Goal: Task Accomplishment & Management: Complete application form

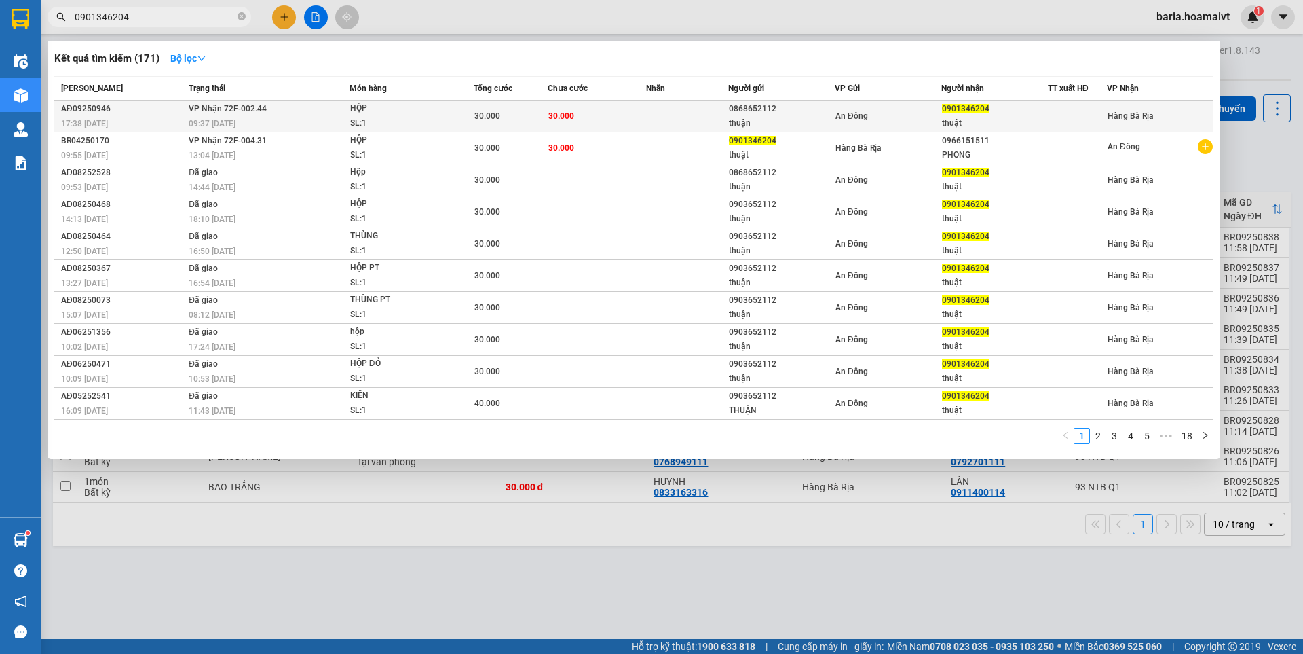
type input "0901346204"
click at [324, 113] on td "VP Nhận 72F-002.44 09:37 [DATE]" at bounding box center [267, 116] width 164 height 32
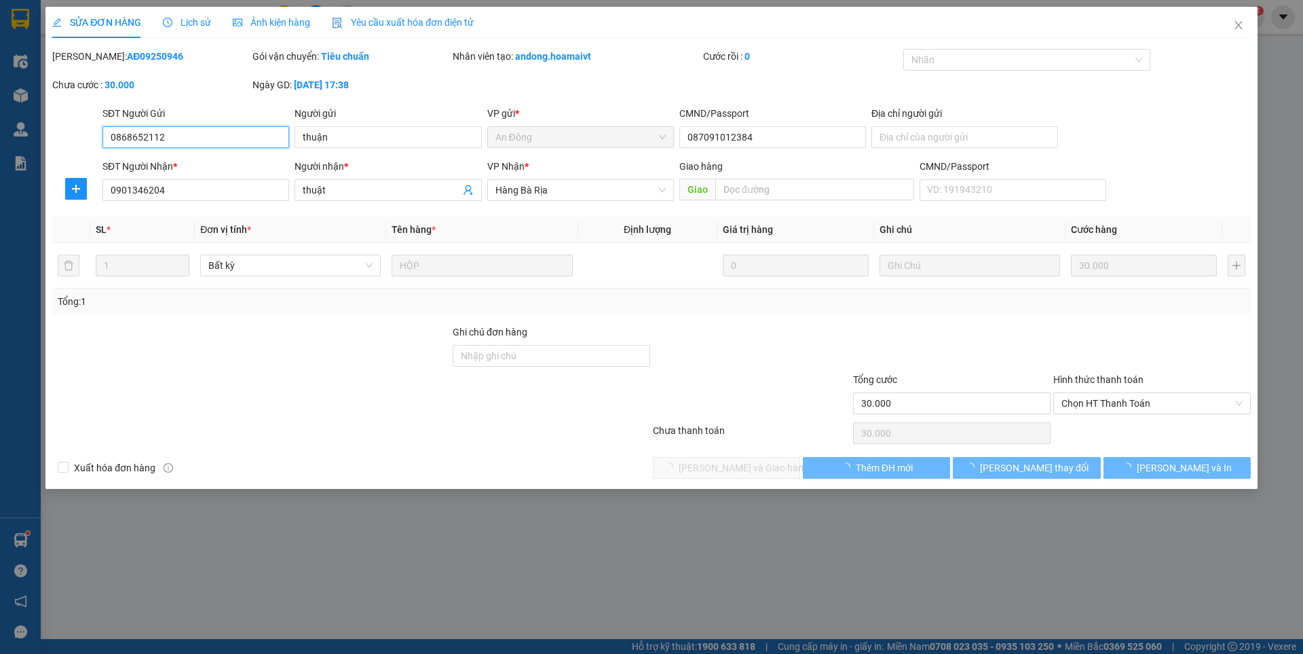
type input "0868652112"
type input "thuận"
type input "087091012384"
type input "0901346204"
type input "thuật"
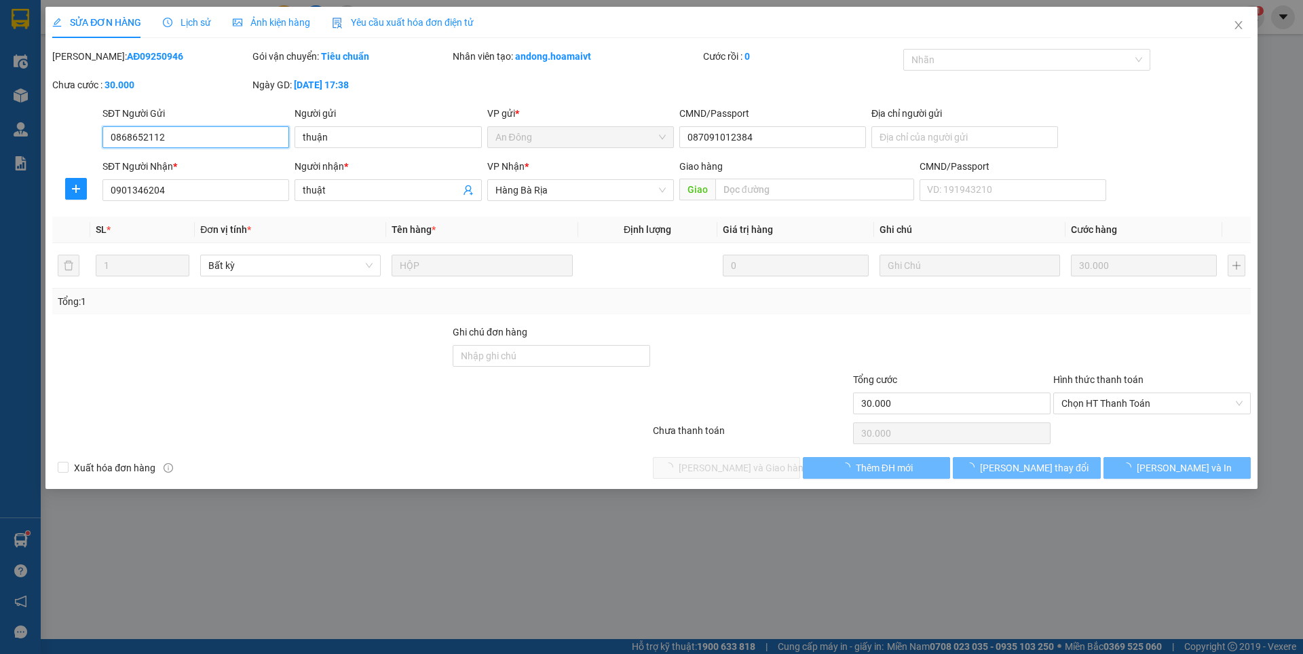
type input "30.000"
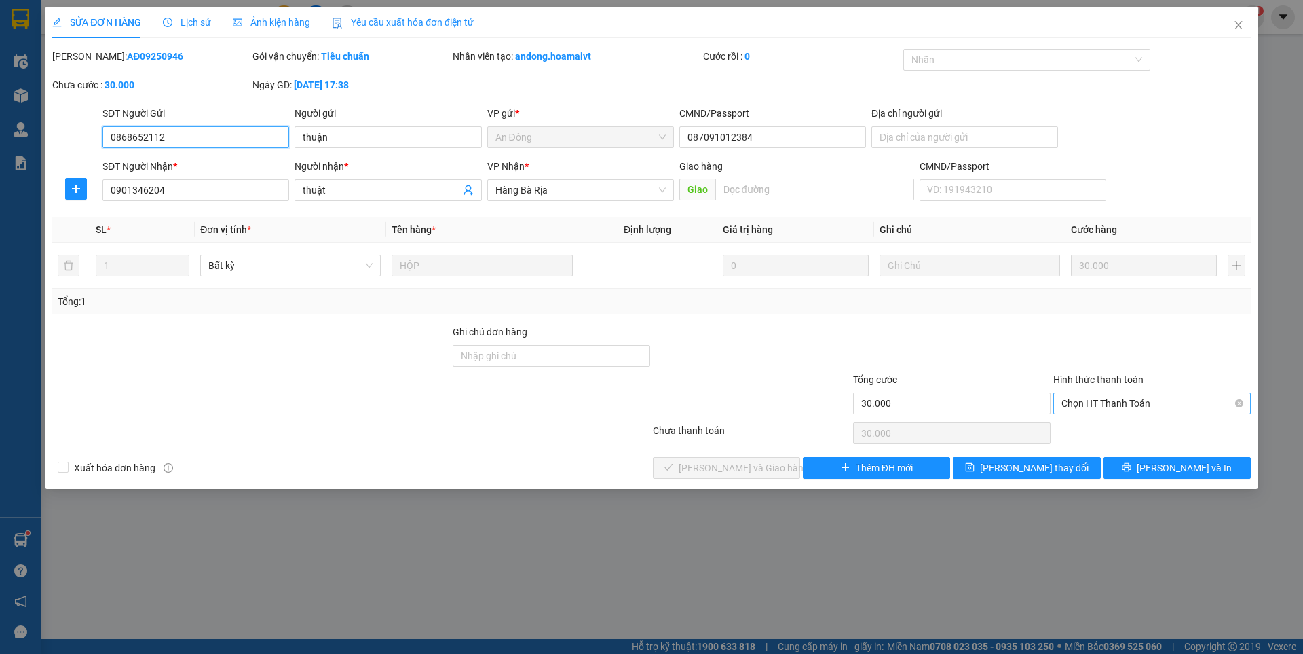
click at [1110, 404] on span "Chọn HT Thanh Toán" at bounding box center [1151, 403] width 181 height 20
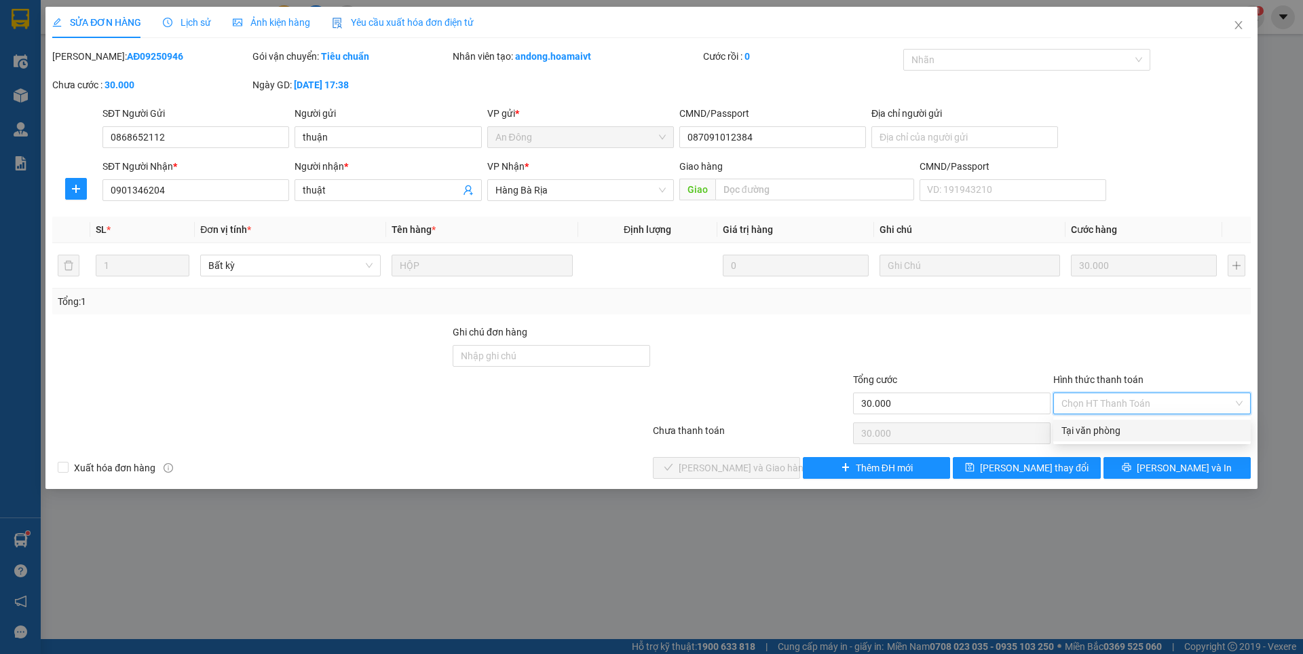
click at [1099, 428] on div "Tại văn phòng" at bounding box center [1151, 430] width 181 height 15
type input "0"
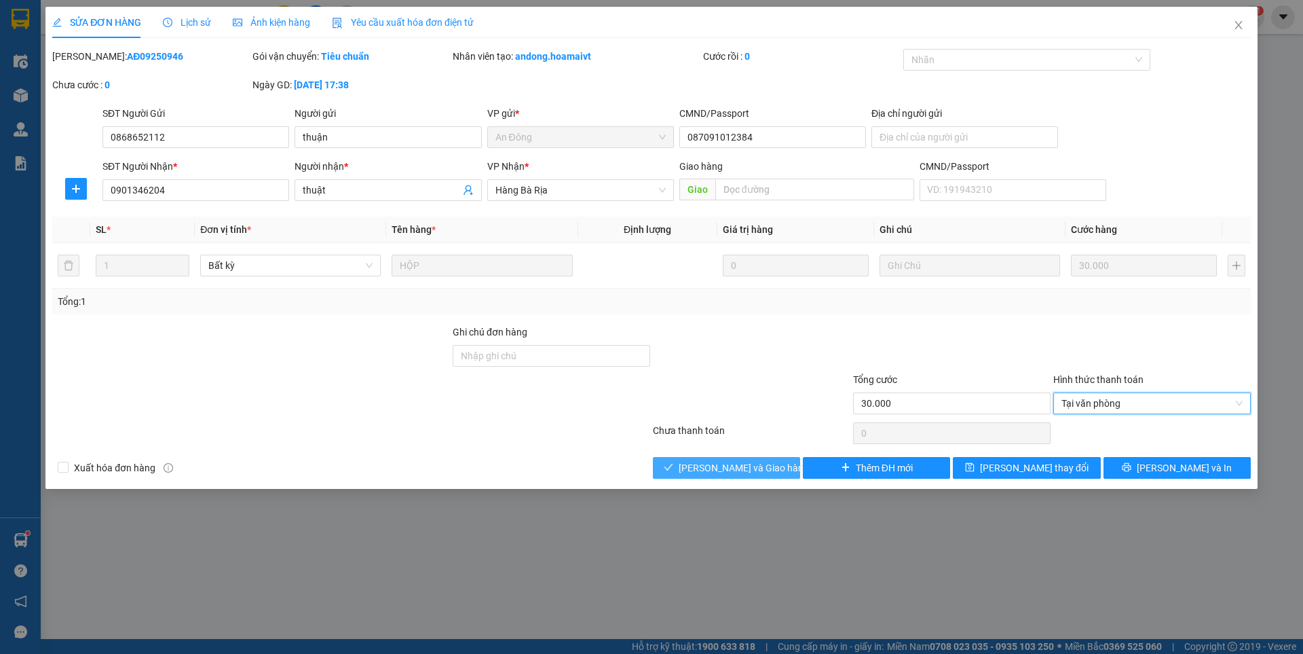
click at [752, 462] on span "[PERSON_NAME] và Giao hàng" at bounding box center [744, 467] width 130 height 15
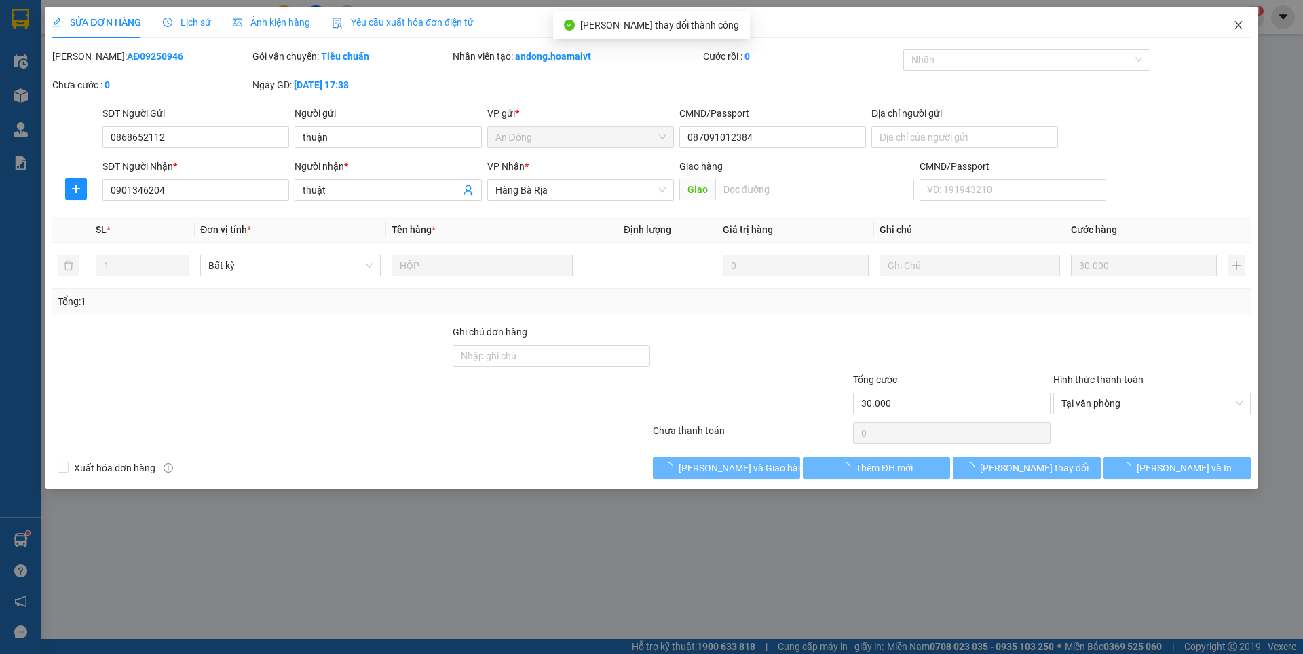
click at [1238, 27] on icon "close" at bounding box center [1238, 25] width 7 height 8
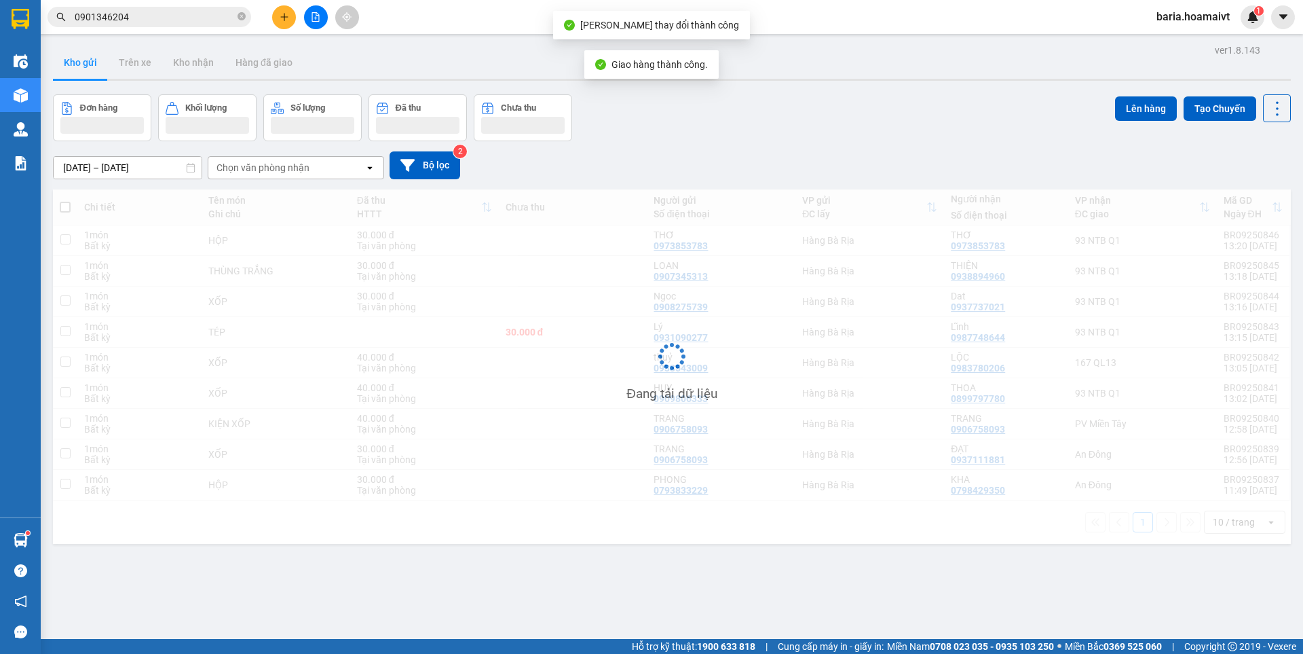
click at [172, 14] on input "0901346204" at bounding box center [155, 17] width 160 height 15
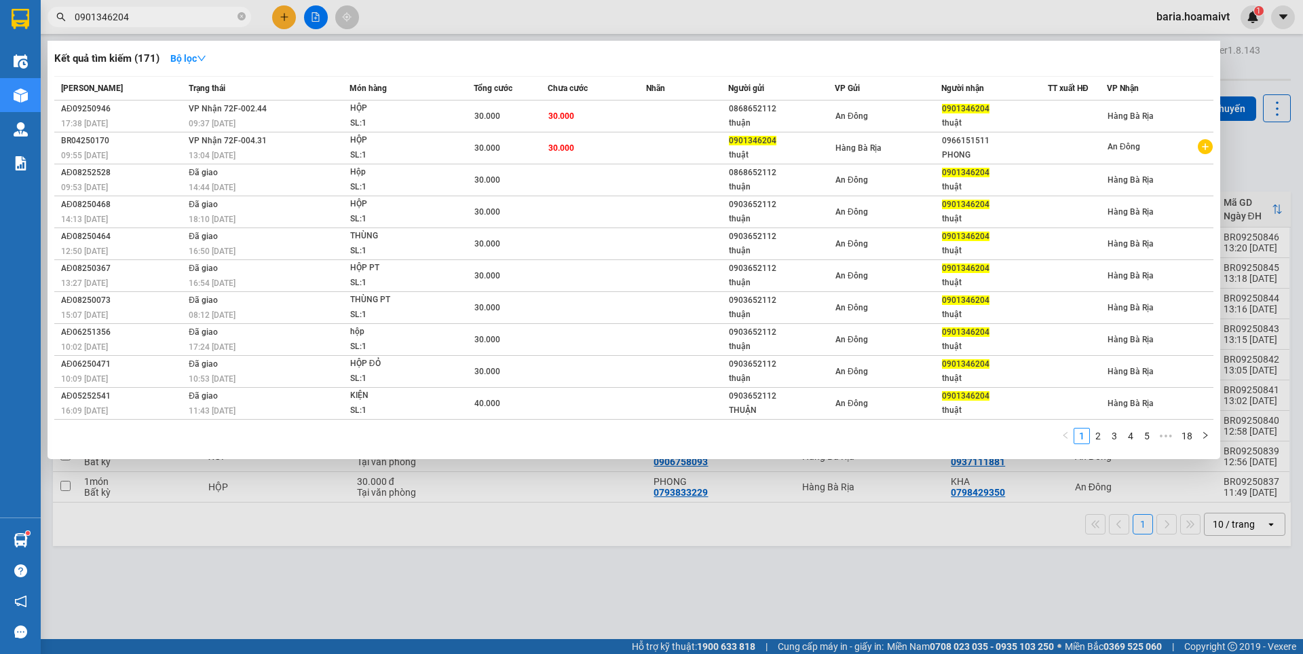
click at [208, 19] on input "0901346204" at bounding box center [155, 17] width 160 height 15
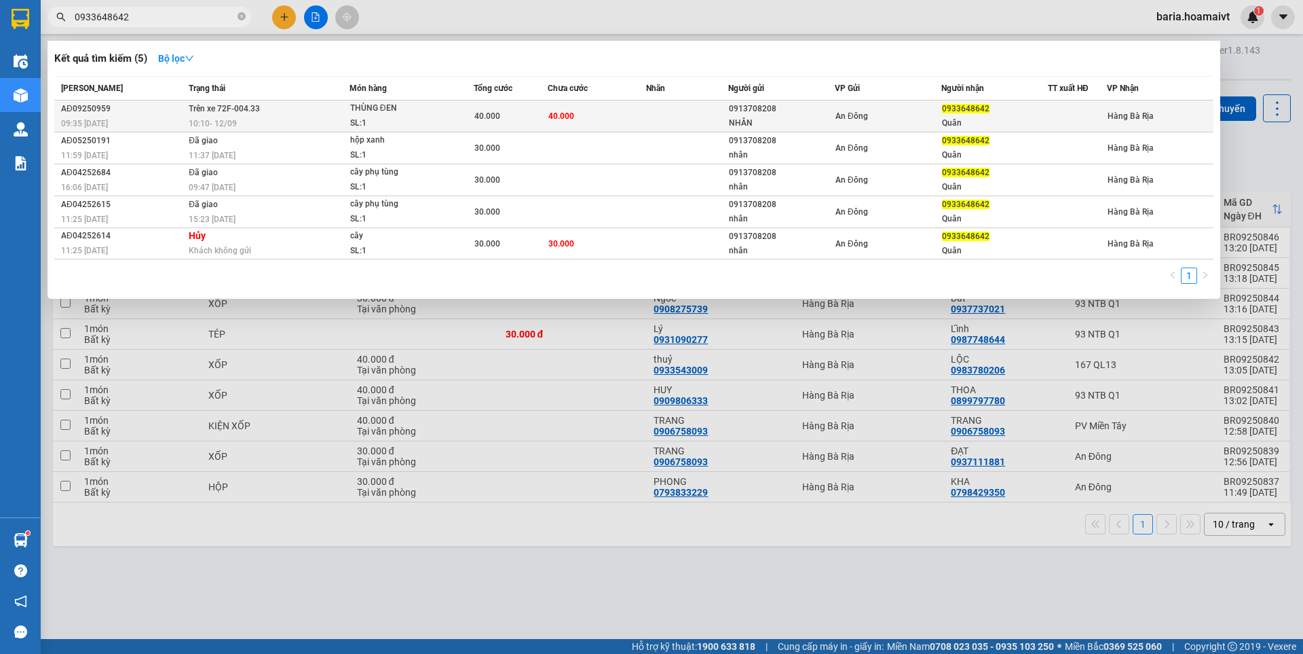
type input "0933648642"
click at [930, 111] on div "An Đông" at bounding box center [887, 116] width 105 height 15
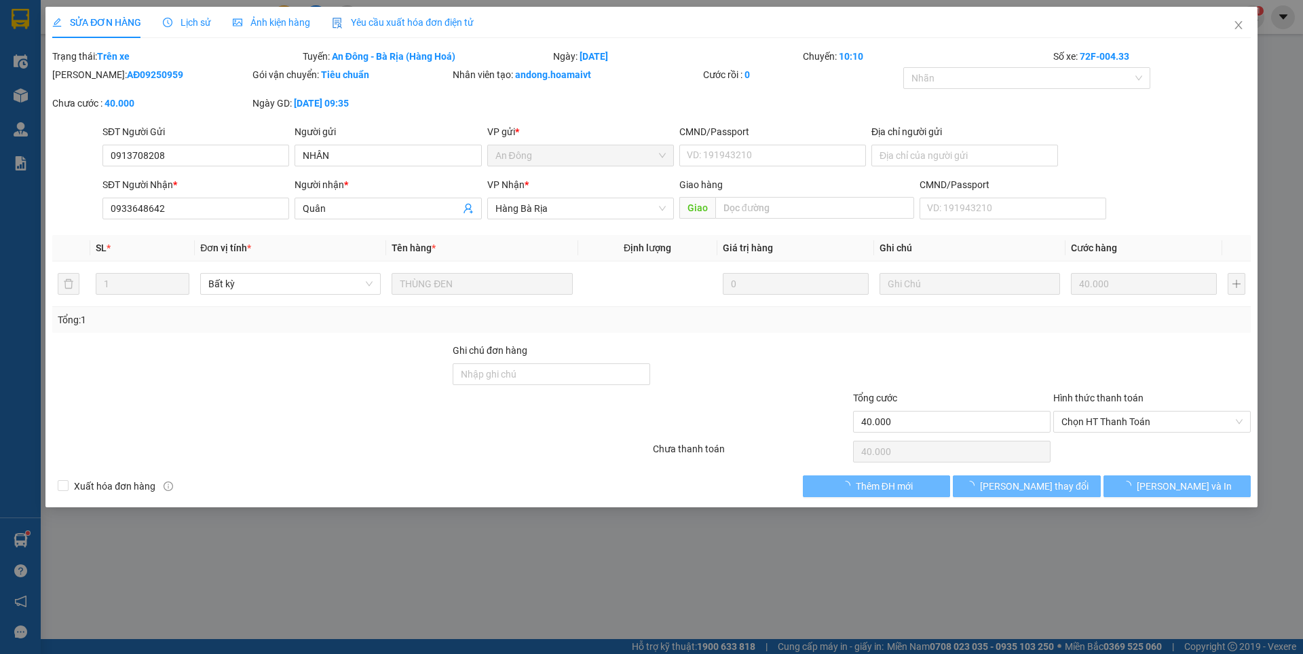
type input "0913708208"
type input "NHÂN"
type input "0933648642"
type input "Quân"
type input "40.000"
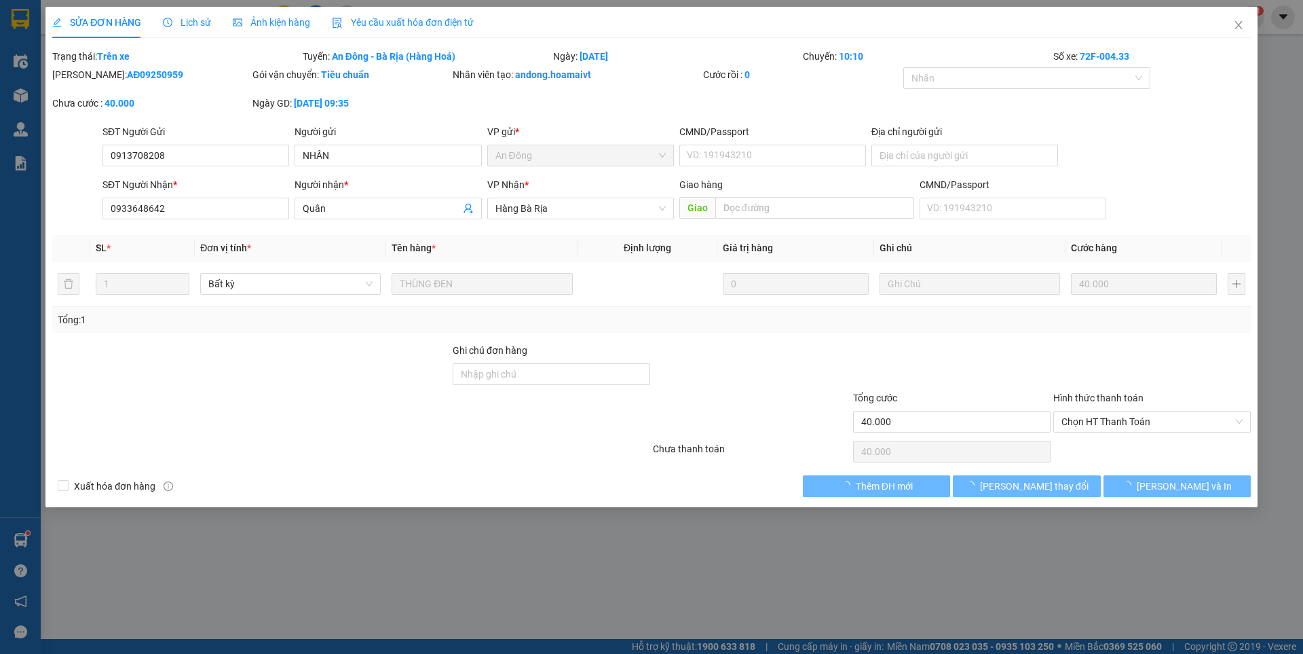
type input "40.000"
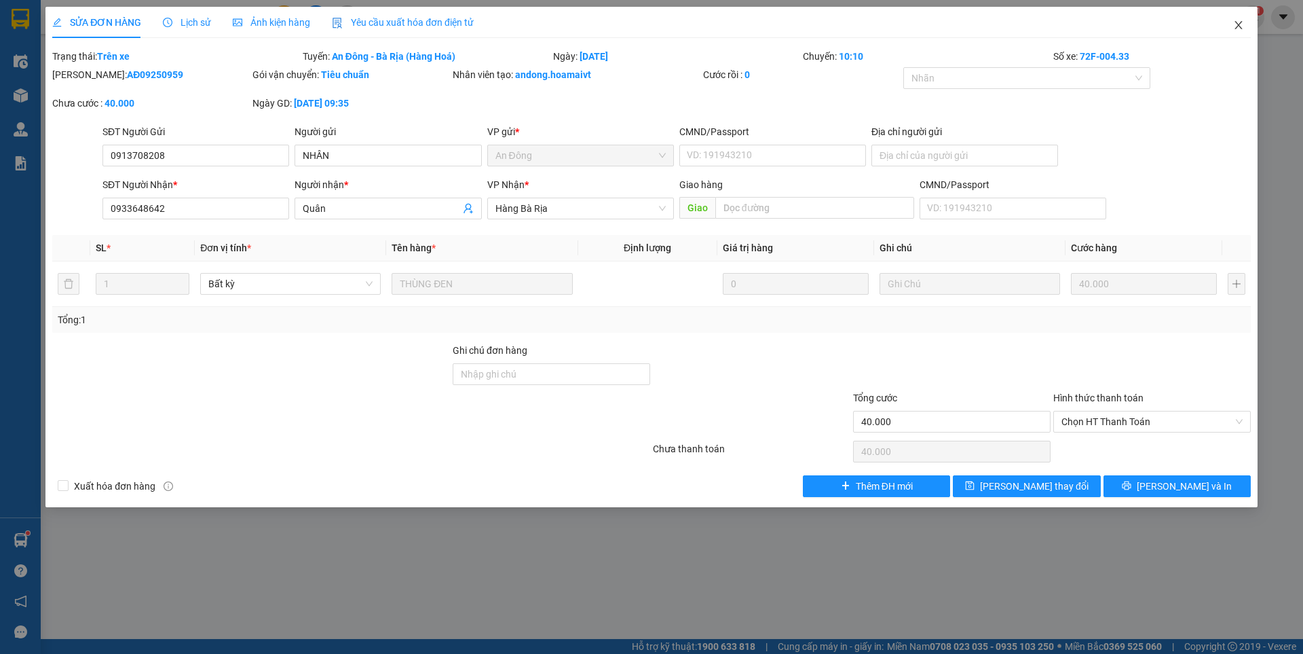
click at [1240, 20] on icon "close" at bounding box center [1238, 25] width 11 height 11
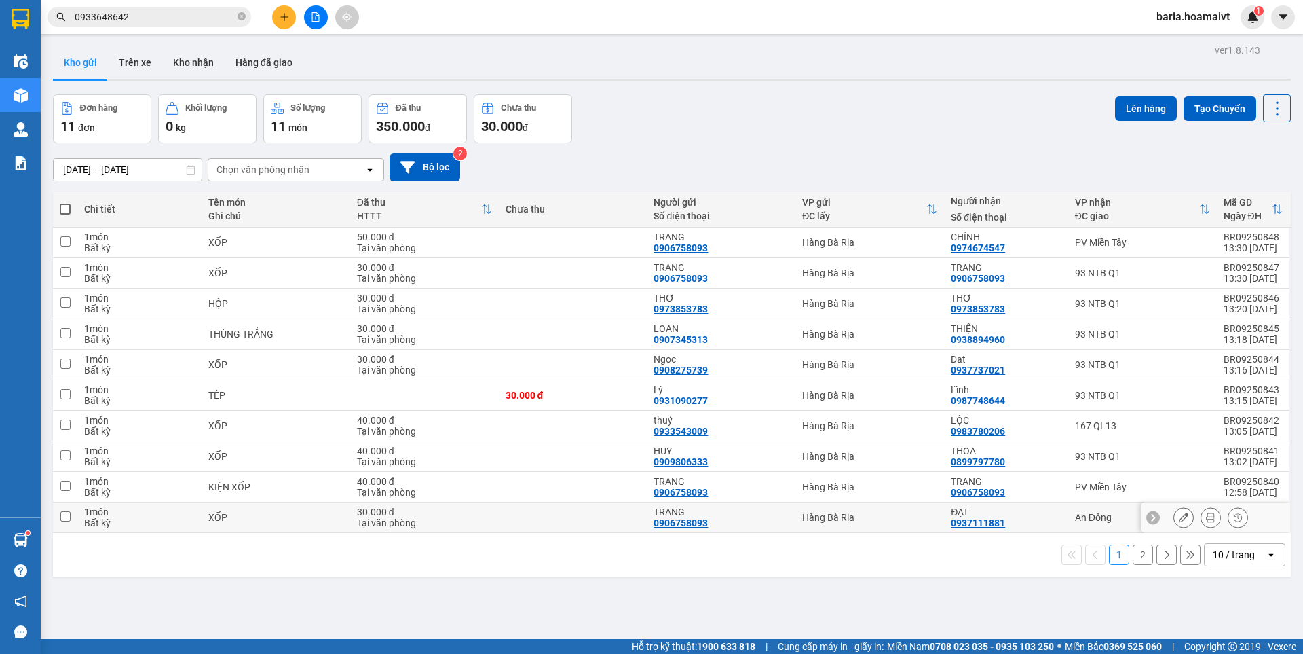
click at [1056, 512] on td "ĐẠT 0937111881" at bounding box center [1006, 517] width 124 height 31
checkbox input "true"
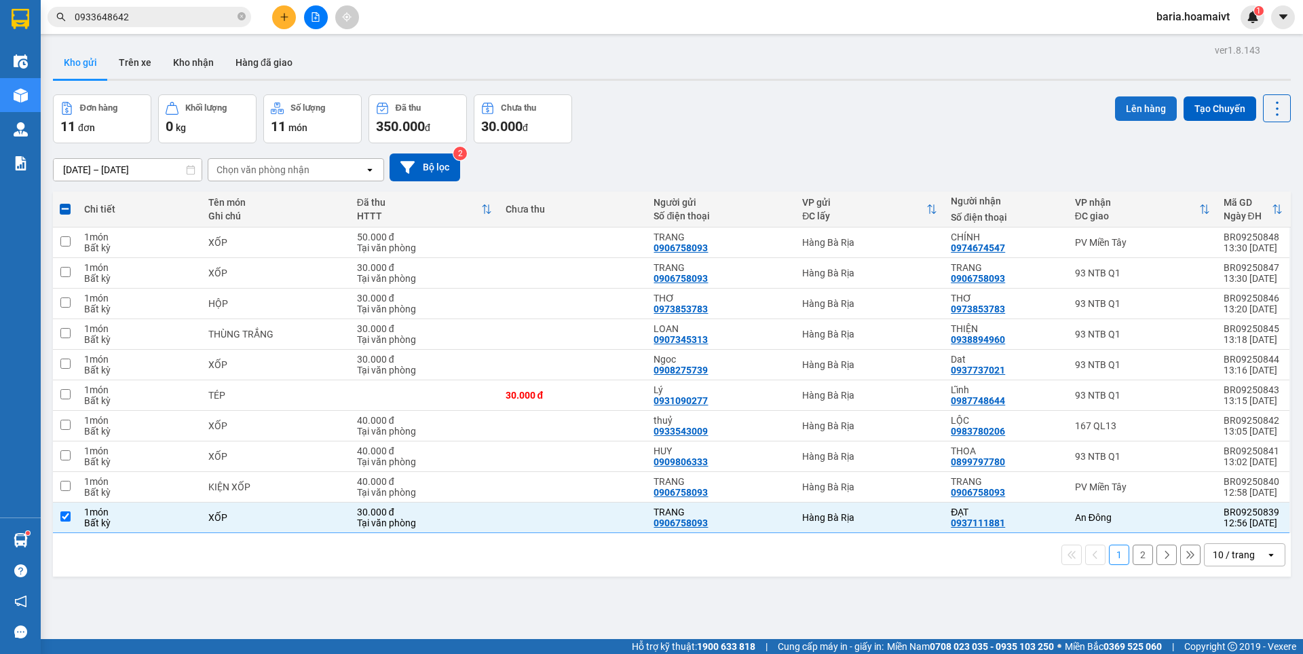
click at [1124, 109] on button "Lên hàng" at bounding box center [1146, 108] width 62 height 24
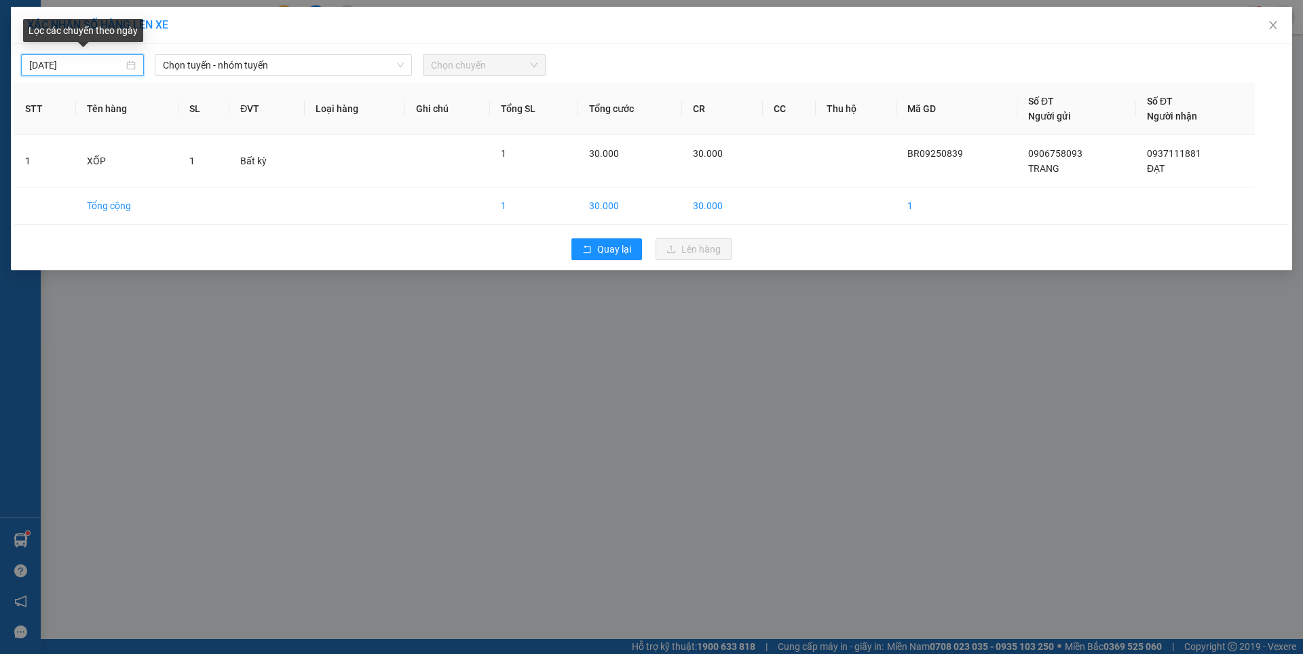
click at [116, 65] on input "[DATE]" at bounding box center [76, 65] width 94 height 15
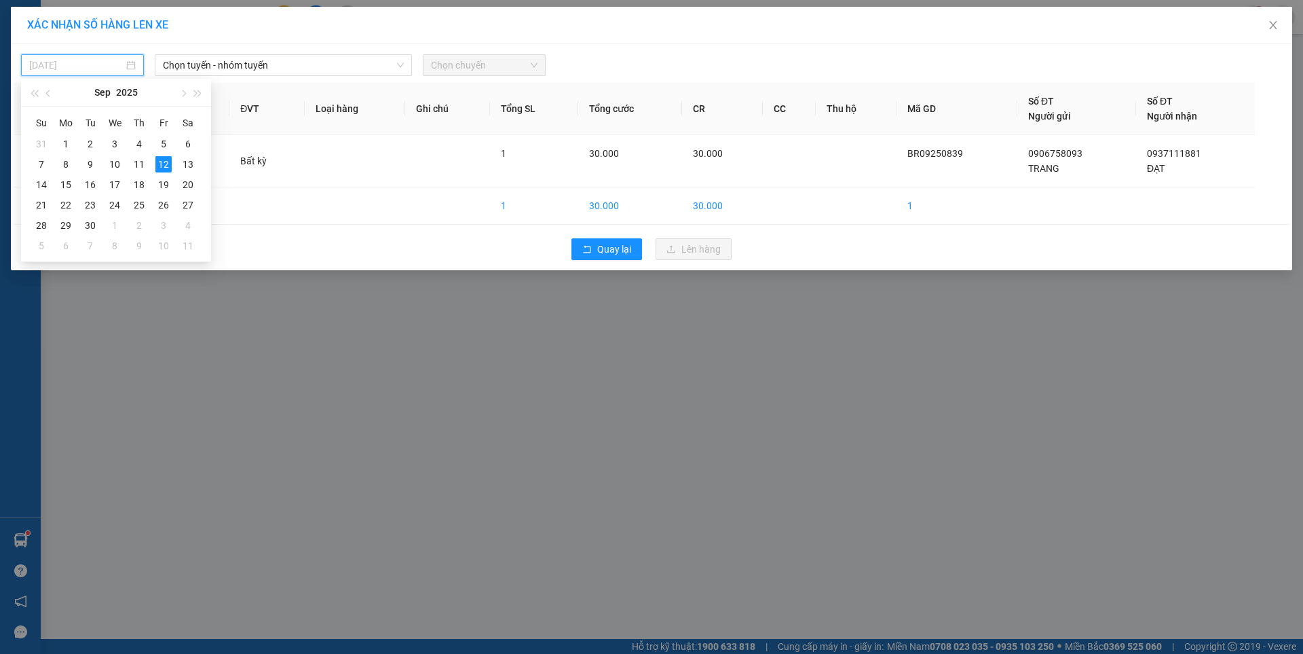
type input "[DATE]"
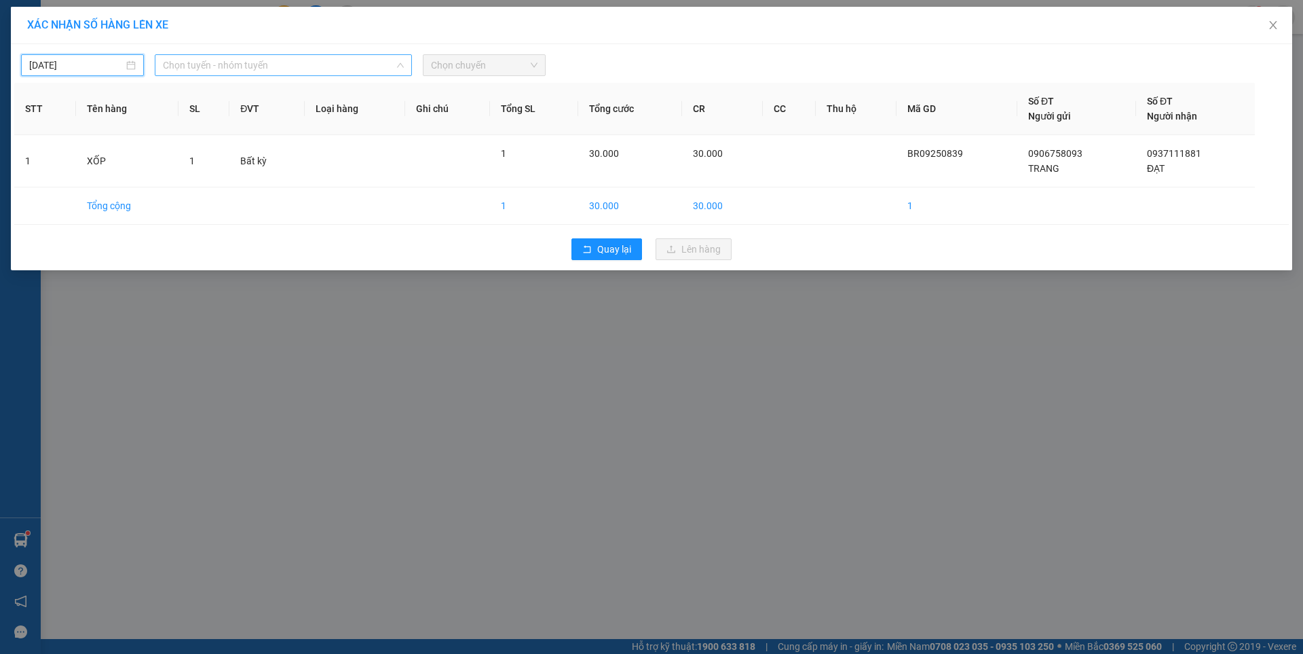
click at [278, 60] on span "Chọn tuyến - nhóm tuyến" at bounding box center [283, 65] width 241 height 20
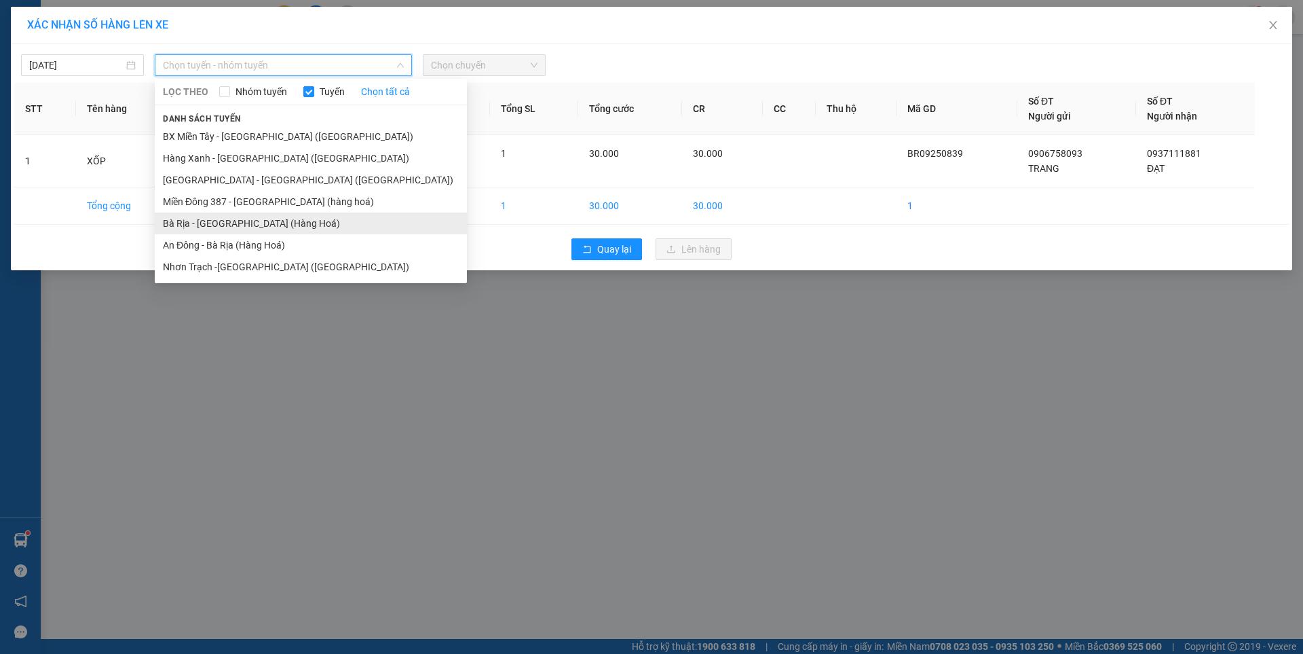
click at [260, 230] on li "Bà Rịa - [GEOGRAPHIC_DATA] (Hàng Hoá)" at bounding box center [311, 223] width 312 height 22
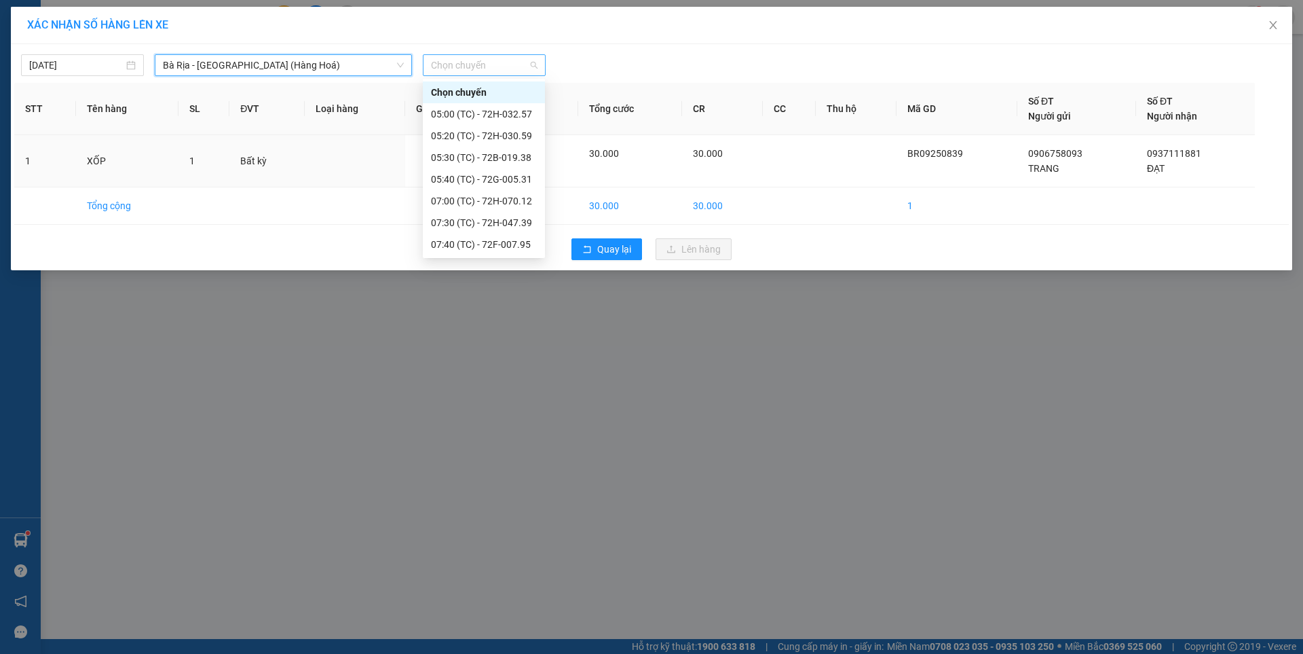
click at [487, 69] on span "Chọn chuyến" at bounding box center [484, 65] width 107 height 20
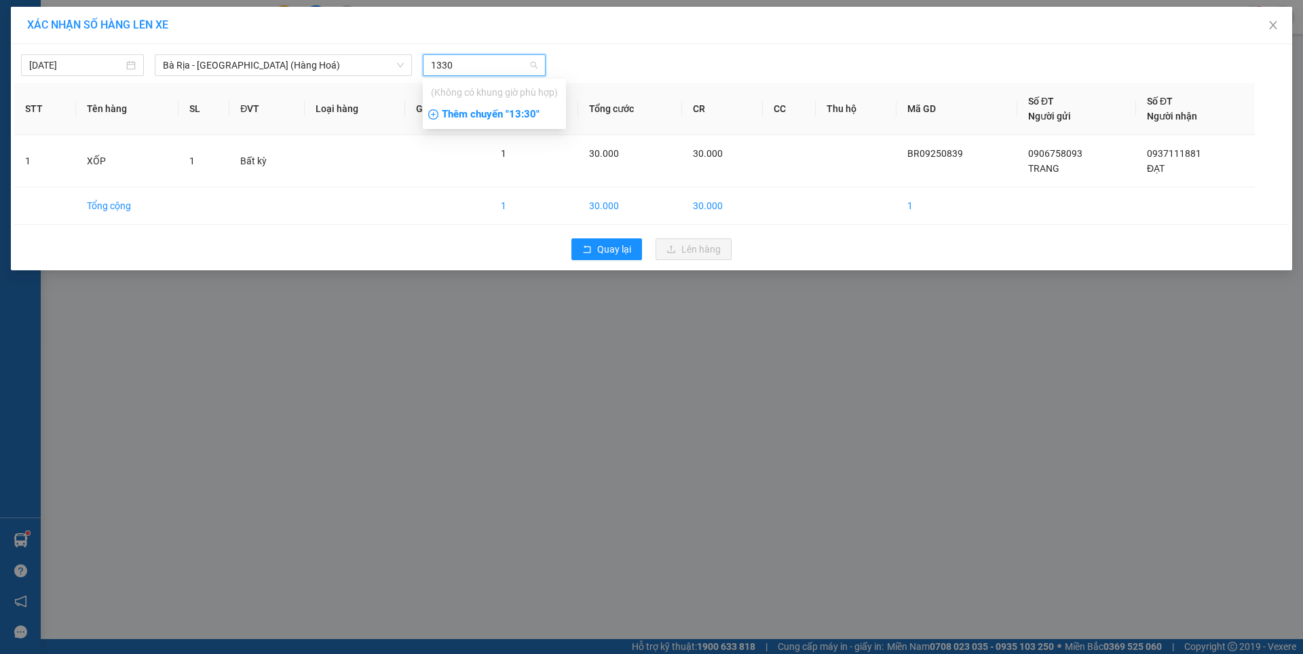
type input "1330"
click at [529, 113] on div "Thêm chuyến " 13:30 "" at bounding box center [494, 114] width 143 height 23
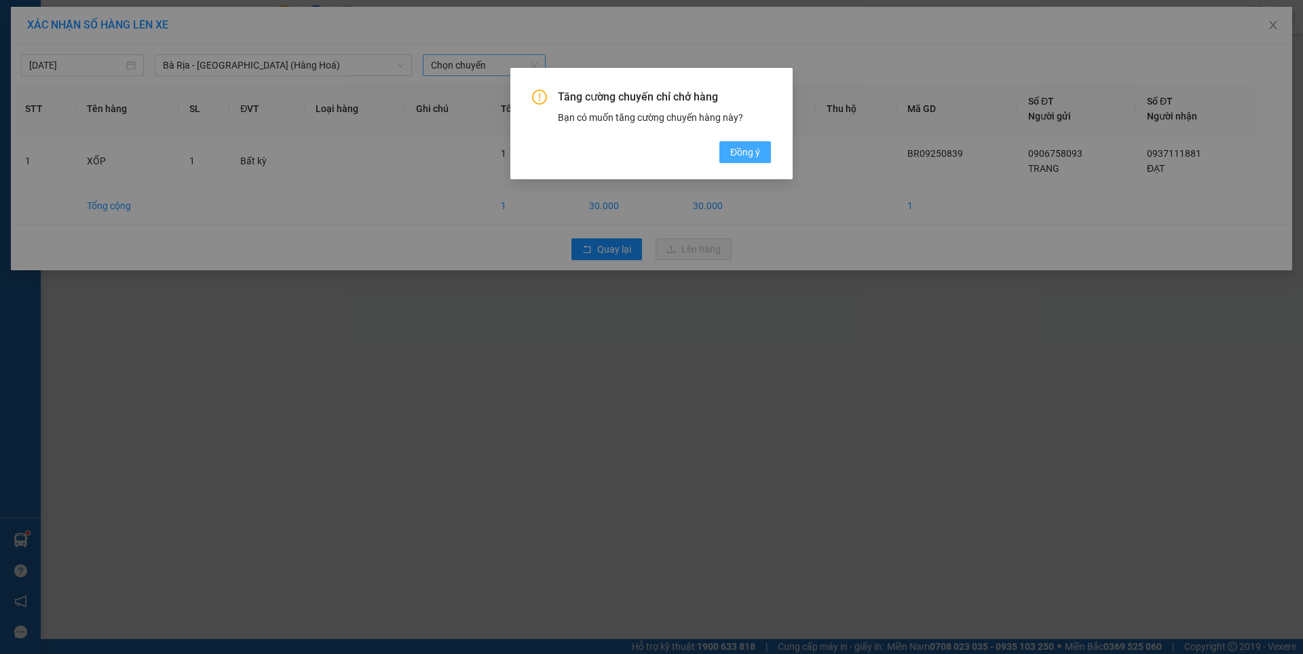
click at [750, 151] on span "Đồng ý" at bounding box center [745, 152] width 30 height 15
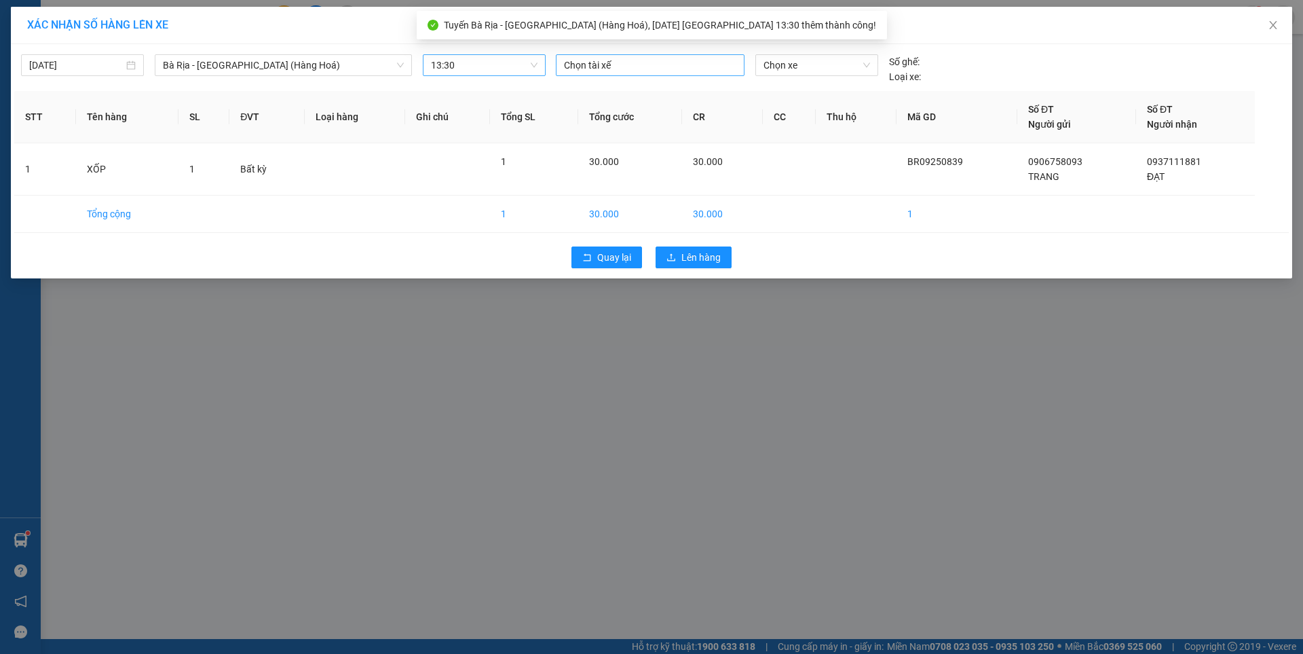
click at [643, 67] on div at bounding box center [650, 65] width 182 height 16
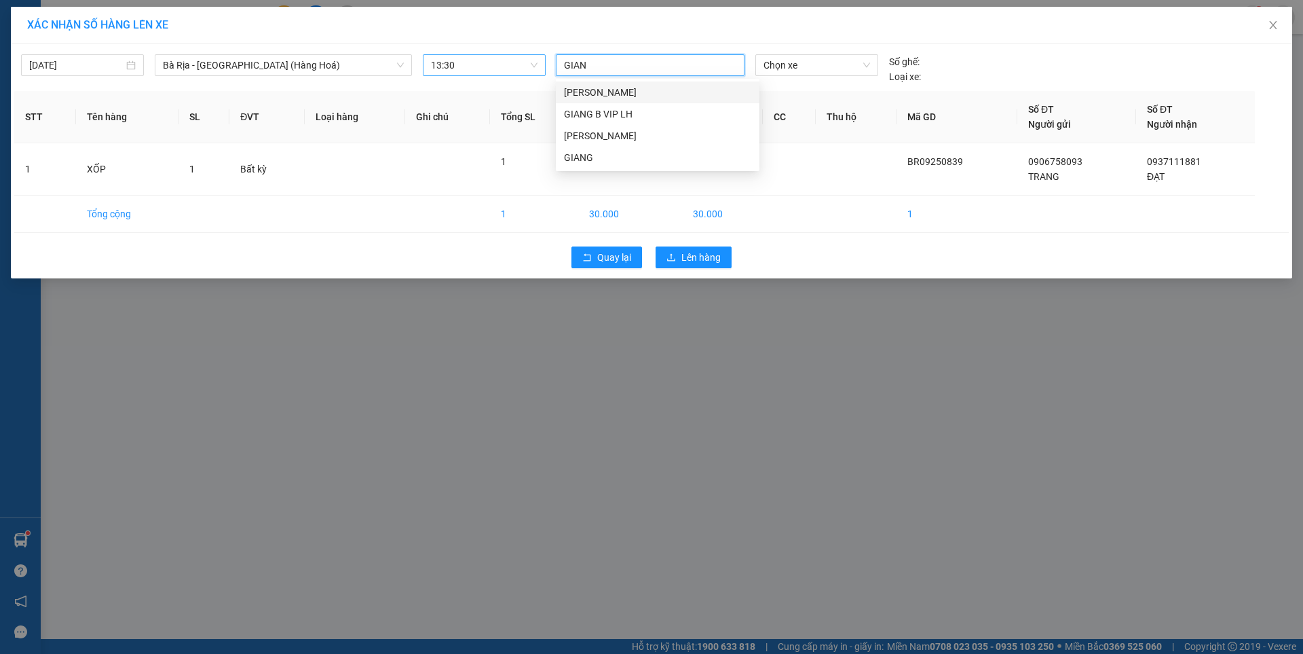
type input "GIANG"
click at [580, 161] on div "GIANG" at bounding box center [657, 157] width 187 height 15
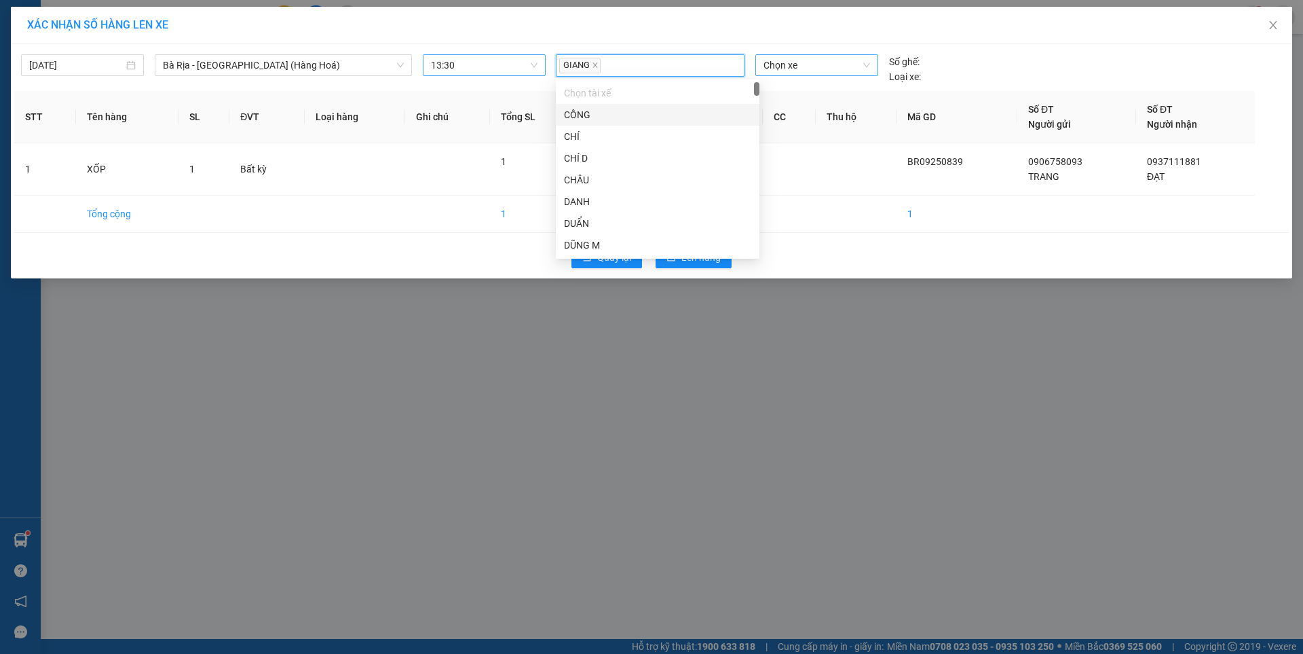
click at [812, 67] on span "Chọn xe" at bounding box center [817, 65] width 106 height 20
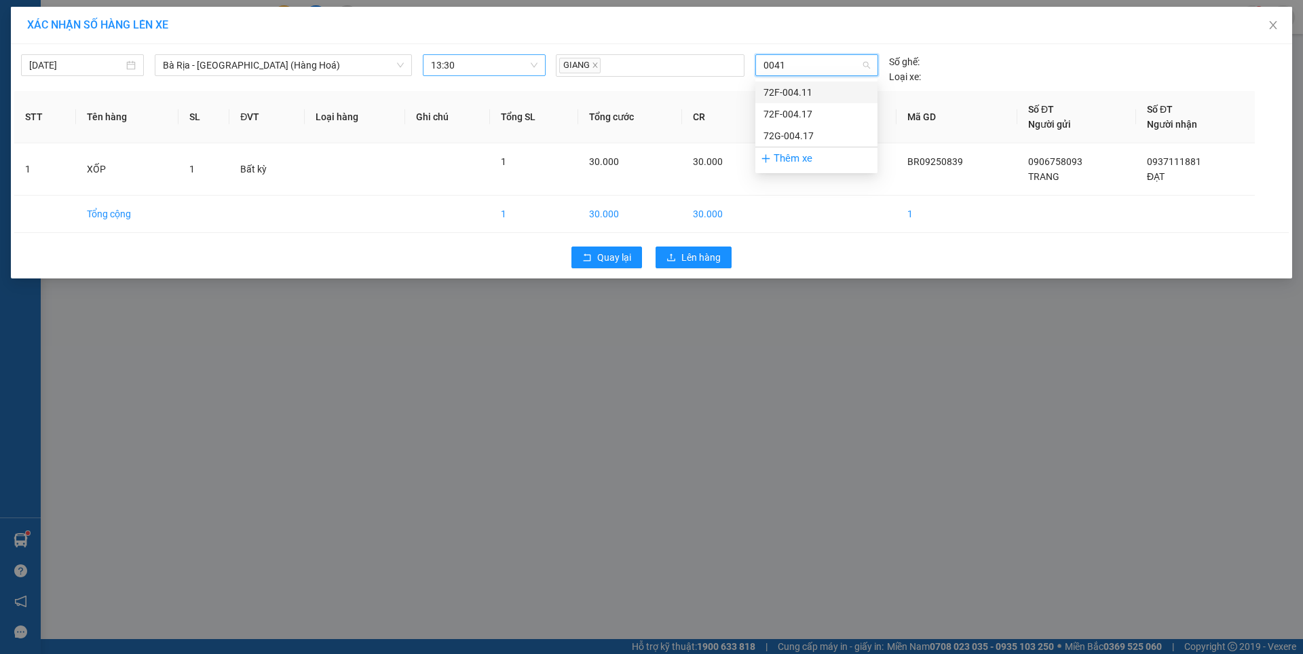
type input "00417"
click at [800, 90] on div "72F-004.17" at bounding box center [817, 92] width 106 height 15
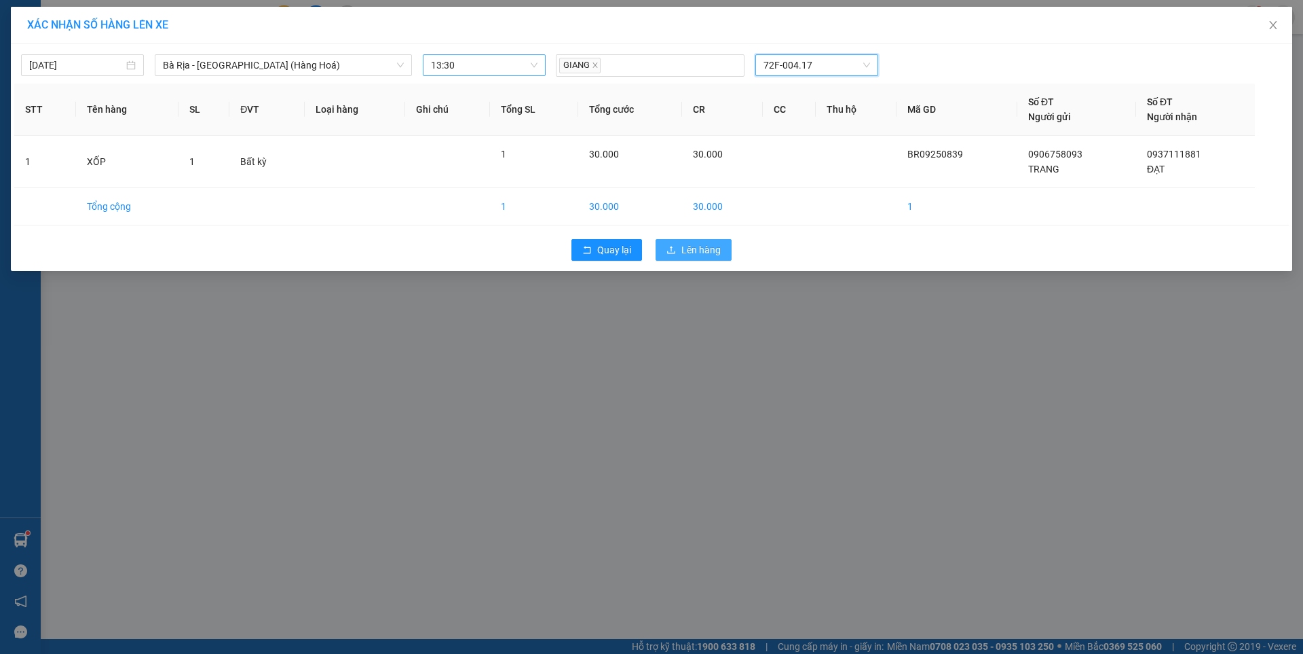
click at [683, 252] on span "Lên hàng" at bounding box center [700, 249] width 39 height 15
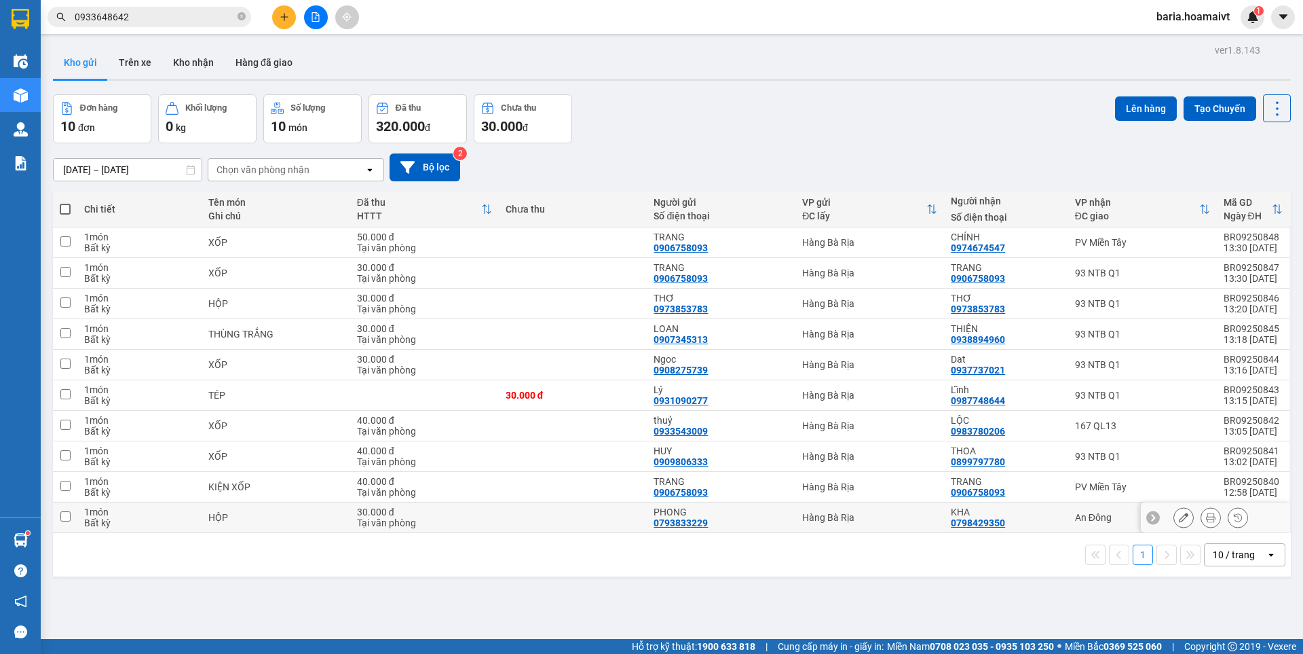
click at [449, 515] on div "30.000 đ" at bounding box center [424, 511] width 135 height 11
checkbox input "true"
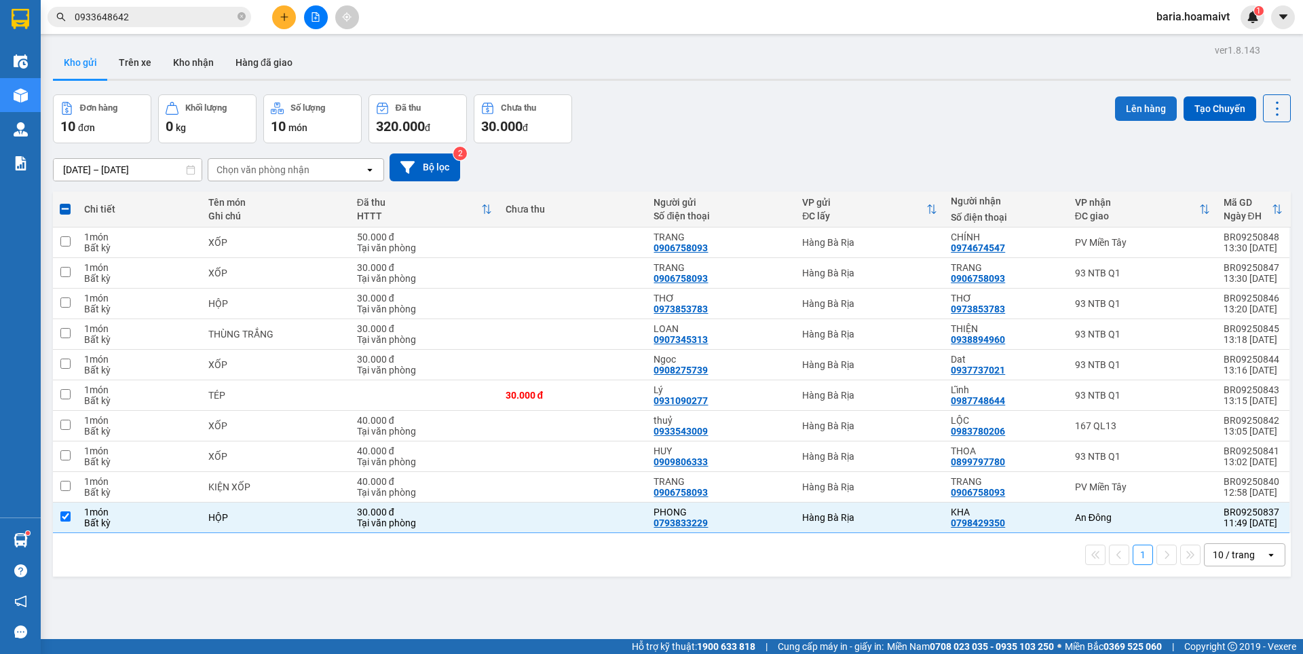
click at [1143, 113] on button "Lên hàng" at bounding box center [1146, 108] width 62 height 24
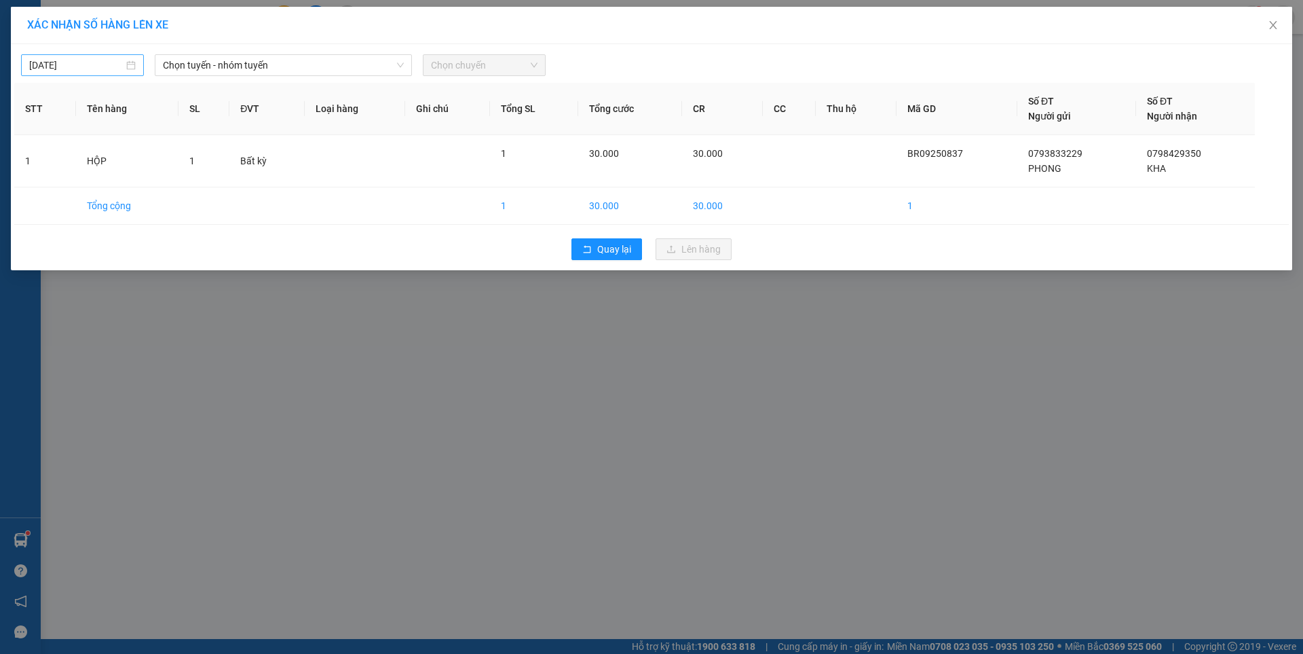
type input "[DATE]"
click at [99, 64] on input "[DATE]" at bounding box center [76, 65] width 94 height 15
click at [272, 56] on span "Chọn tuyến - nhóm tuyến" at bounding box center [283, 65] width 241 height 20
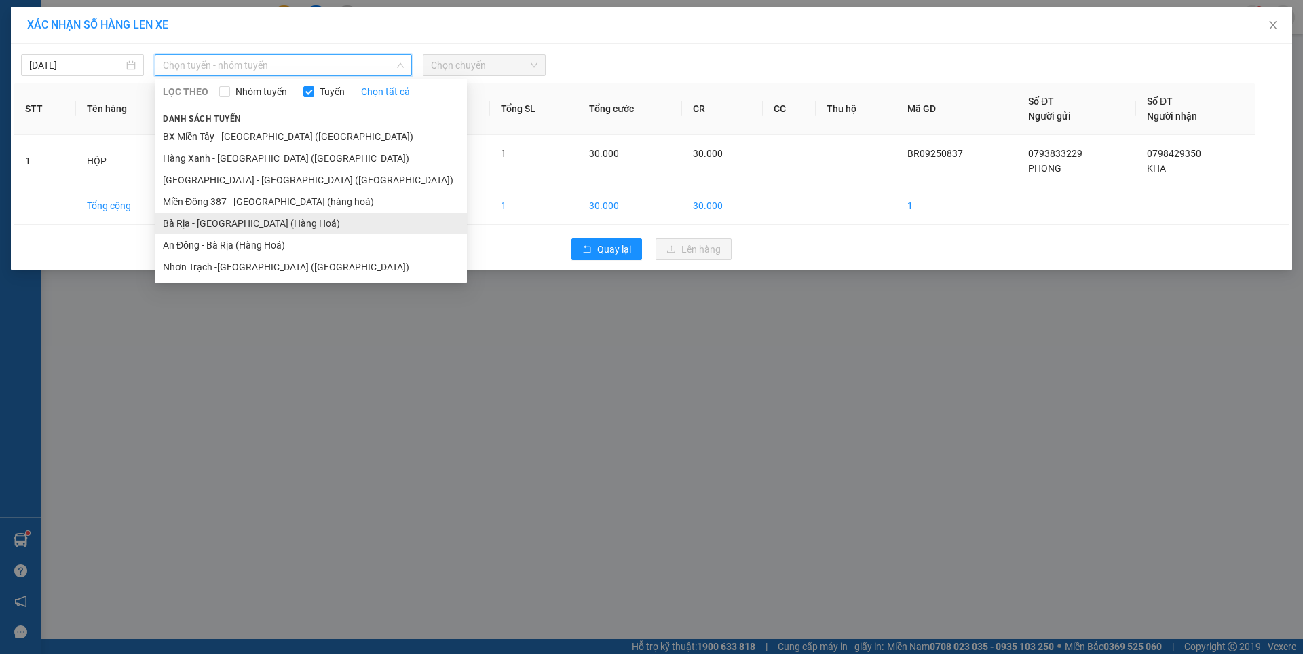
click at [252, 228] on li "Bà Rịa - [GEOGRAPHIC_DATA] (Hàng Hoá)" at bounding box center [311, 223] width 312 height 22
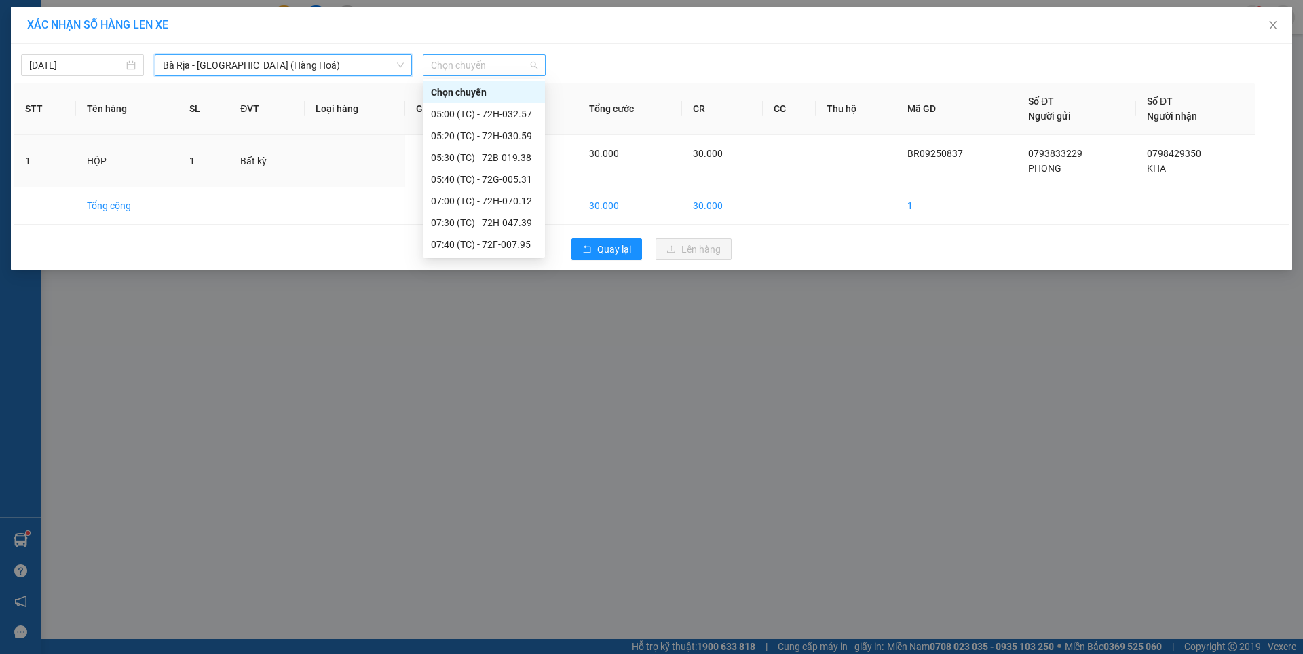
click at [529, 71] on span "Chọn chuyến" at bounding box center [484, 65] width 107 height 20
click at [497, 244] on div "13:30 (TC) - 72F-004.17" at bounding box center [484, 244] width 106 height 15
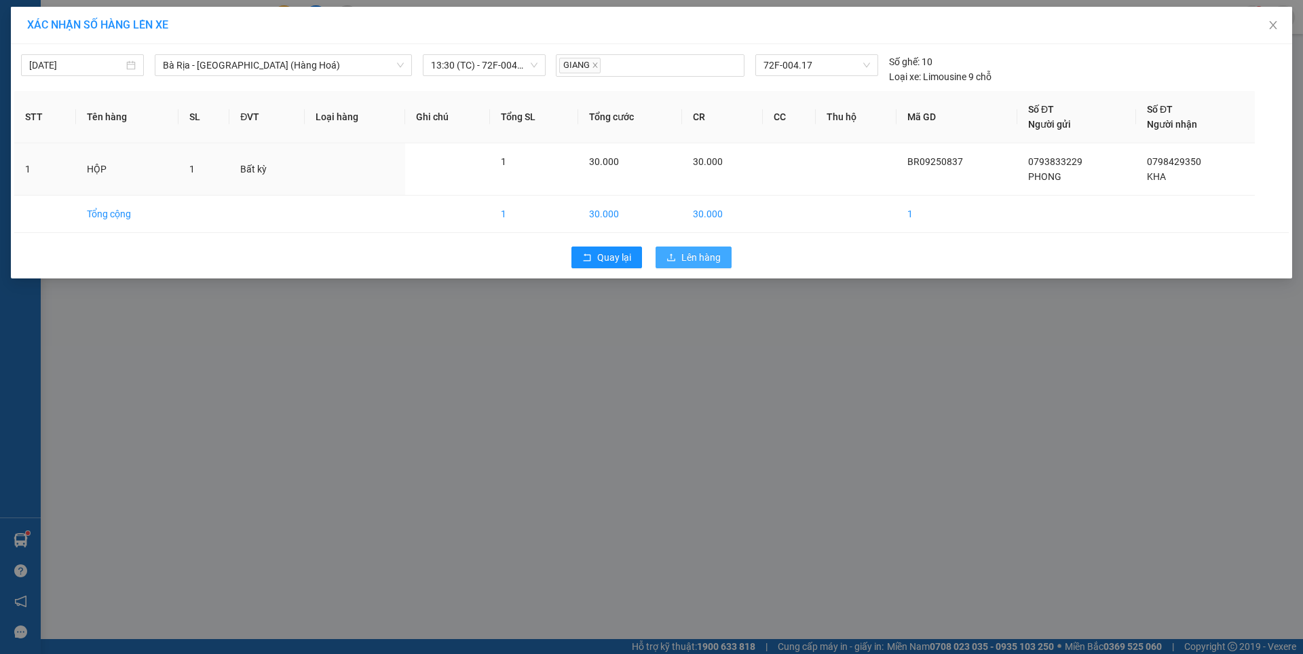
click at [711, 261] on span "Lên hàng" at bounding box center [700, 257] width 39 height 15
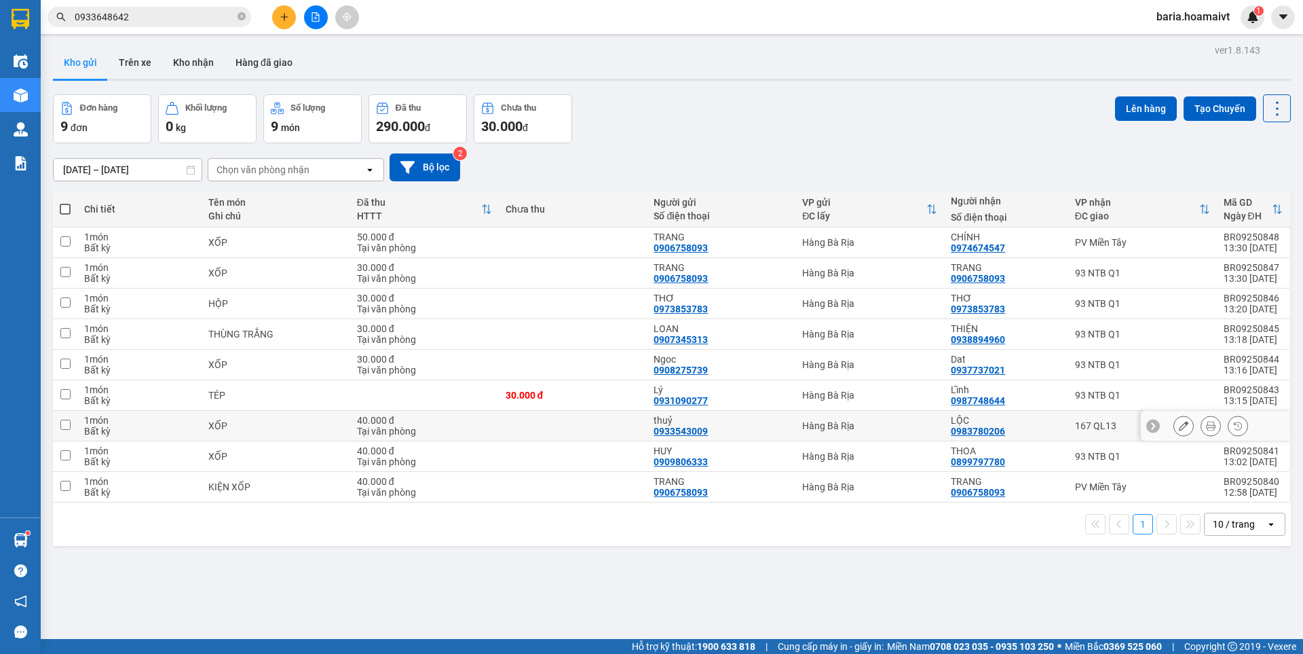
scroll to position [62, 0]
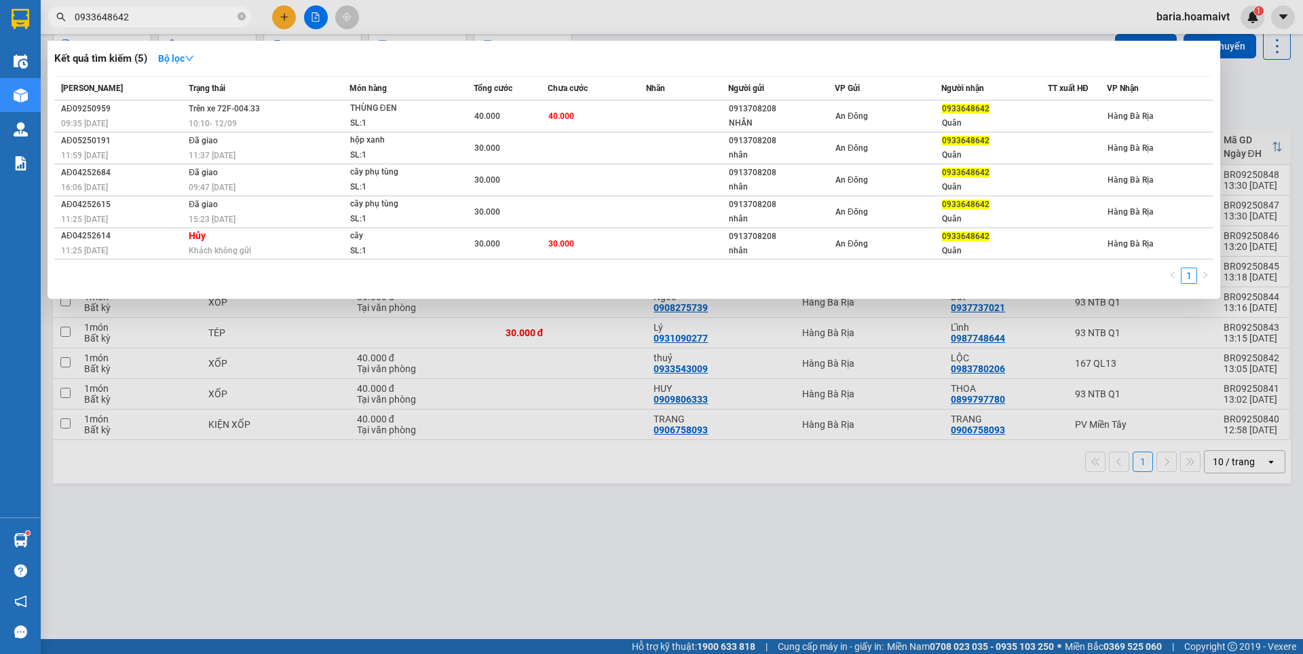
click at [185, 17] on input "0933648642" at bounding box center [155, 17] width 160 height 15
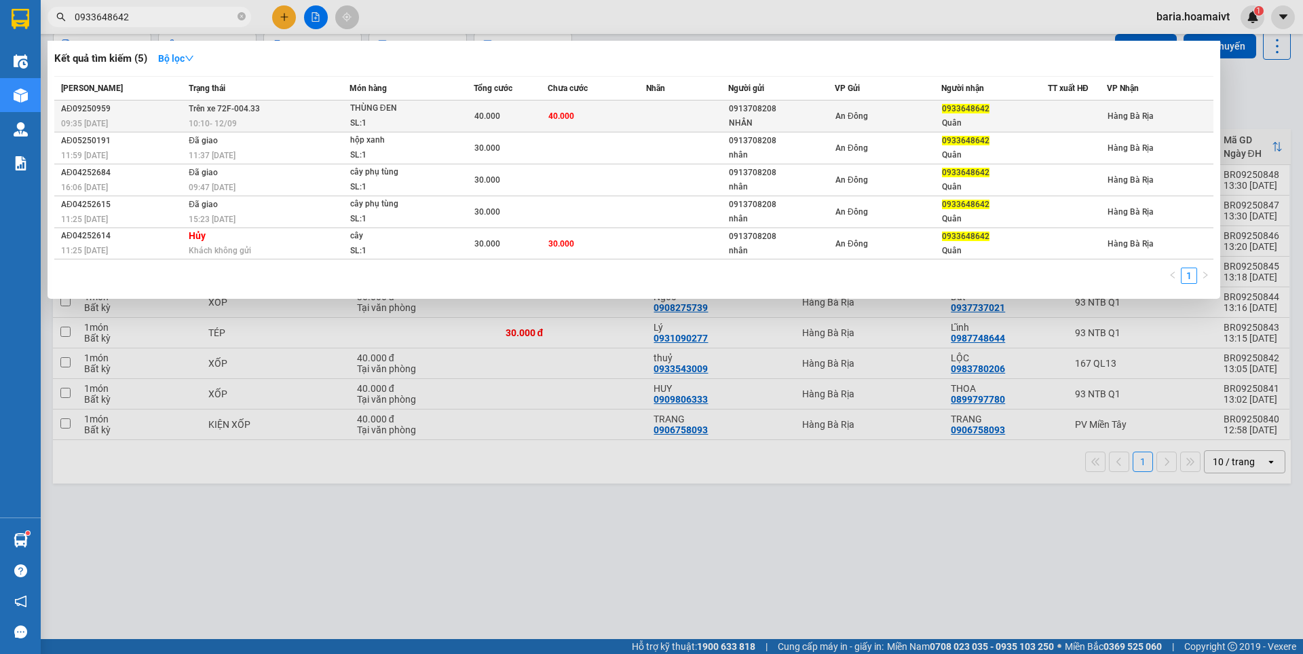
click at [890, 113] on div "An Đông" at bounding box center [887, 116] width 105 height 15
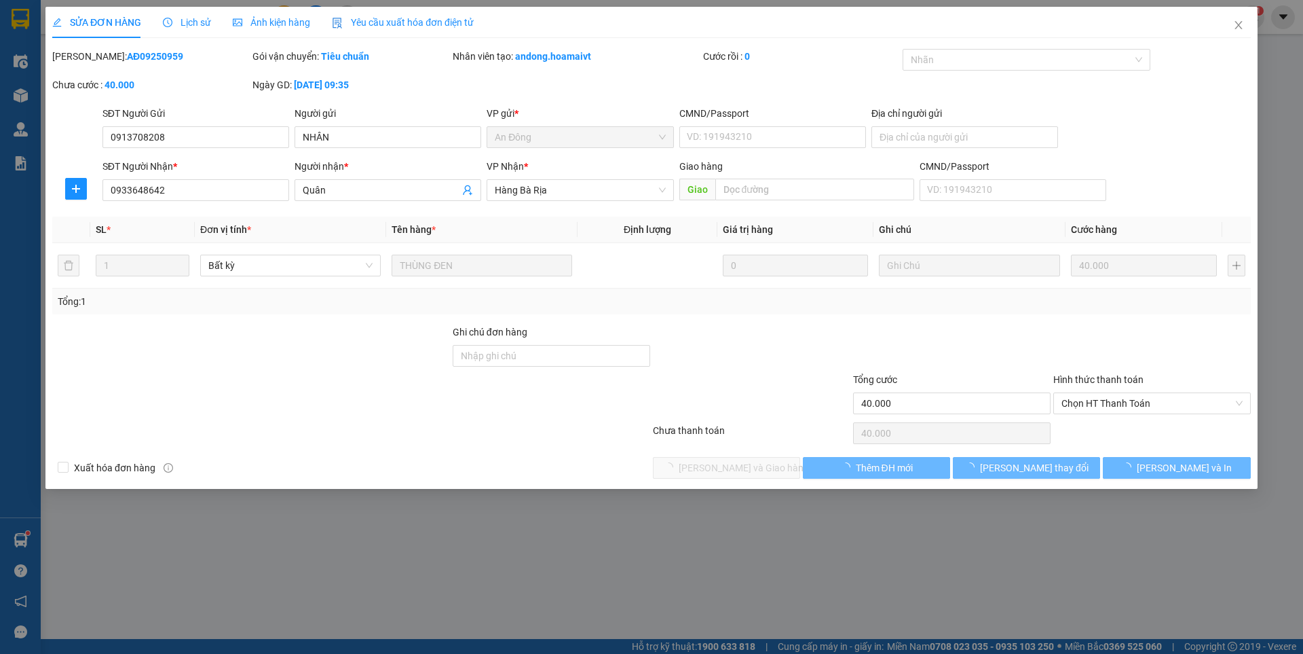
type input "0913708208"
type input "NHÂN"
type input "0933648642"
type input "Quân"
type input "40.000"
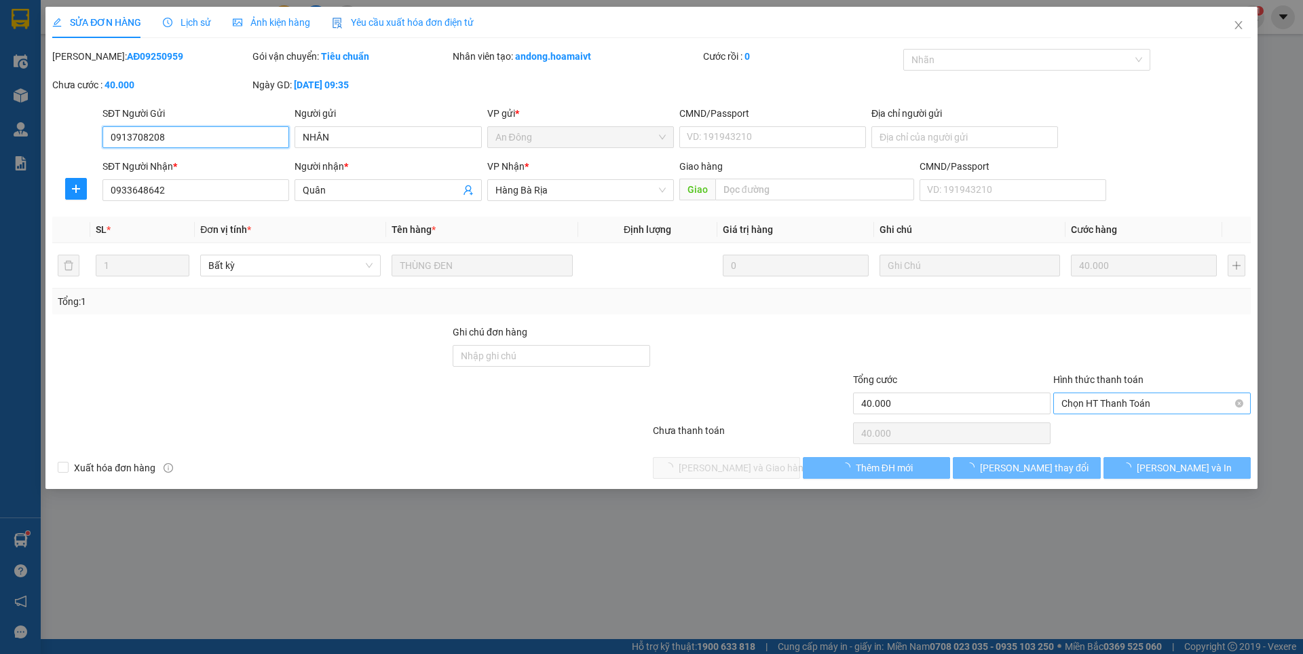
click at [1111, 400] on span "Chọn HT Thanh Toán" at bounding box center [1151, 403] width 181 height 20
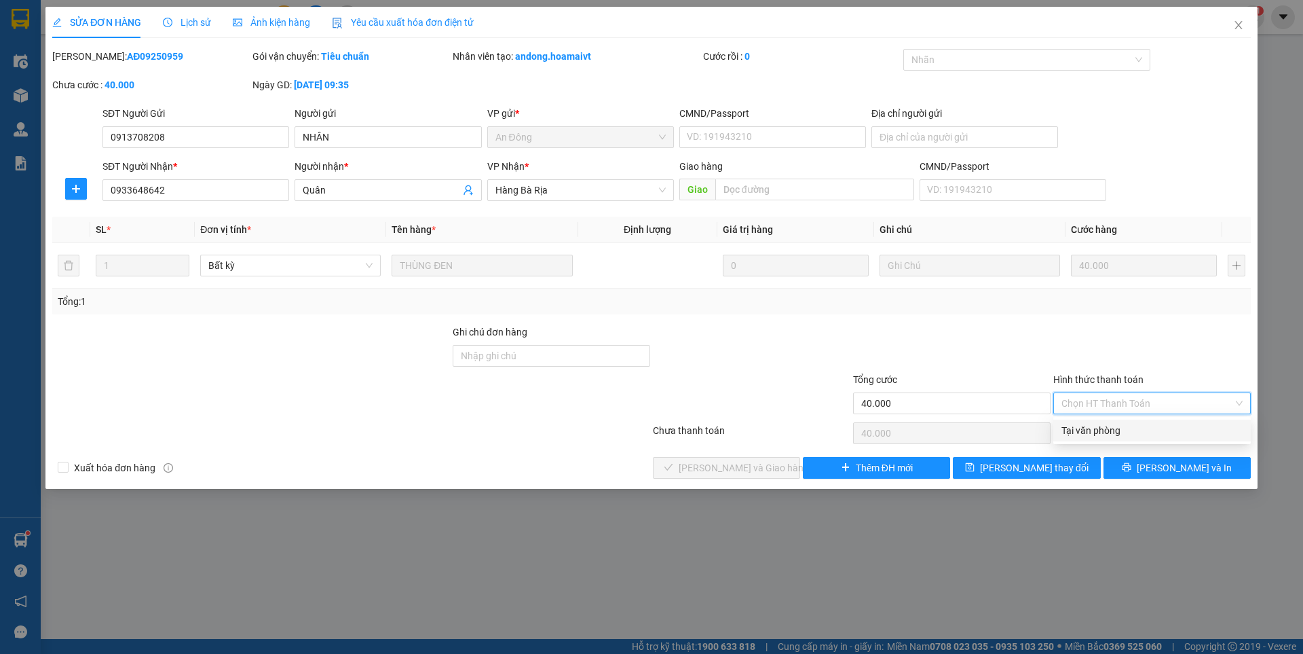
click at [1086, 428] on div "Tại văn phòng" at bounding box center [1151, 430] width 181 height 15
type input "0"
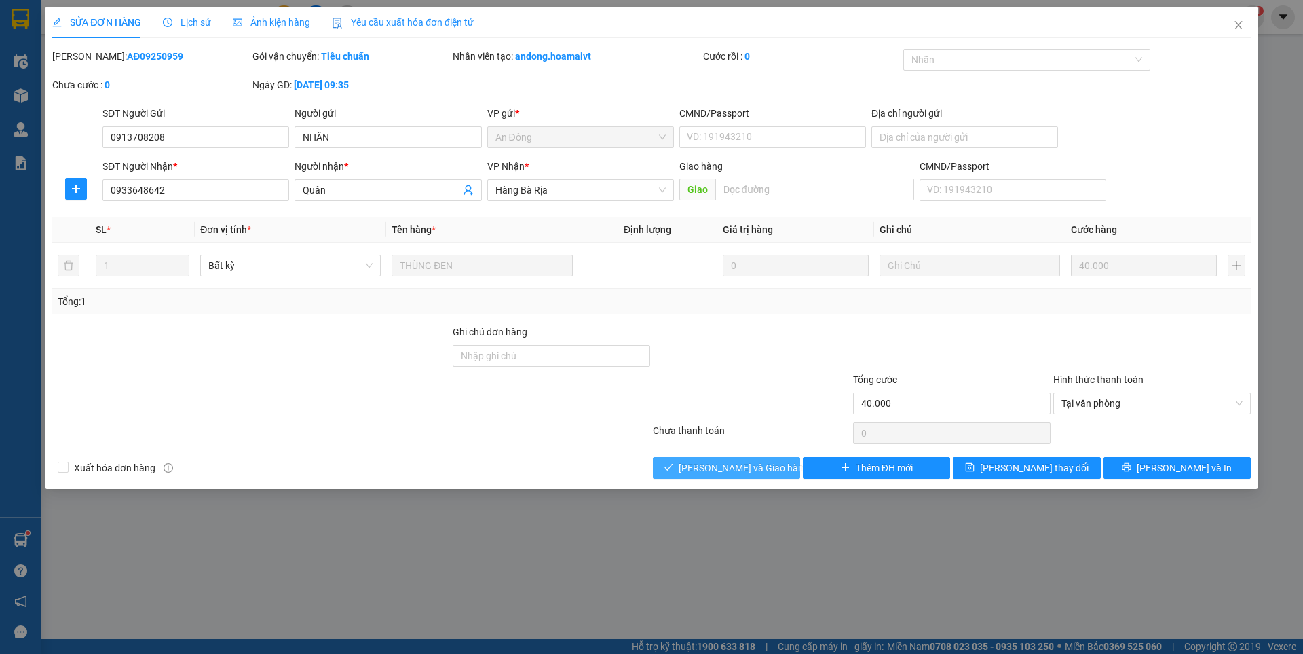
click at [698, 465] on span "[PERSON_NAME] và Giao hàng" at bounding box center [744, 467] width 130 height 15
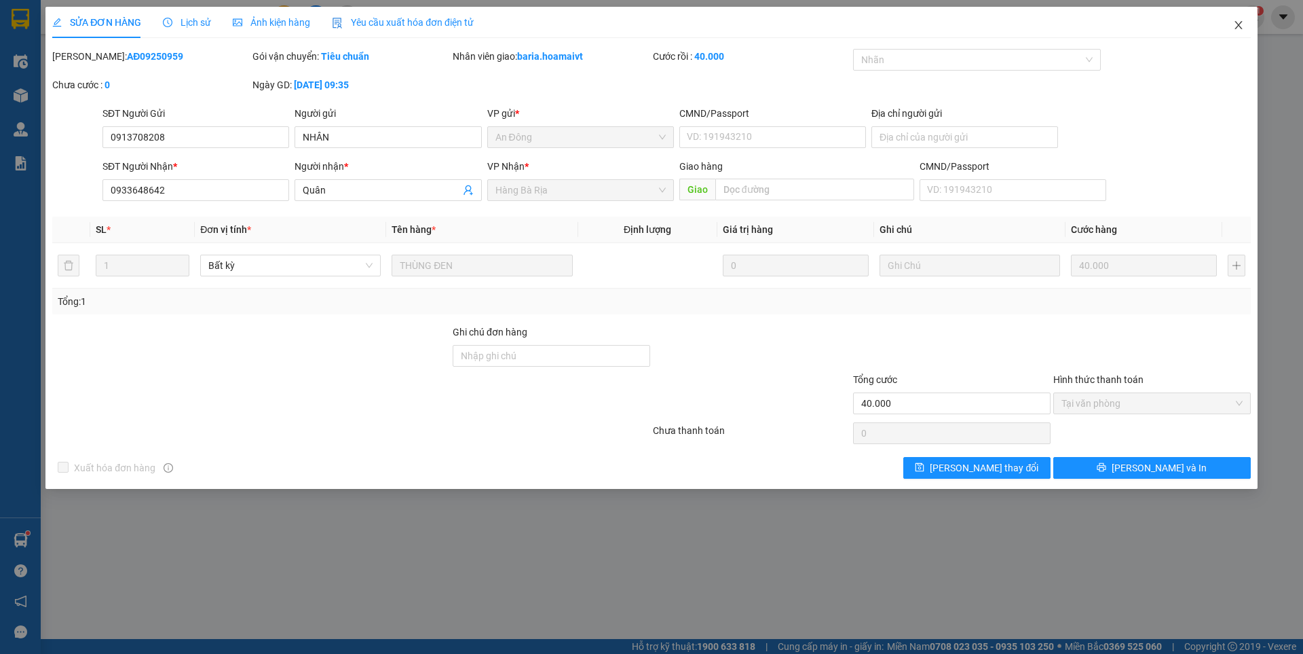
click at [1241, 22] on icon "close" at bounding box center [1238, 25] width 11 height 11
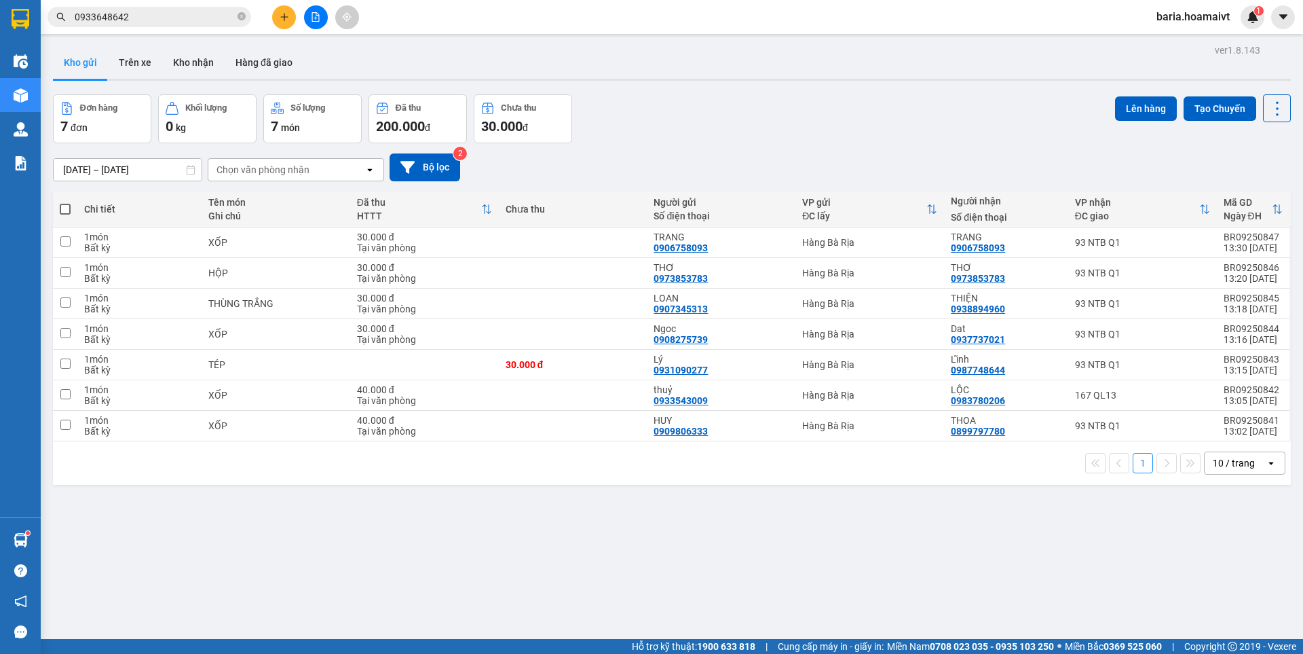
click at [163, 15] on input "0933648642" at bounding box center [155, 17] width 160 height 15
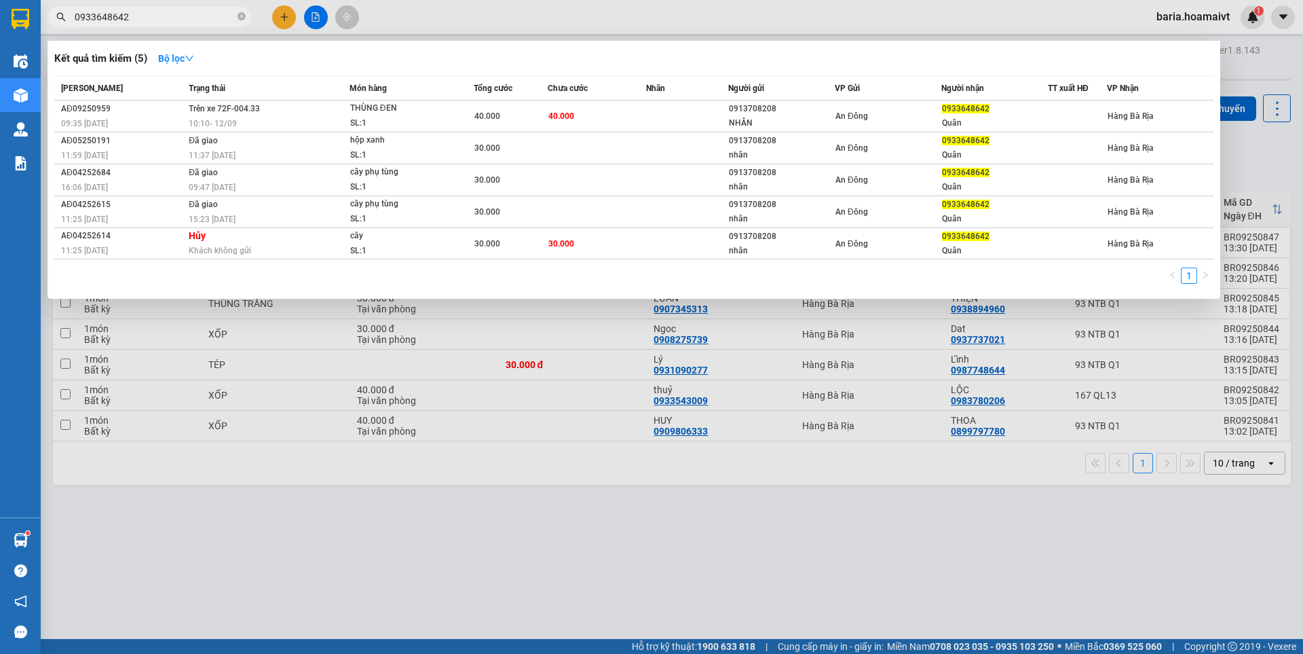
click at [163, 15] on input "0933648642" at bounding box center [155, 17] width 160 height 15
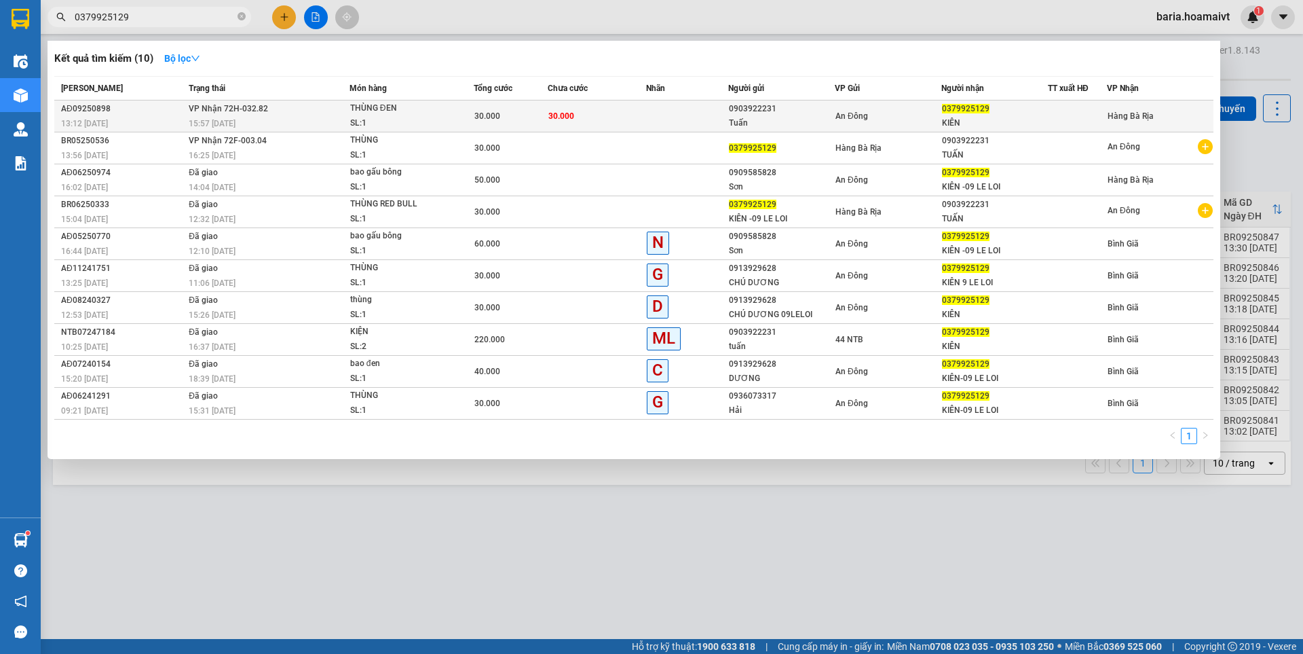
type input "0379925129"
click at [578, 118] on td "30.000" at bounding box center [597, 116] width 98 height 32
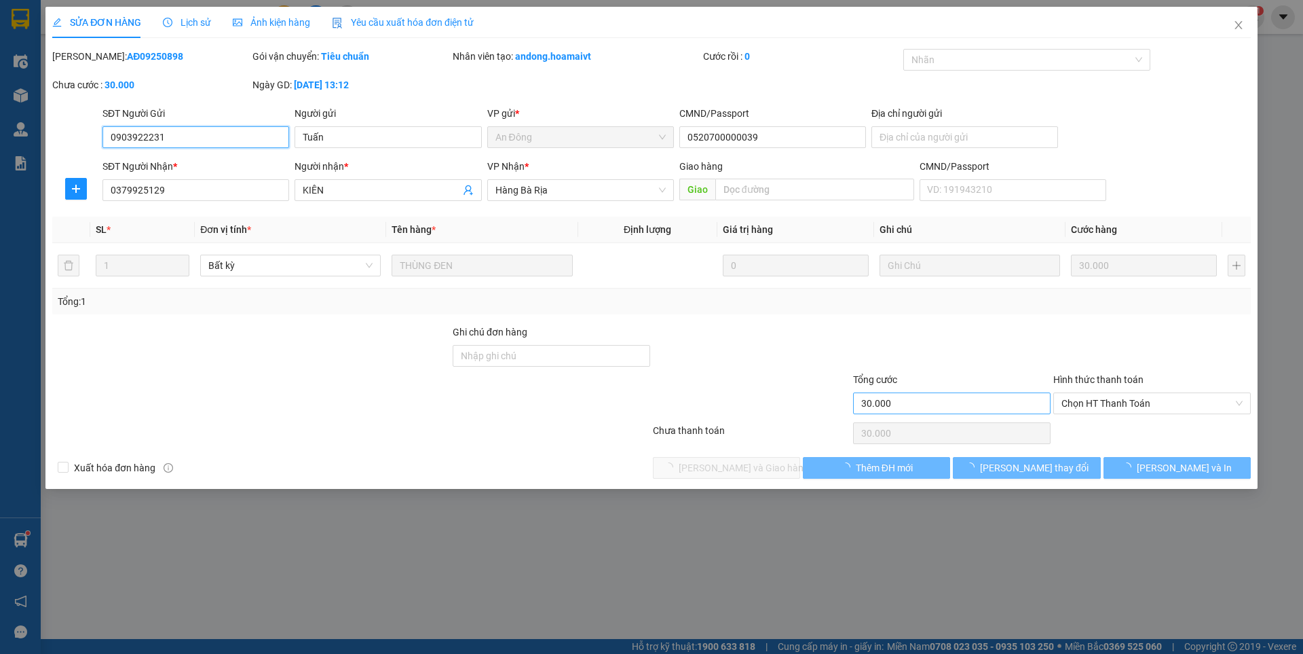
type input "0903922231"
type input "Tuấn"
type input "0520700000039"
type input "0379925129"
type input "KIÊN"
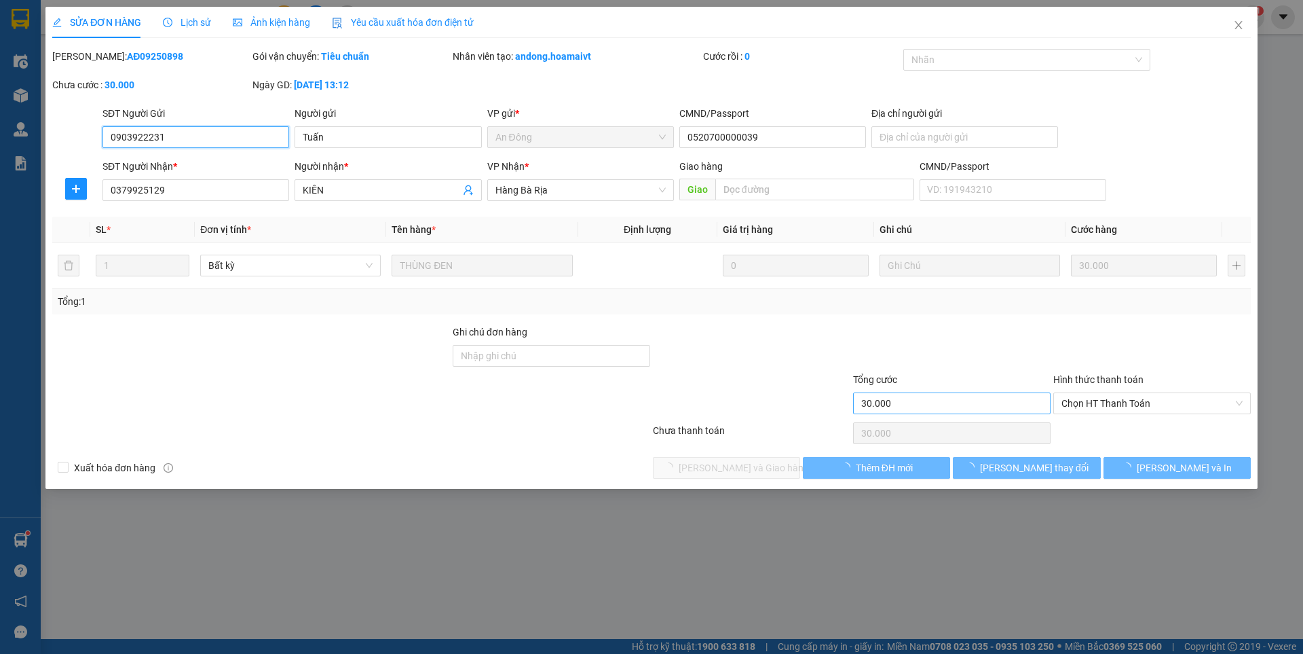
type input "30.000"
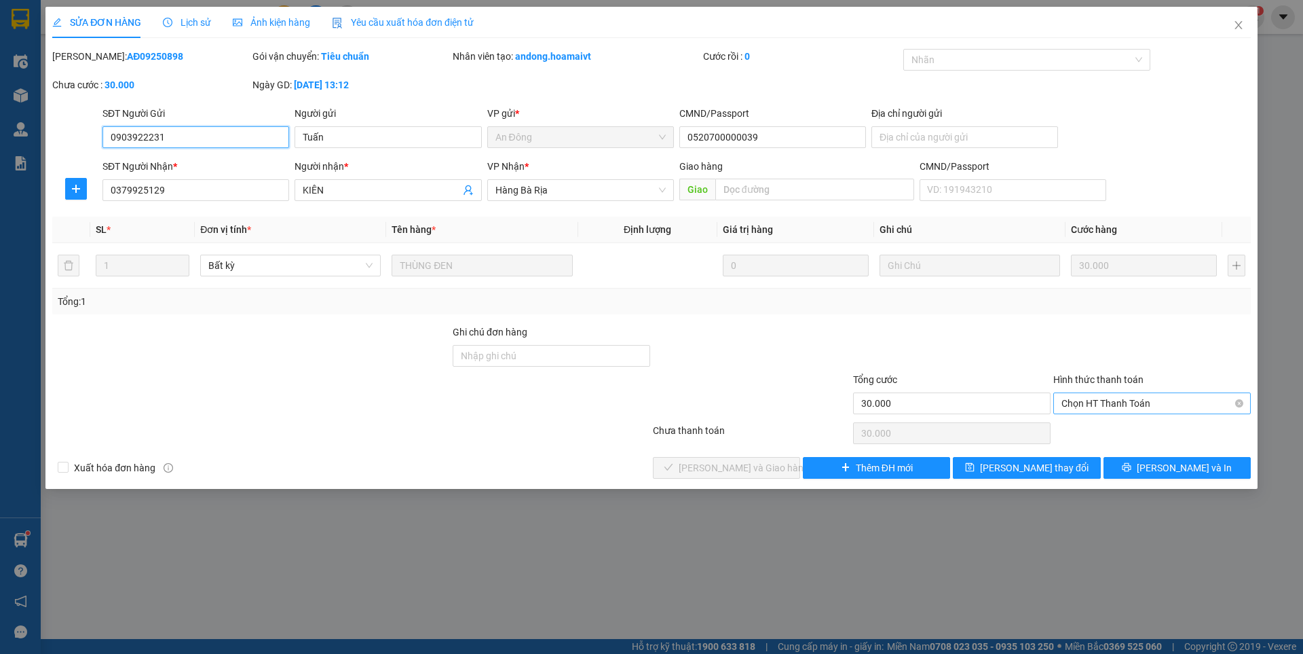
click at [1109, 403] on span "Chọn HT Thanh Toán" at bounding box center [1151, 403] width 181 height 20
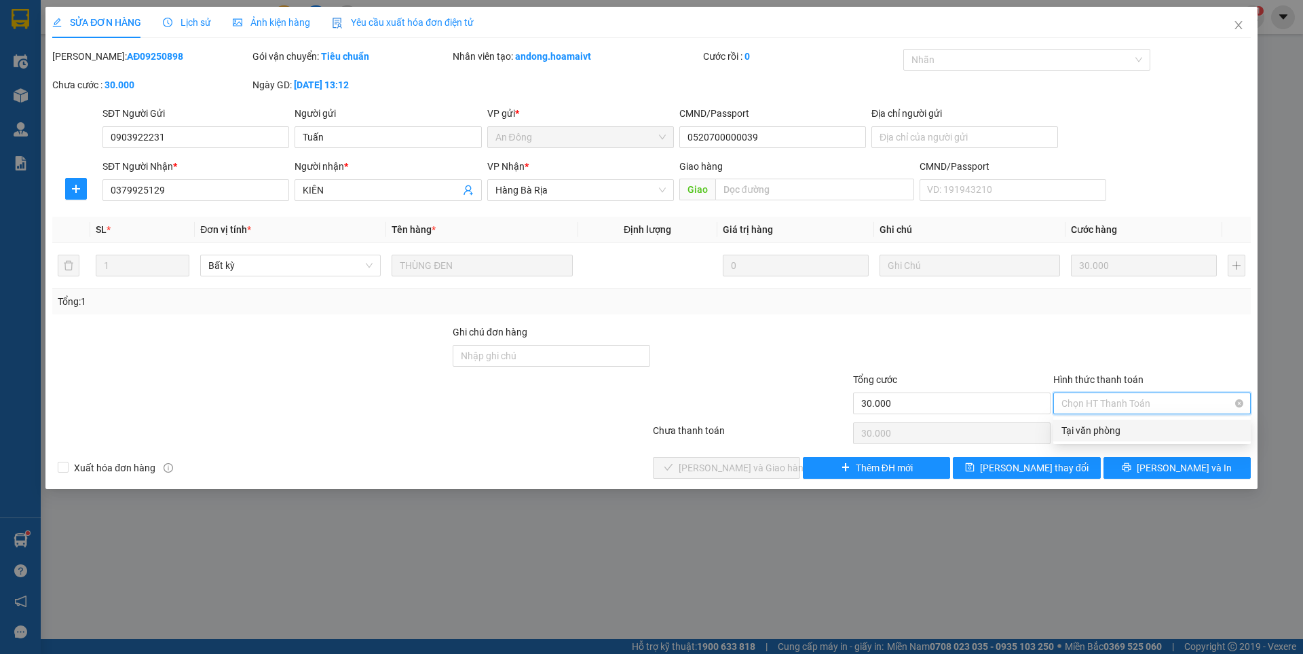
click at [1087, 424] on div "Tại văn phòng" at bounding box center [1151, 430] width 181 height 15
type input "0"
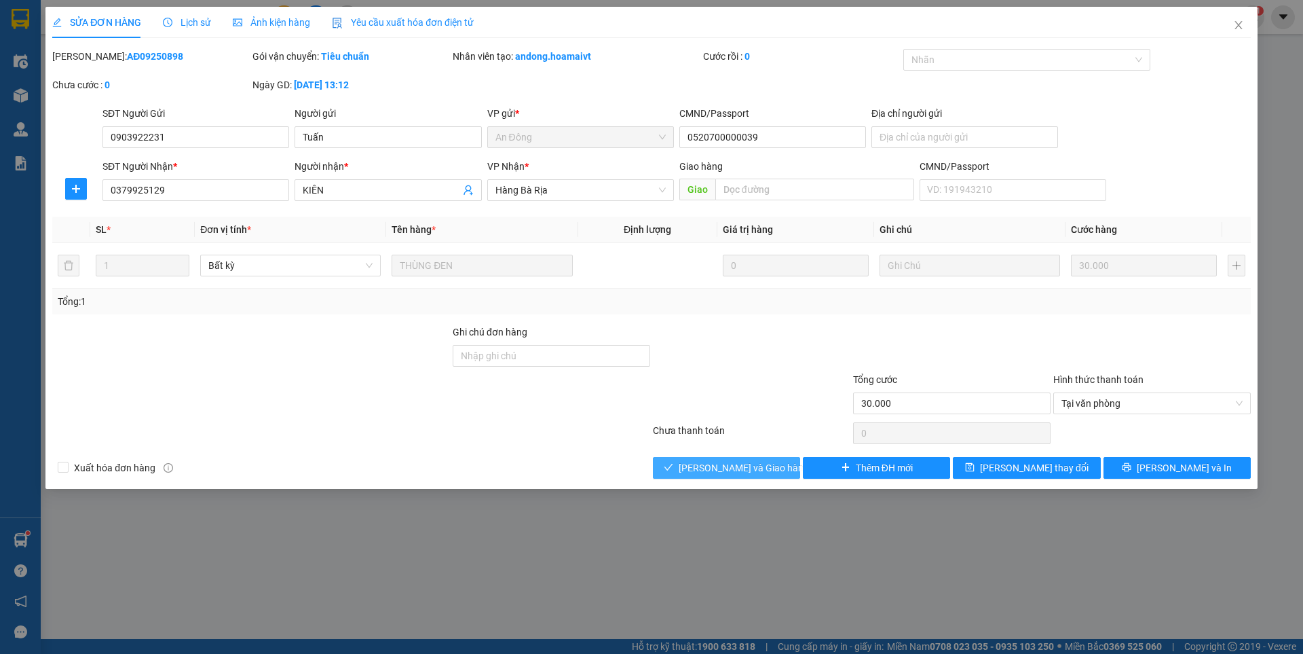
click at [733, 466] on span "[PERSON_NAME] và Giao hàng" at bounding box center [744, 467] width 130 height 15
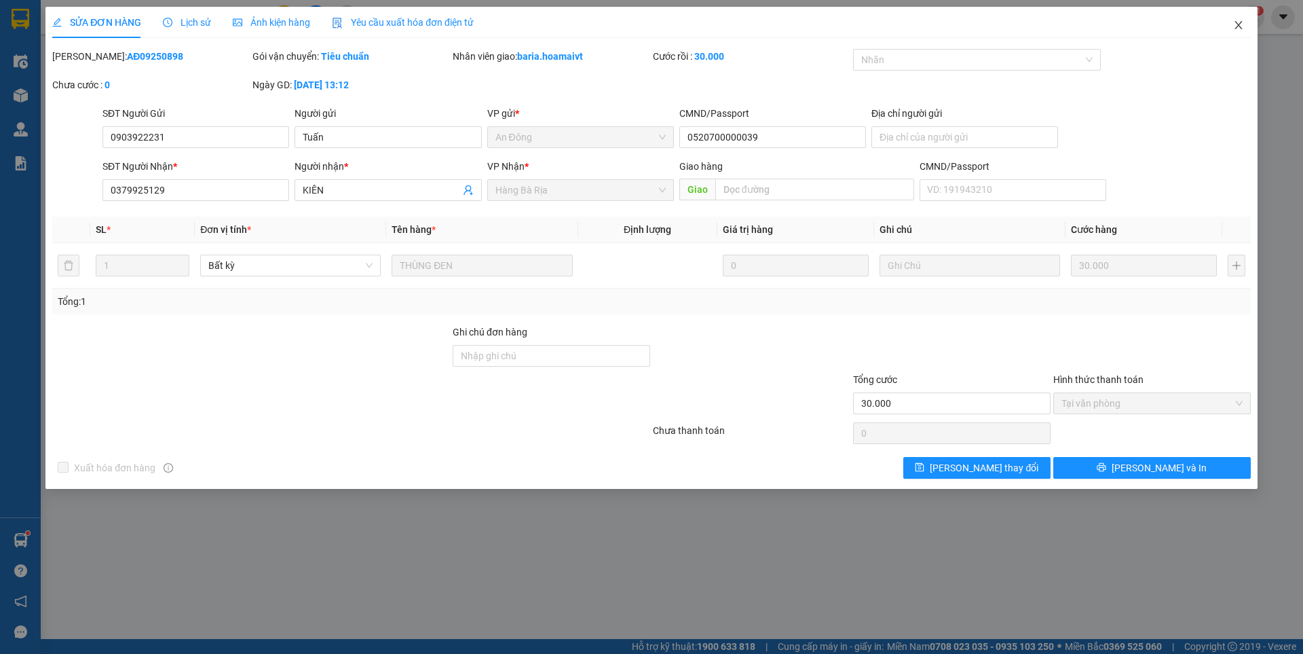
click at [1240, 21] on icon "close" at bounding box center [1238, 25] width 11 height 11
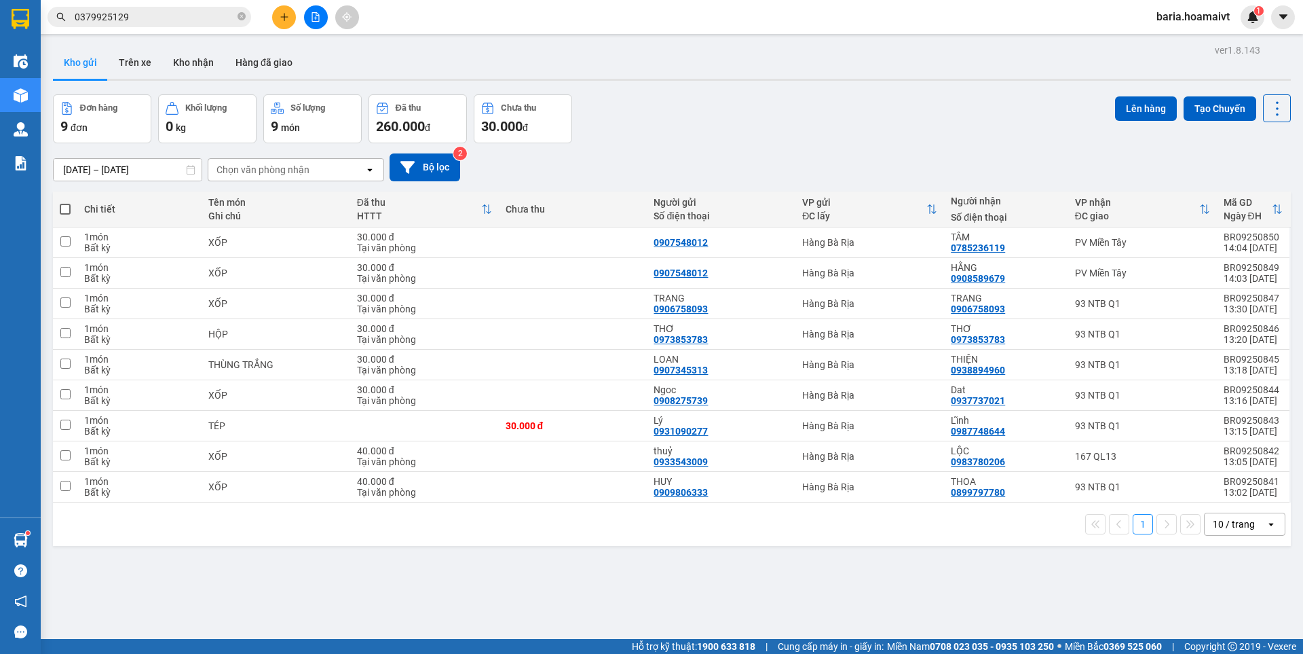
click at [179, 14] on input "0379925129" at bounding box center [155, 17] width 160 height 15
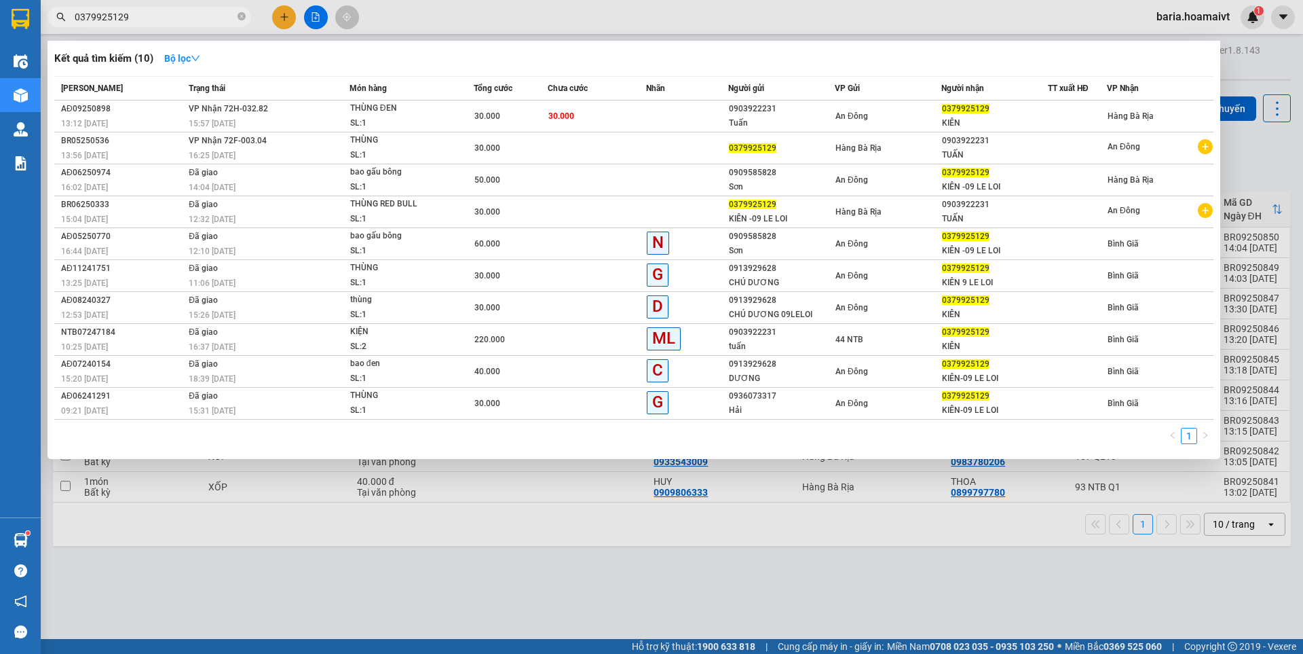
click at [179, 14] on input "0379925129" at bounding box center [155, 17] width 160 height 15
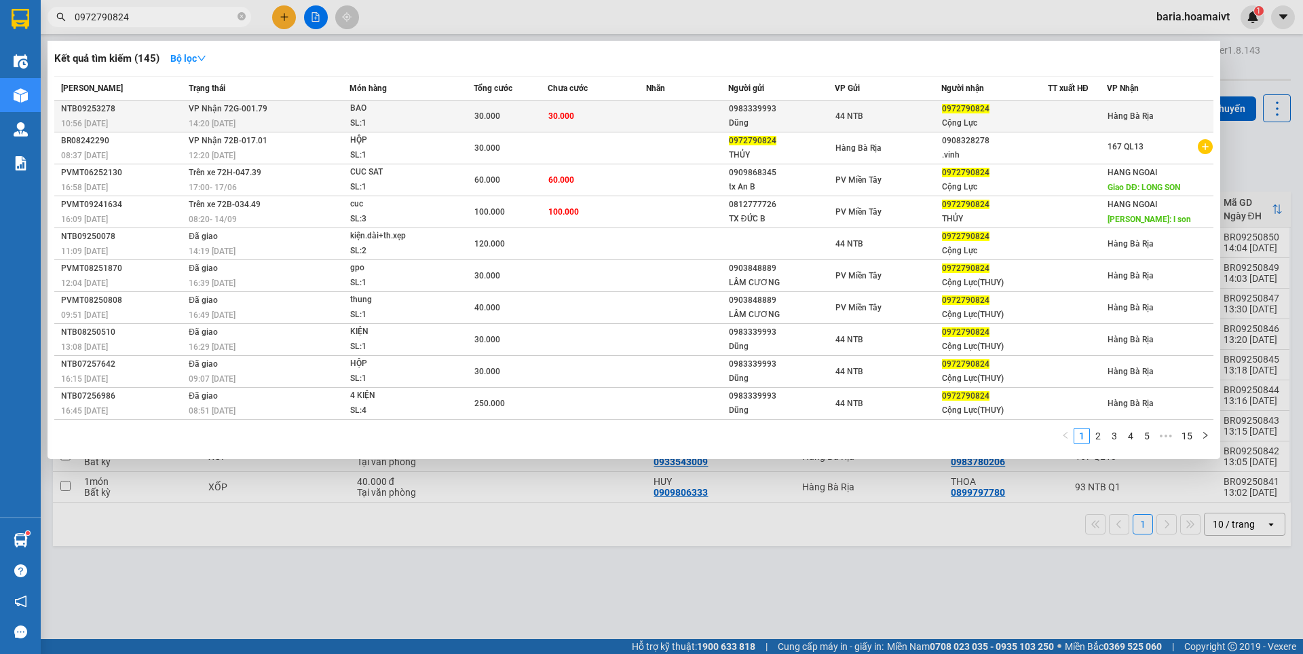
type input "0972790824"
click at [981, 119] on div "Cộng Lực" at bounding box center [994, 123] width 105 height 14
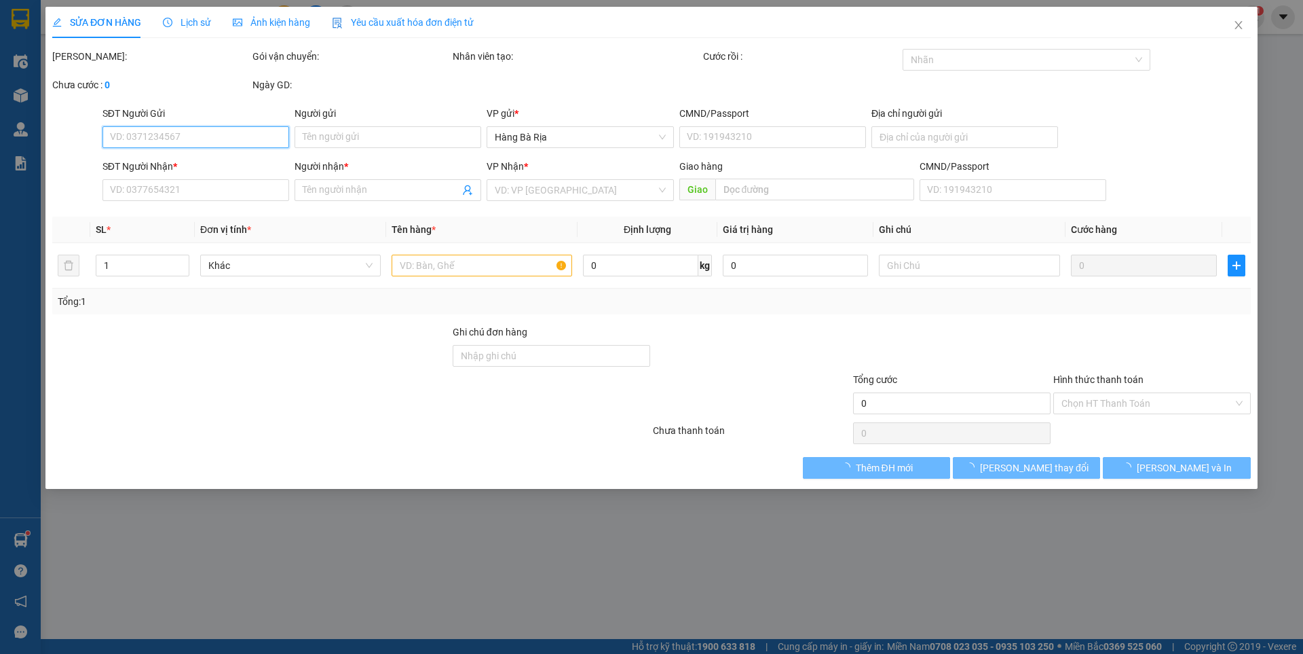
type input "0983339993"
type input "Dũng"
type input "080076011356"
type input "0972790824"
type input "Cộng Lực"
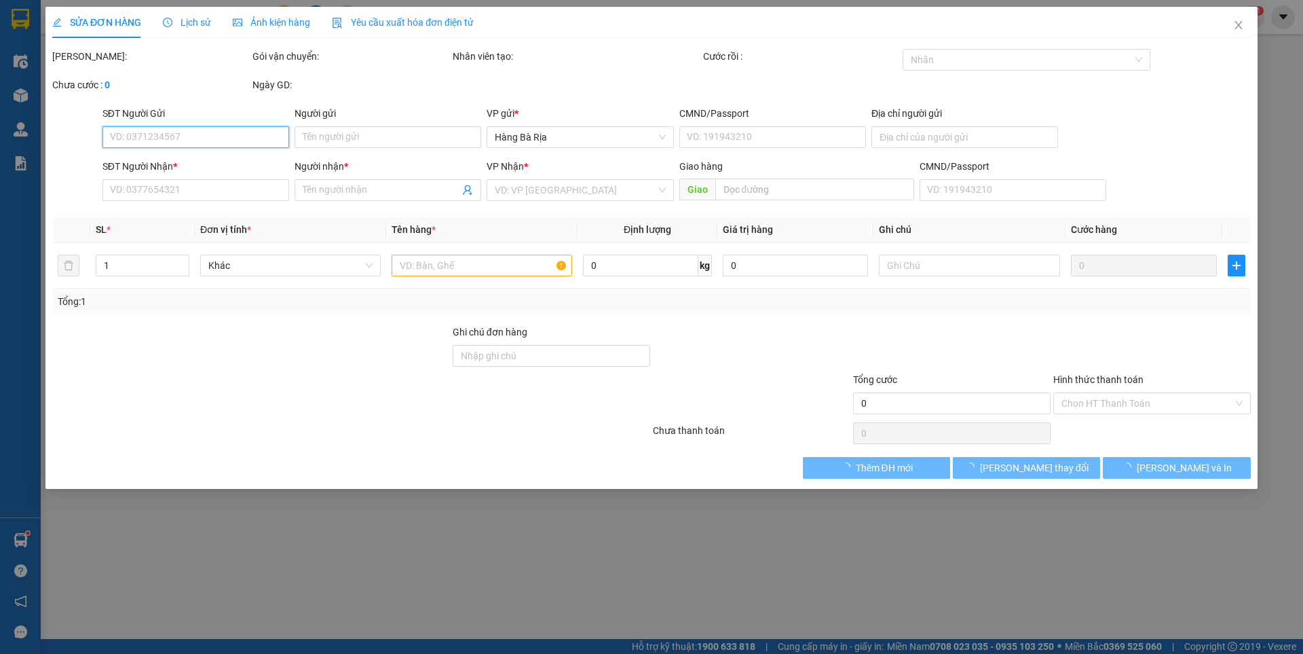
type input "30.000"
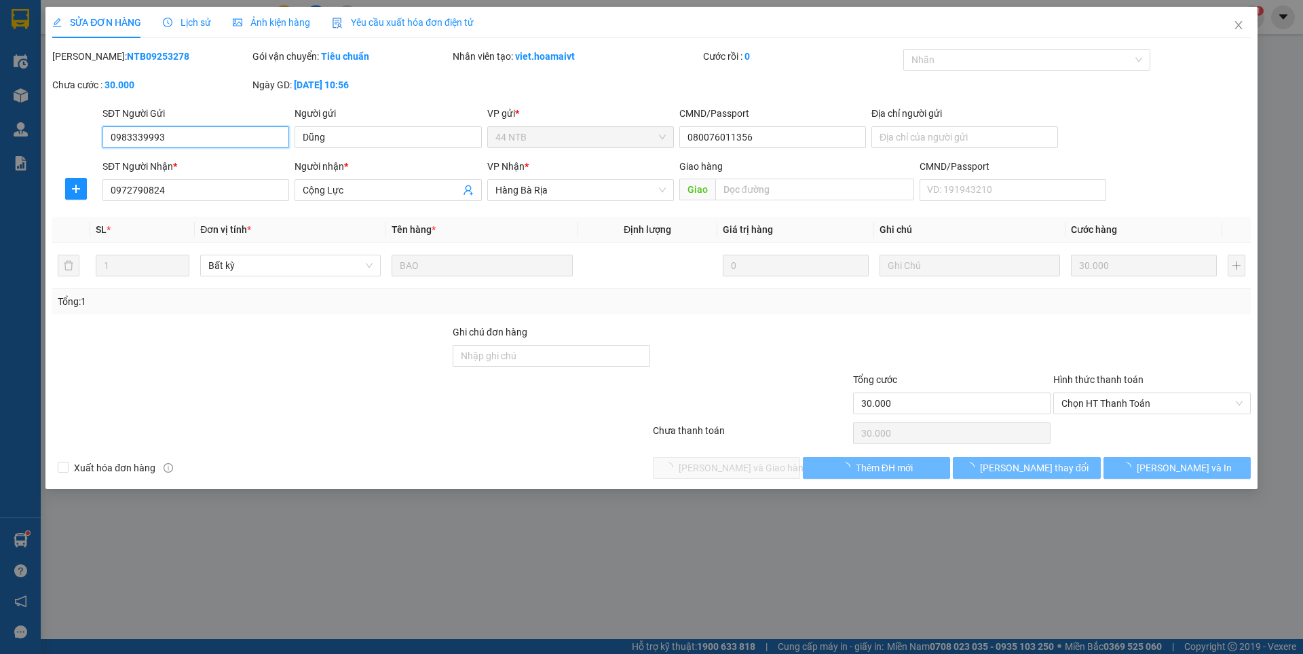
click at [1132, 401] on span "Chọn HT Thanh Toán" at bounding box center [1151, 403] width 181 height 20
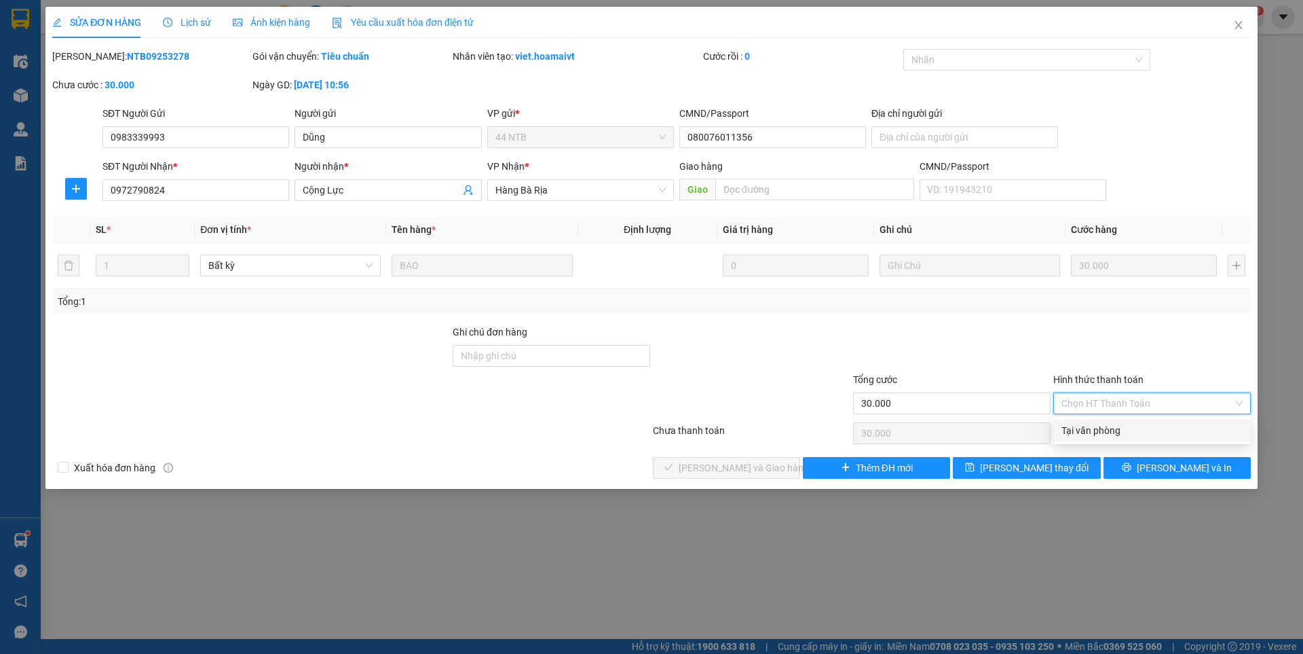
drag, startPoint x: 1100, startPoint y: 425, endPoint x: 917, endPoint y: 463, distance: 187.1
click at [1100, 426] on div "Tại văn phòng" at bounding box center [1151, 430] width 181 height 15
type input "0"
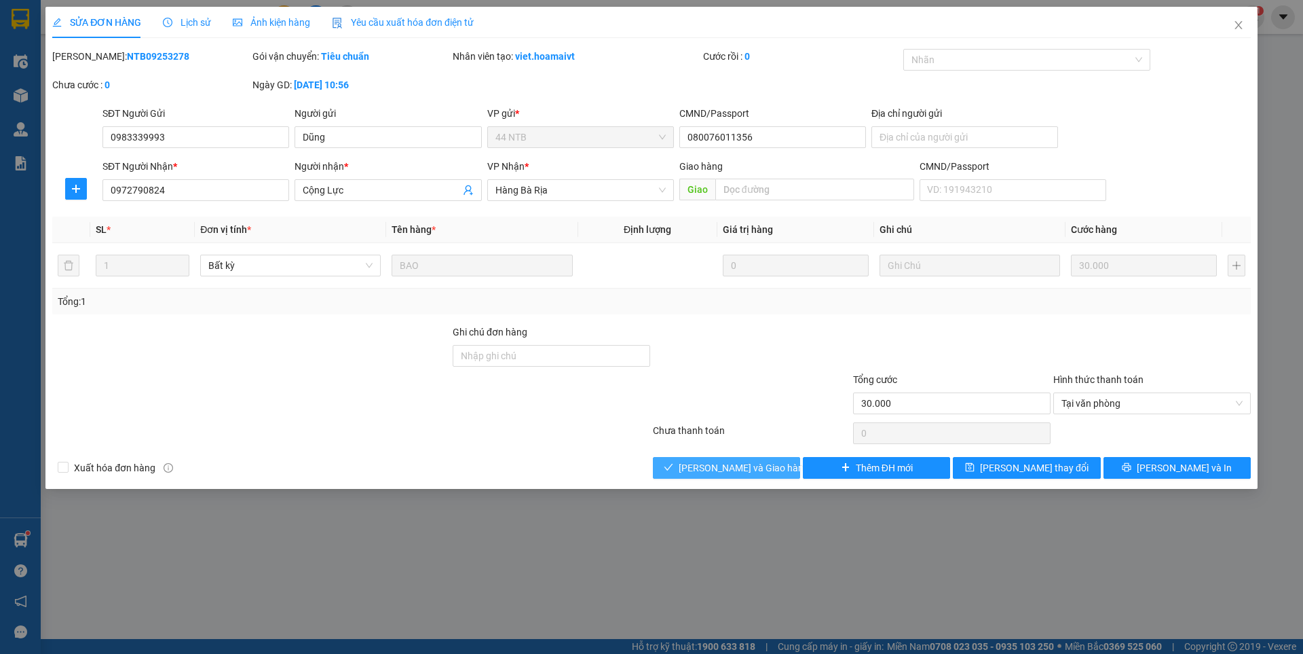
click at [749, 460] on span "[PERSON_NAME] và Giao hàng" at bounding box center [744, 467] width 130 height 15
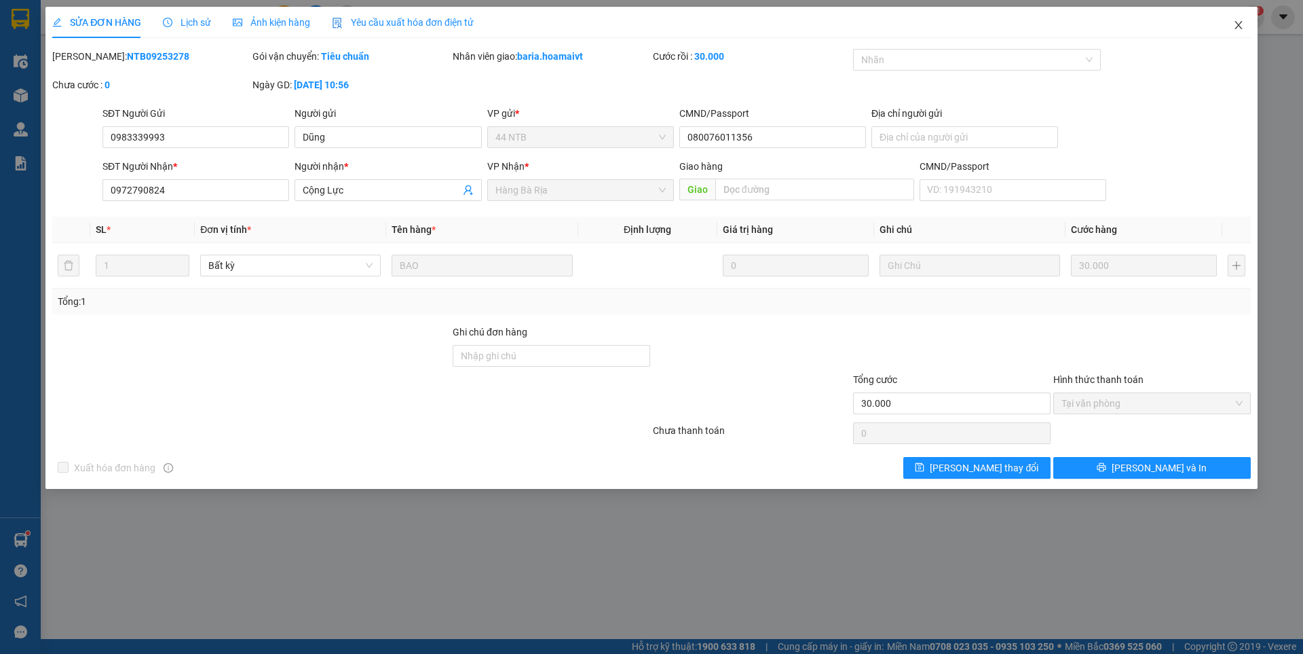
click at [1235, 19] on span "Close" at bounding box center [1239, 26] width 38 height 38
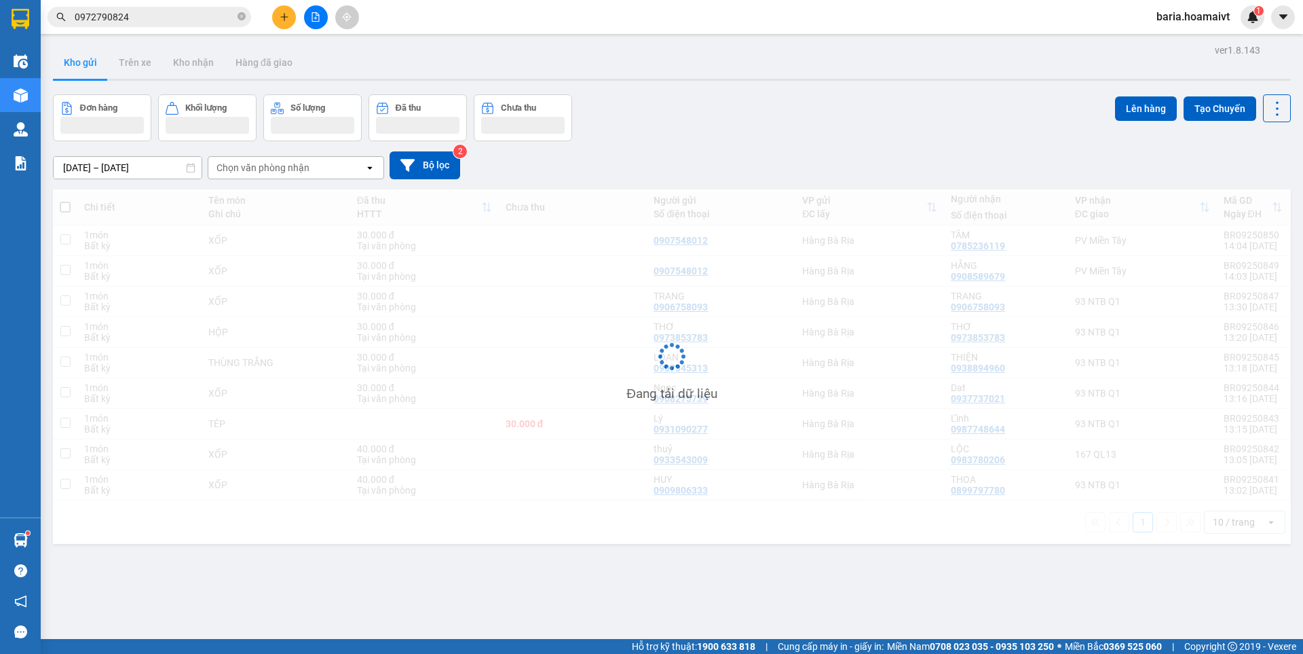
click at [166, 18] on input "0972790824" at bounding box center [155, 17] width 160 height 15
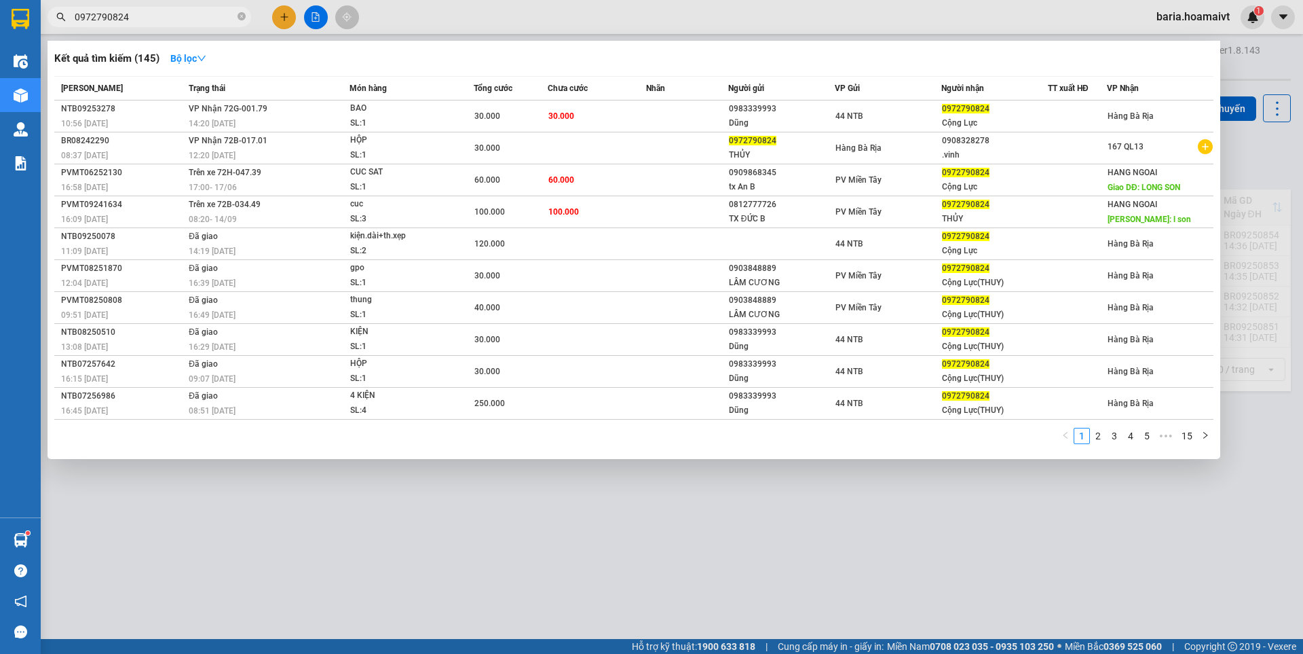
click at [166, 18] on input "0972790824" at bounding box center [155, 17] width 160 height 15
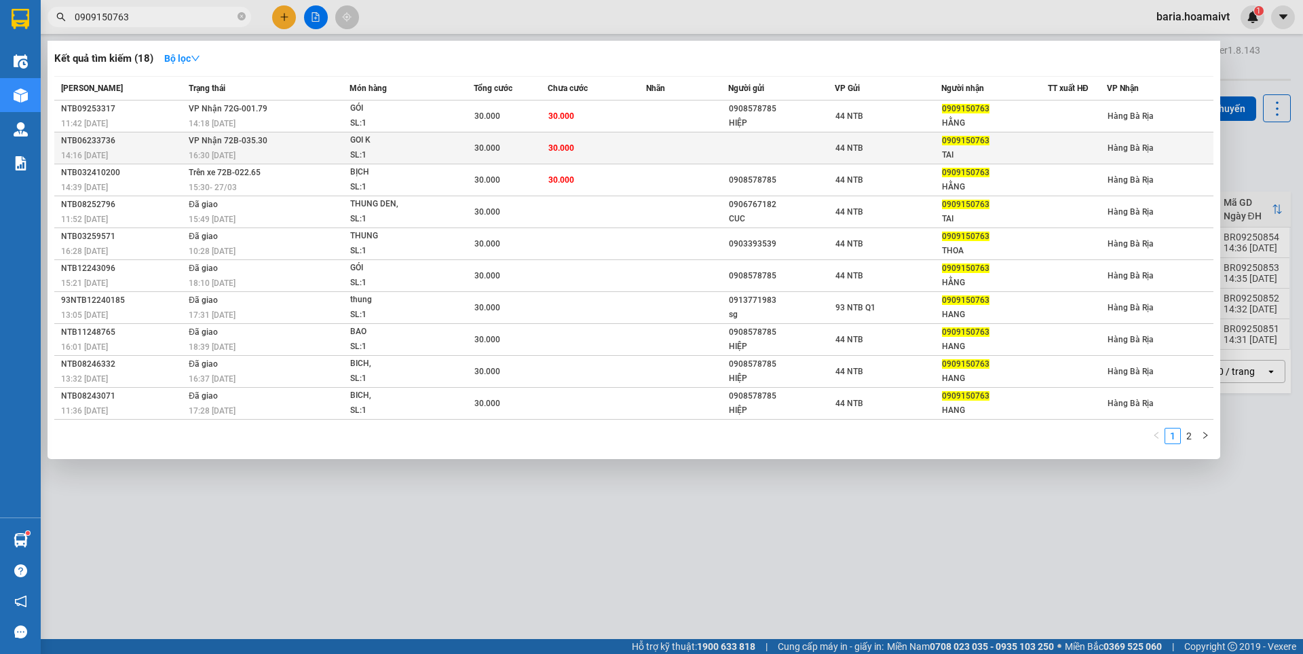
type input "0909150763"
click at [1007, 140] on div "0909150763" at bounding box center [994, 141] width 105 height 14
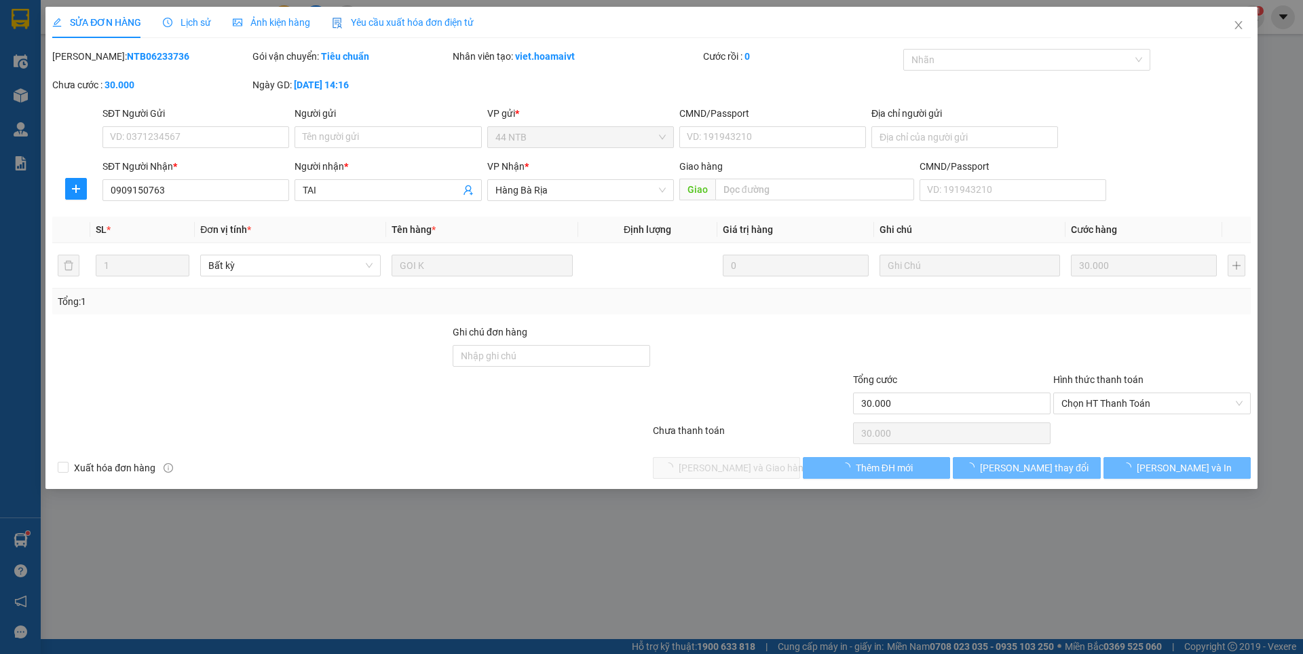
type input "0909150763"
type input "TAI"
type input "30.000"
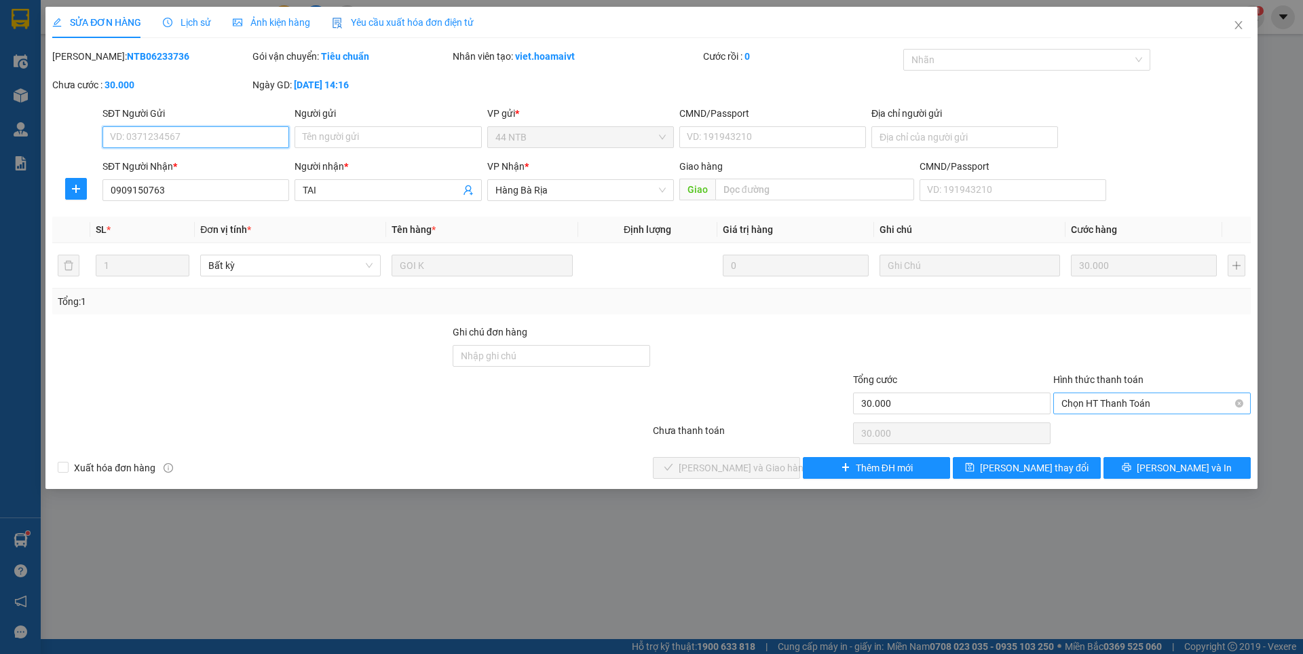
click at [1097, 404] on span "Chọn HT Thanh Toán" at bounding box center [1151, 403] width 181 height 20
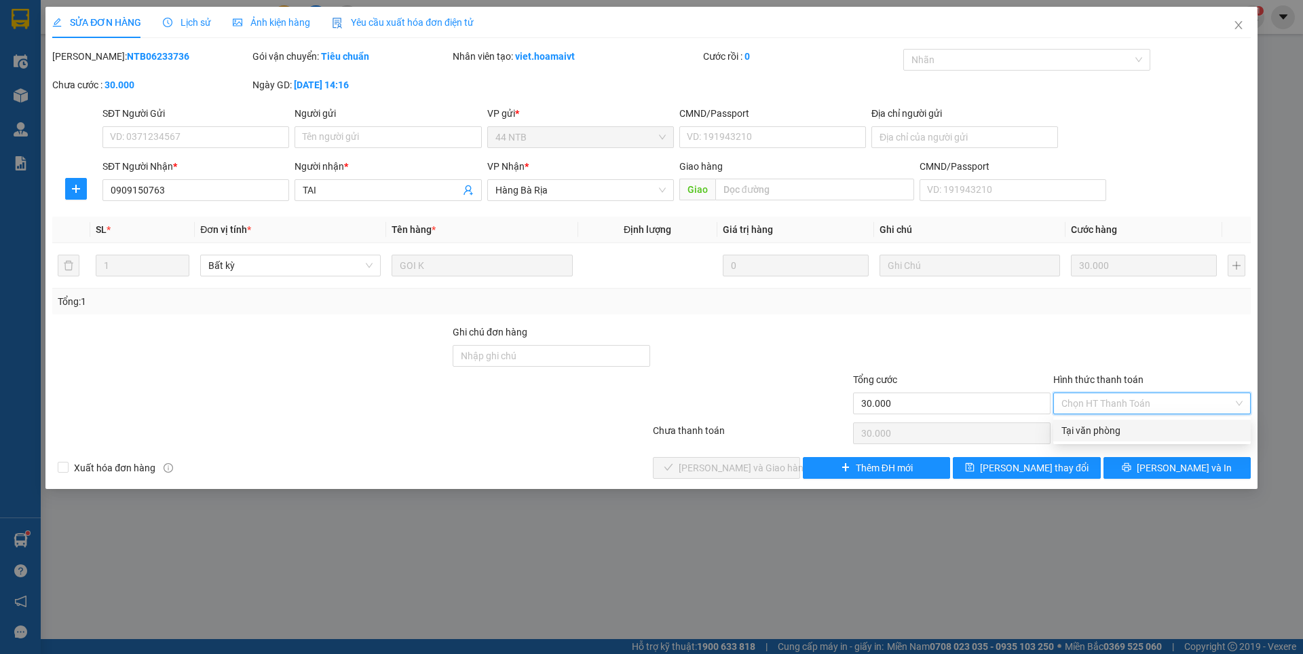
drag, startPoint x: 1090, startPoint y: 430, endPoint x: 864, endPoint y: 457, distance: 227.6
click at [1090, 430] on div "Tại văn phòng" at bounding box center [1151, 430] width 181 height 15
type input "0"
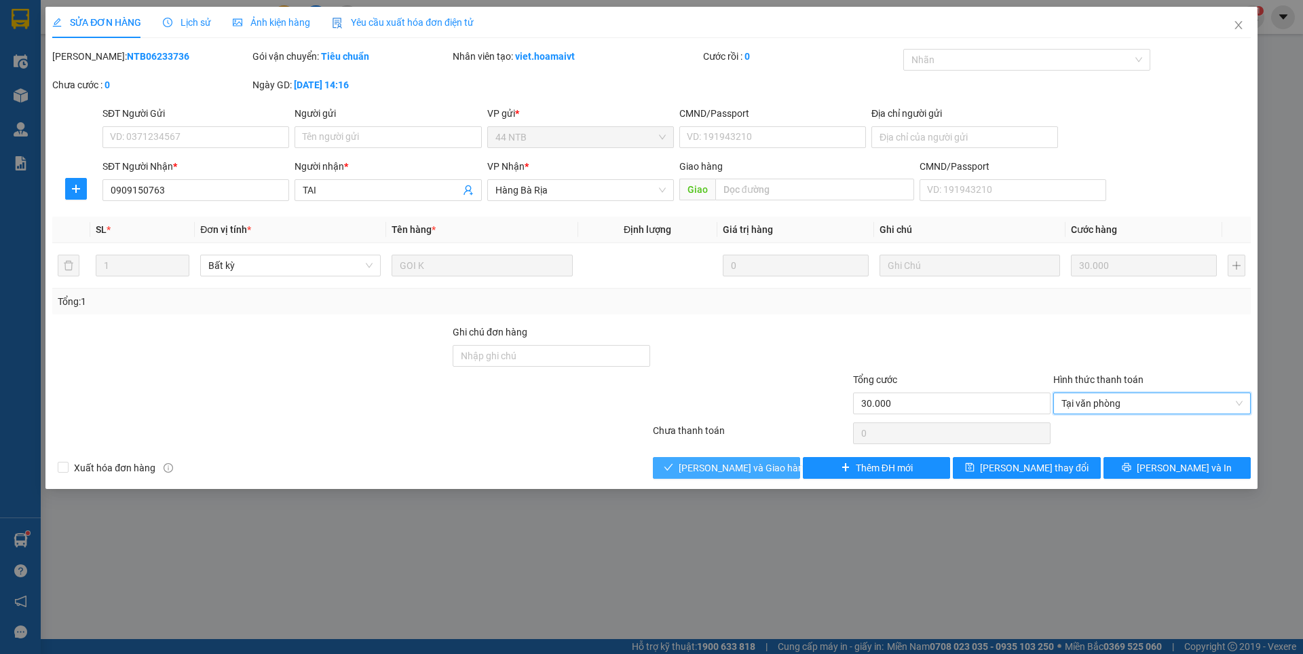
click at [764, 461] on span "[PERSON_NAME] và Giao hàng" at bounding box center [744, 467] width 130 height 15
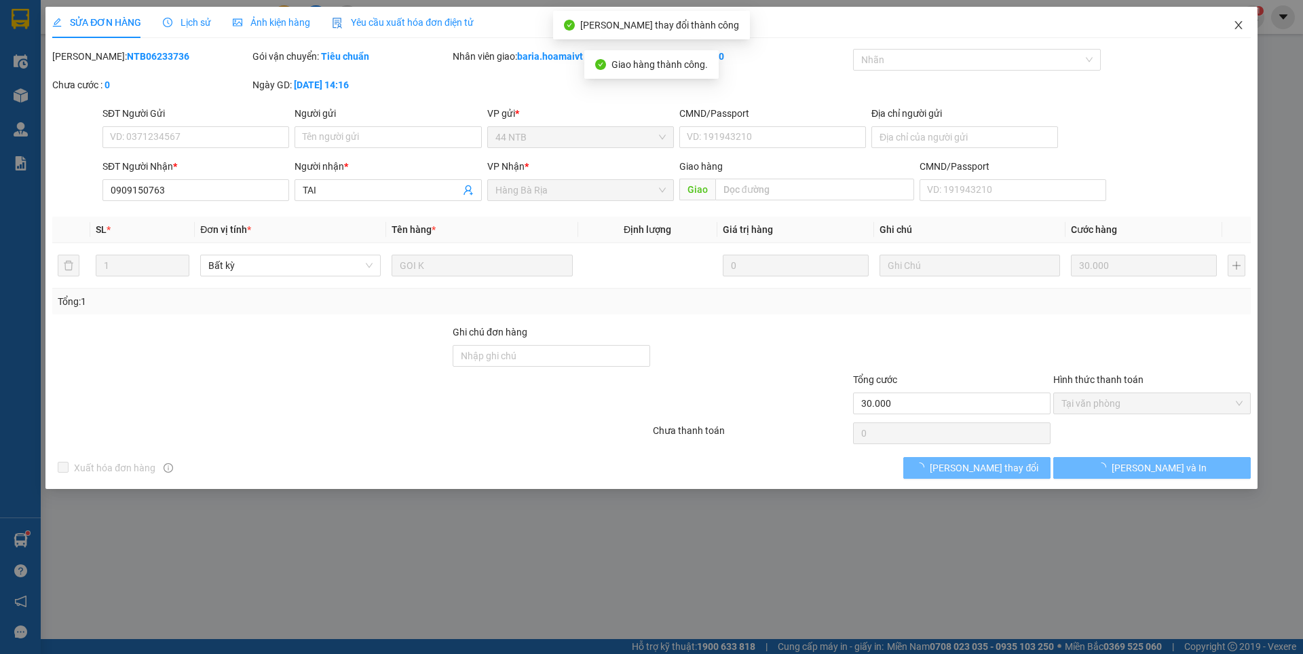
drag, startPoint x: 1234, startPoint y: 28, endPoint x: 164, endPoint y: 26, distance: 1070.3
click at [1235, 28] on icon "close" at bounding box center [1238, 25] width 11 height 11
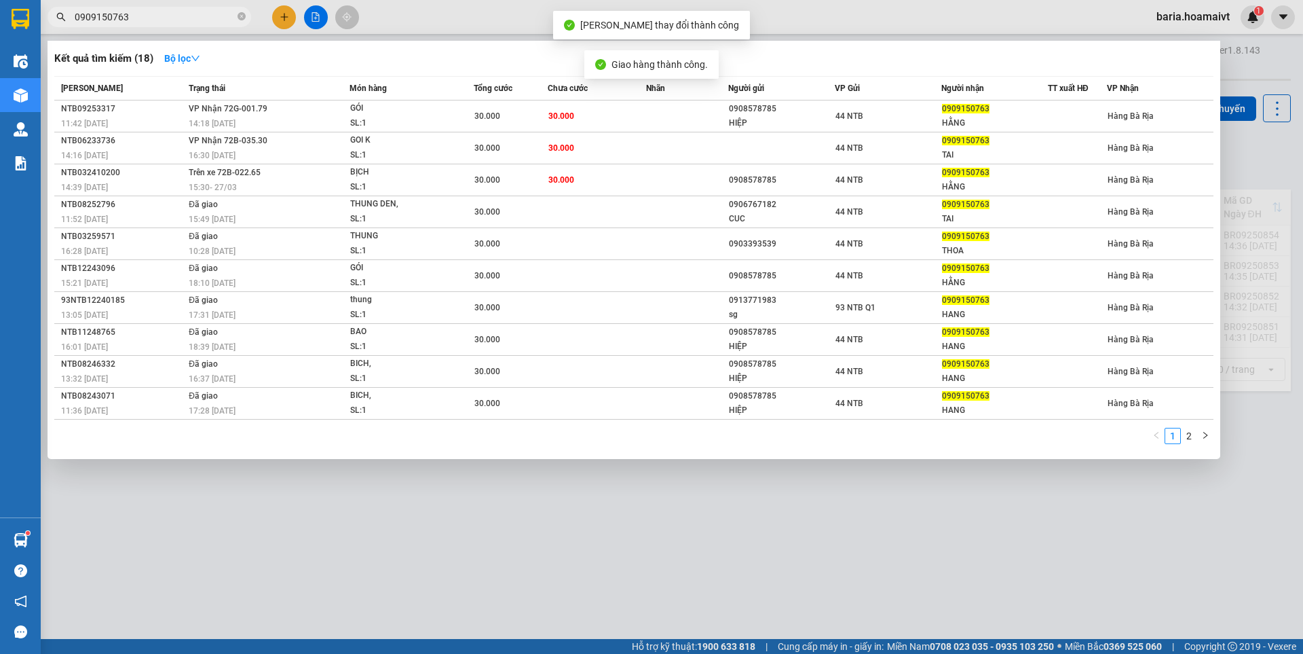
click at [163, 14] on input "0909150763" at bounding box center [155, 17] width 160 height 15
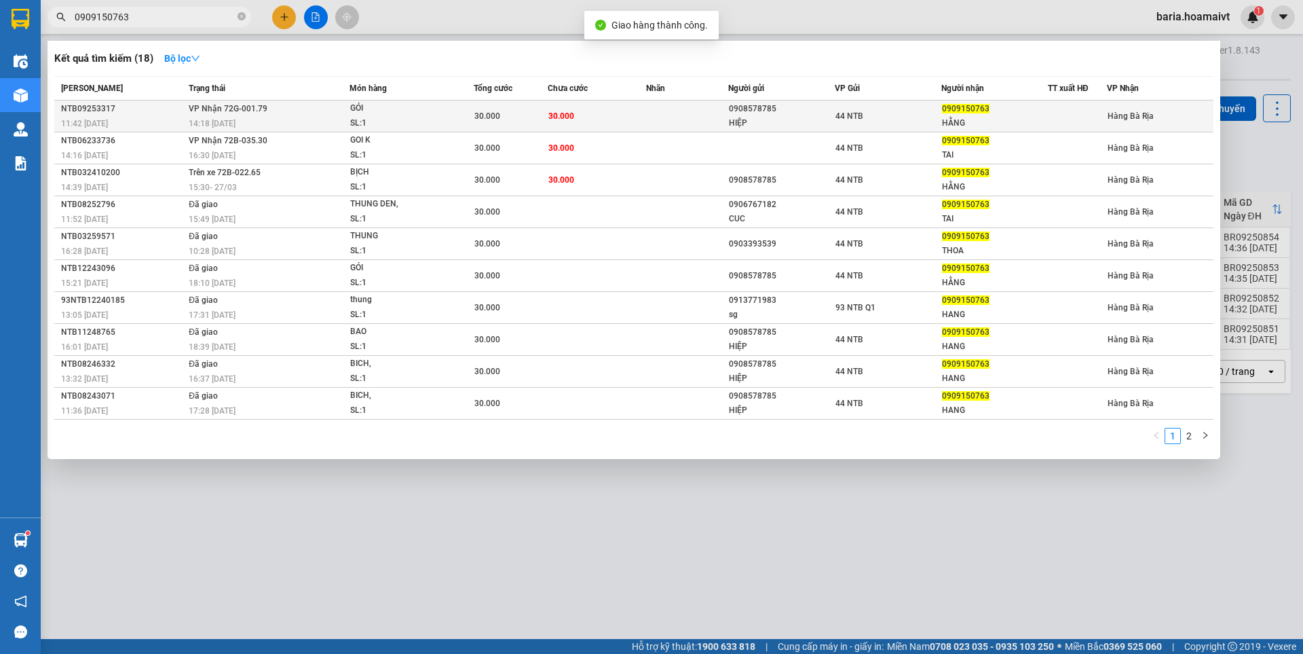
click at [922, 118] on div "44 NTB" at bounding box center [887, 116] width 105 height 15
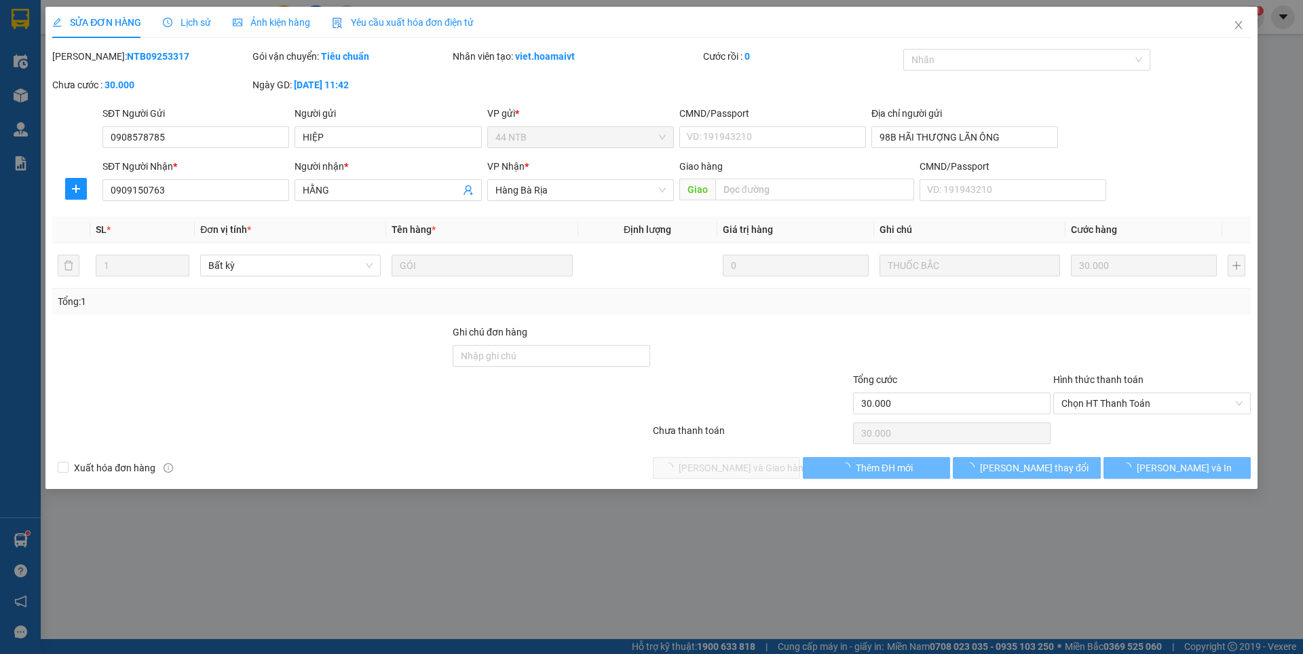
type input "0908578785"
type input "HIỆP"
type input "98B HÃI THƯỢNG LÃN ÔNG"
type input "0909150763"
type input "HẰNG"
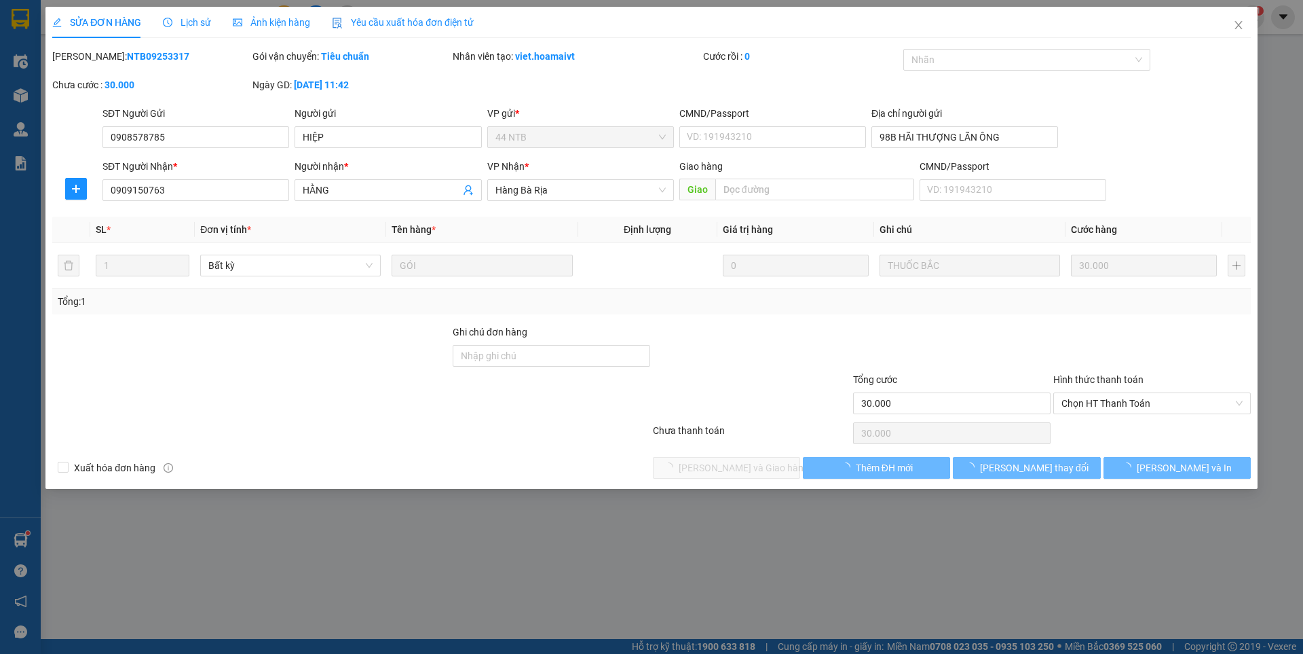
type input "30.000"
click at [1159, 395] on span "Chọn HT Thanh Toán" at bounding box center [1151, 403] width 181 height 20
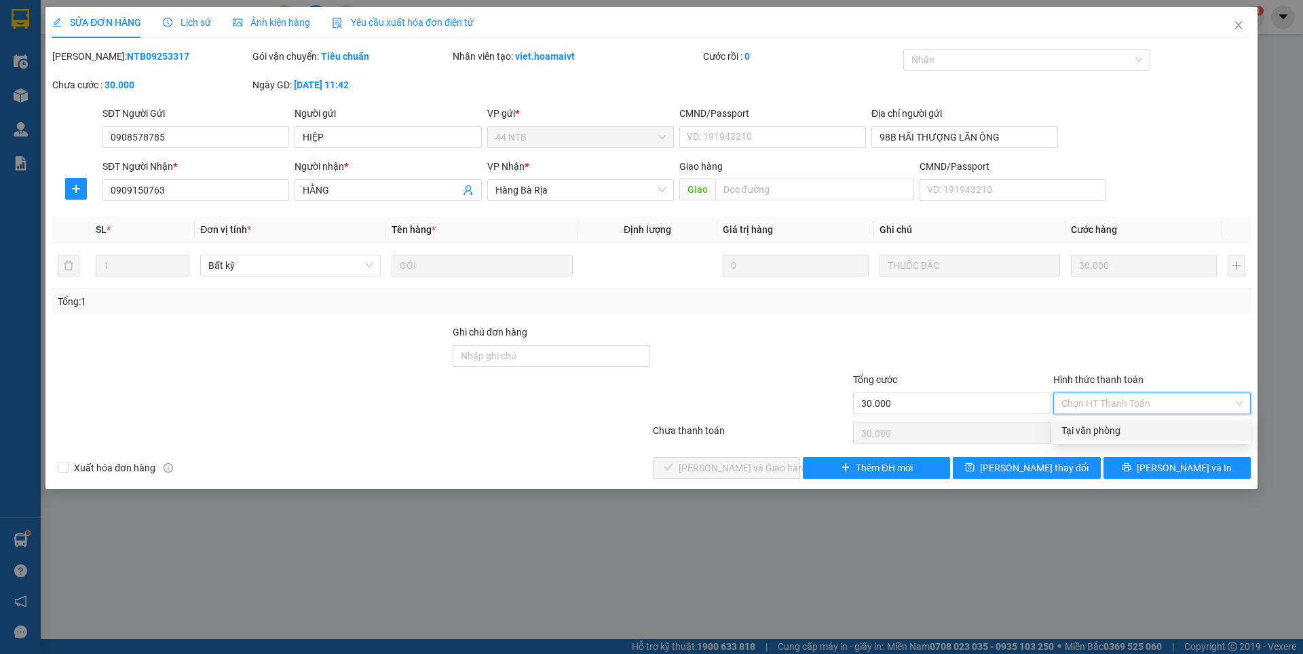
click at [1104, 434] on div "Tại văn phòng" at bounding box center [1151, 430] width 181 height 15
type input "0"
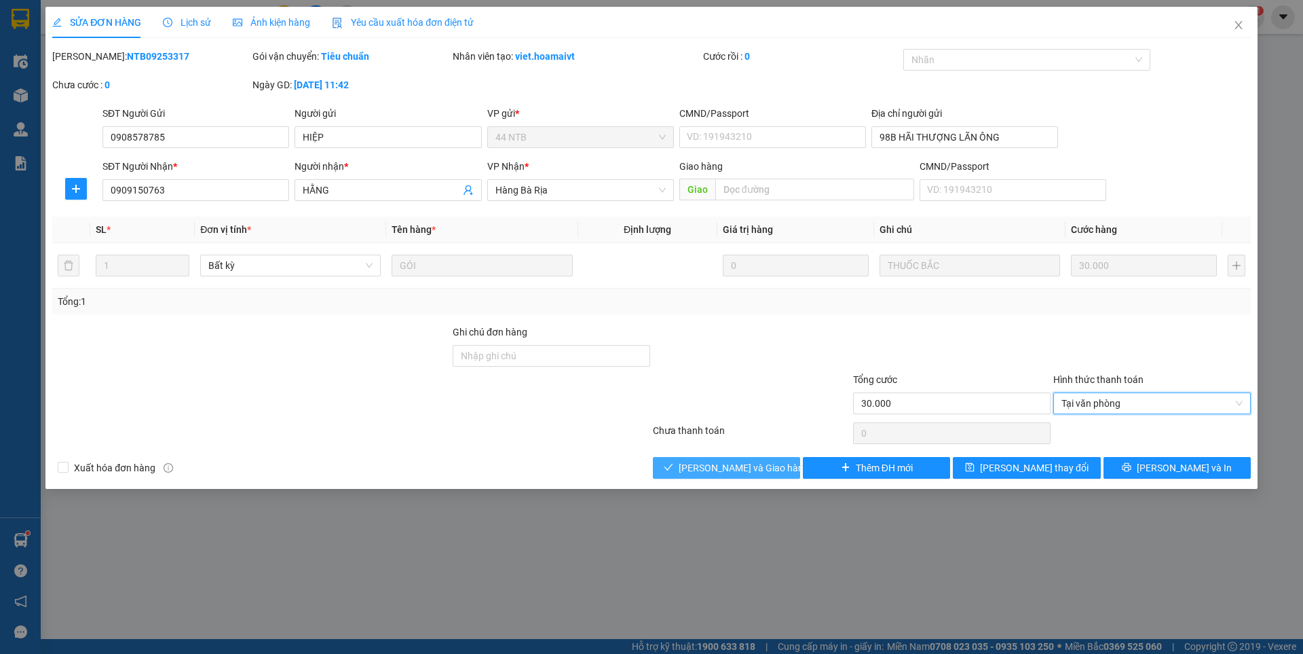
click at [751, 464] on span "[PERSON_NAME] và Giao hàng" at bounding box center [744, 467] width 130 height 15
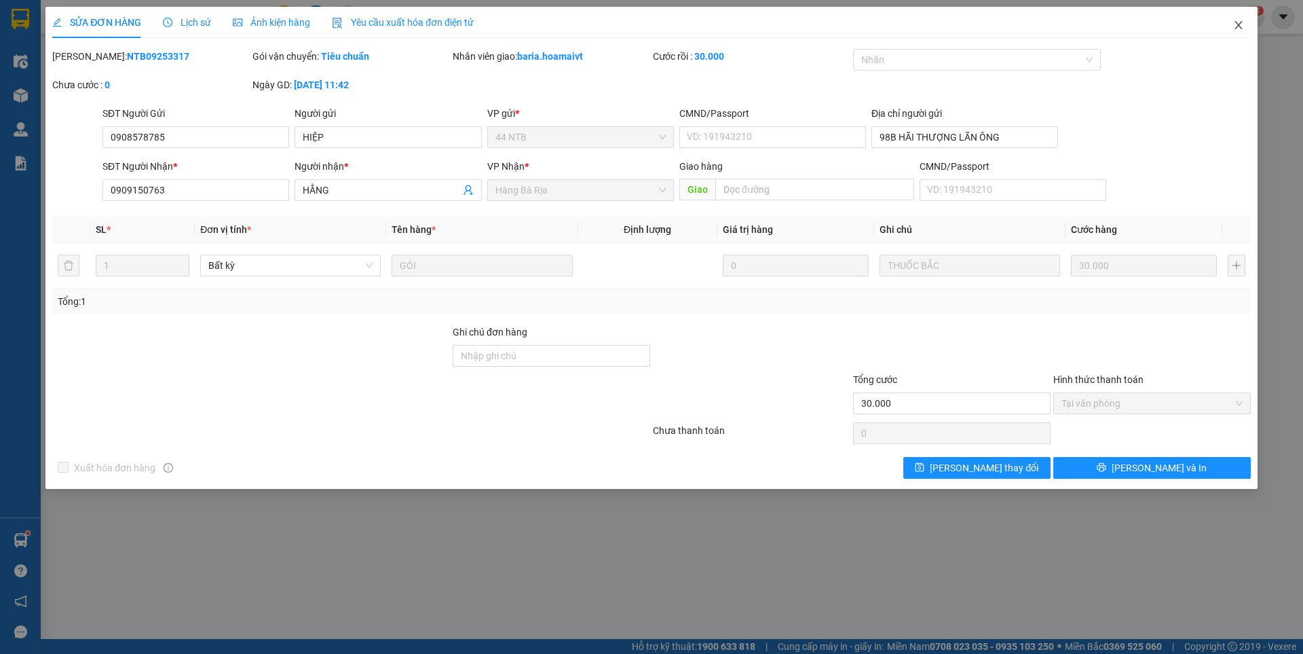
click at [1237, 24] on icon "close" at bounding box center [1238, 25] width 11 height 11
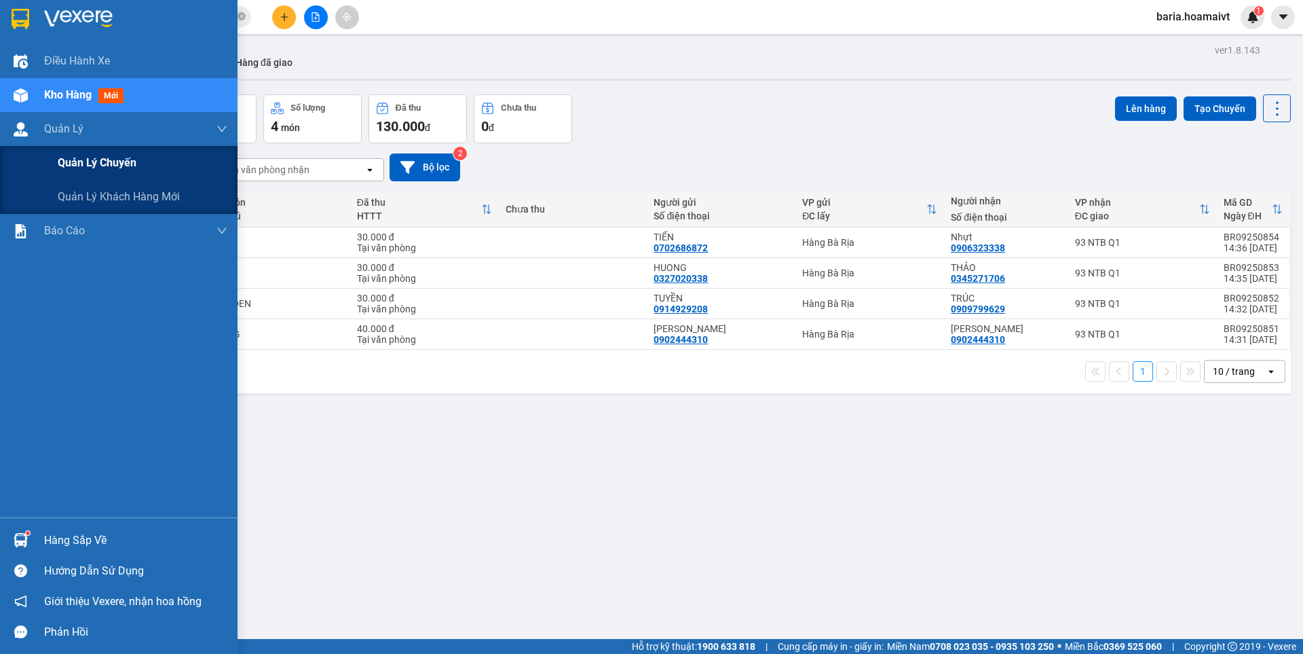
drag, startPoint x: 82, startPoint y: 172, endPoint x: 105, endPoint y: 172, distance: 23.1
click at [105, 172] on div "Quản lý chuyến" at bounding box center [143, 163] width 170 height 34
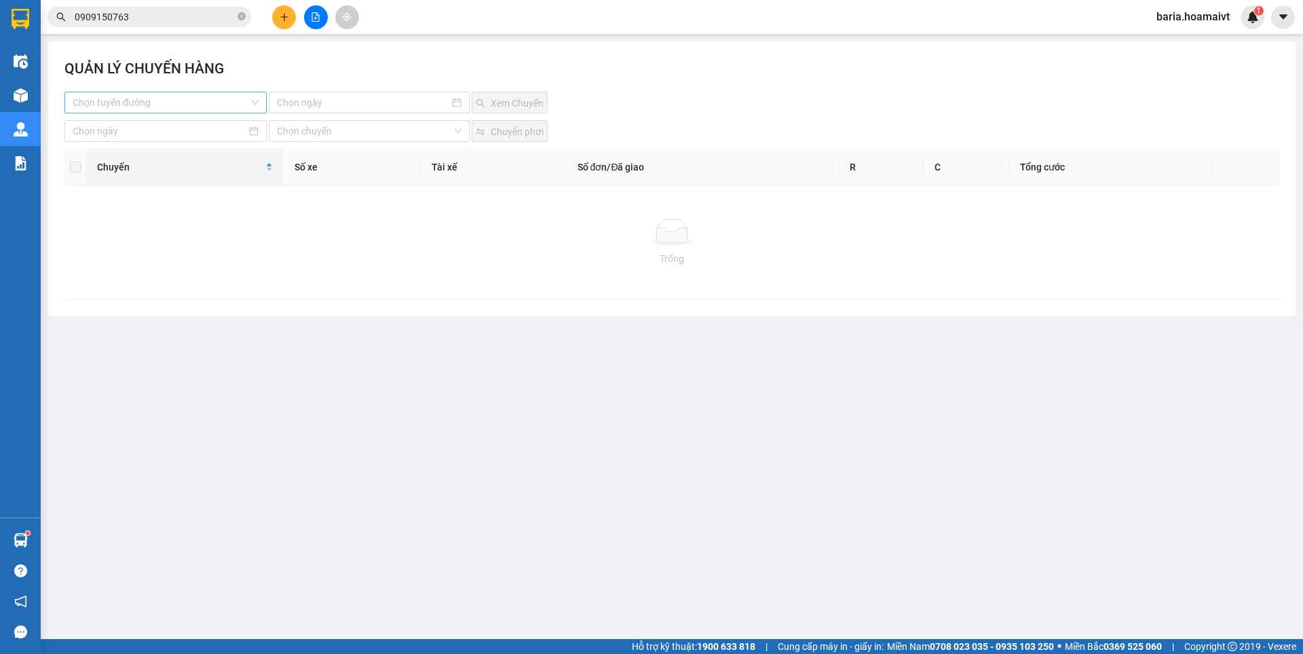
click at [182, 97] on input "search" at bounding box center [161, 102] width 176 height 20
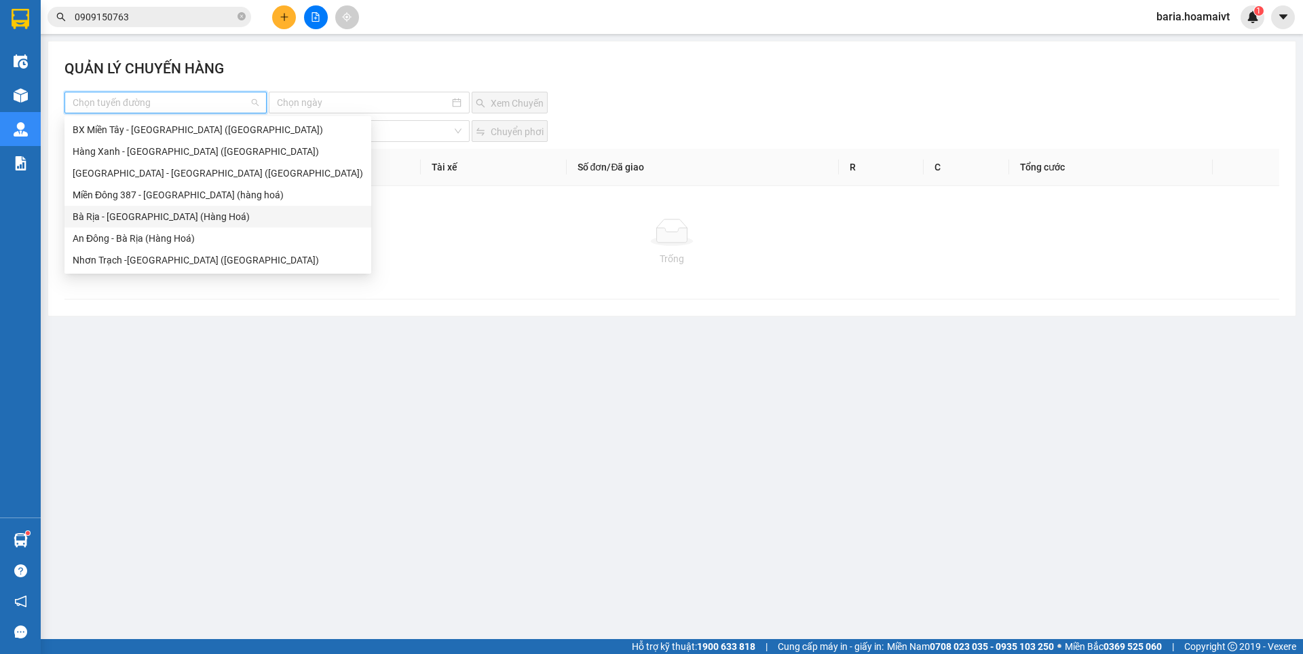
click at [131, 218] on div "Bà Rịa - [GEOGRAPHIC_DATA] (Hàng Hoá)" at bounding box center [218, 216] width 290 height 15
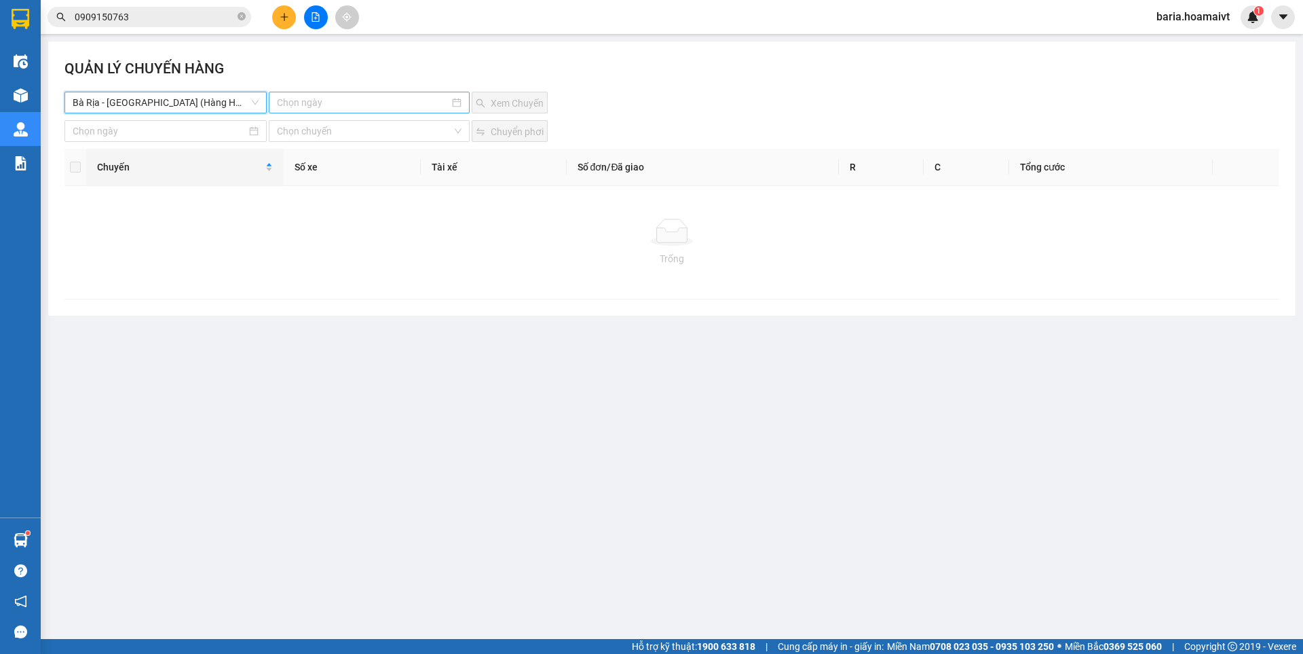
click at [322, 98] on input at bounding box center [363, 102] width 172 height 15
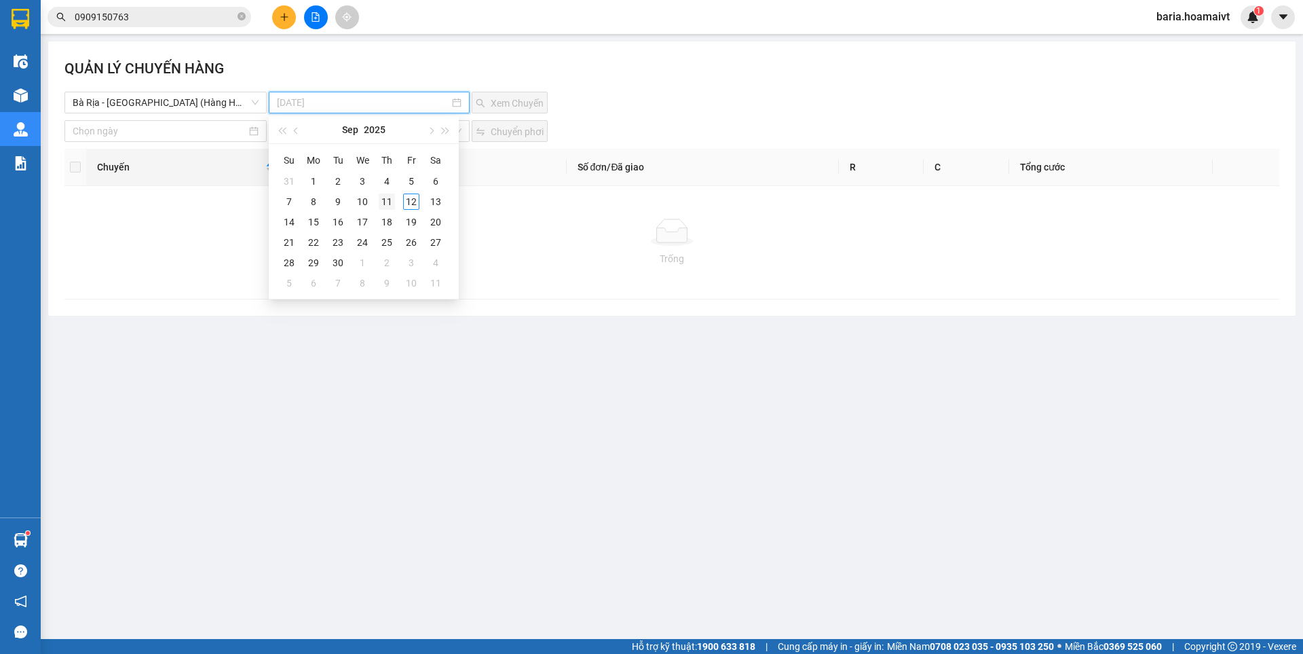
type input "[DATE]"
click at [384, 208] on div "11" at bounding box center [387, 201] width 16 height 16
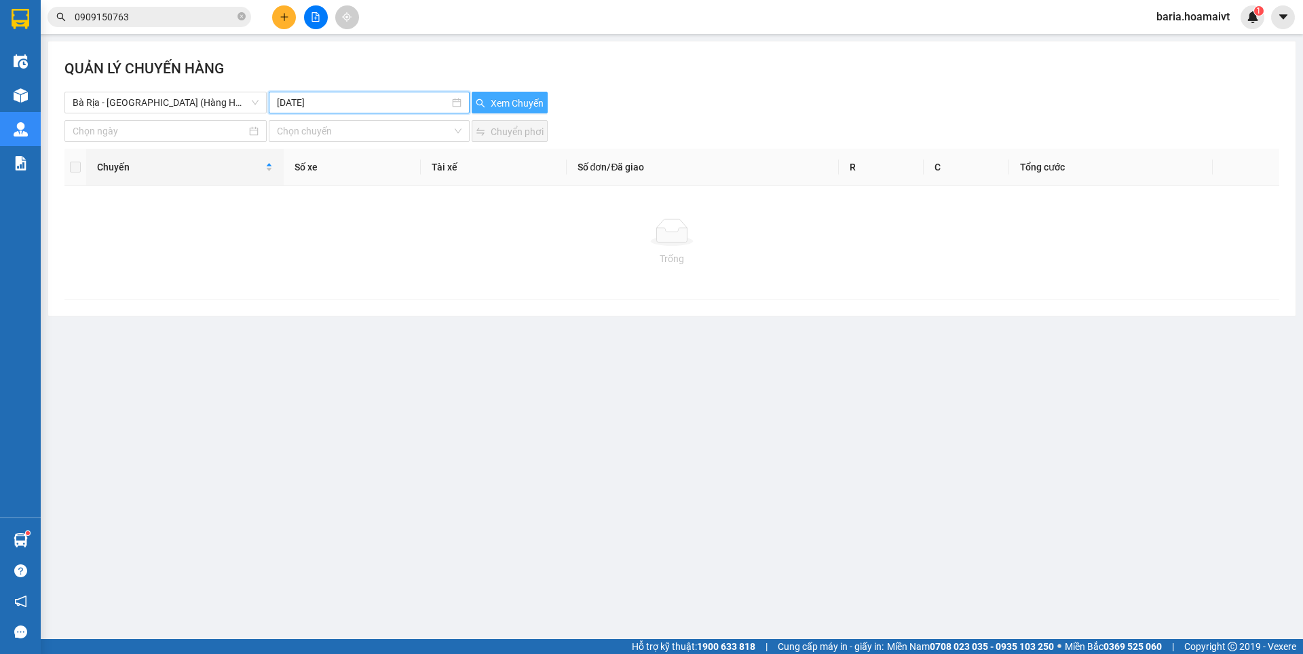
click at [519, 106] on span "Xem Chuyến" at bounding box center [517, 103] width 53 height 15
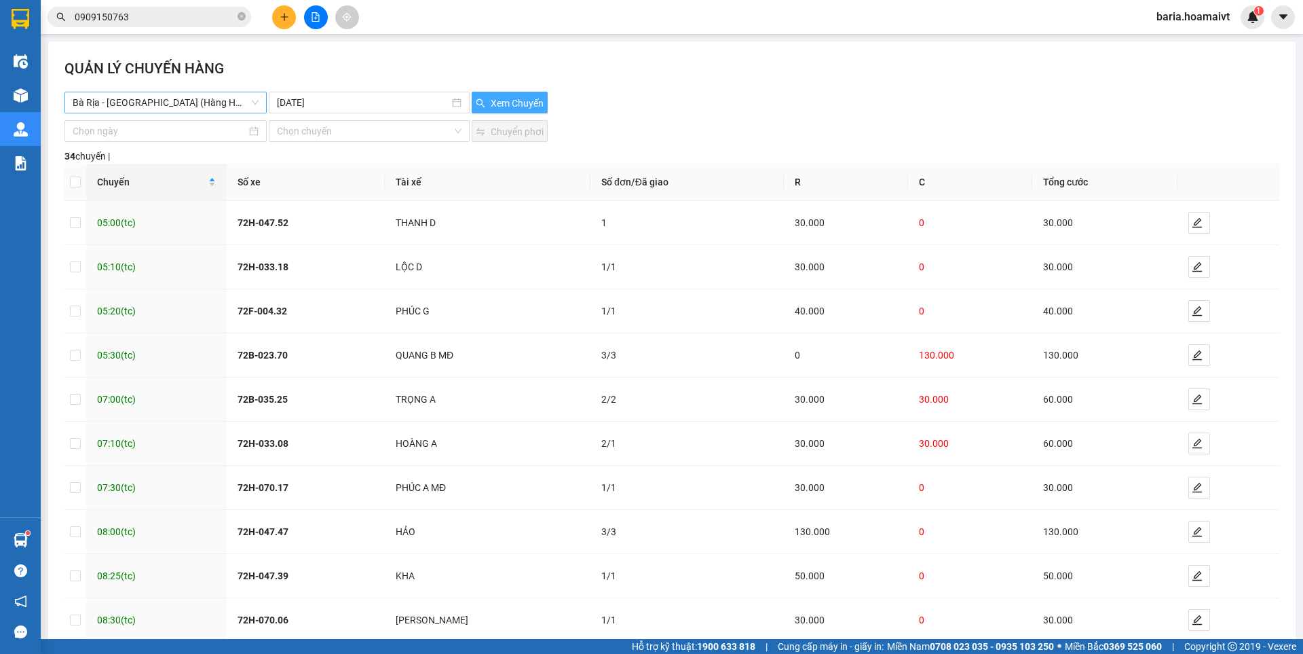
click at [227, 105] on span "Bà Rịa - [GEOGRAPHIC_DATA] (Hàng Hoá)" at bounding box center [166, 102] width 186 height 20
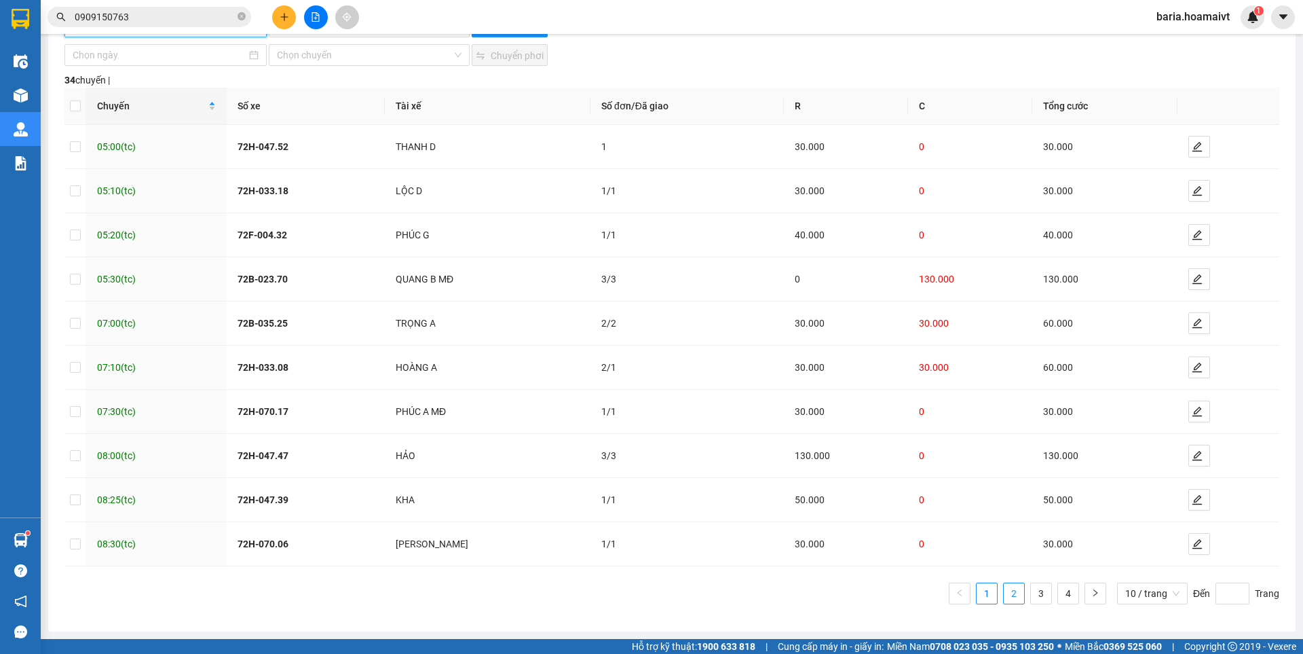
click at [1004, 594] on link "2" at bounding box center [1014, 593] width 20 height 20
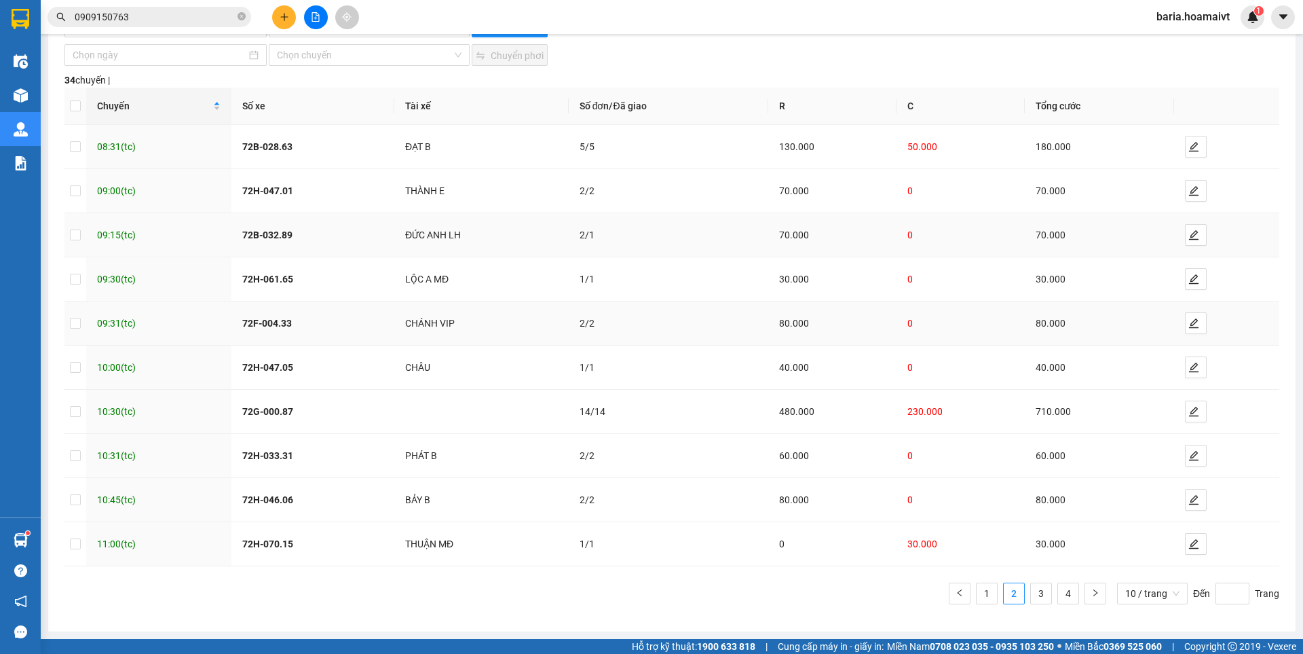
scroll to position [0, 0]
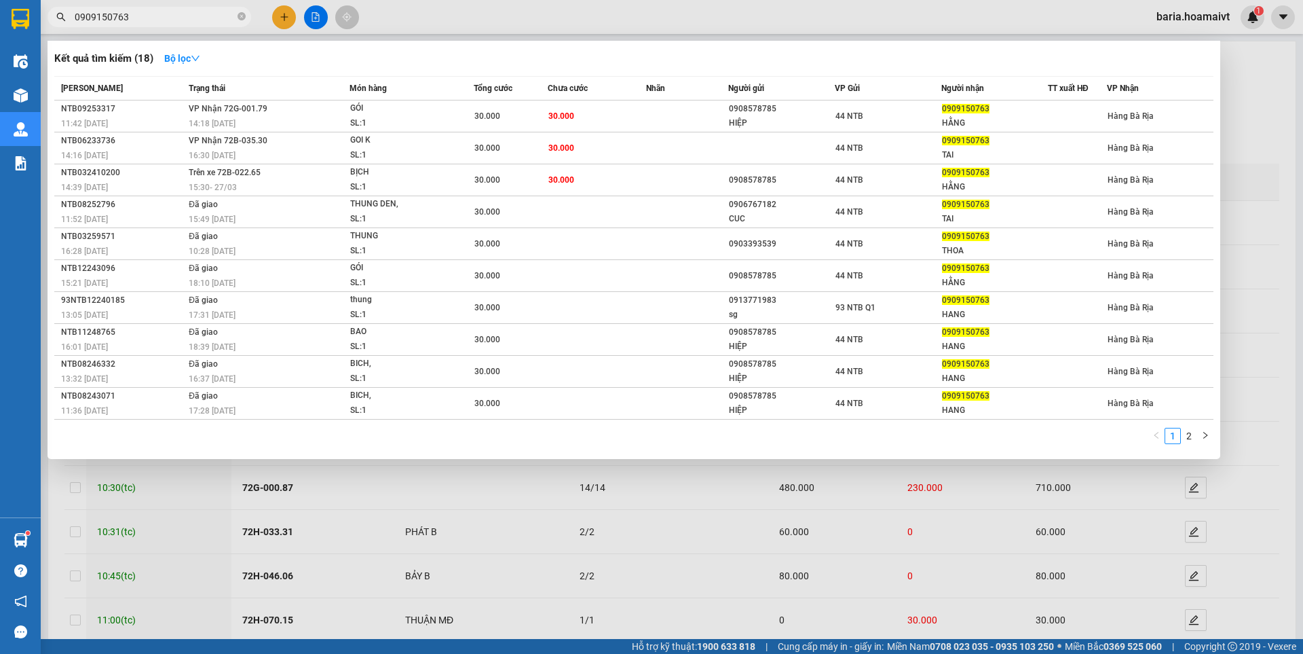
click at [190, 21] on input "0909150763" at bounding box center [155, 17] width 160 height 15
click at [190, 18] on input "0909150763" at bounding box center [155, 17] width 160 height 15
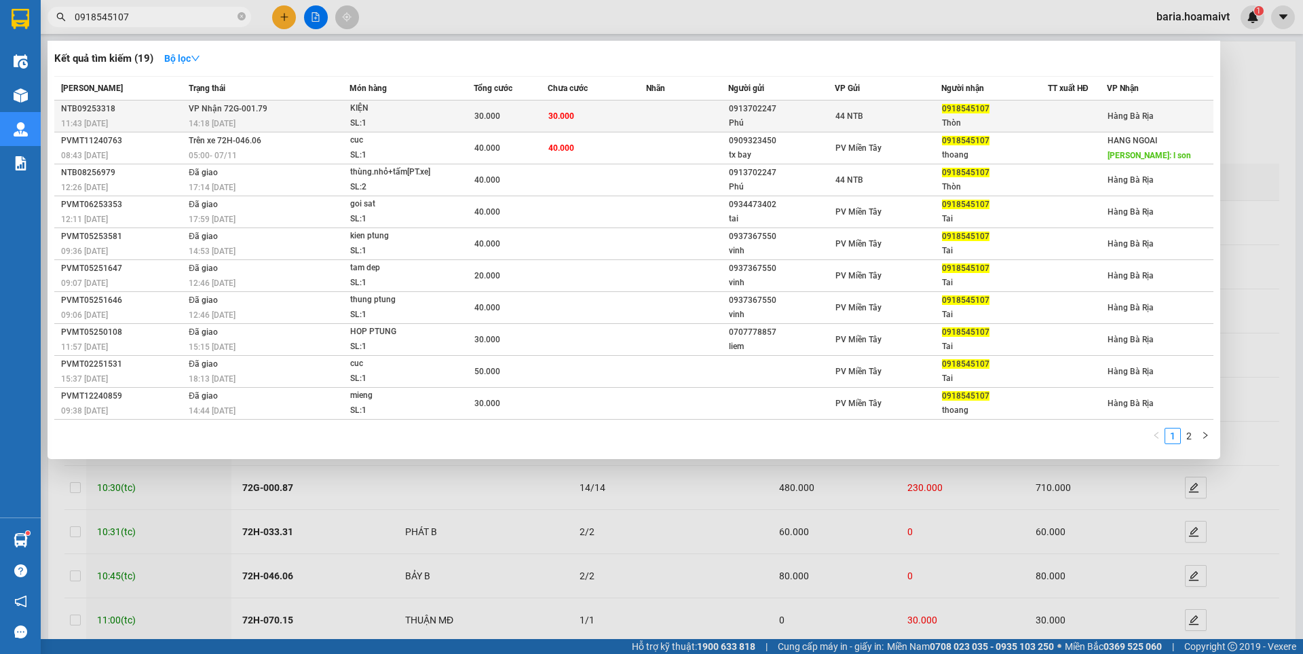
type input "0918545107"
click at [576, 117] on td "30.000" at bounding box center [597, 116] width 98 height 32
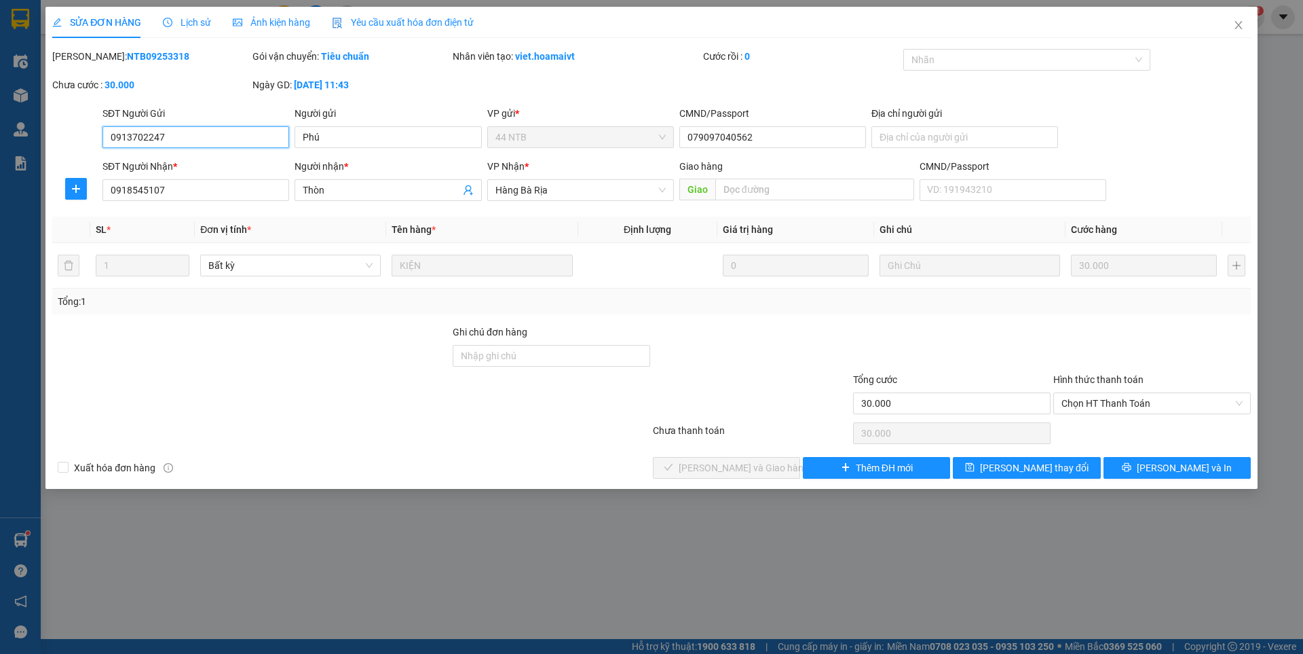
type input "0913702247"
type input "Phú"
type input "079097040562"
type input "0918545107"
type input "Thòn"
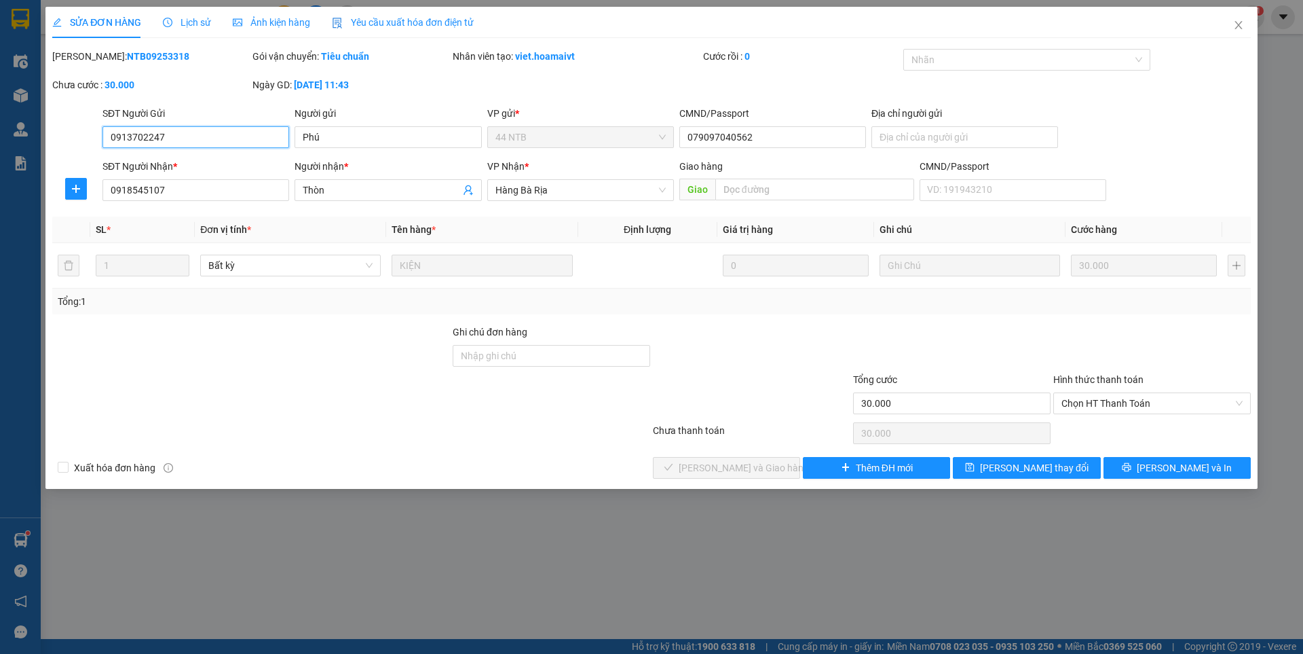
type input "30.000"
click at [1106, 402] on span "Chọn HT Thanh Toán" at bounding box center [1151, 403] width 181 height 20
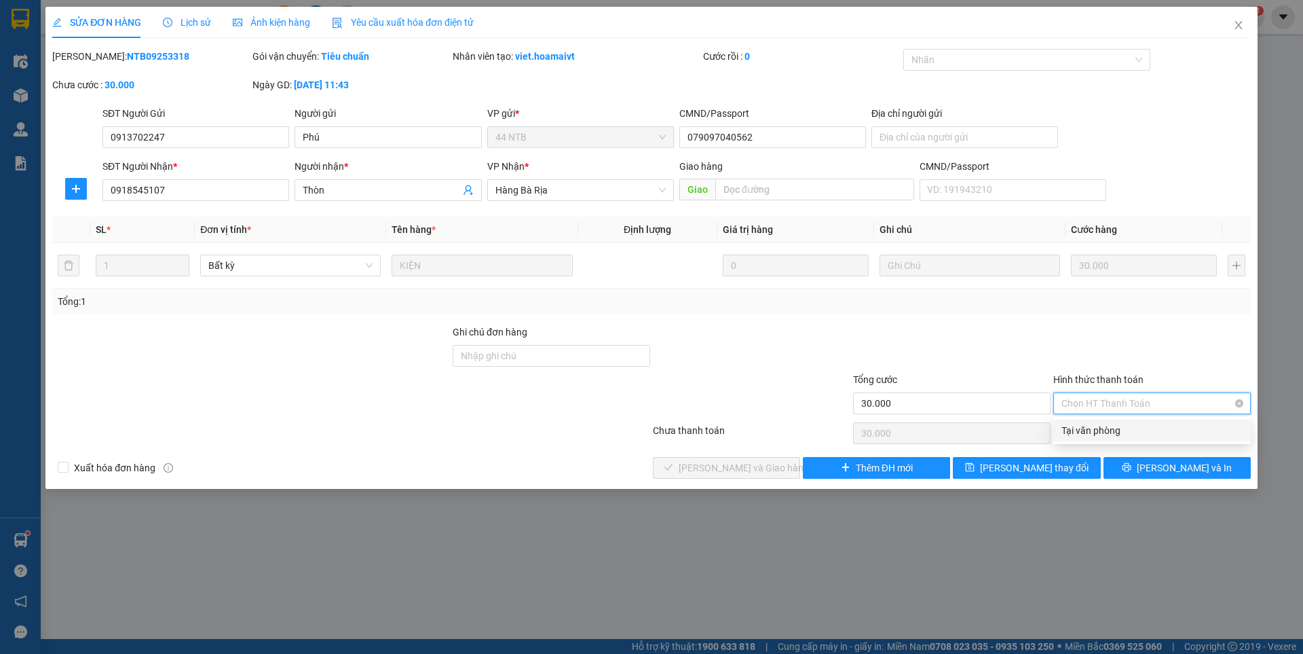
click at [1097, 424] on div "Tại văn phòng" at bounding box center [1151, 430] width 181 height 15
type input "0"
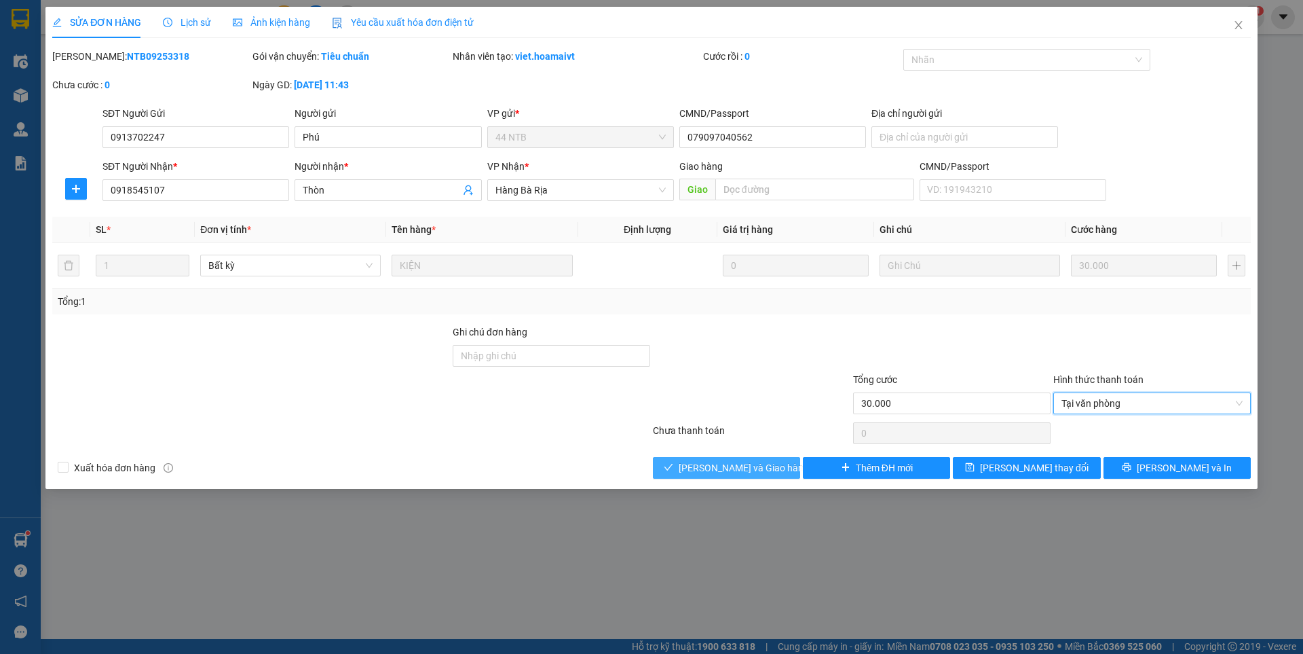
click at [779, 468] on button "[PERSON_NAME] và Giao hàng" at bounding box center [726, 468] width 147 height 22
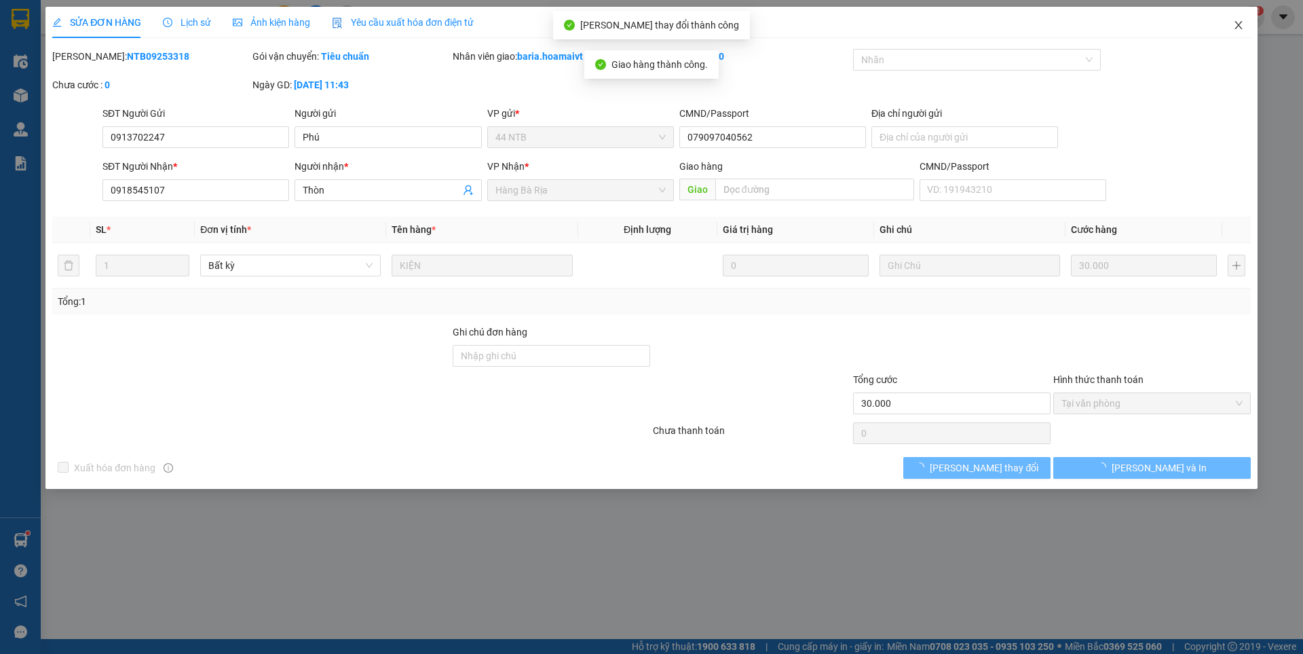
click at [1238, 28] on icon "close" at bounding box center [1238, 25] width 11 height 11
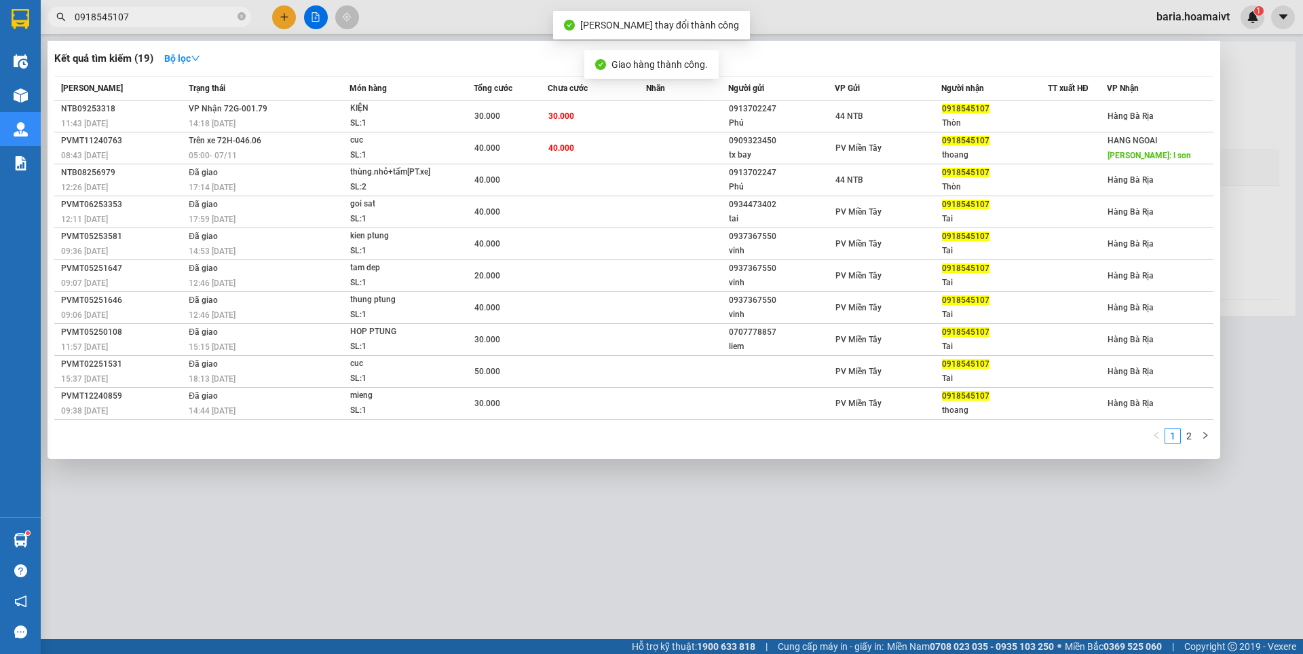
click at [192, 18] on input "0918545107" at bounding box center [155, 17] width 160 height 15
click at [538, 548] on div at bounding box center [651, 327] width 1303 height 654
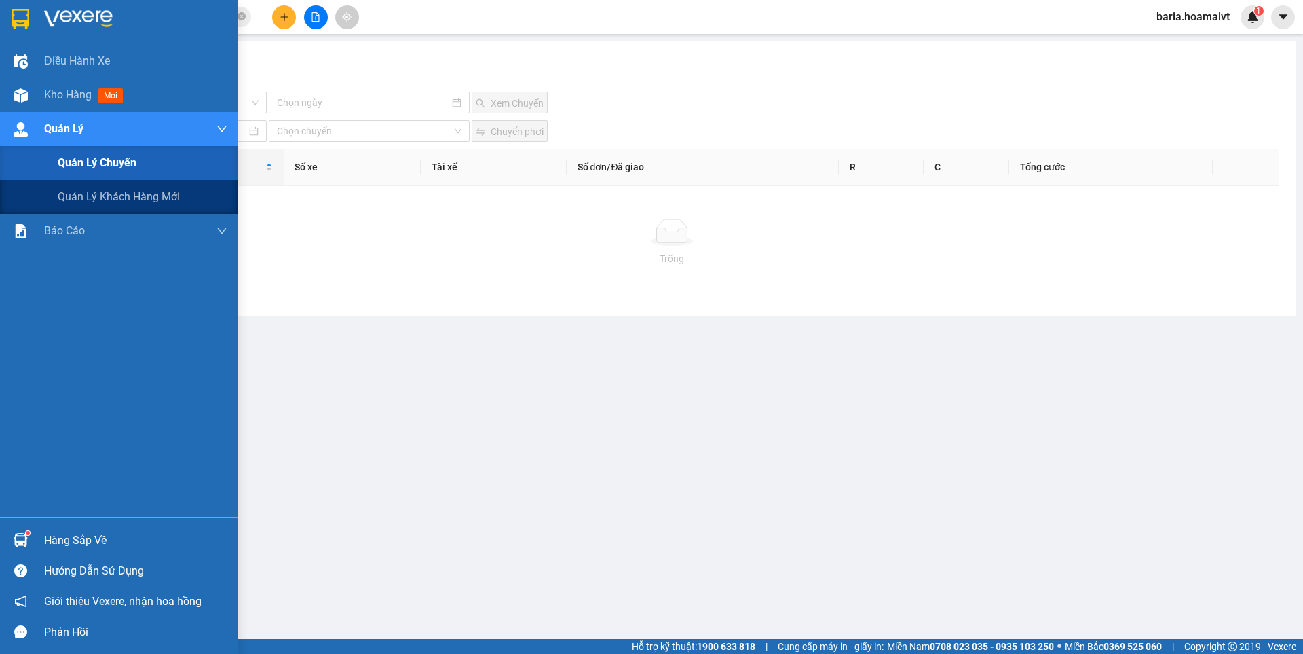
click at [88, 160] on span "Quản lý chuyến" at bounding box center [97, 162] width 79 height 17
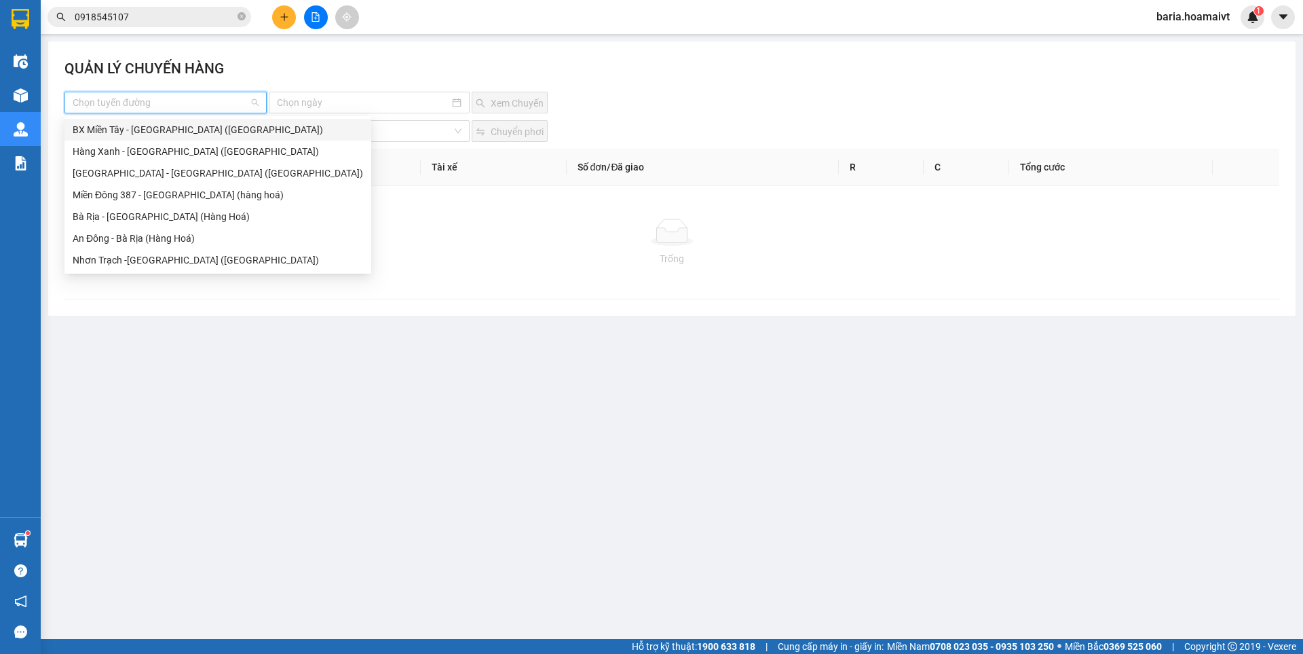
click at [185, 98] on input "search" at bounding box center [161, 102] width 176 height 20
click at [144, 223] on div "Bà Rịa - [GEOGRAPHIC_DATA] (Hàng Hoá)" at bounding box center [218, 216] width 290 height 15
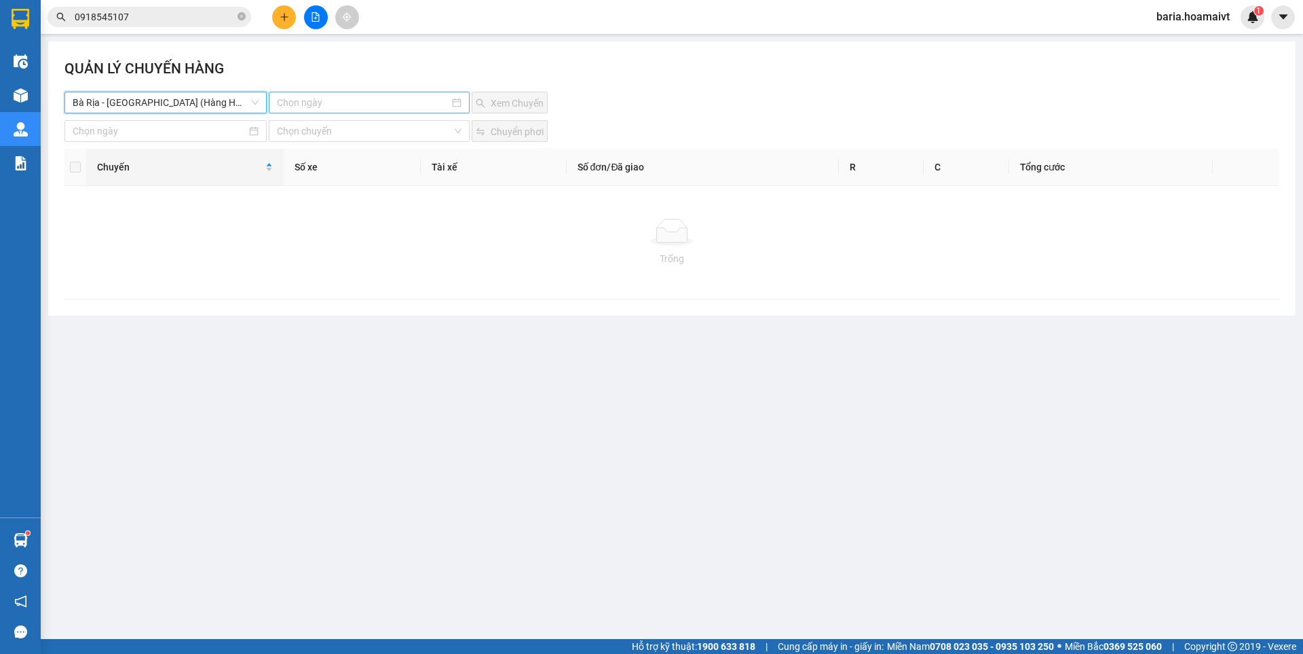
click at [356, 101] on input at bounding box center [363, 102] width 172 height 15
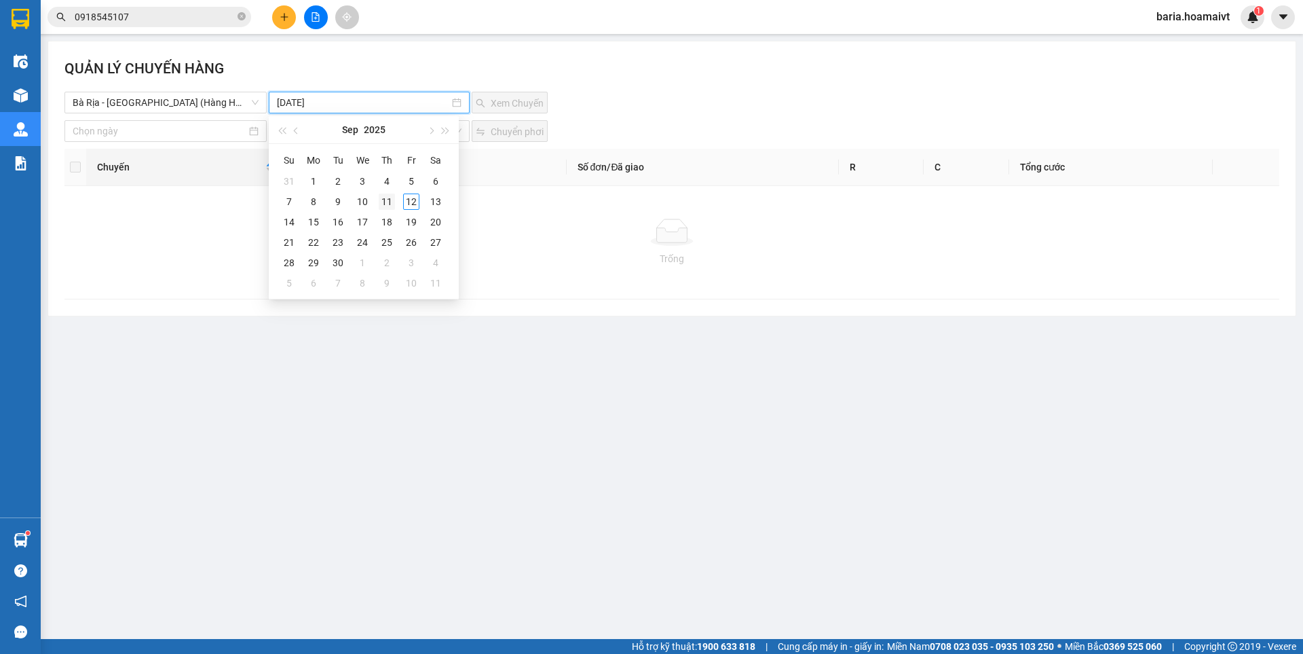
type input "[DATE]"
click at [393, 200] on div "11" at bounding box center [387, 201] width 16 height 16
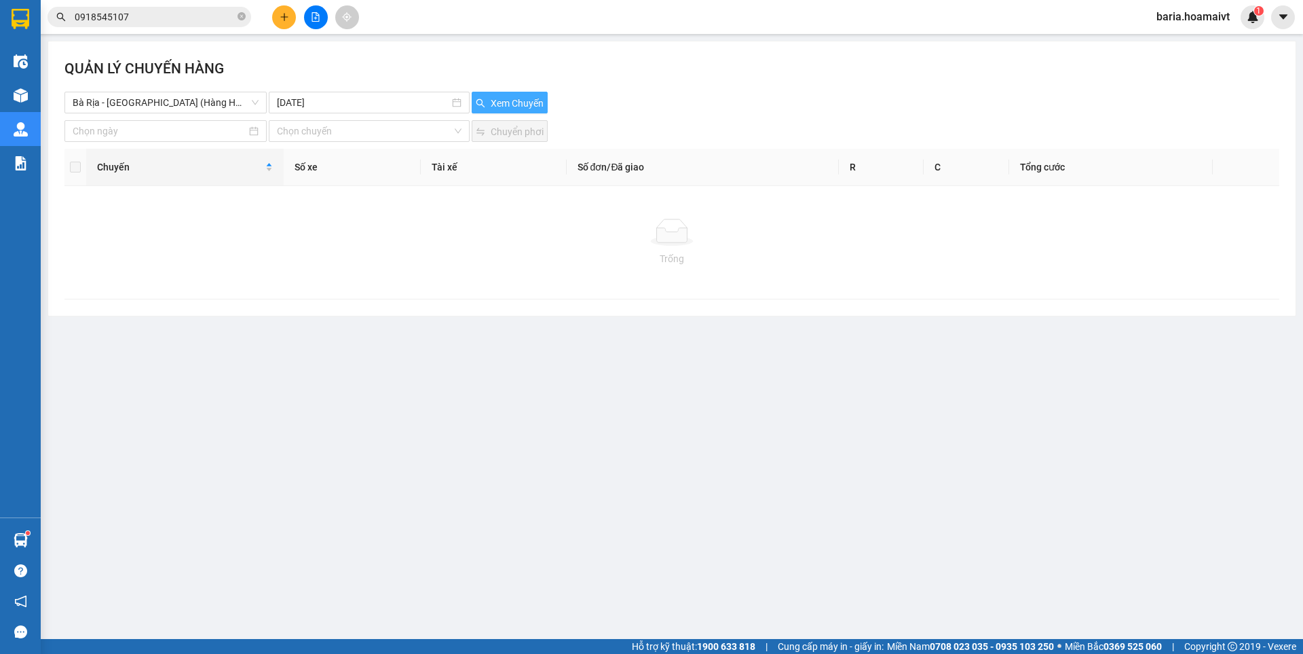
click at [515, 98] on span "Xem Chuyến" at bounding box center [517, 103] width 53 height 15
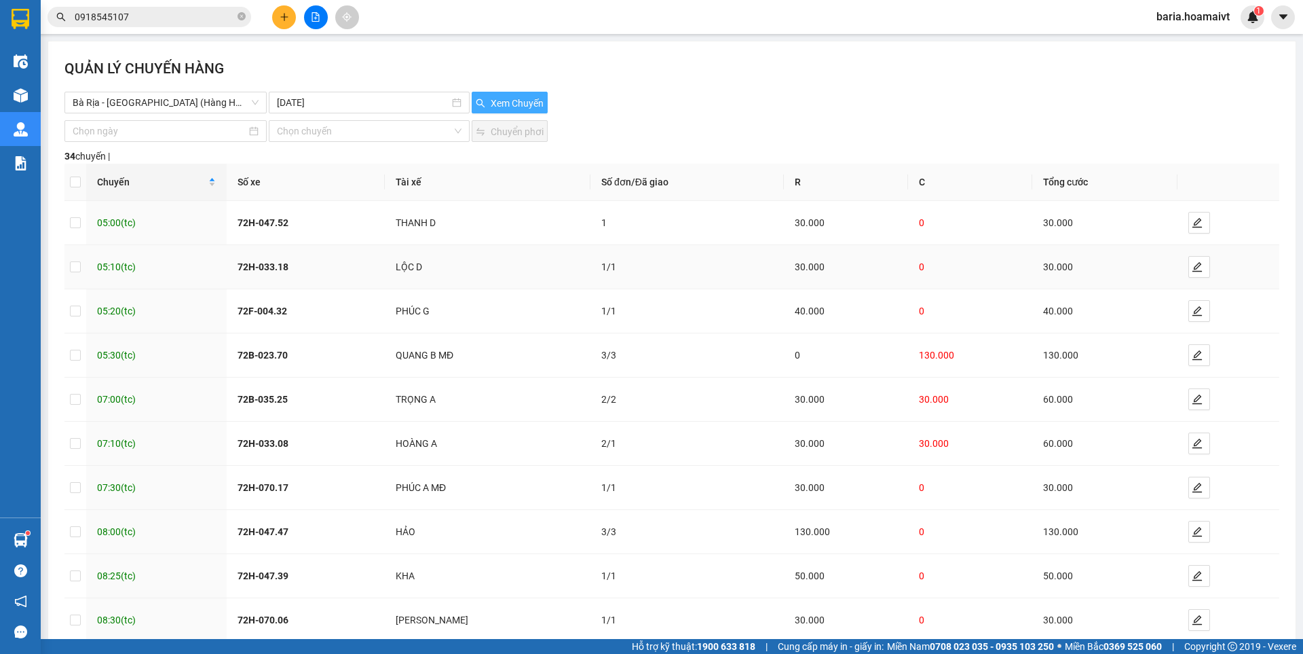
scroll to position [76, 0]
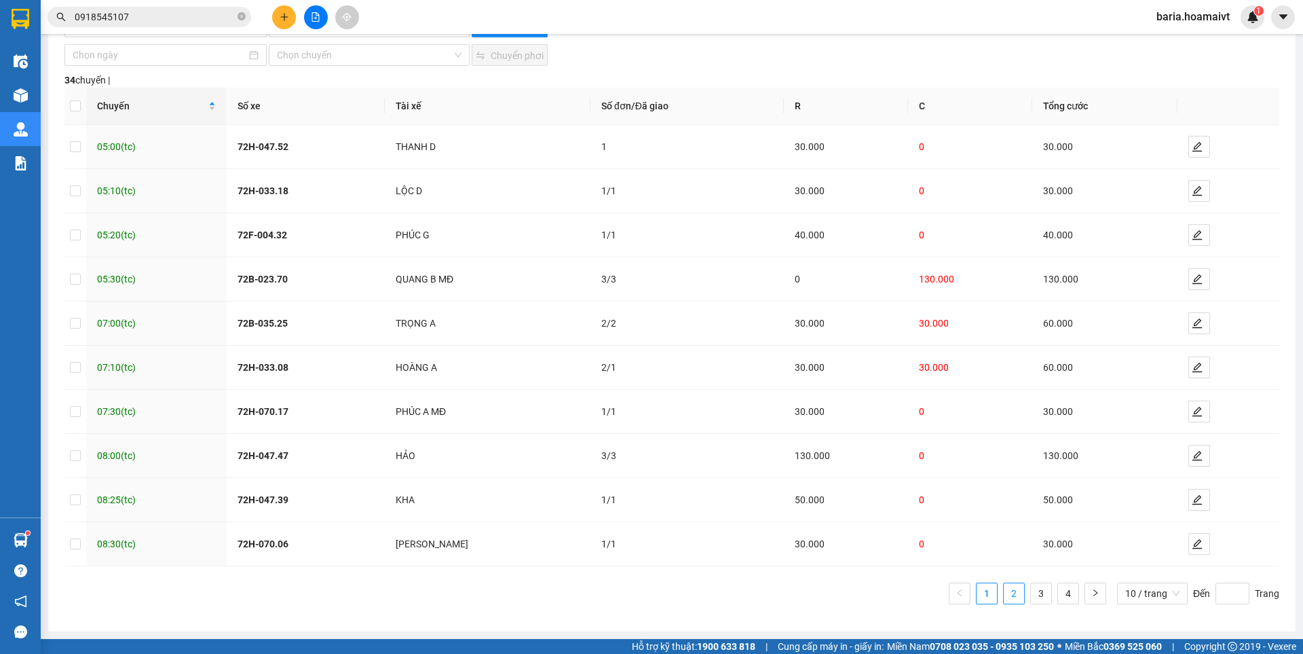
click at [1010, 590] on link "2" at bounding box center [1014, 593] width 20 height 20
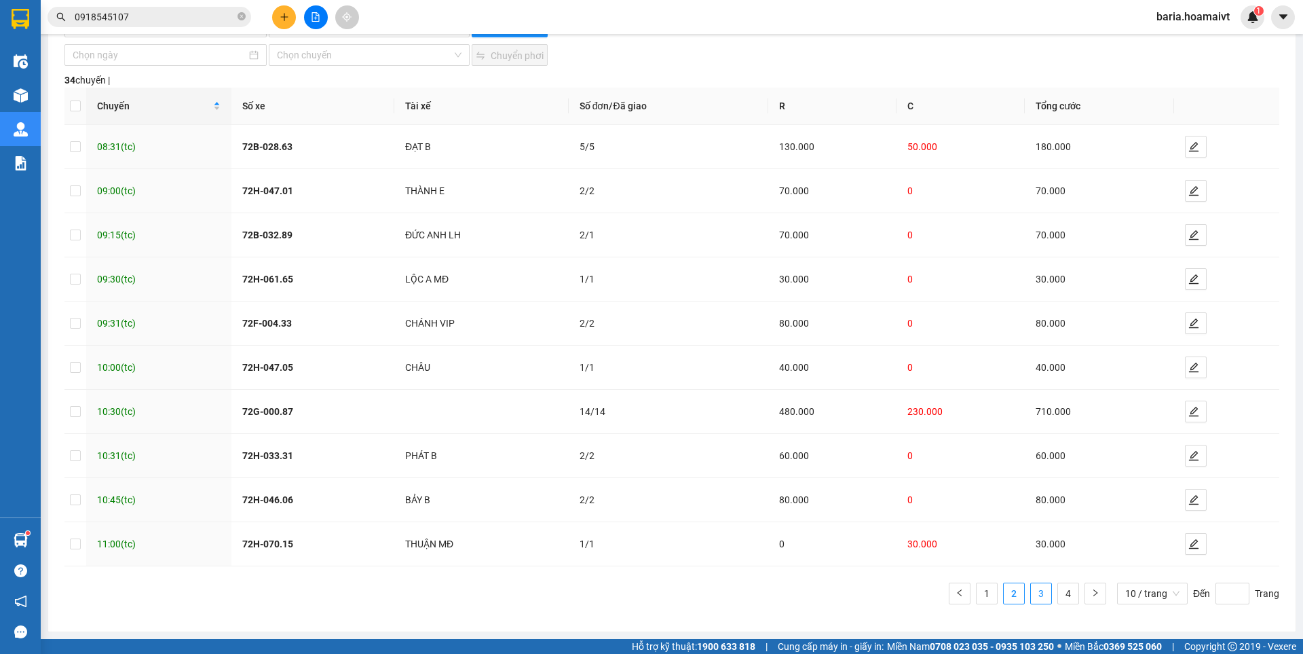
click at [1035, 594] on link "3" at bounding box center [1041, 593] width 20 height 20
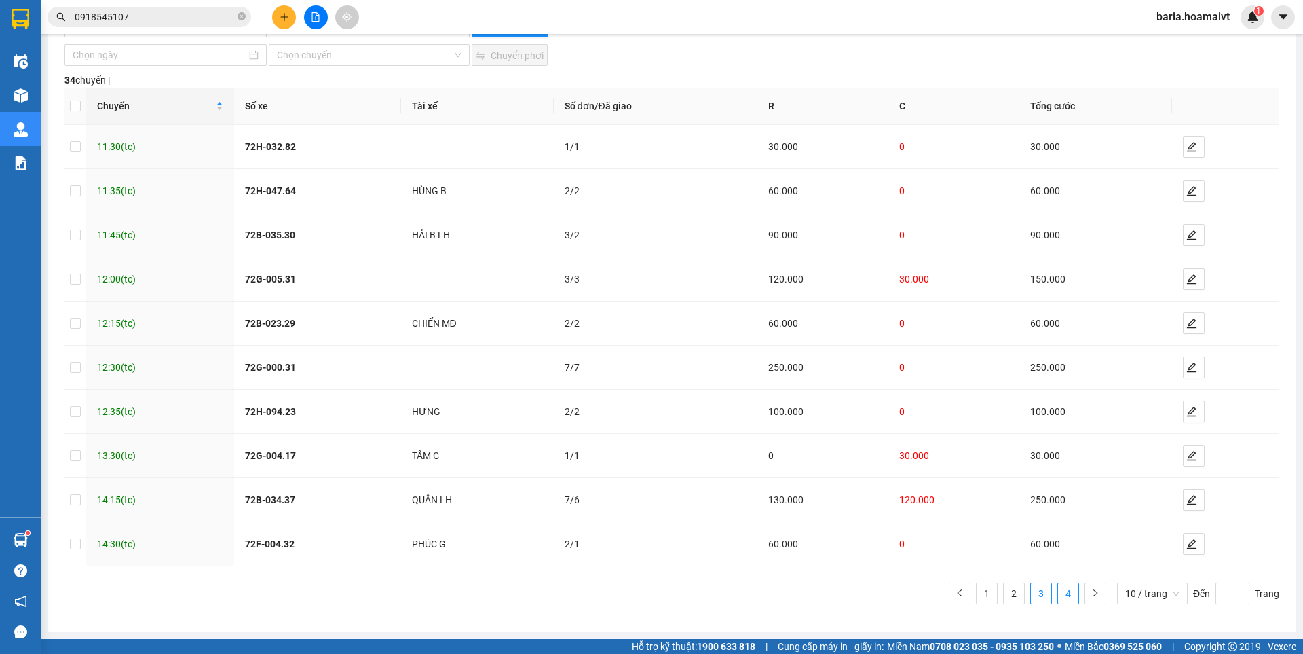
click at [1058, 586] on link "4" at bounding box center [1068, 593] width 20 height 20
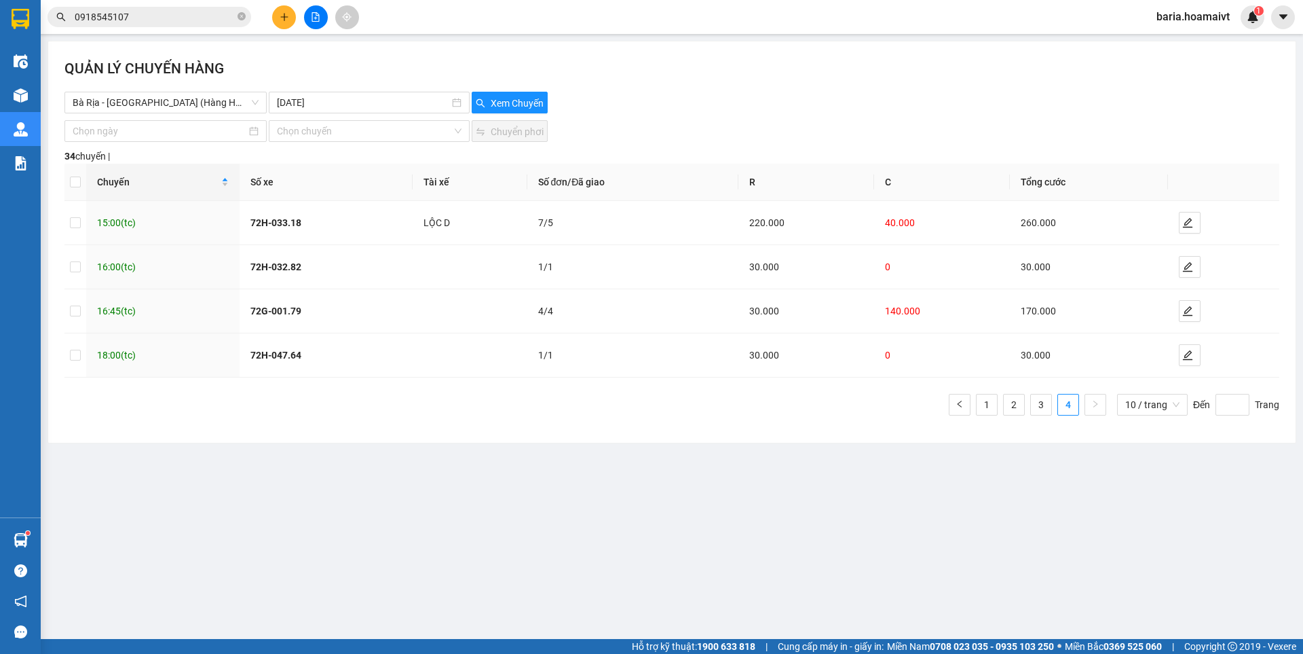
click at [155, 17] on input "0918545107" at bounding box center [155, 17] width 160 height 15
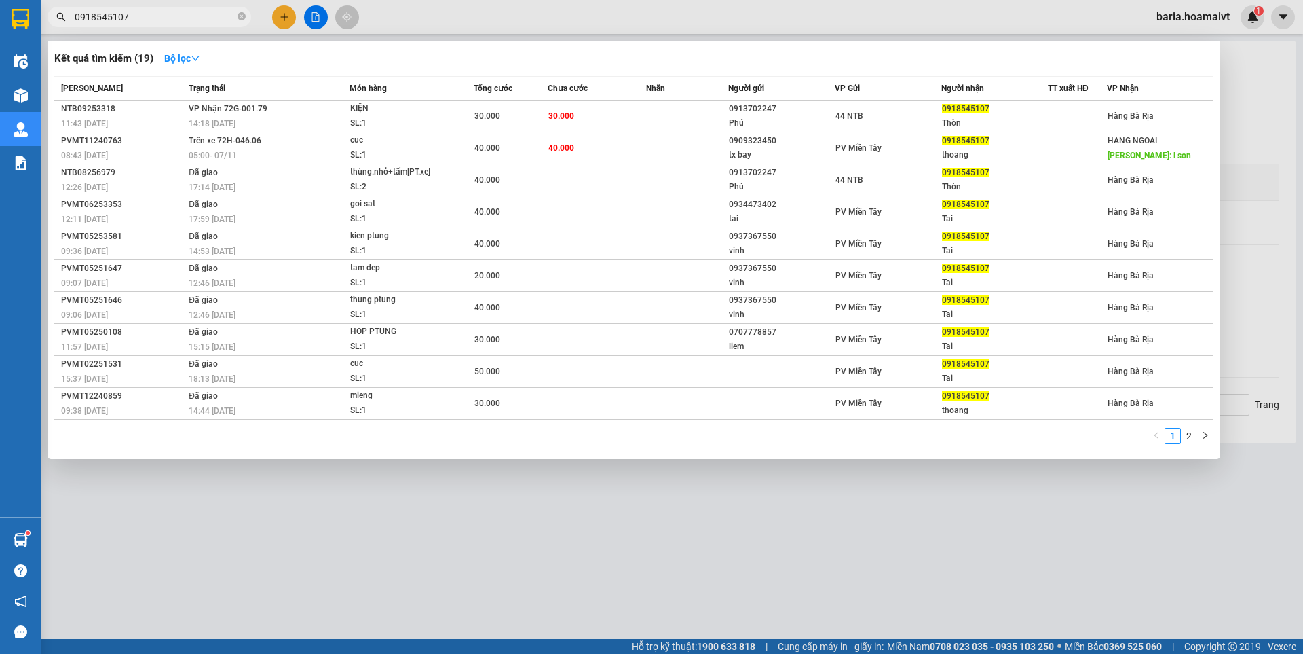
click at [155, 17] on input "0918545107" at bounding box center [155, 17] width 160 height 15
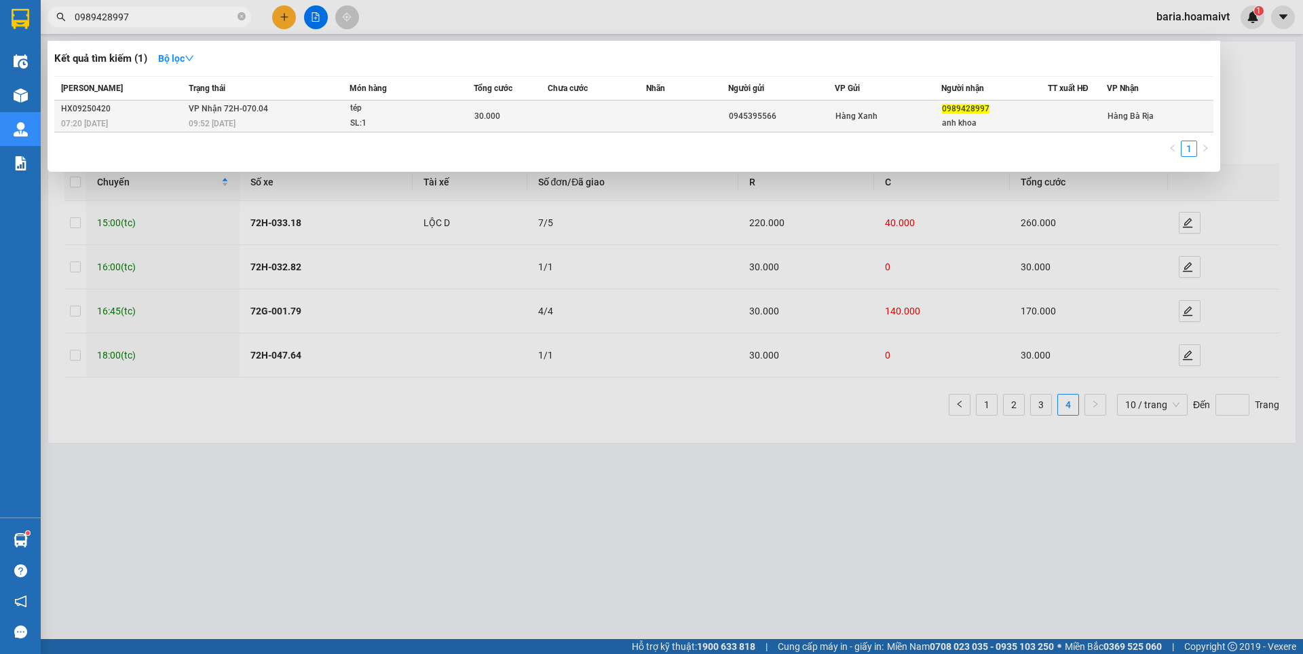
type input "0989428997"
click at [473, 119] on span "tép SL: 1" at bounding box center [412, 115] width 124 height 29
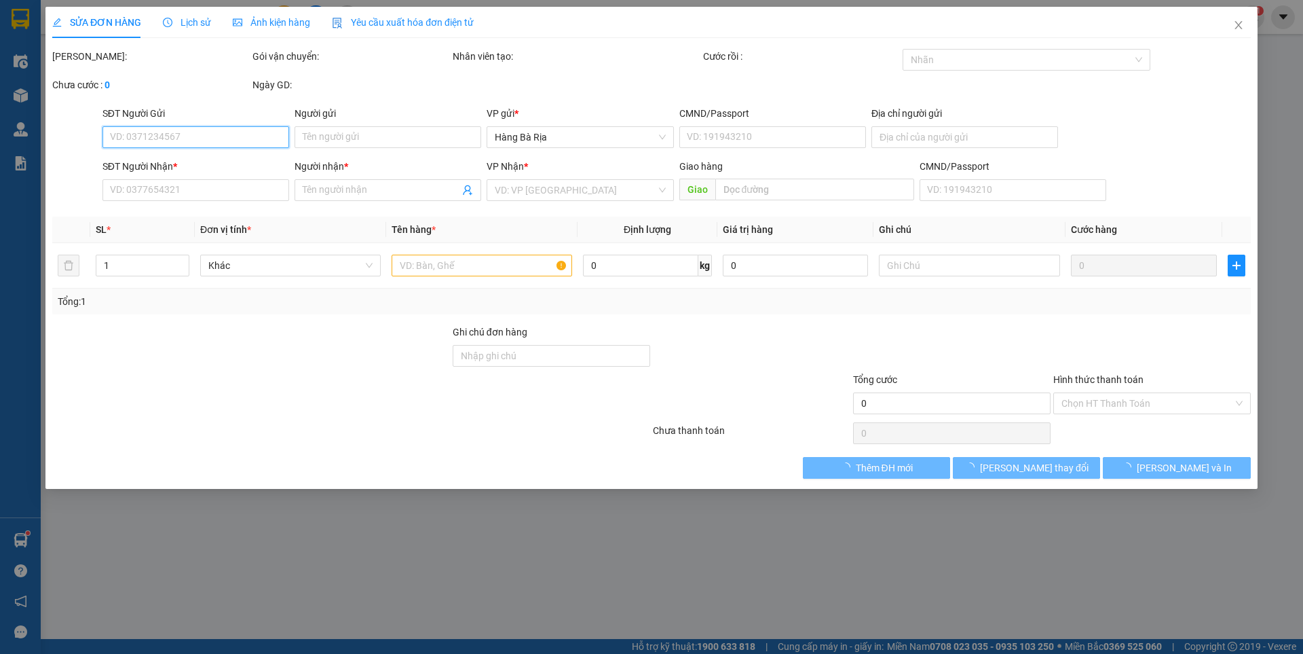
type input "0945395566"
type input "079207040503"
type input "0989428997"
type input "anh khoa"
type input "30.000"
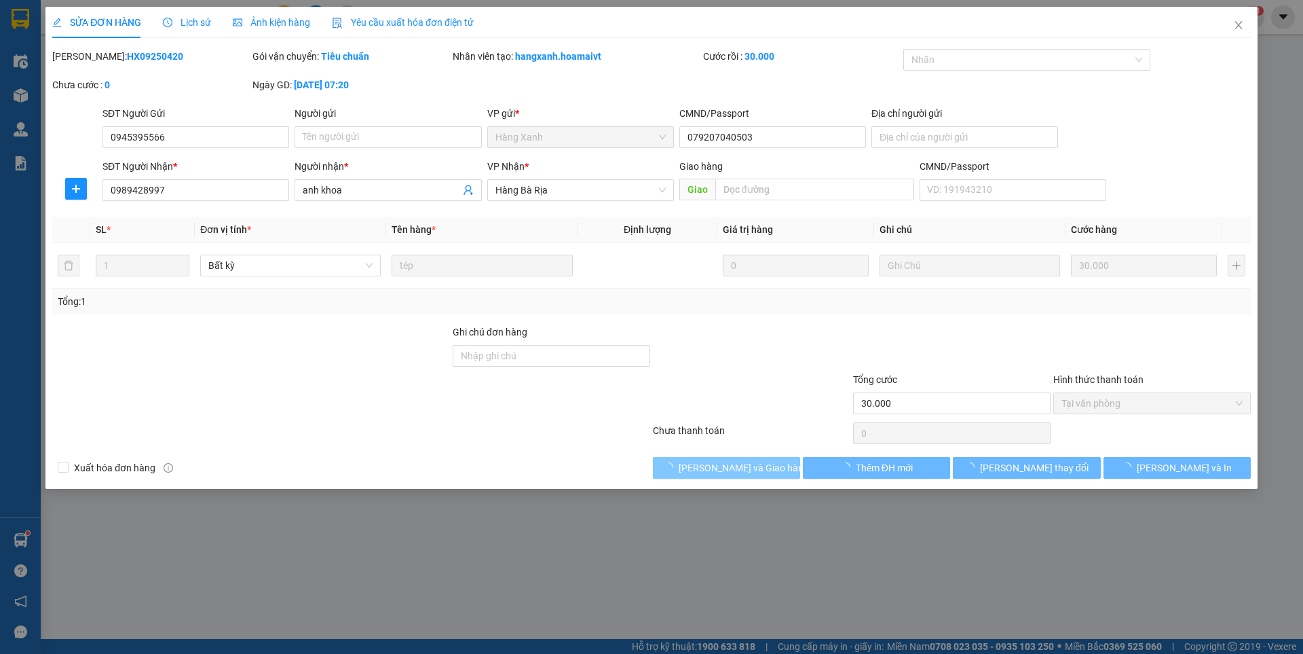
click at [772, 462] on button "[PERSON_NAME] và Giao hàng" at bounding box center [726, 468] width 147 height 22
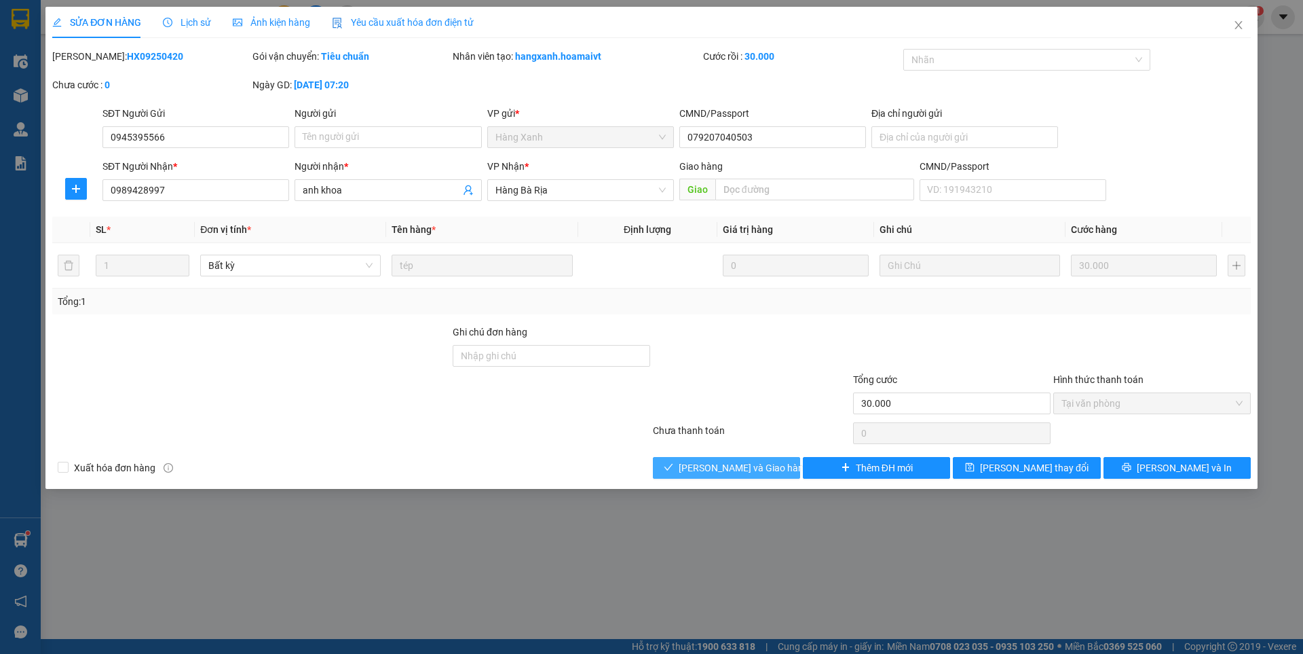
drag, startPoint x: 745, startPoint y: 468, endPoint x: 1302, endPoint y: 107, distance: 664.3
click at [747, 465] on span "[PERSON_NAME] và Giao hàng" at bounding box center [744, 467] width 130 height 15
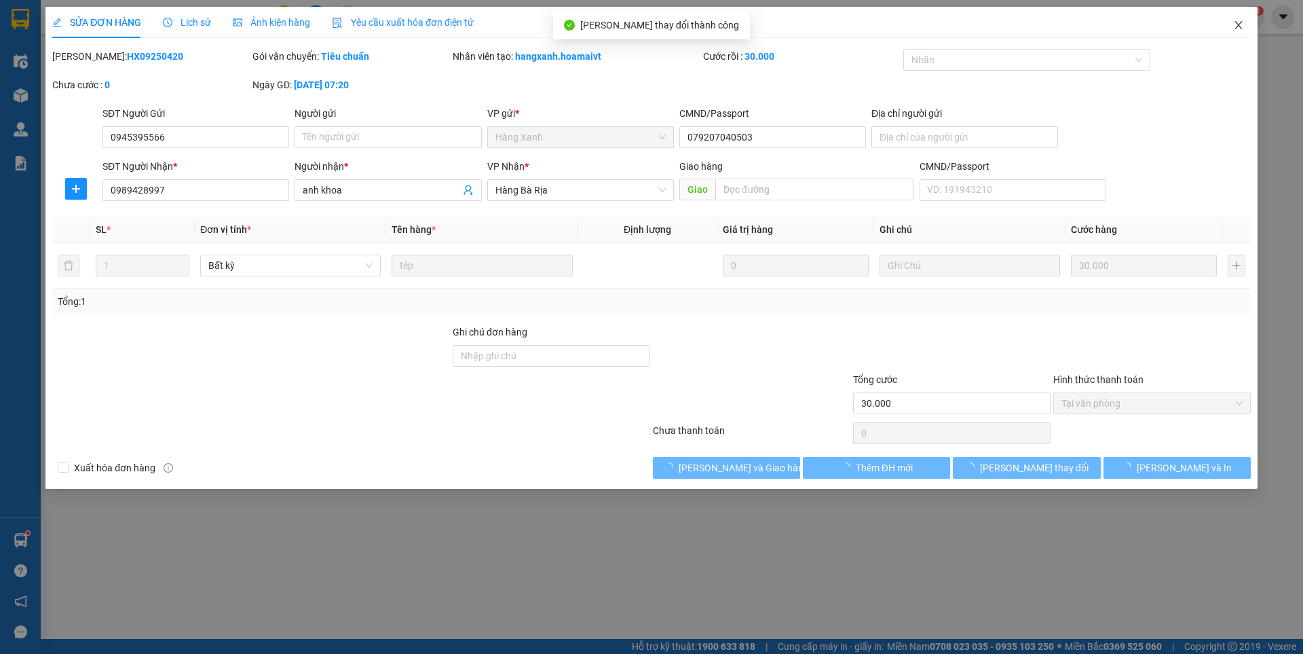
click at [1232, 26] on span "Close" at bounding box center [1239, 26] width 38 height 38
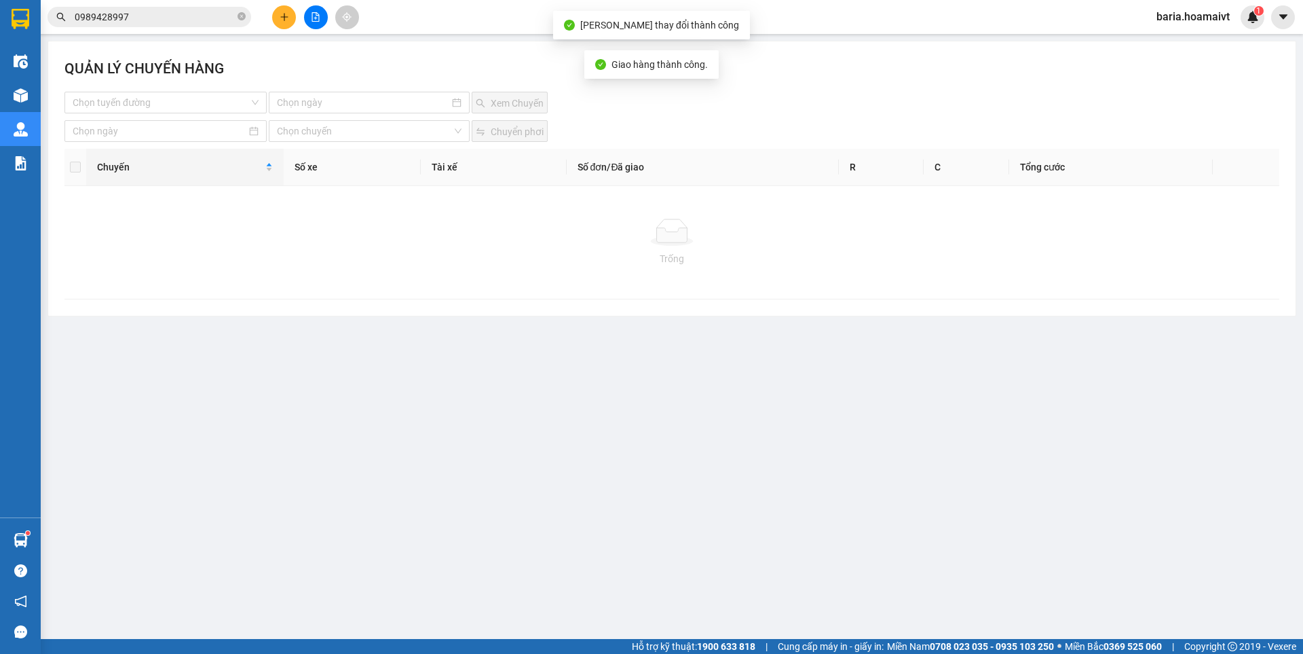
click at [143, 20] on input "0989428997" at bounding box center [155, 17] width 160 height 15
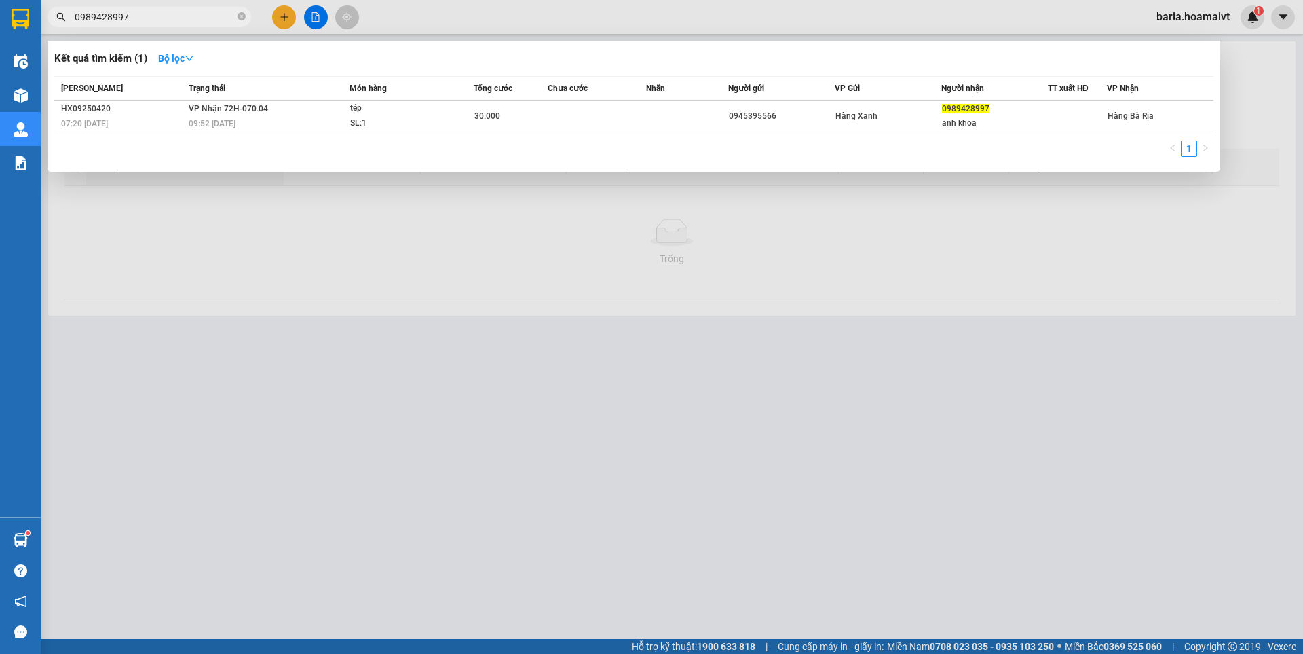
click at [222, 20] on input "0989428997" at bounding box center [155, 17] width 160 height 15
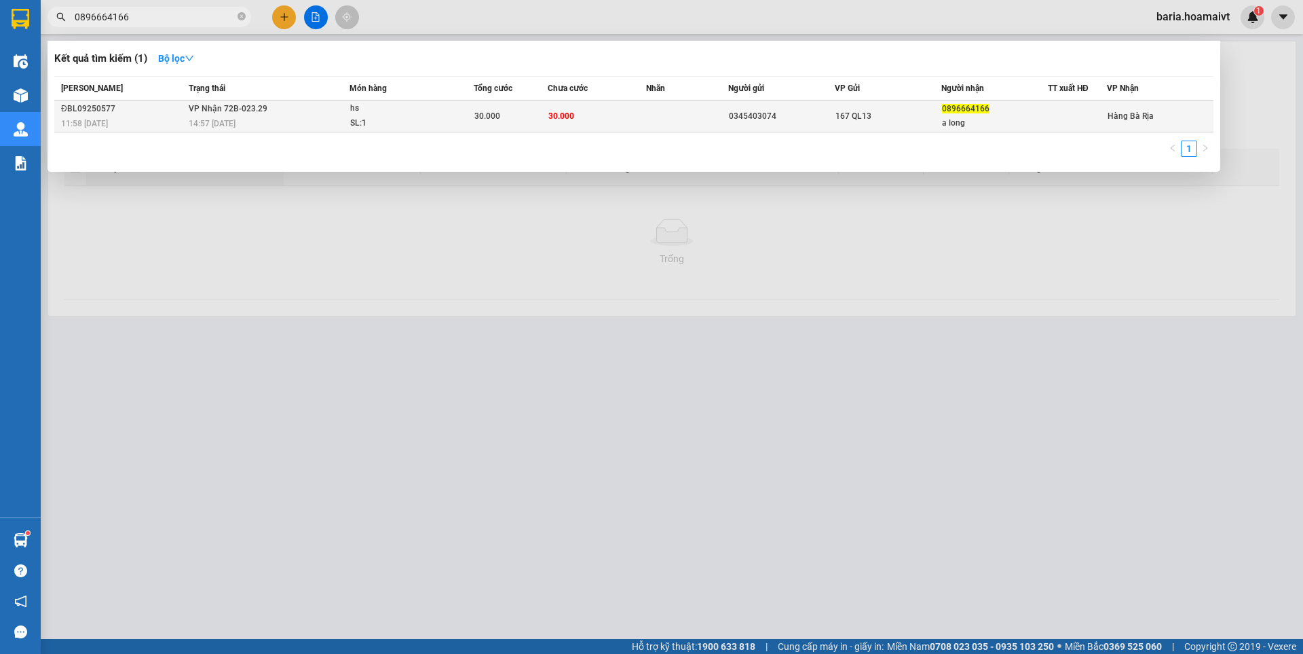
type input "0896664166"
click at [580, 113] on td "30.000" at bounding box center [597, 116] width 98 height 32
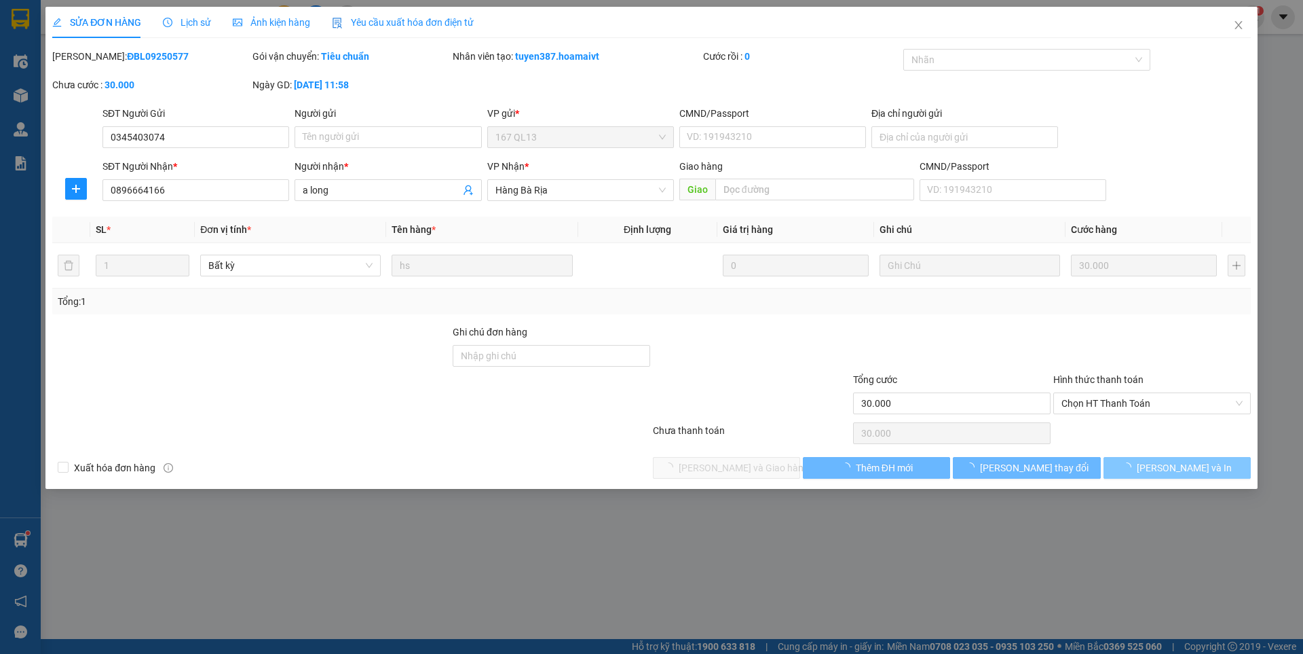
type input "0345403074"
type input "0896664166"
type input "a long"
type input "30.000"
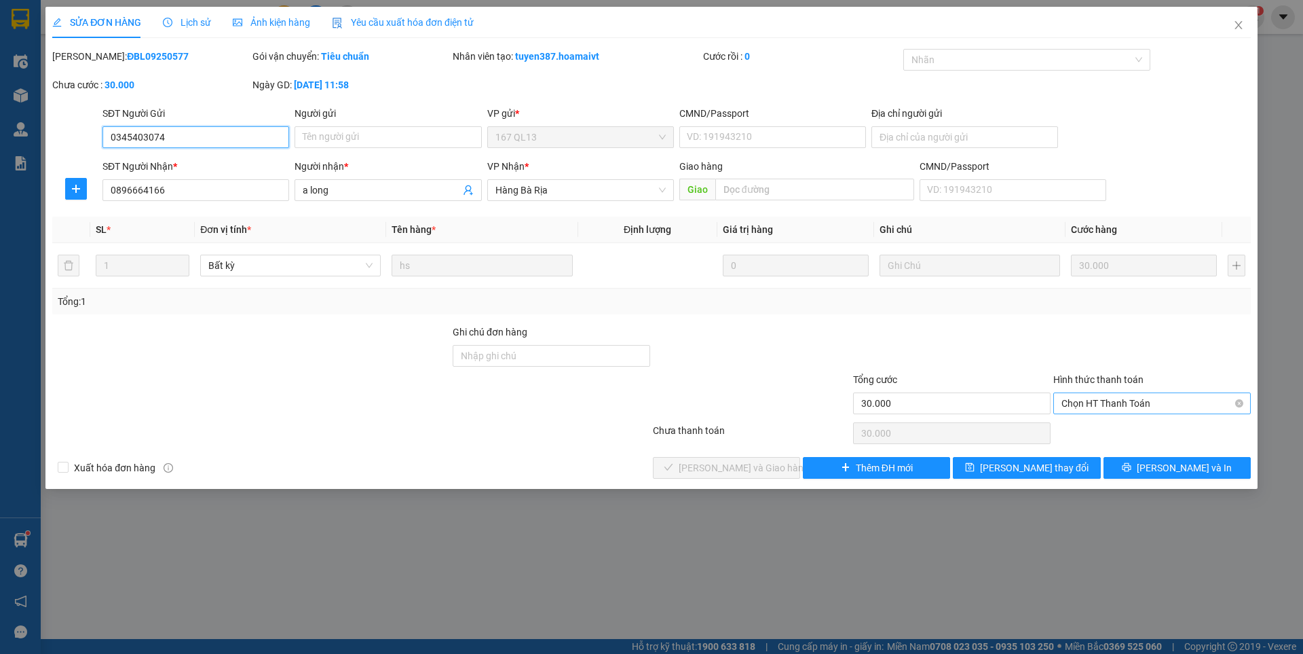
click at [1123, 406] on span "Chọn HT Thanh Toán" at bounding box center [1151, 403] width 181 height 20
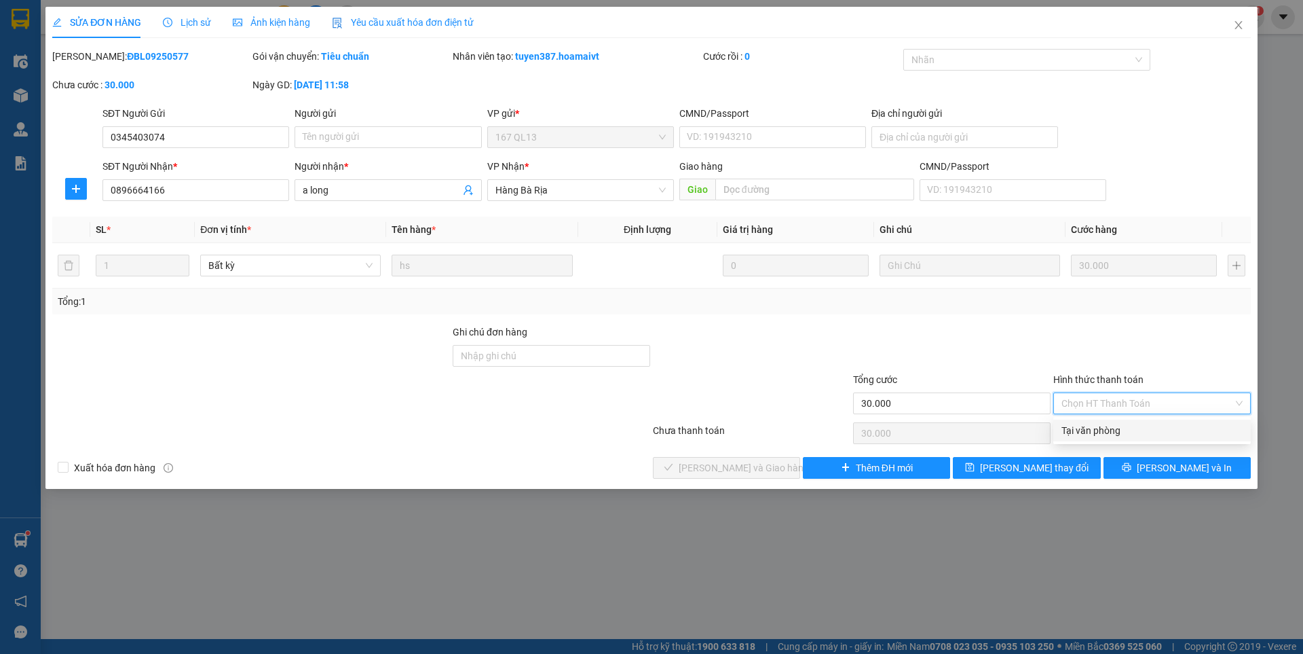
click at [1103, 430] on div "Tại văn phòng" at bounding box center [1151, 430] width 181 height 15
type input "0"
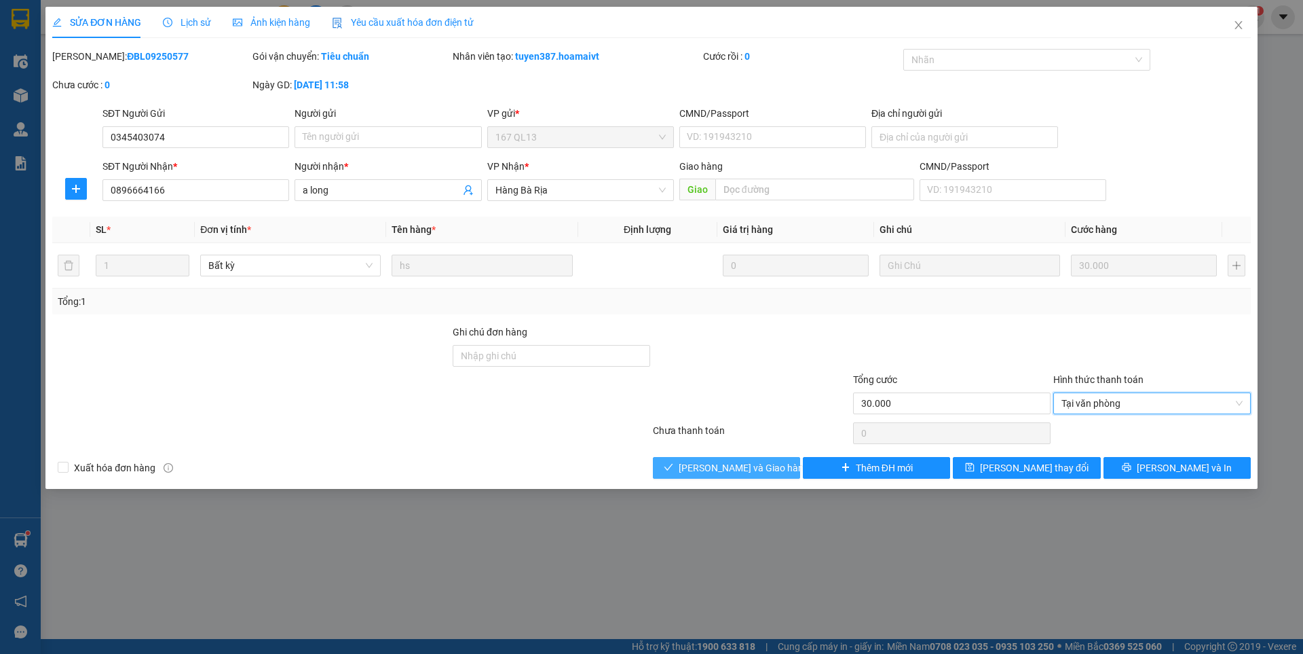
click at [742, 462] on span "[PERSON_NAME] và Giao hàng" at bounding box center [744, 467] width 130 height 15
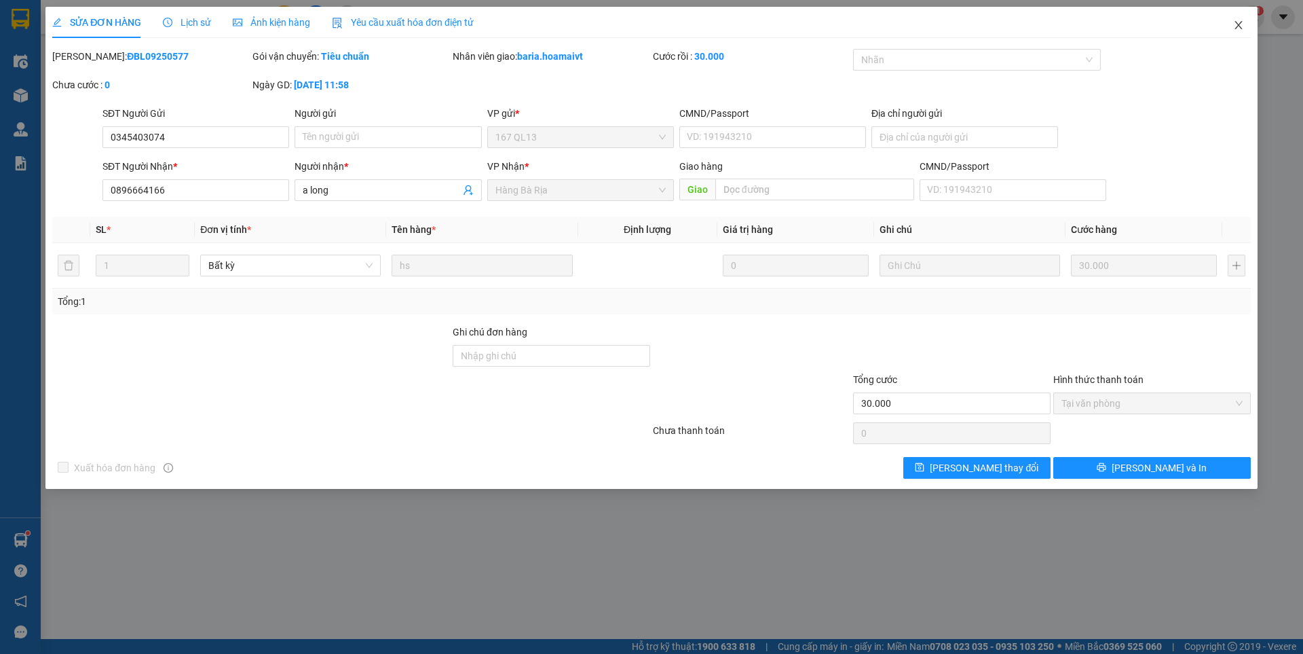
click at [1236, 20] on span "Close" at bounding box center [1239, 26] width 38 height 38
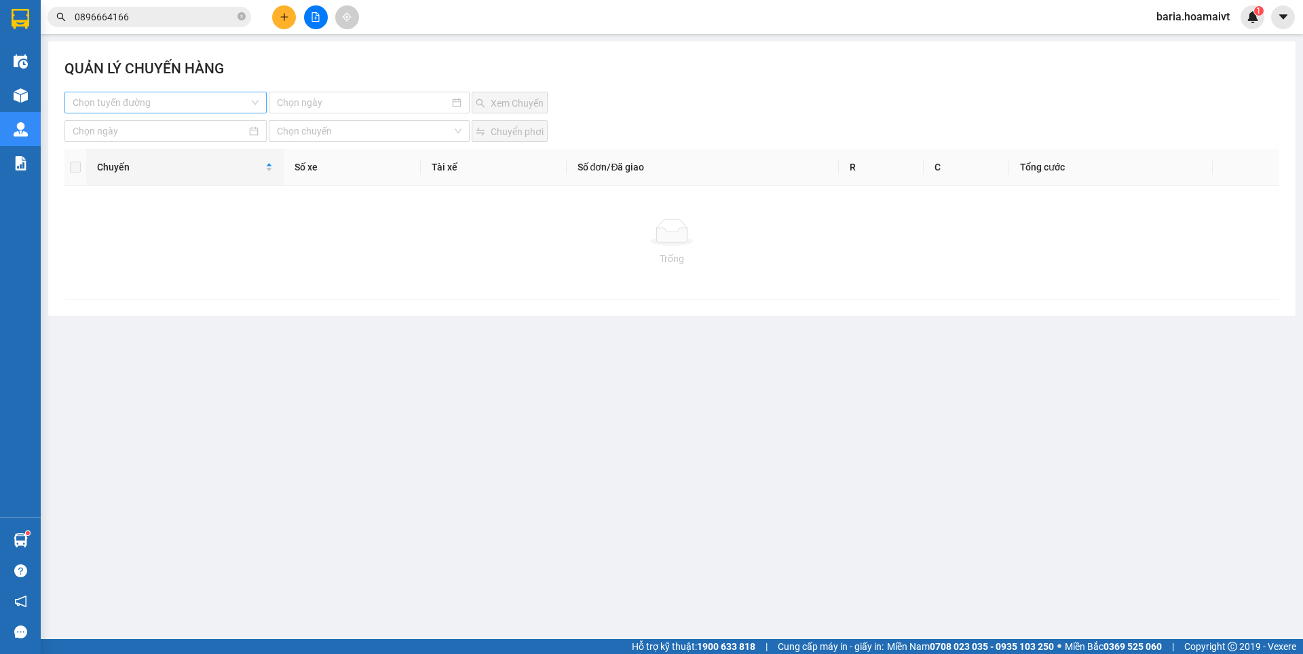
click at [156, 96] on input "search" at bounding box center [161, 102] width 176 height 20
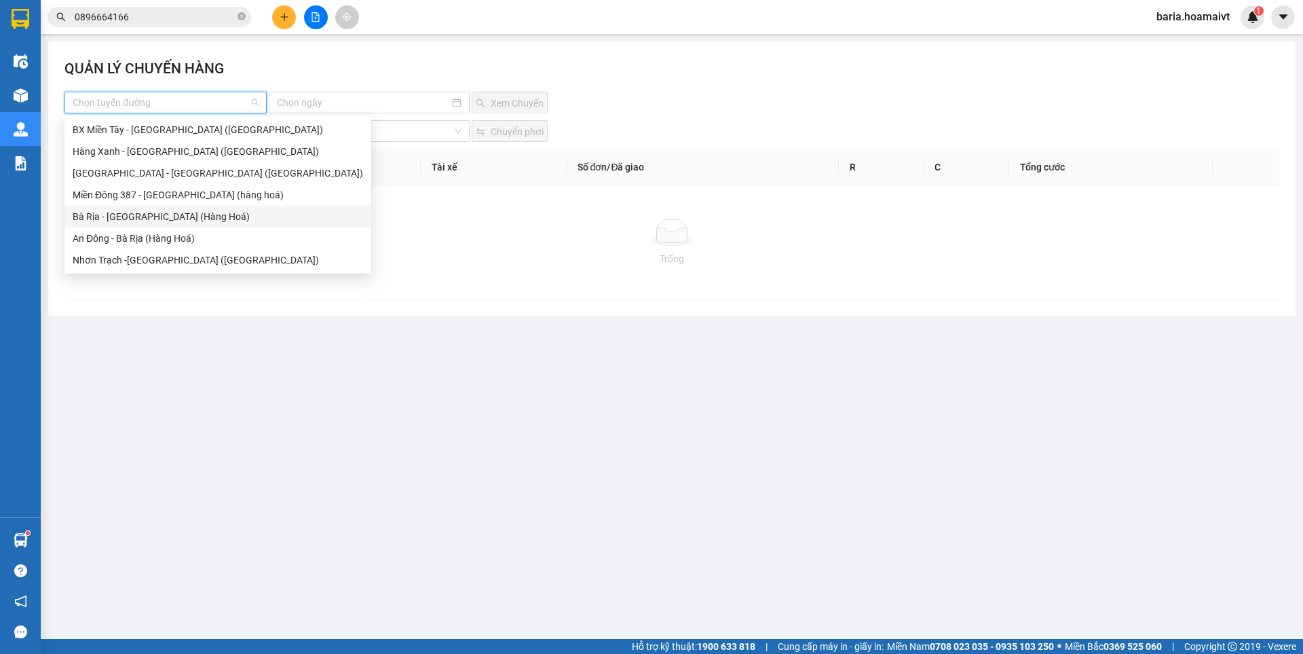
click at [143, 221] on div "Bà Rịa - [GEOGRAPHIC_DATA] (Hàng Hoá)" at bounding box center [218, 216] width 290 height 15
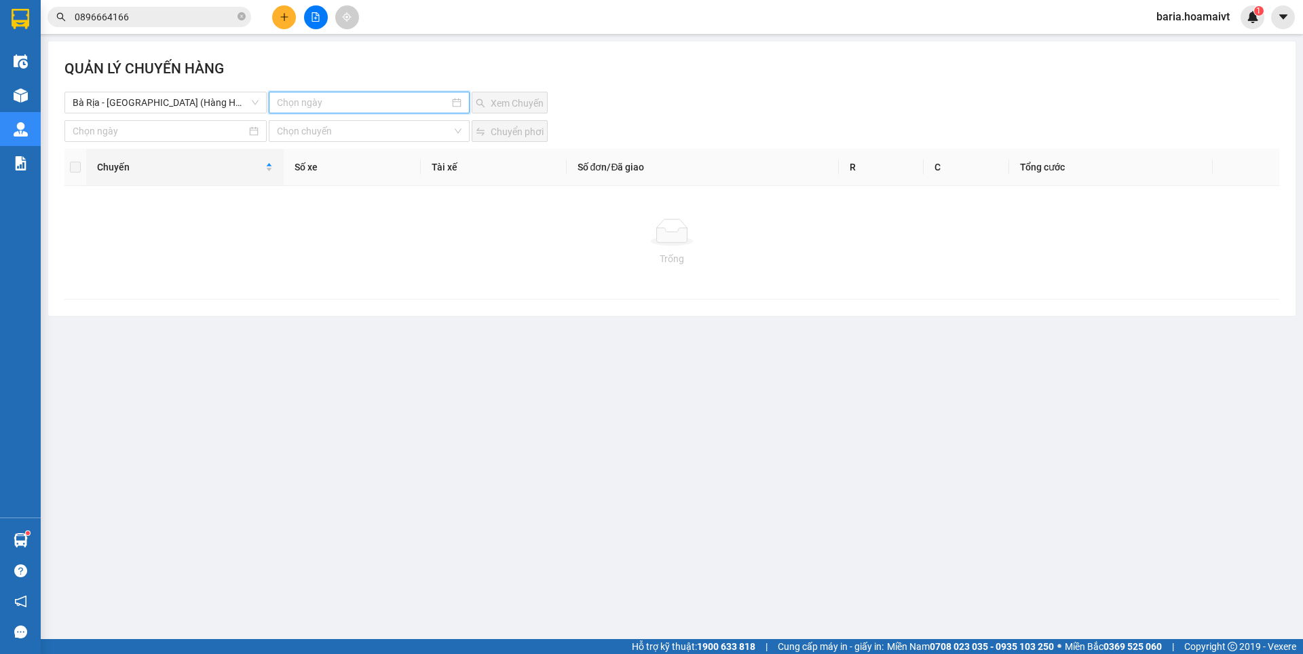
click at [324, 99] on input at bounding box center [363, 102] width 172 height 15
click at [413, 197] on div "12" at bounding box center [411, 201] width 16 height 16
click at [514, 99] on span "Xem Chuyến" at bounding box center [517, 103] width 53 height 15
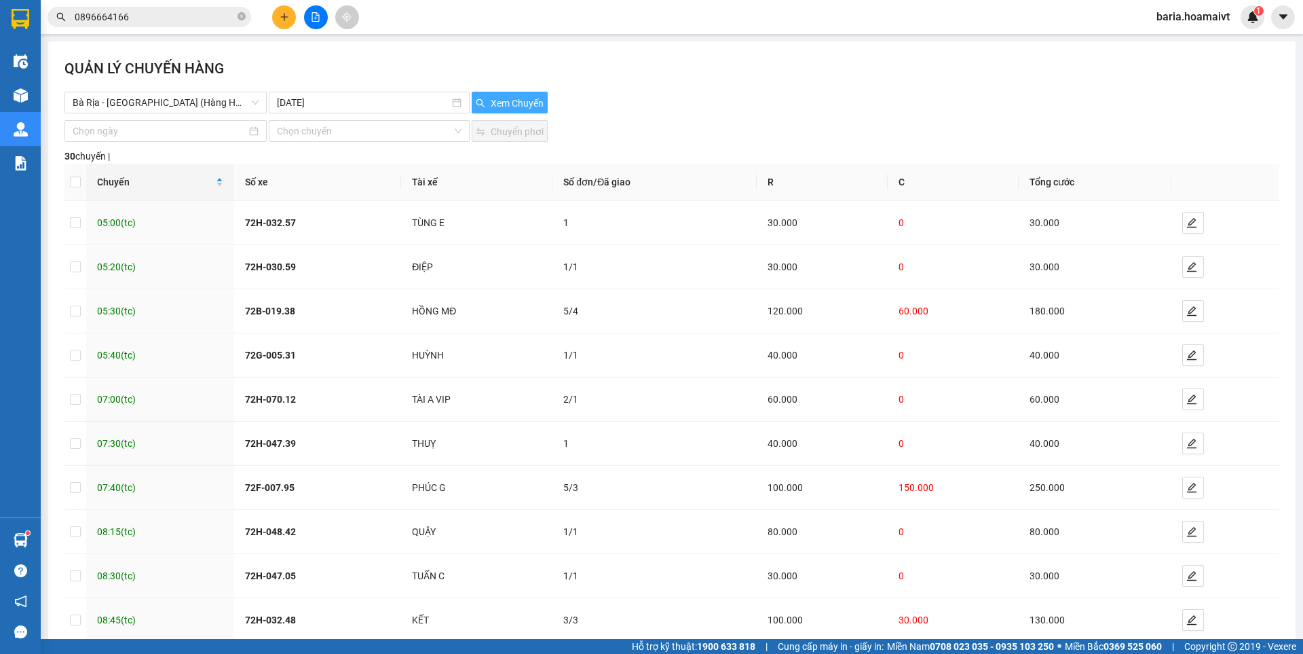
click at [523, 102] on span "Xem Chuyến" at bounding box center [517, 103] width 53 height 15
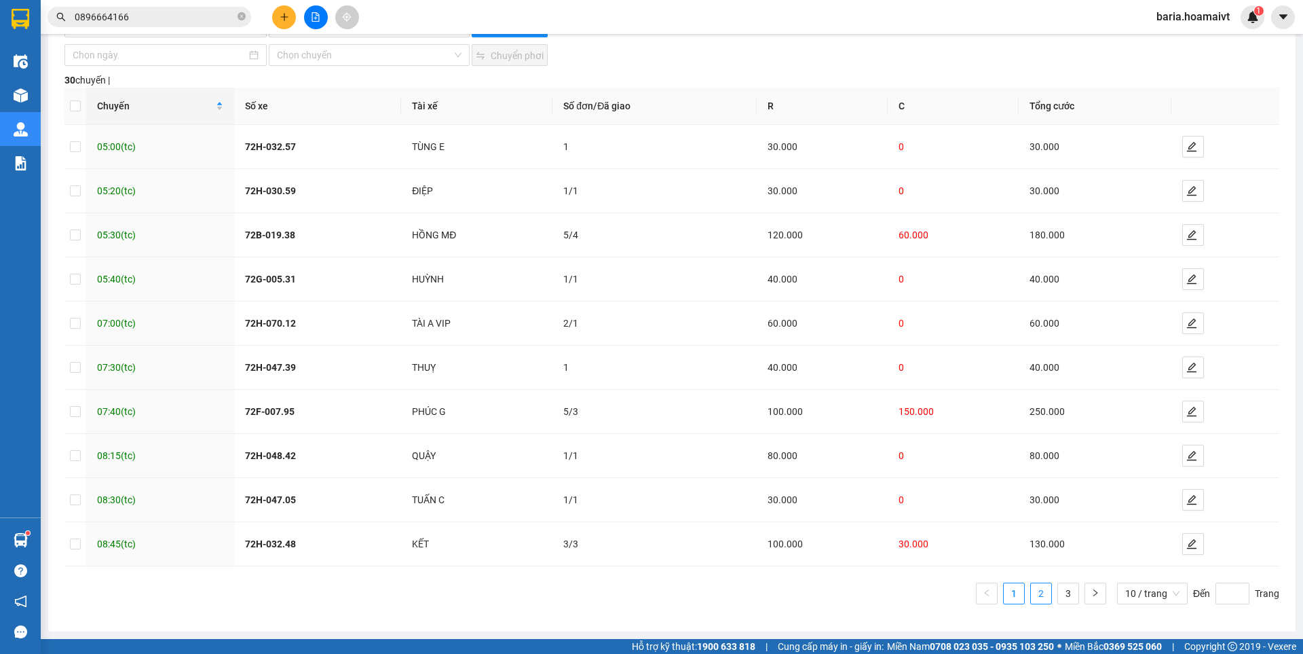
click at [1034, 595] on link "2" at bounding box center [1041, 593] width 20 height 20
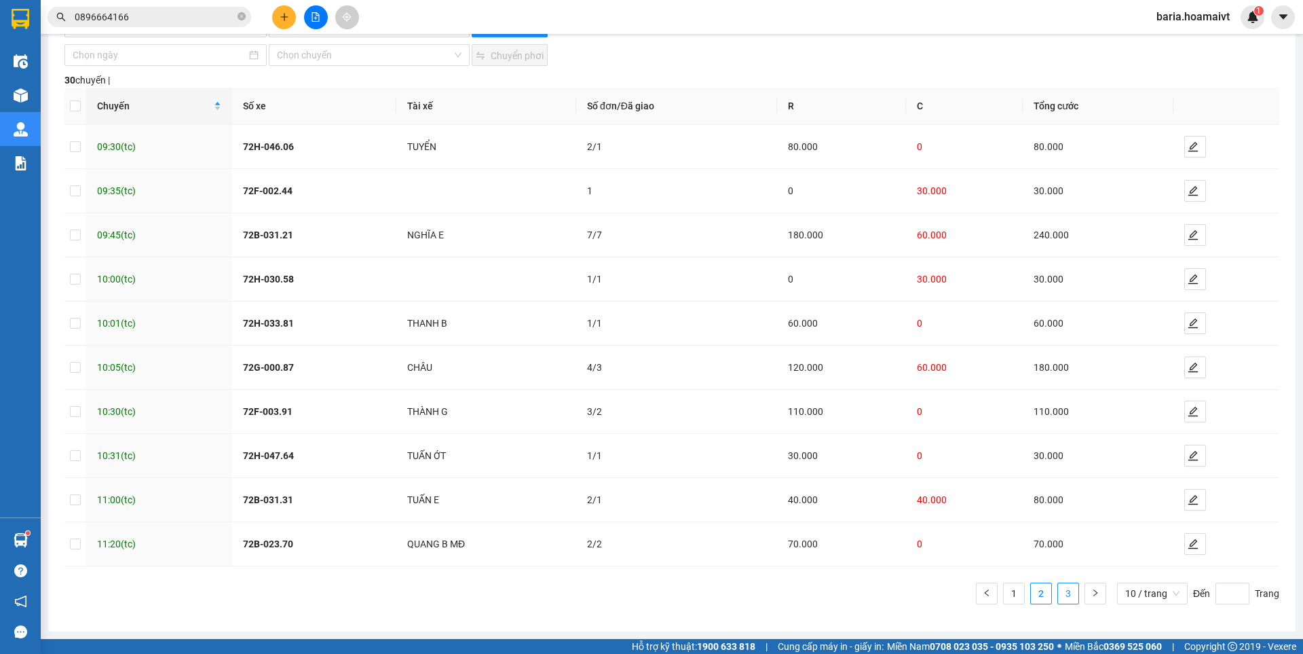
click at [1058, 590] on link "3" at bounding box center [1068, 593] width 20 height 20
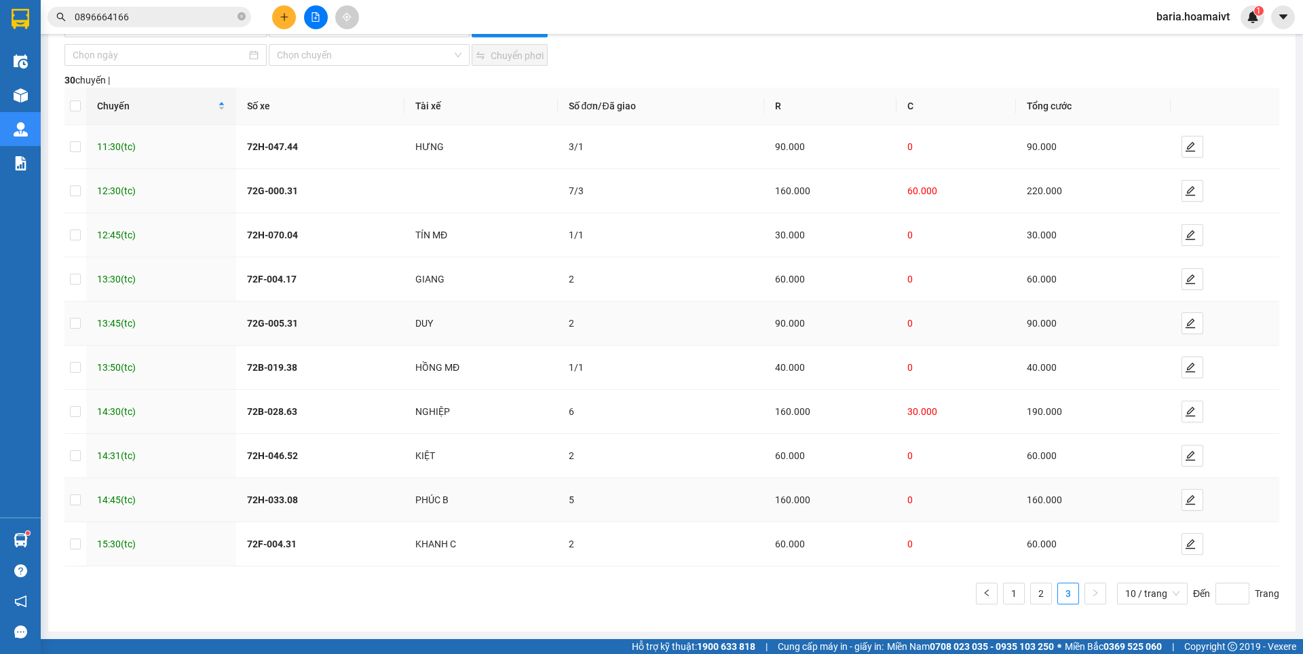
scroll to position [0, 0]
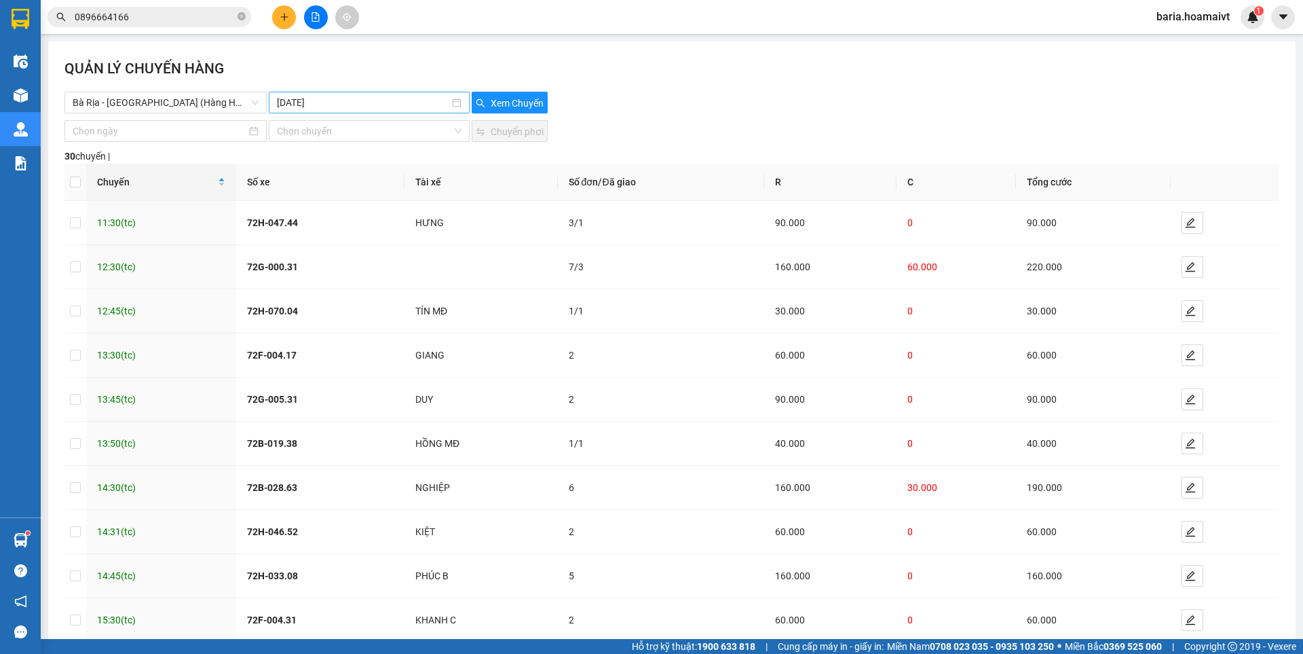
click at [316, 104] on input "[DATE]" at bounding box center [363, 102] width 172 height 15
click at [387, 203] on div "11" at bounding box center [385, 201] width 16 height 16
click at [518, 98] on span "Xem Chuyến" at bounding box center [517, 103] width 53 height 15
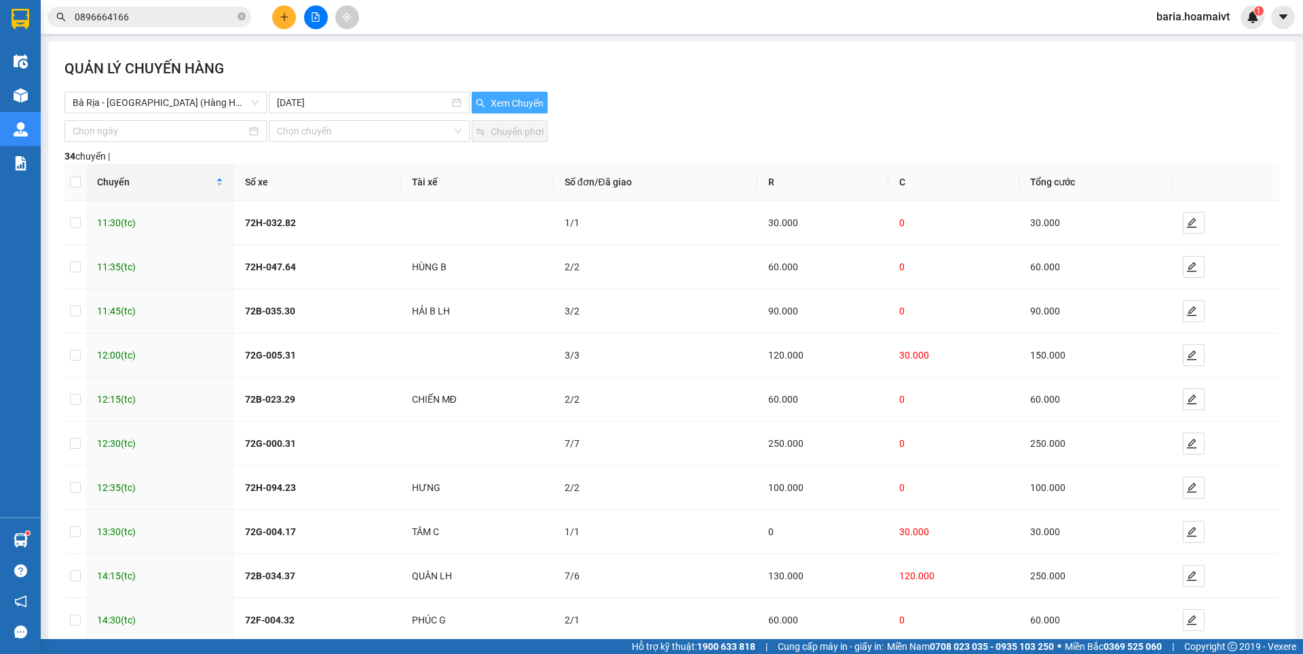
click at [514, 95] on button "Xem Chuyến" at bounding box center [510, 103] width 76 height 22
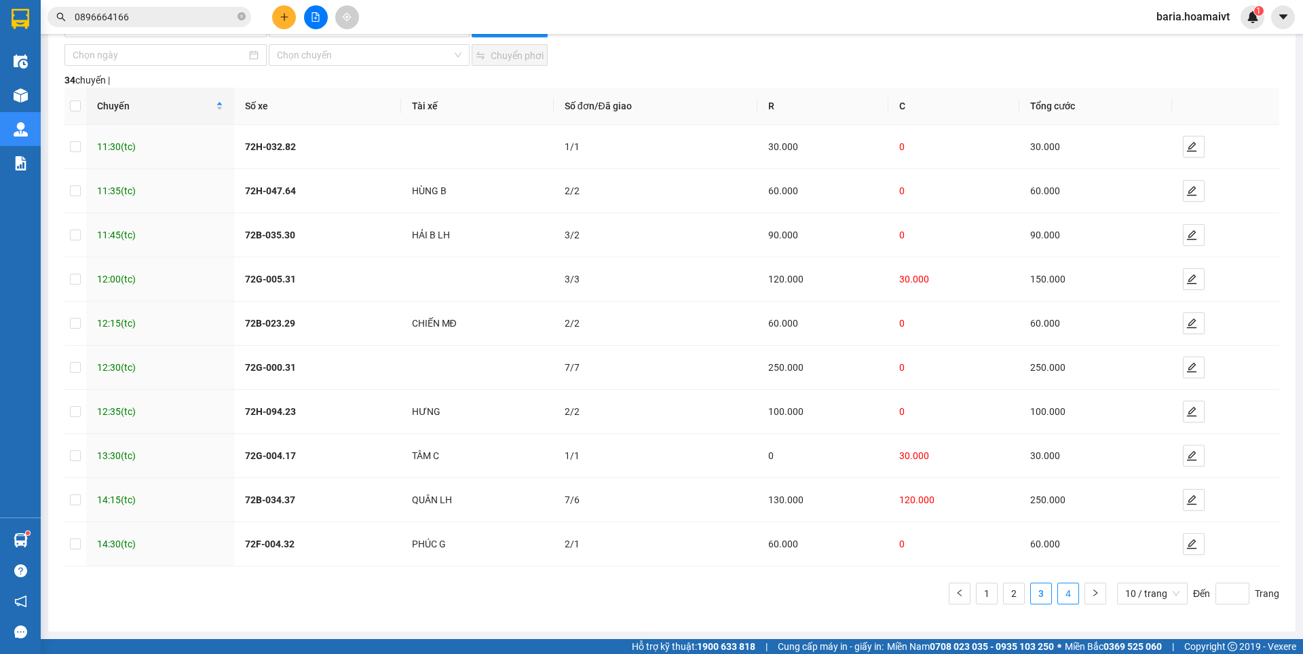
click at [1058, 588] on link "4" at bounding box center [1068, 593] width 20 height 20
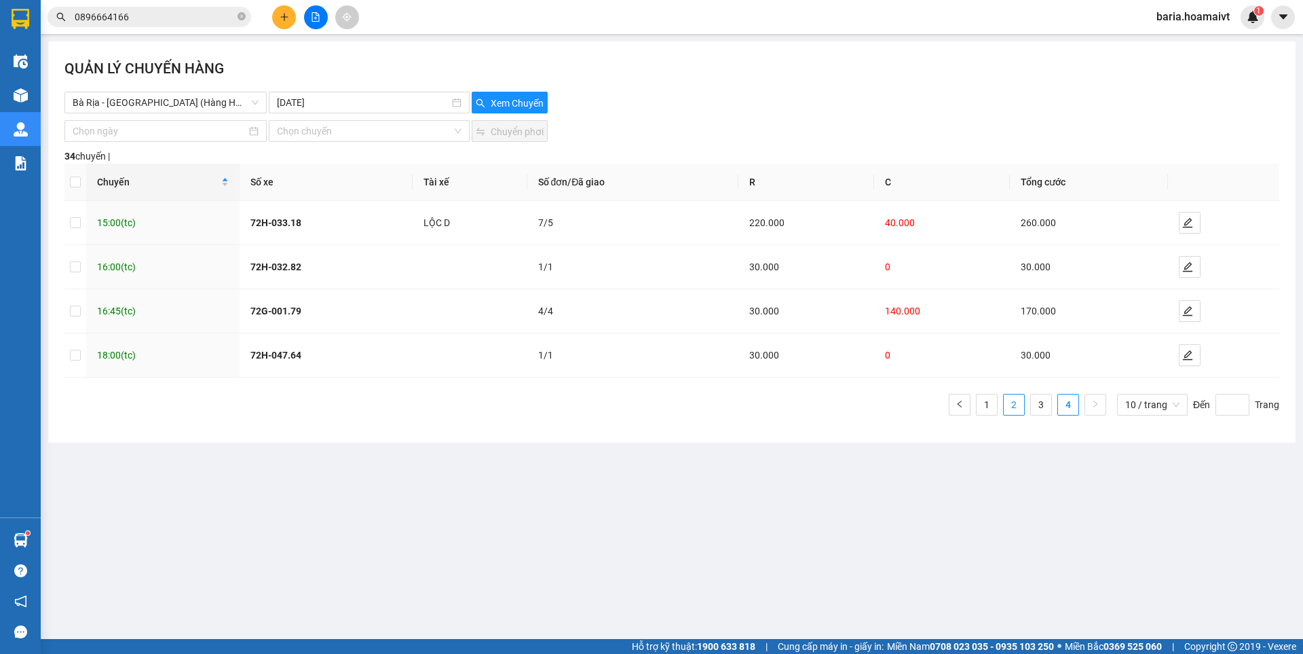
click at [1018, 408] on link "2" at bounding box center [1014, 404] width 20 height 20
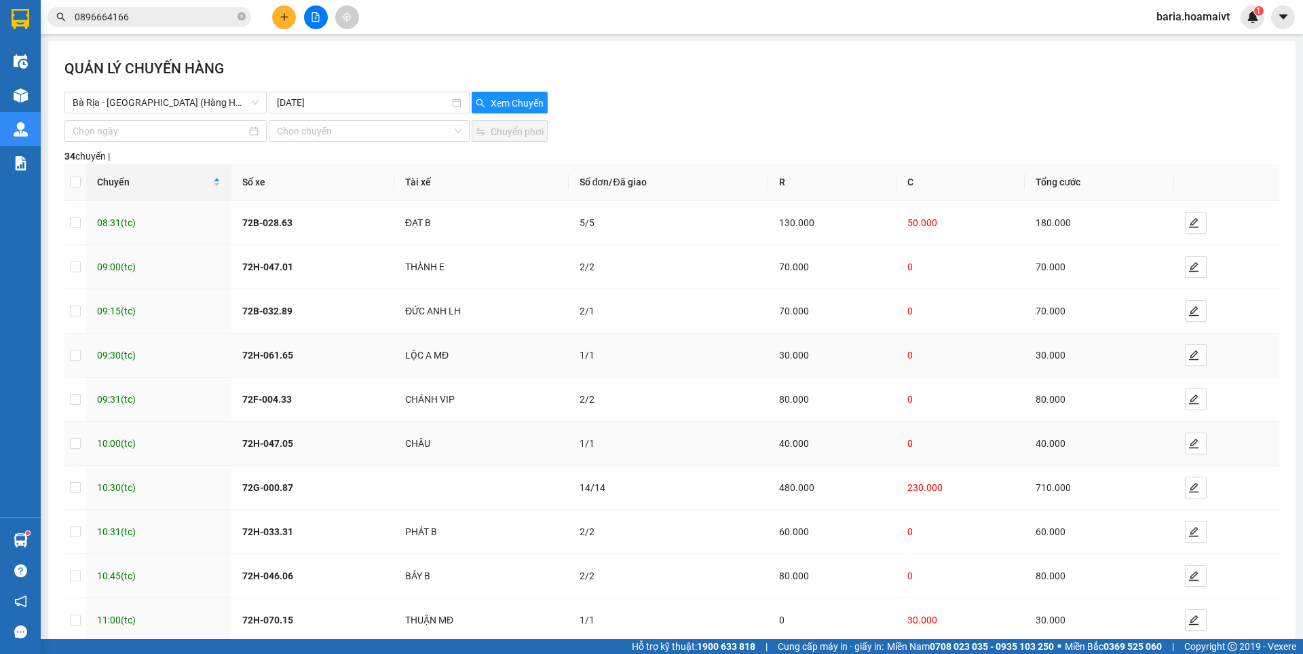
scroll to position [76, 0]
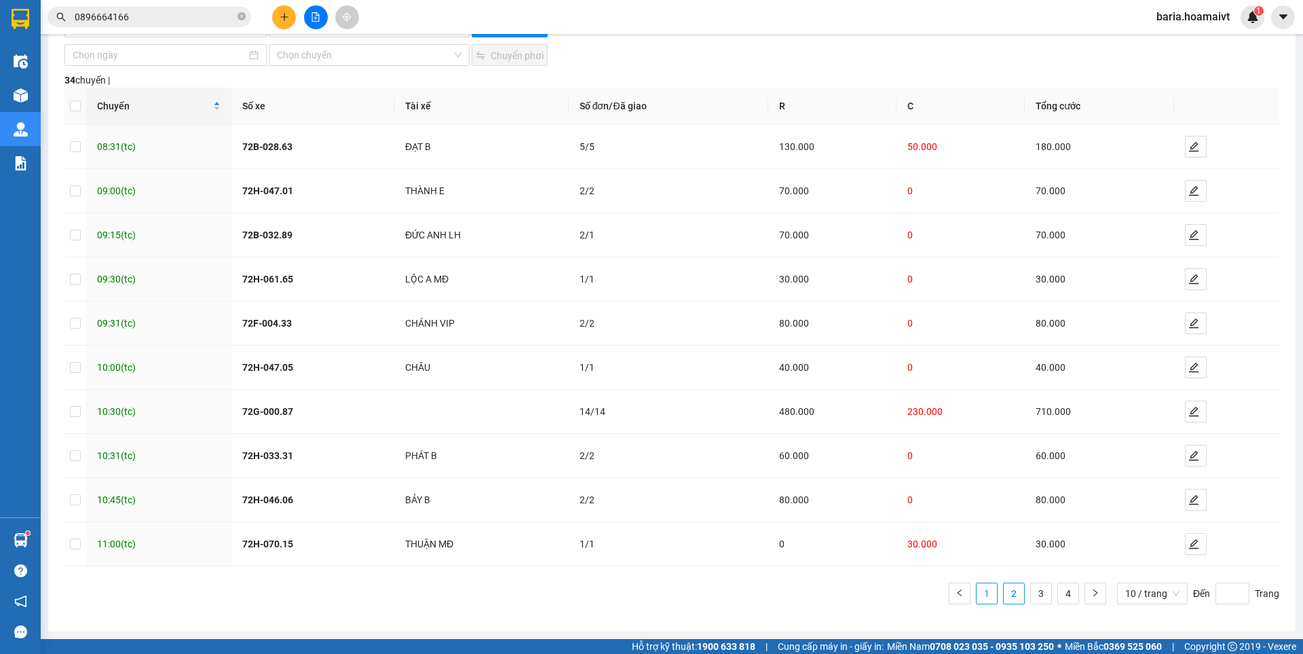
click at [981, 592] on link "1" at bounding box center [987, 593] width 20 height 20
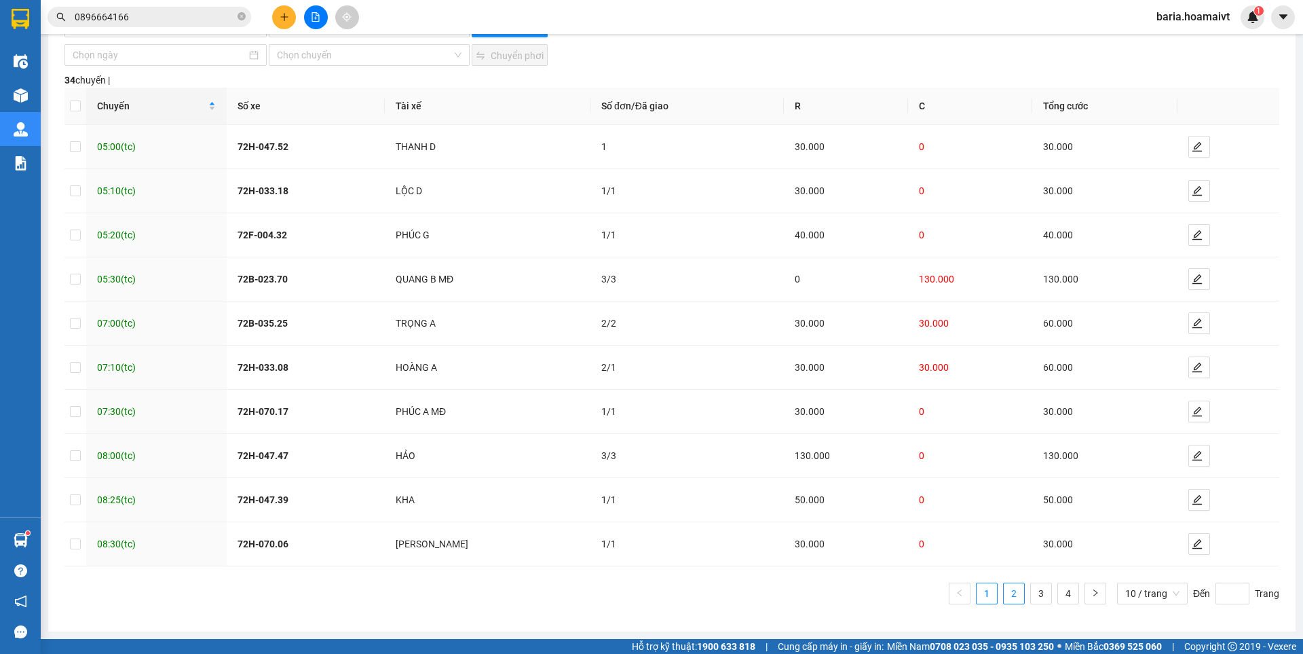
click at [1011, 588] on link "2" at bounding box center [1014, 593] width 20 height 20
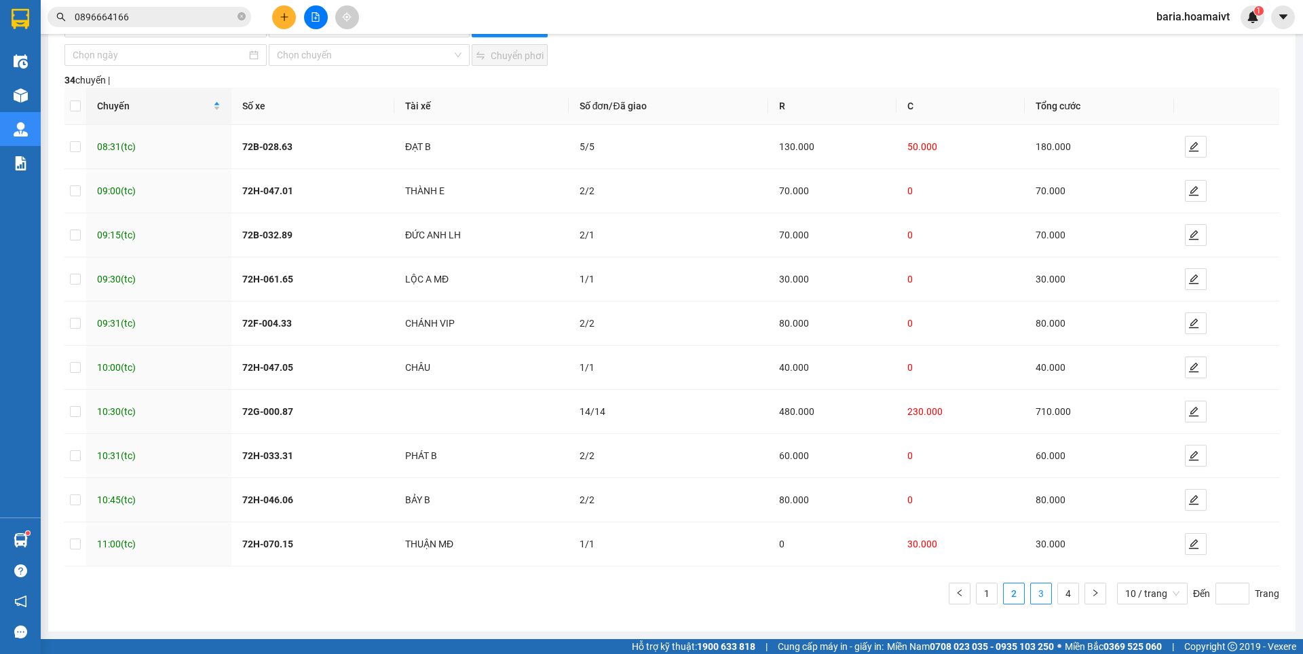
click at [1031, 590] on link "3" at bounding box center [1041, 593] width 20 height 20
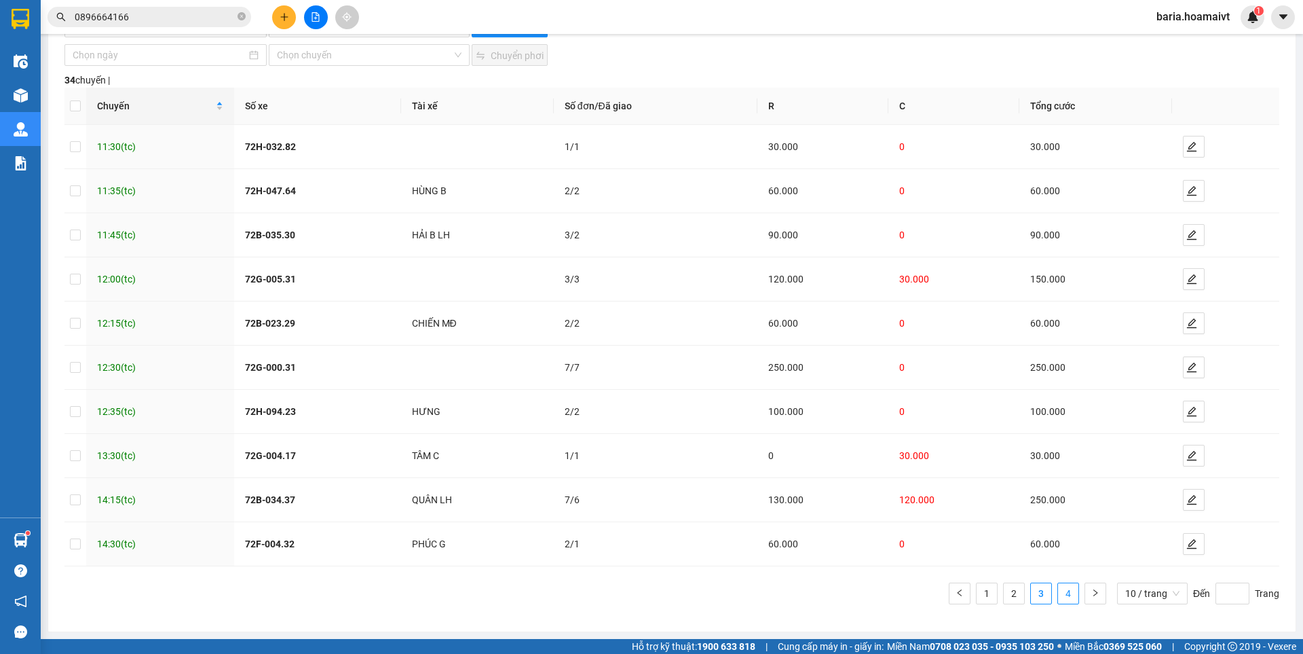
click at [1058, 588] on link "4" at bounding box center [1068, 593] width 20 height 20
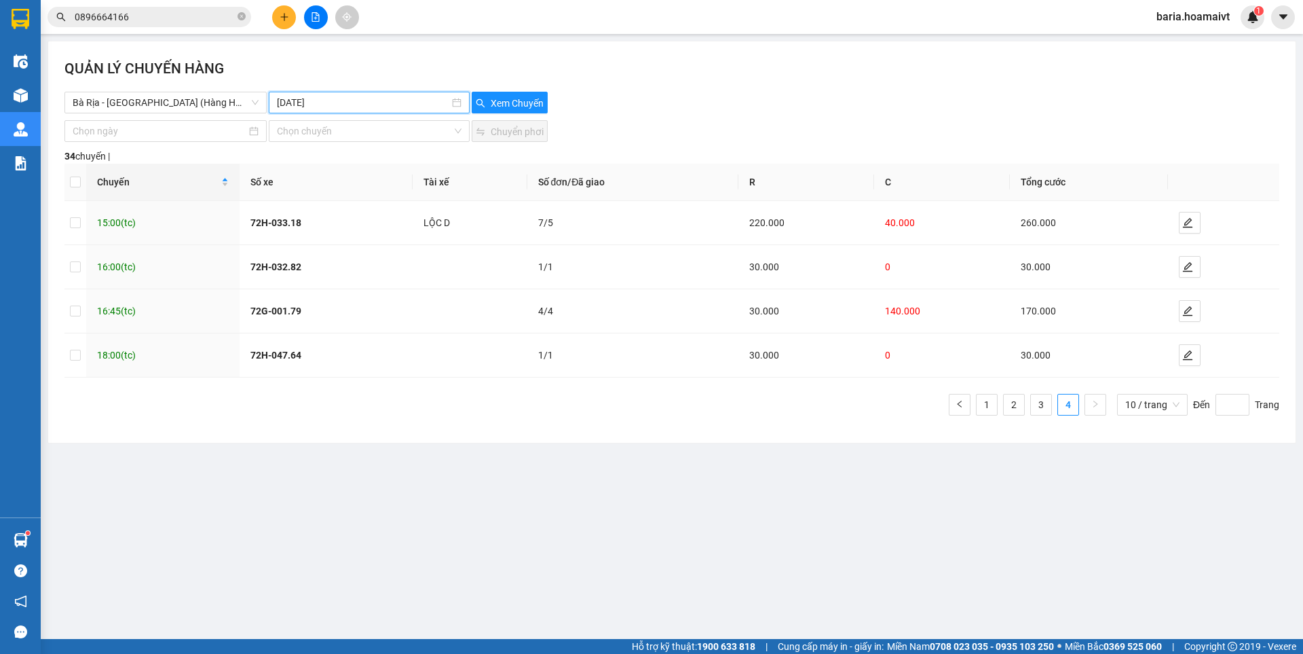
click at [402, 100] on input "[DATE]" at bounding box center [363, 102] width 172 height 15
type input "[DATE]"
click at [408, 200] on div "12" at bounding box center [411, 201] width 16 height 16
click at [503, 97] on span "Xem Chuyến" at bounding box center [517, 103] width 53 height 15
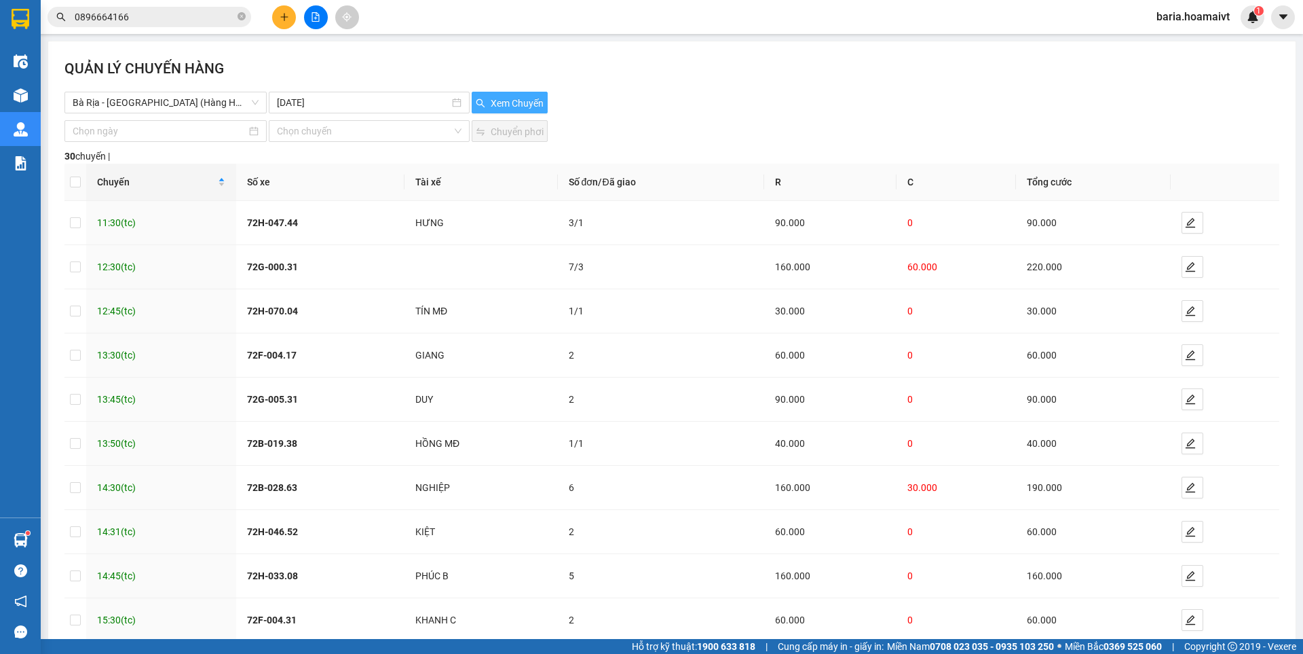
click at [527, 96] on span "Xem Chuyến" at bounding box center [517, 103] width 53 height 15
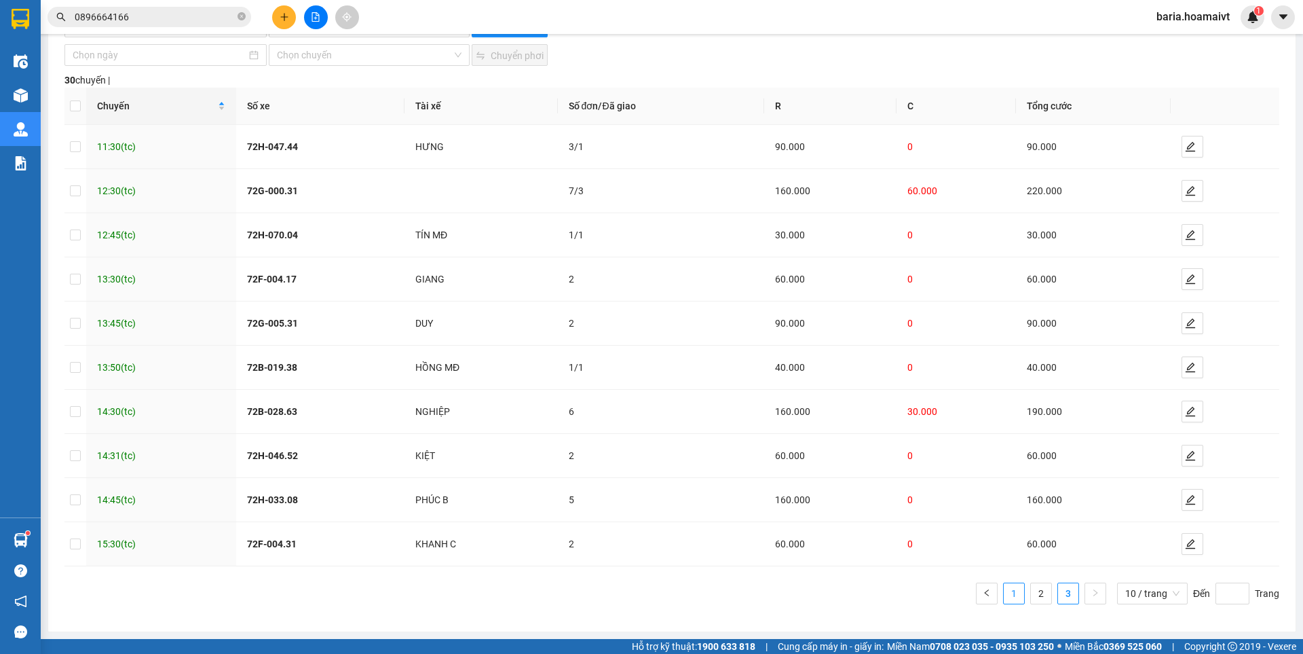
click at [1009, 591] on link "1" at bounding box center [1014, 593] width 20 height 20
click at [1032, 590] on link "2" at bounding box center [1041, 593] width 20 height 20
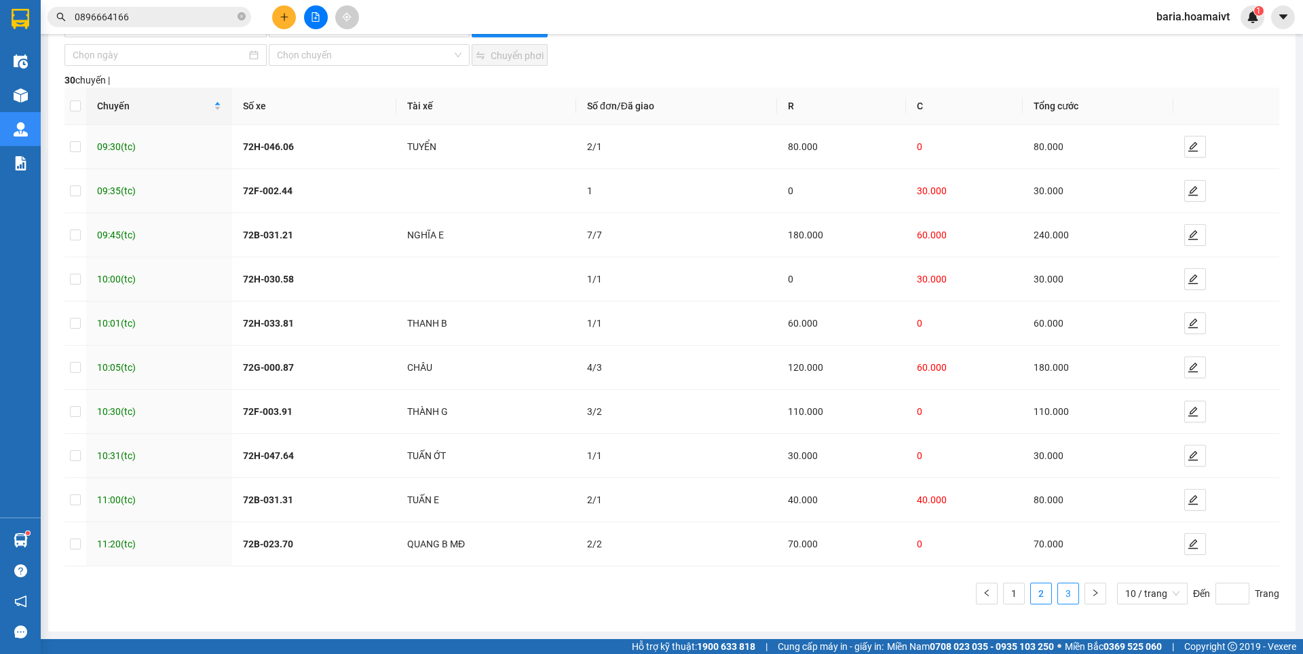
click at [1063, 588] on link "3" at bounding box center [1068, 593] width 20 height 20
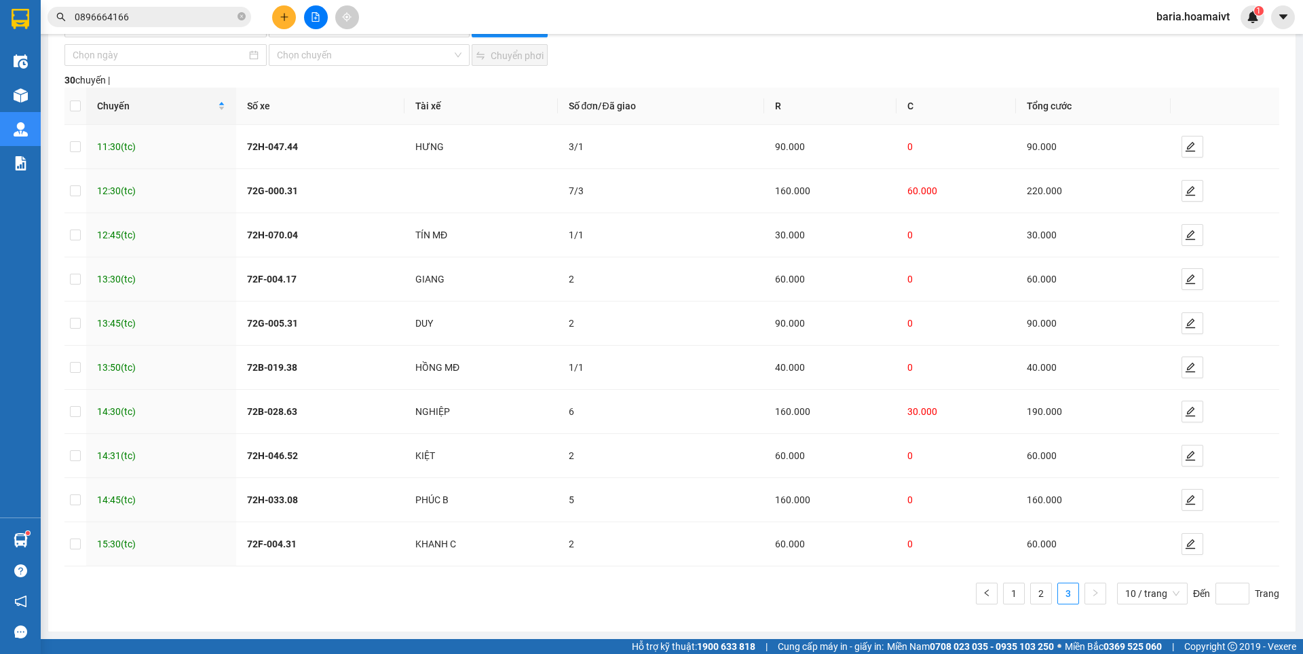
click at [157, 12] on input "0896664166" at bounding box center [155, 17] width 160 height 15
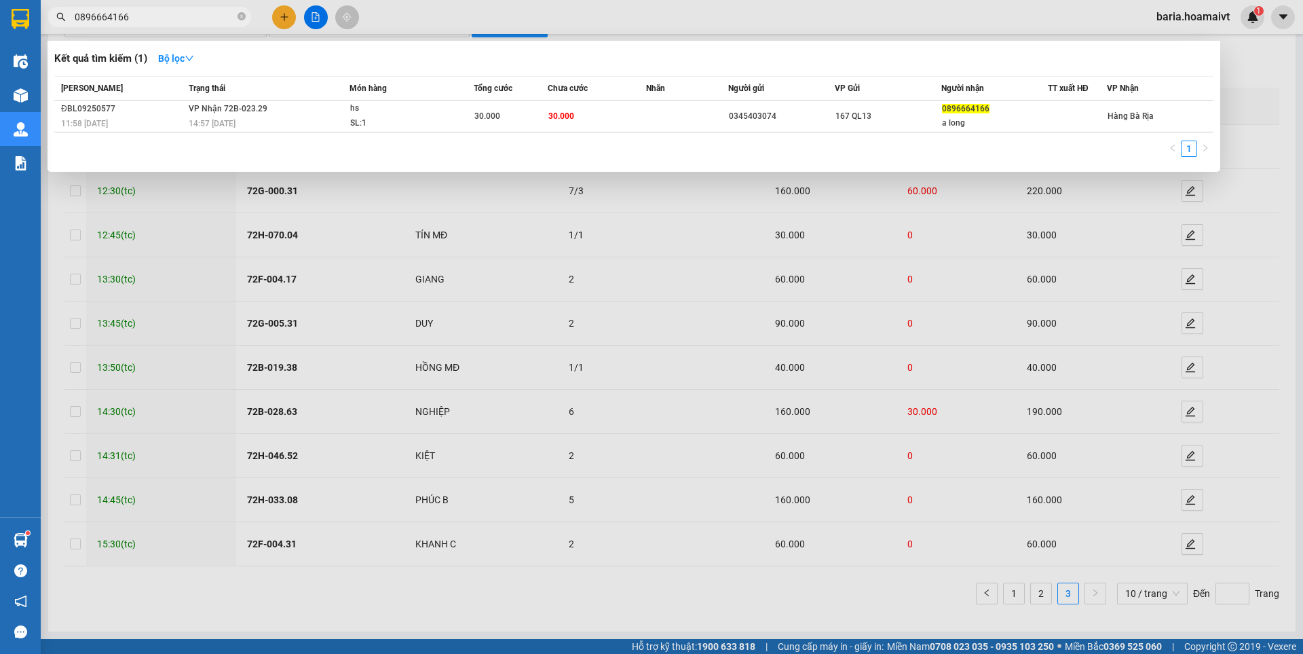
click at [157, 12] on input "0896664166" at bounding box center [155, 17] width 160 height 15
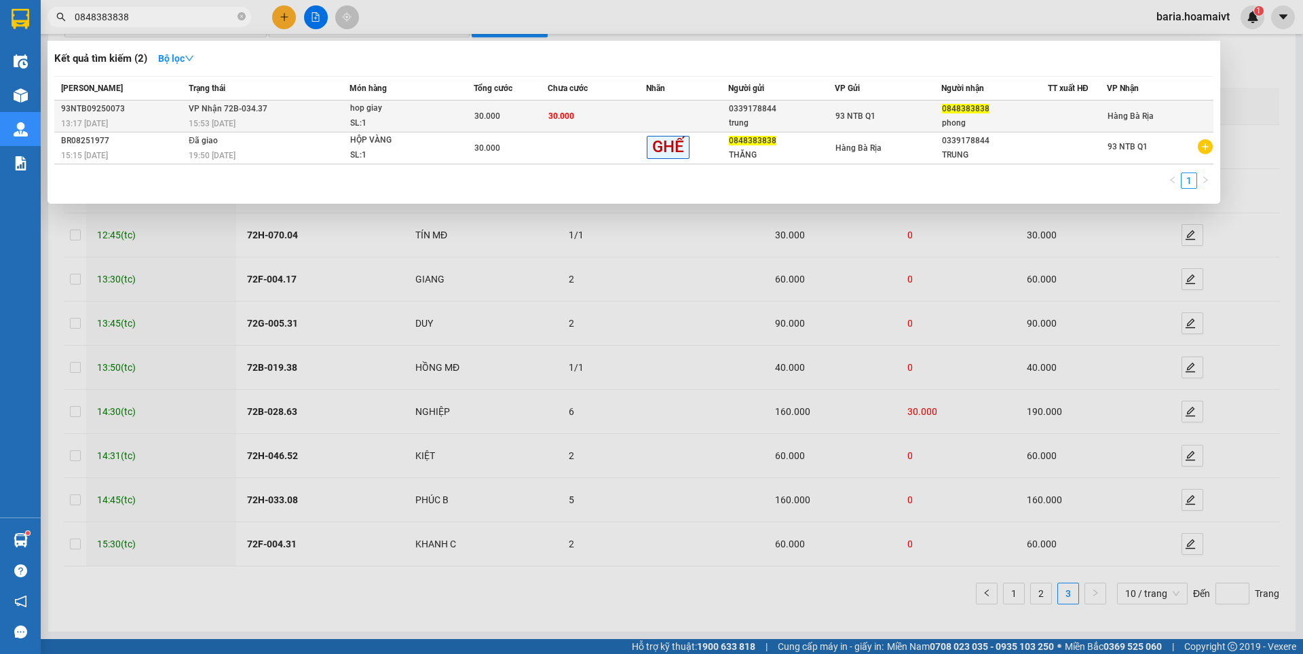
type input "0848383838"
click at [447, 110] on div "hop giay" at bounding box center [401, 108] width 102 height 15
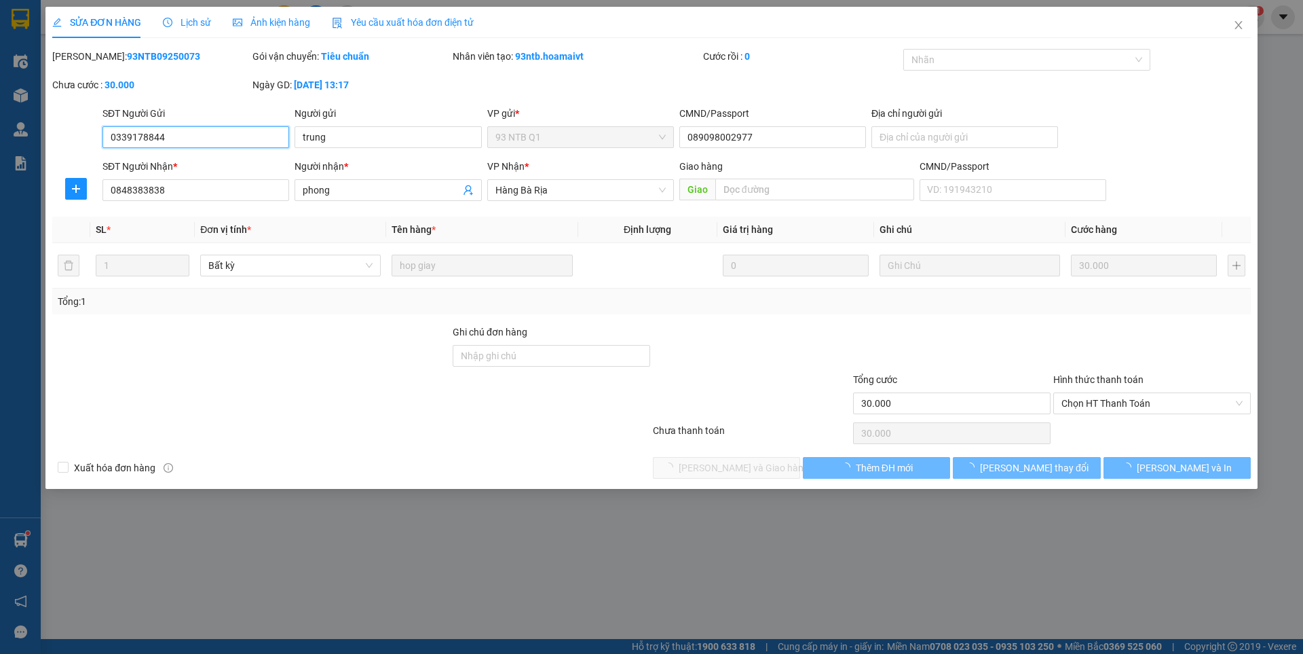
type input "0339178844"
type input "trung"
type input "089098002977"
type input "0848383838"
type input "phong"
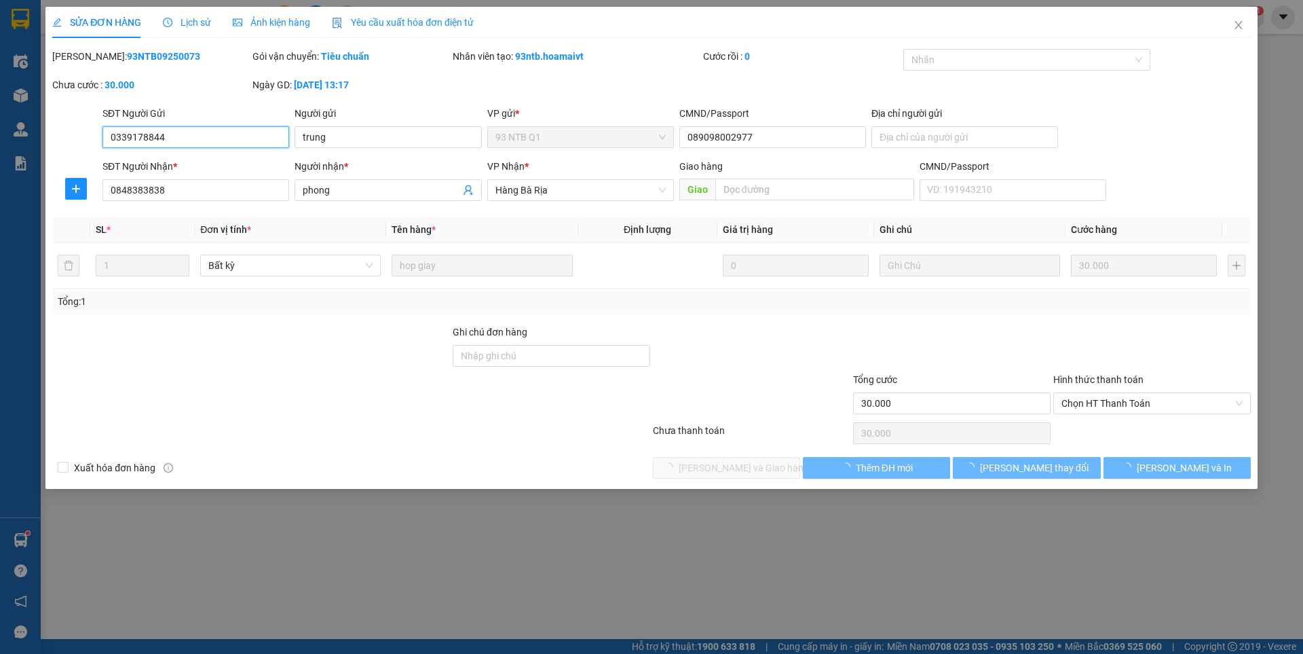
type input "30.000"
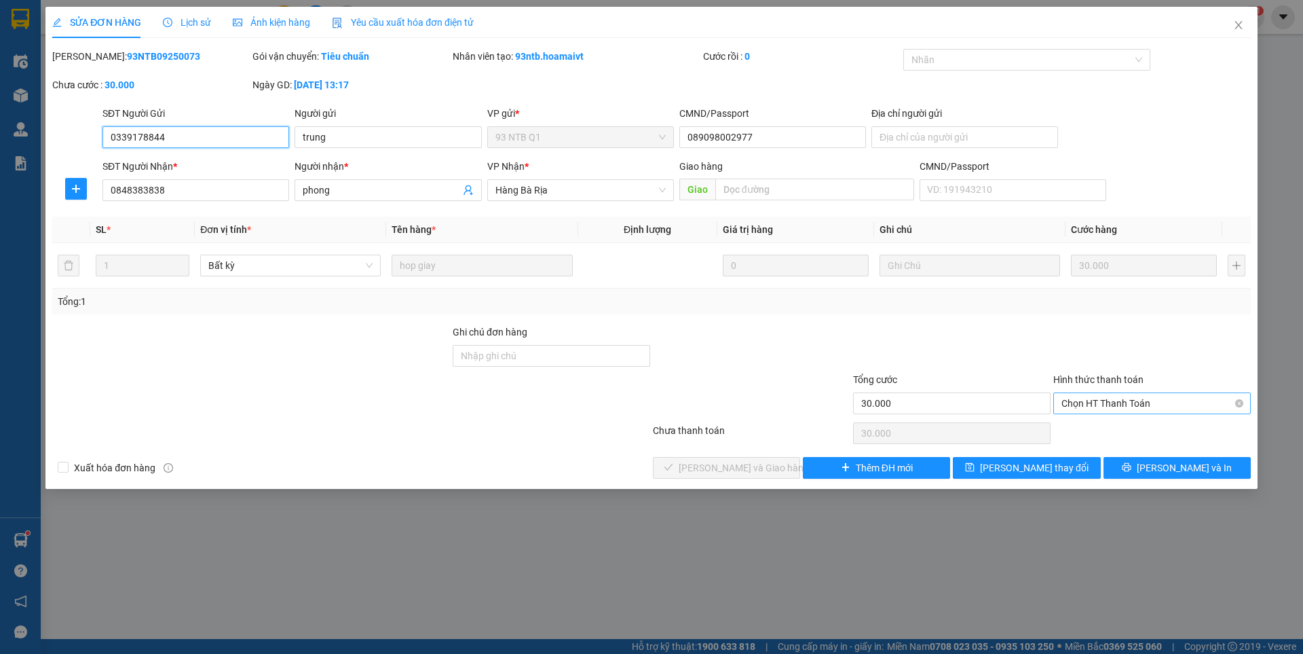
click at [1162, 404] on span "Chọn HT Thanh Toán" at bounding box center [1151, 403] width 181 height 20
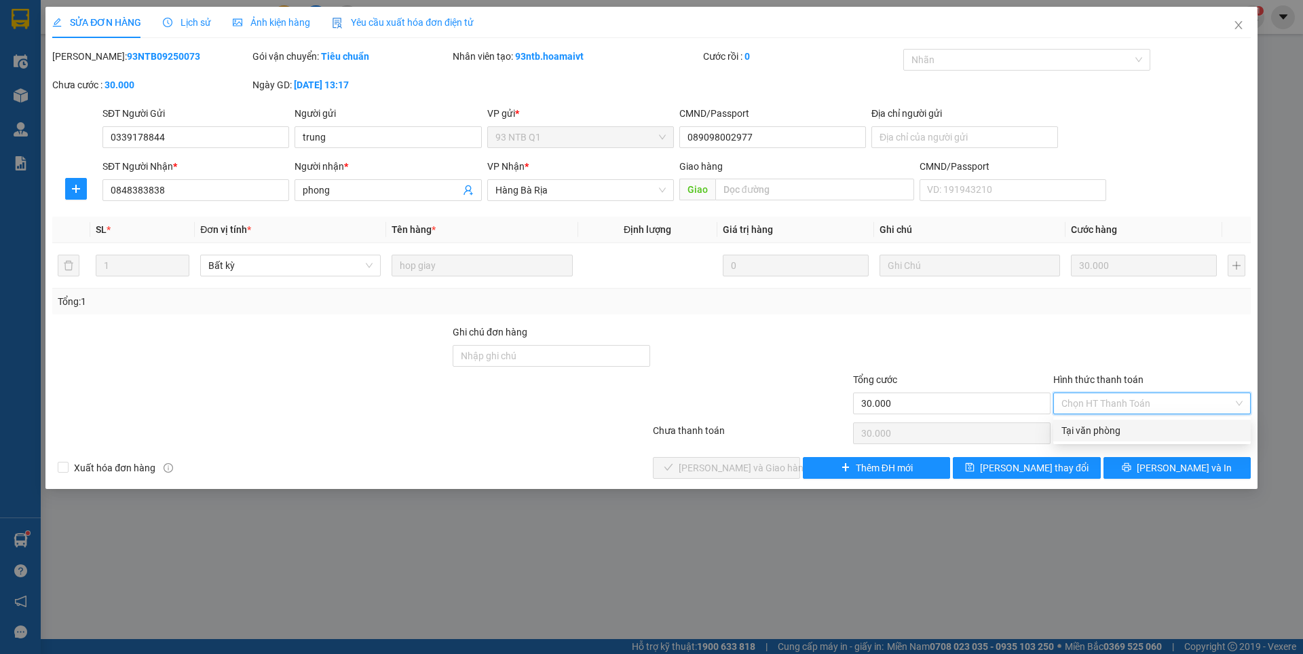
click at [1088, 428] on div "Tại văn phòng" at bounding box center [1151, 430] width 181 height 15
type input "0"
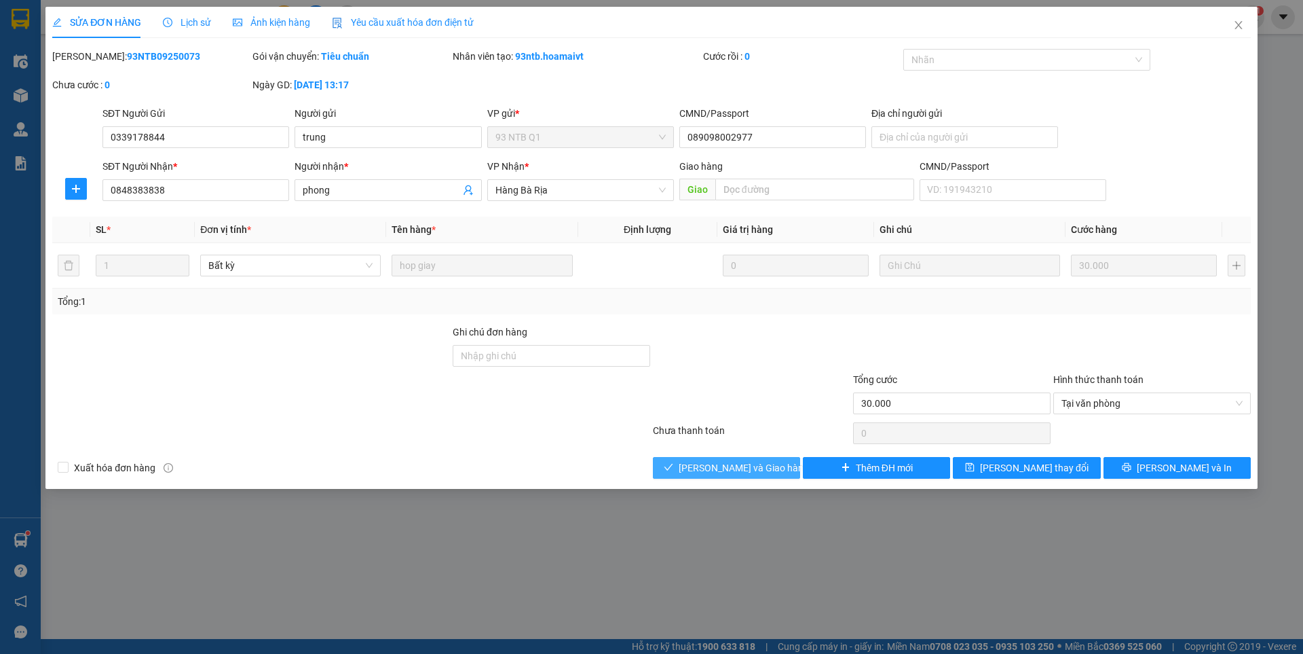
click at [721, 466] on span "[PERSON_NAME] và Giao hàng" at bounding box center [744, 467] width 130 height 15
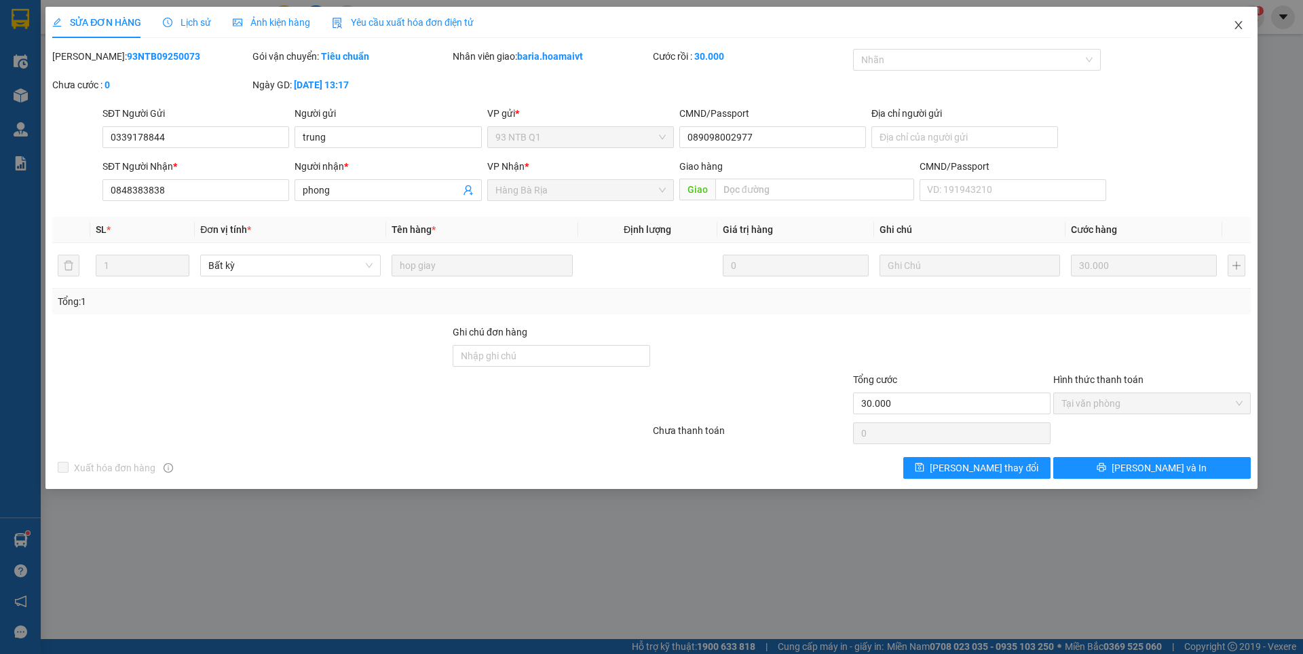
click at [1242, 30] on icon "close" at bounding box center [1238, 25] width 11 height 11
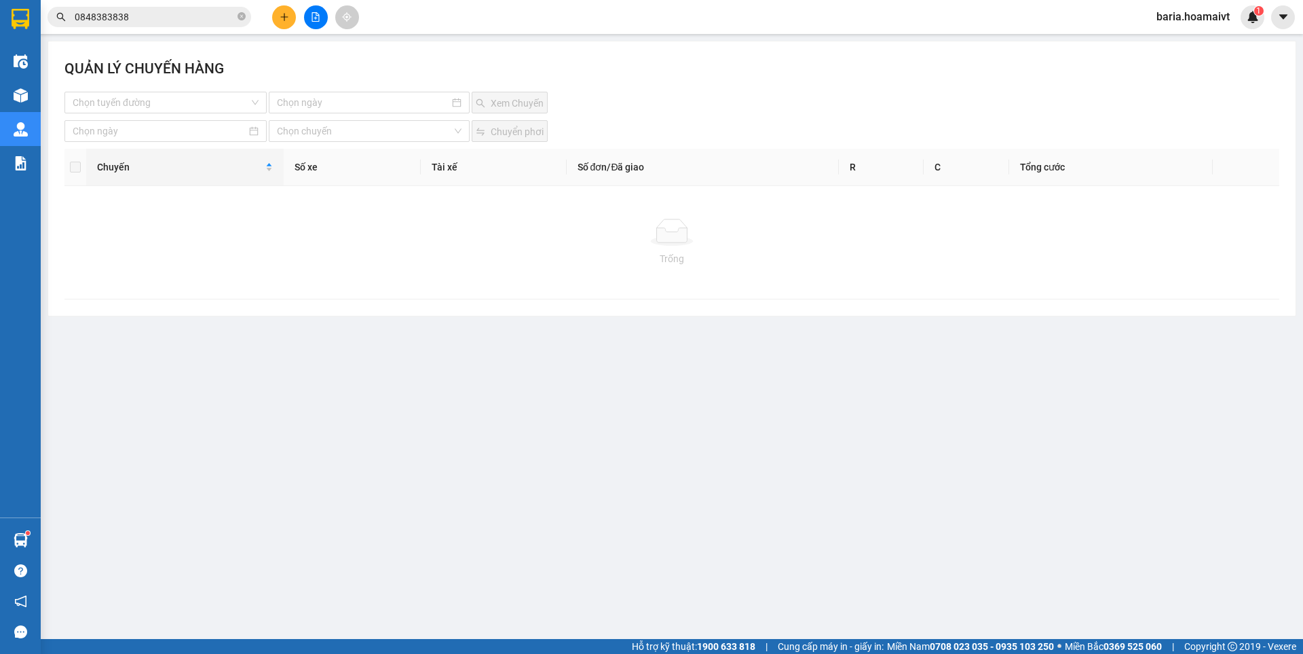
click at [192, 17] on input "0848383838" at bounding box center [155, 17] width 160 height 15
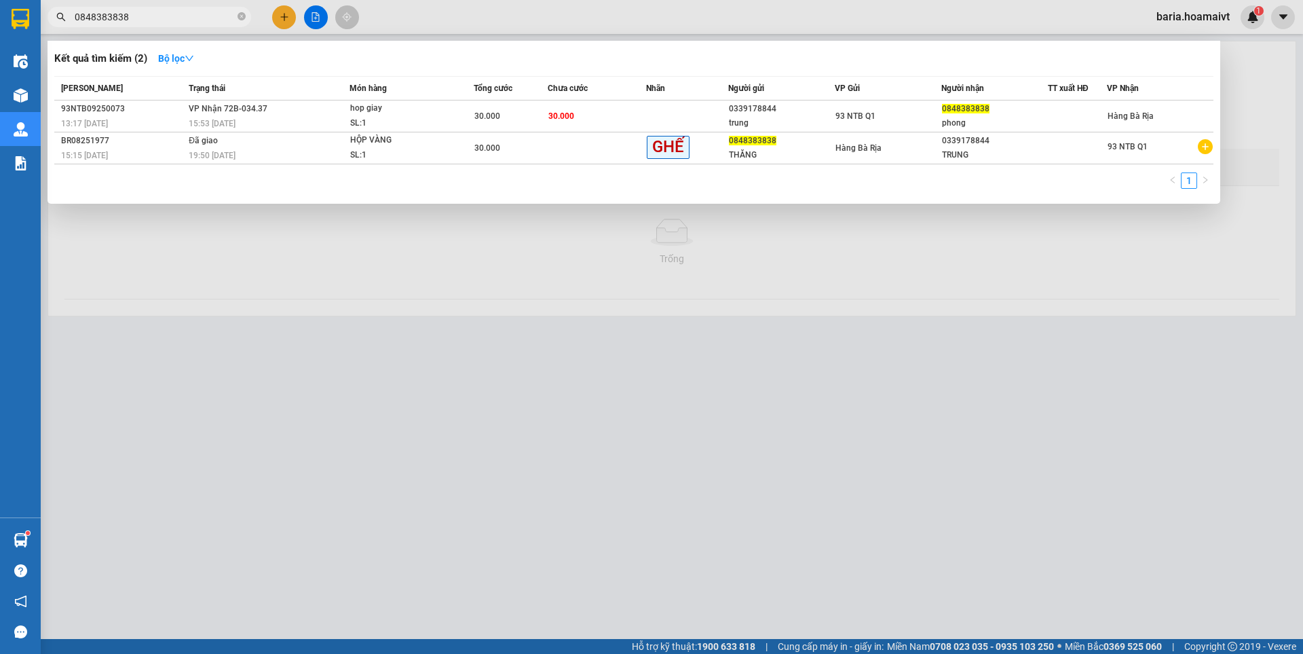
drag, startPoint x: 593, startPoint y: 322, endPoint x: 487, endPoint y: 315, distance: 106.1
click at [592, 322] on div at bounding box center [651, 327] width 1303 height 654
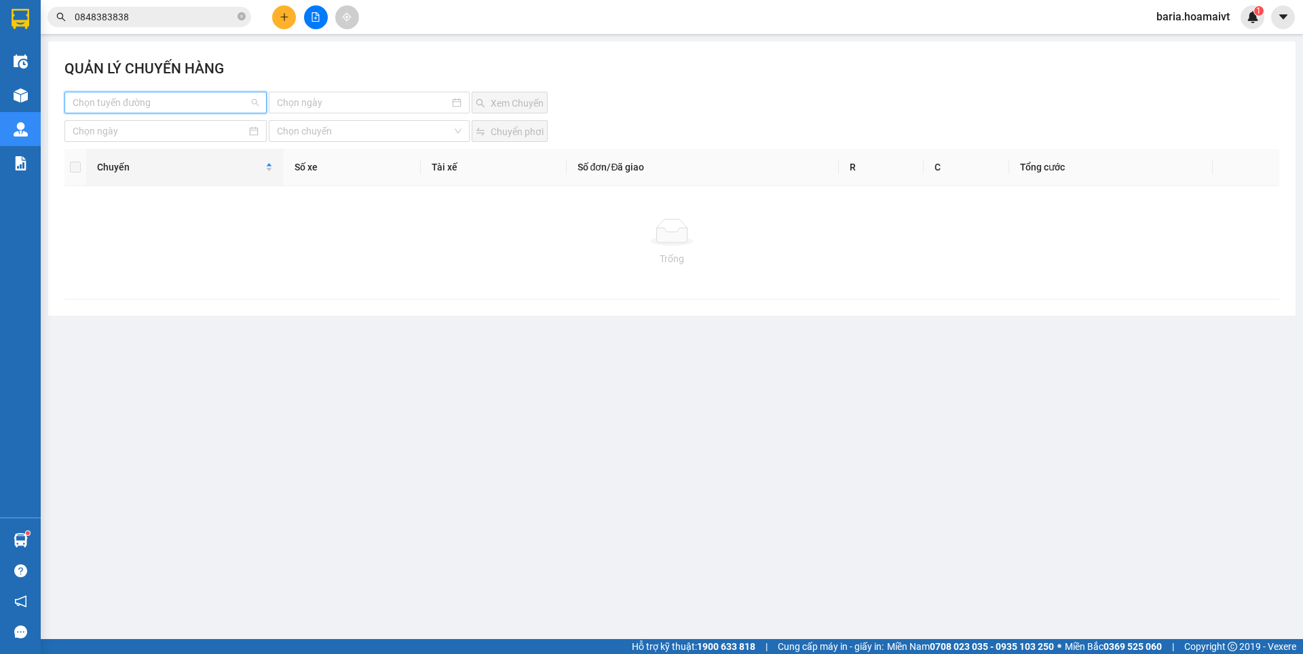
click at [130, 105] on input "search" at bounding box center [161, 102] width 176 height 20
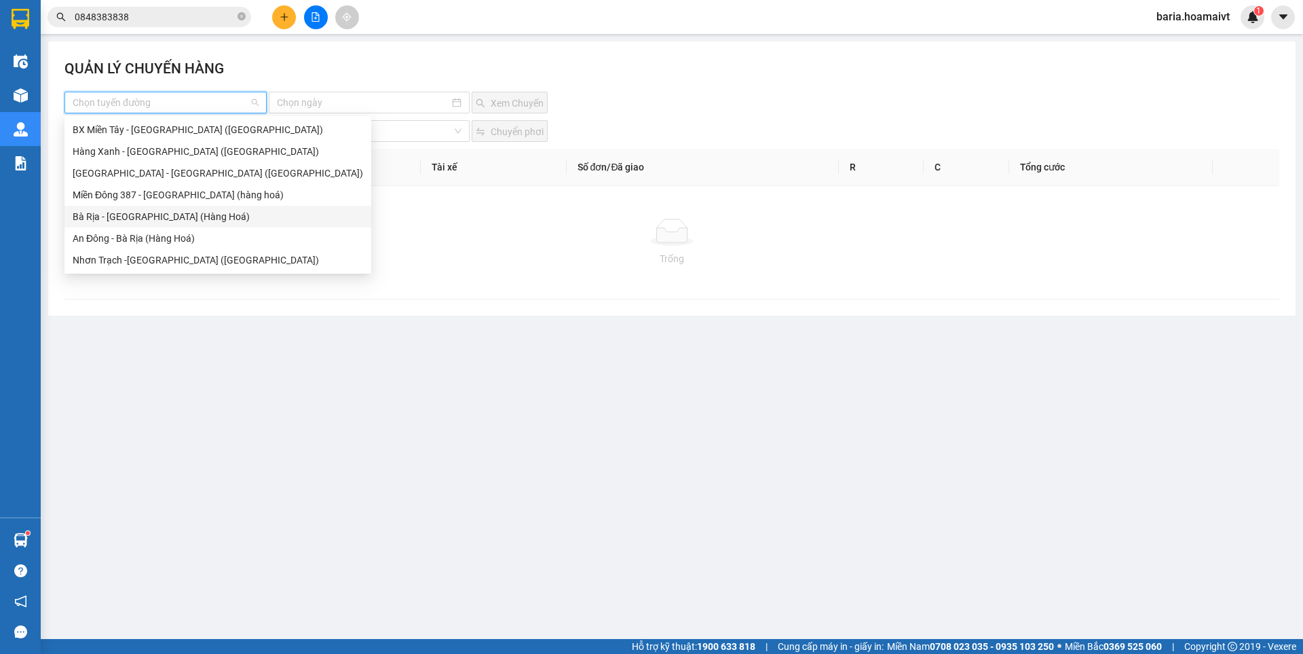
click at [136, 220] on div "Bà Rịa - [GEOGRAPHIC_DATA] (Hàng Hoá)" at bounding box center [218, 216] width 290 height 15
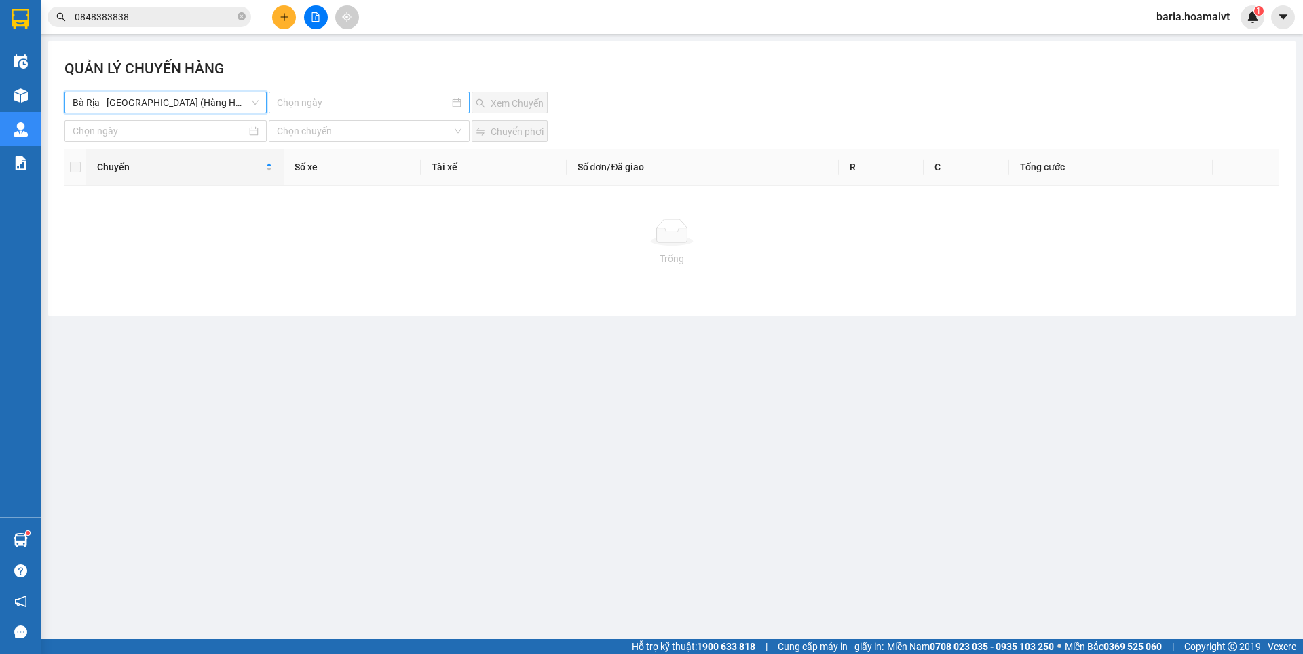
click at [339, 100] on input at bounding box center [363, 102] width 172 height 15
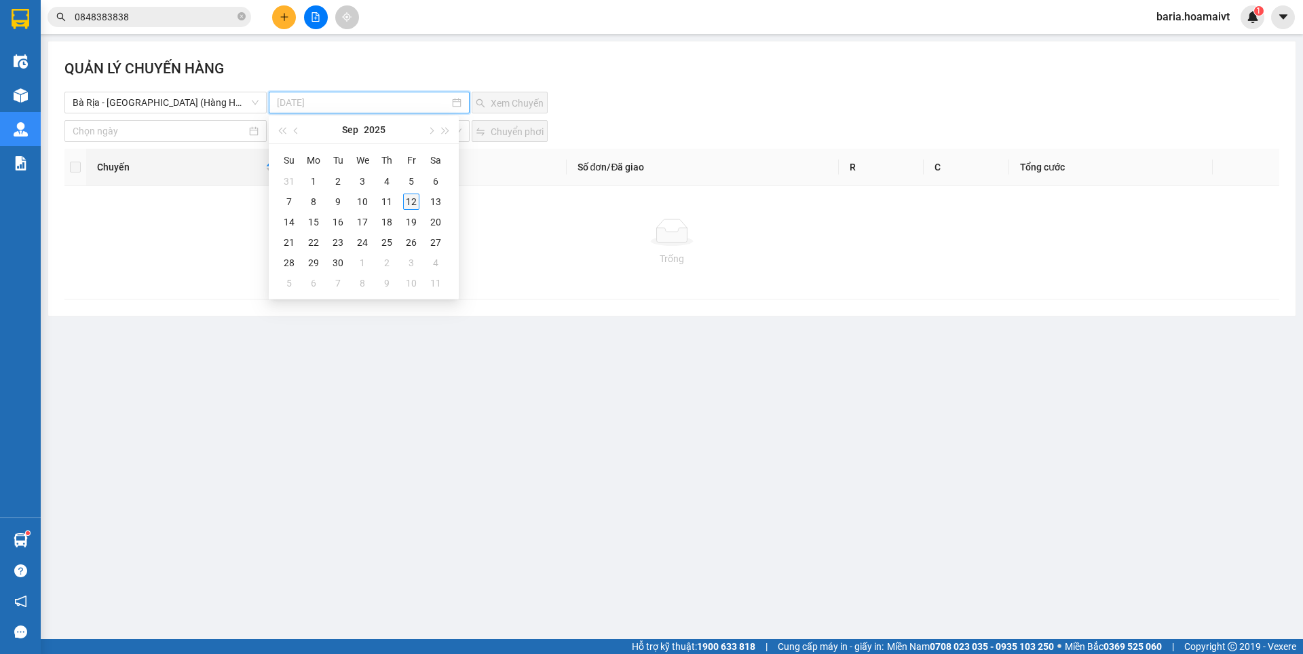
type input "[DATE]"
click at [413, 204] on div "12" at bounding box center [411, 201] width 16 height 16
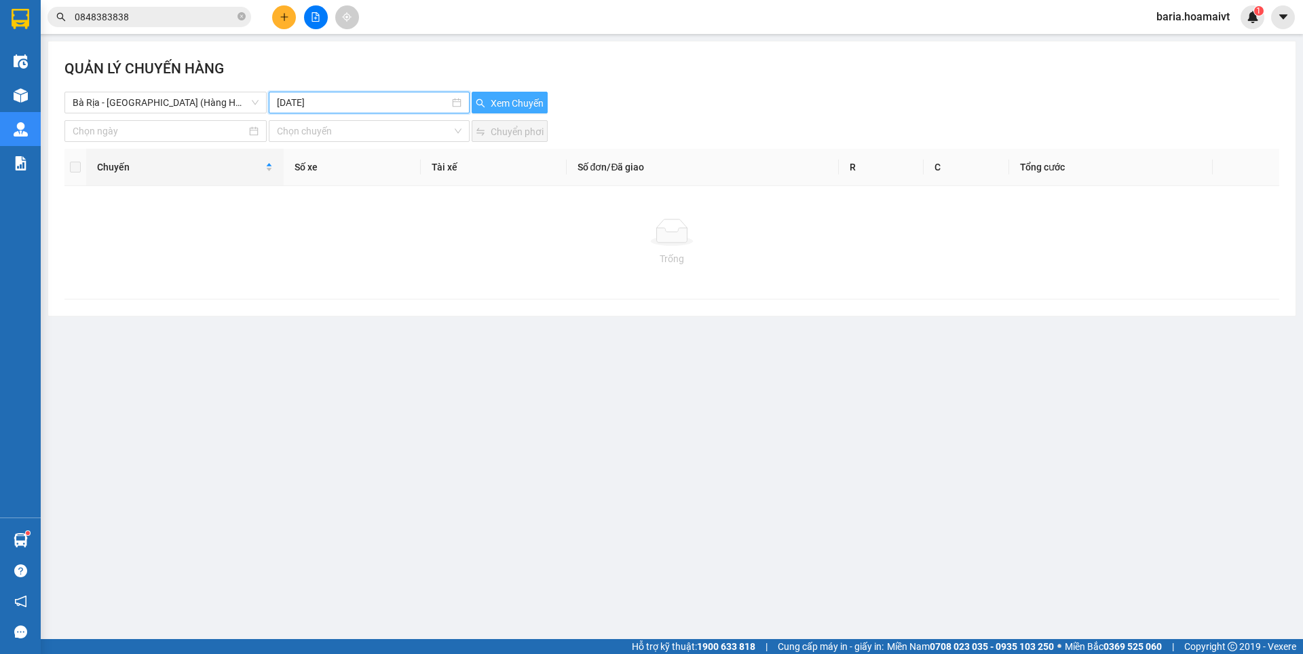
click at [521, 95] on button "Xem Chuyến" at bounding box center [510, 103] width 76 height 22
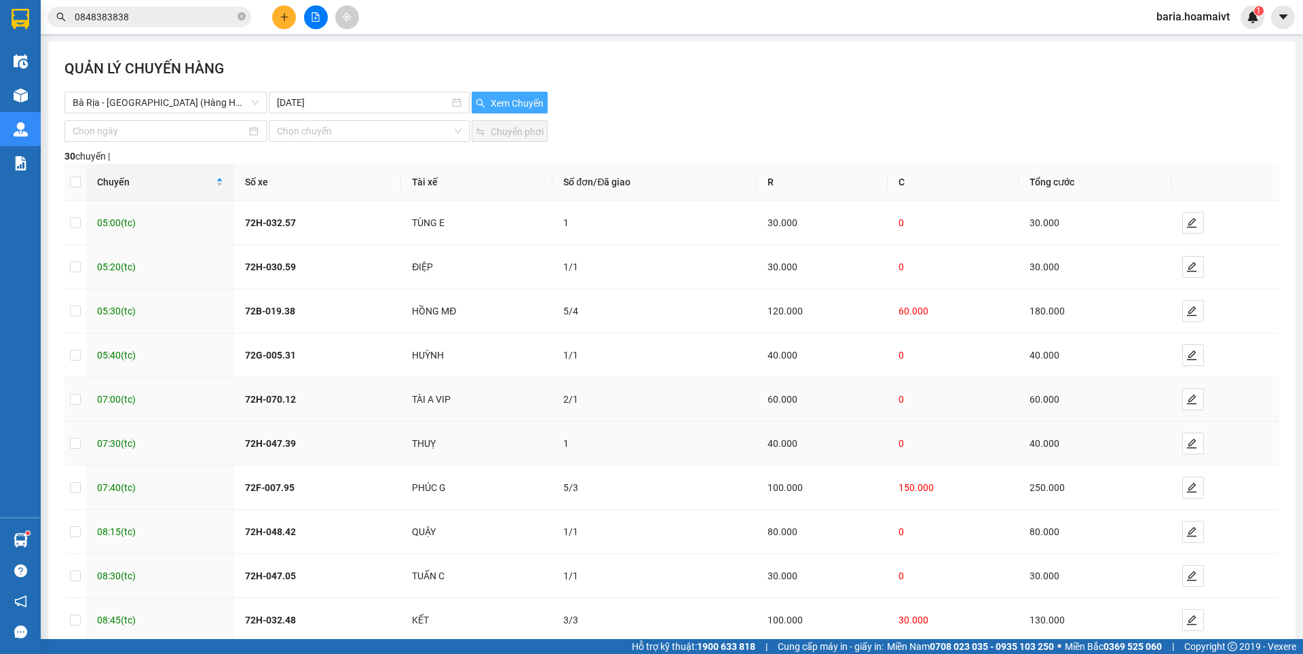
scroll to position [76, 0]
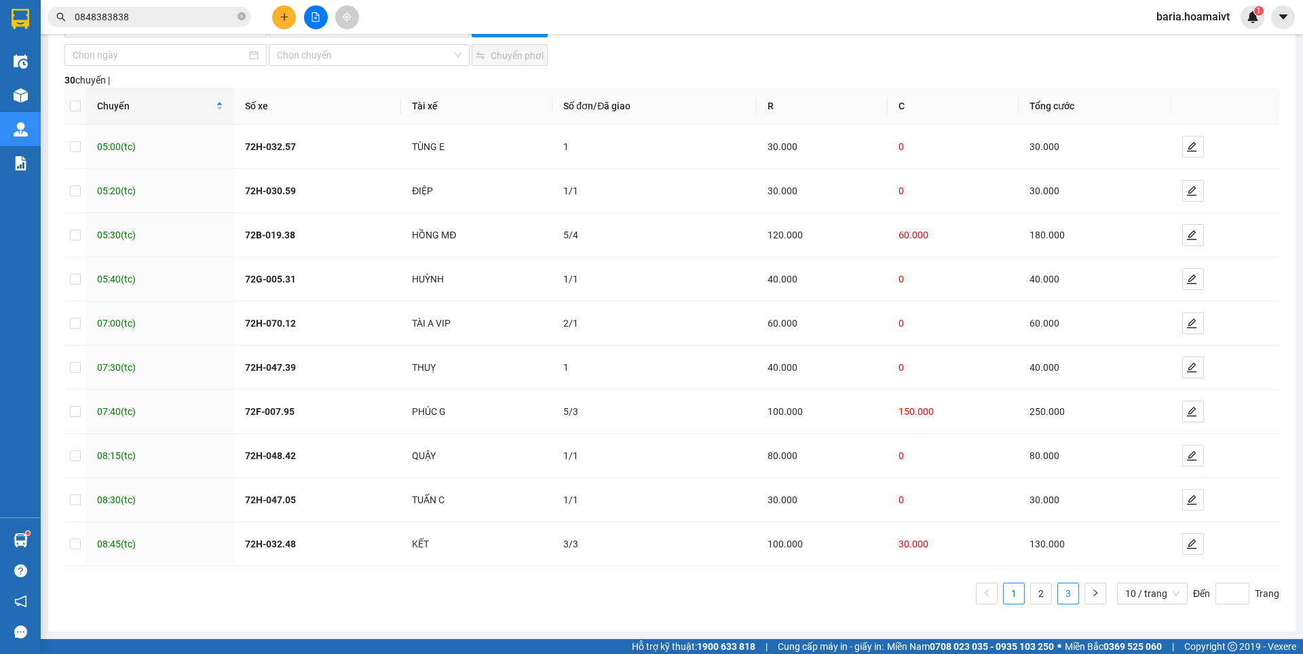
click at [1058, 595] on link "3" at bounding box center [1068, 593] width 20 height 20
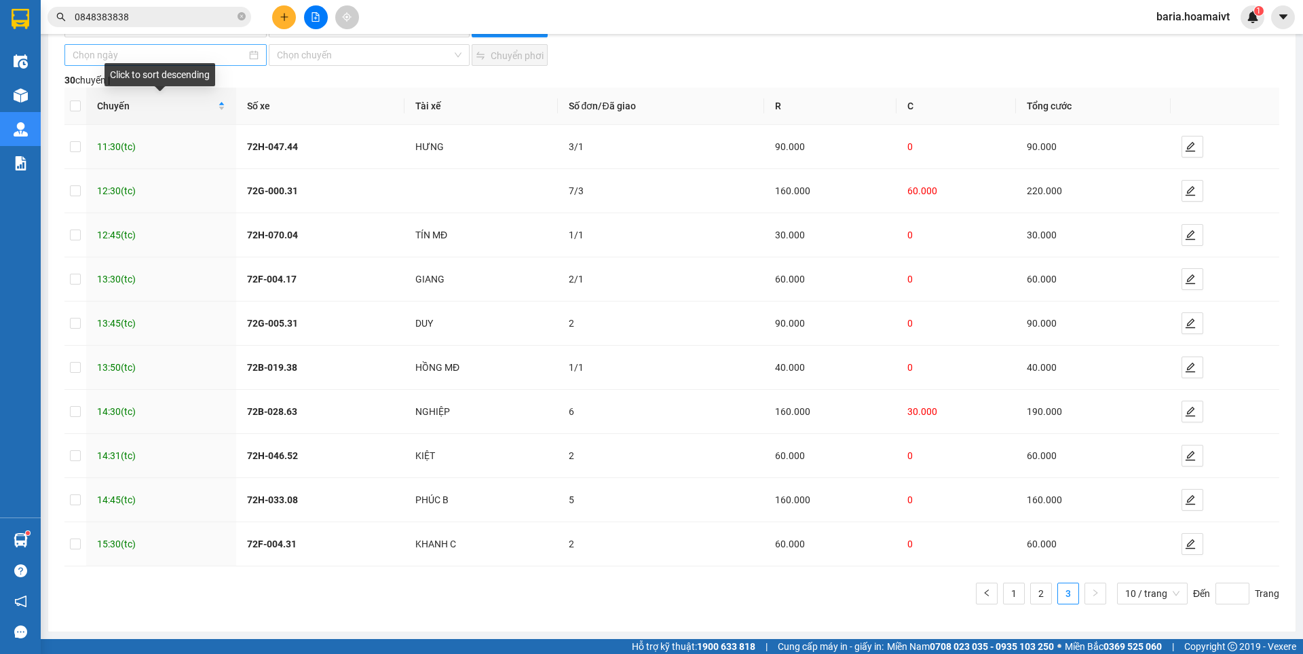
scroll to position [0, 0]
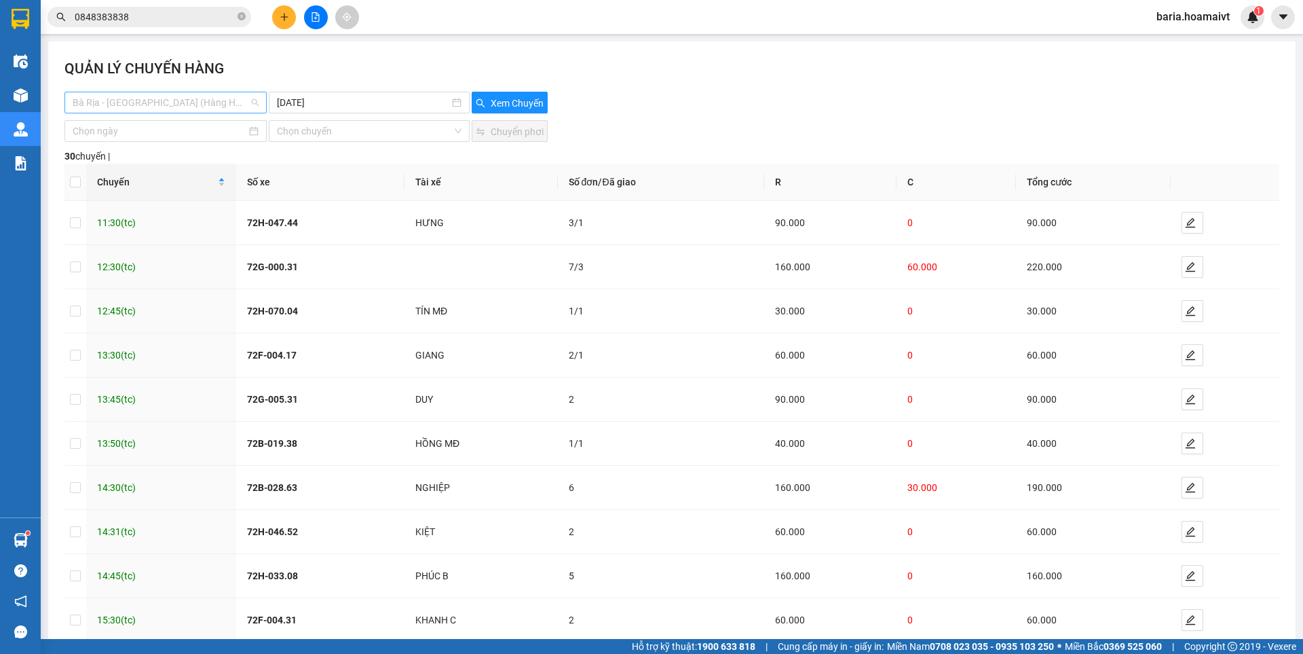
click at [252, 97] on span "Bà Rịa - [GEOGRAPHIC_DATA] (Hàng Hoá)" at bounding box center [166, 102] width 186 height 20
click at [192, 18] on input "0848383838" at bounding box center [155, 17] width 160 height 15
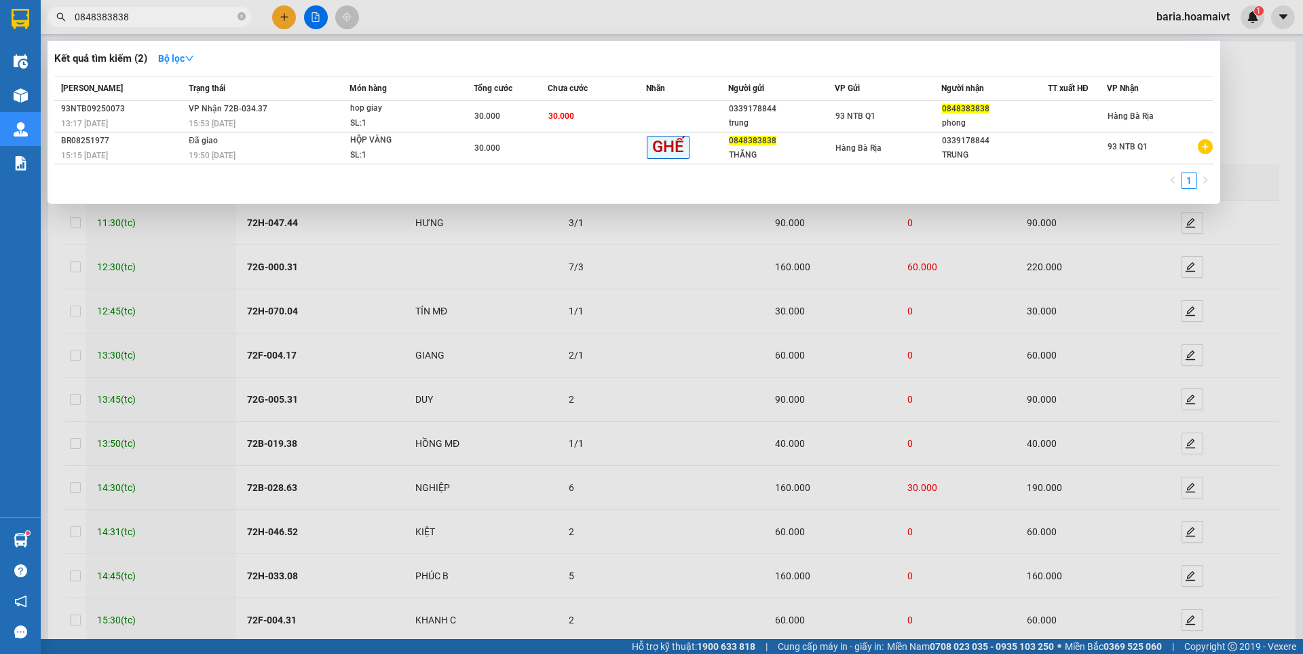
click at [192, 17] on input "0848383838" at bounding box center [155, 17] width 160 height 15
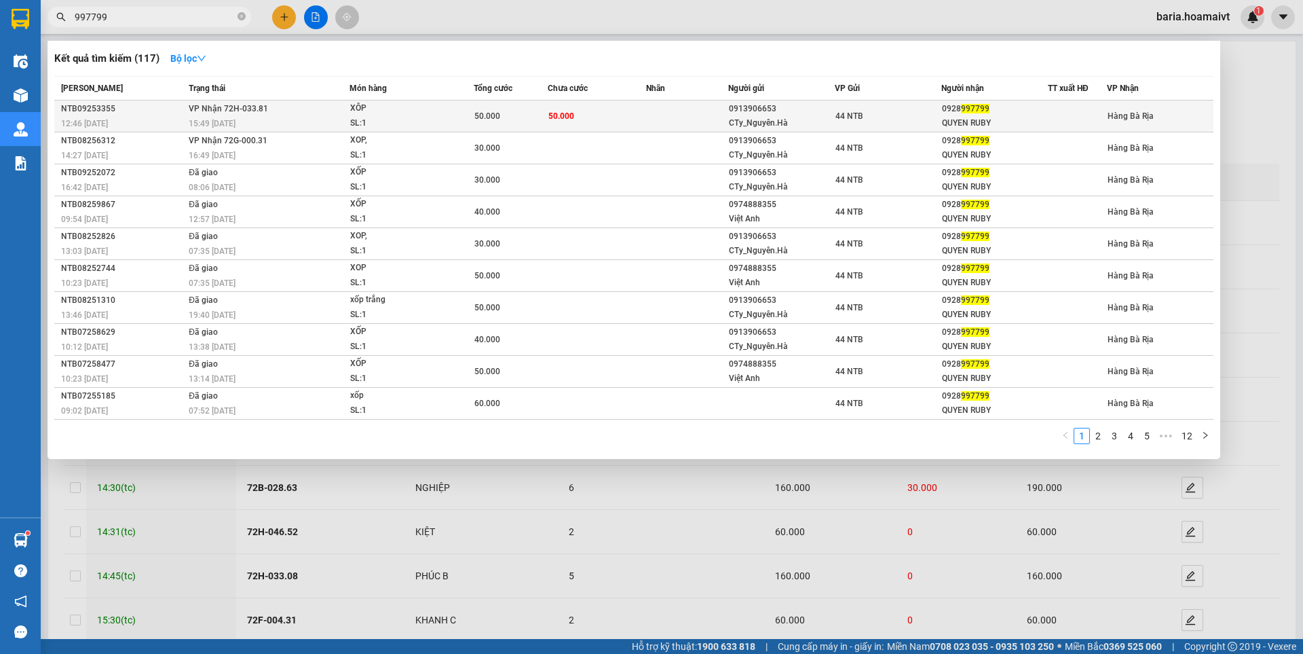
type input "997799"
click at [579, 114] on td "50.000" at bounding box center [597, 116] width 98 height 32
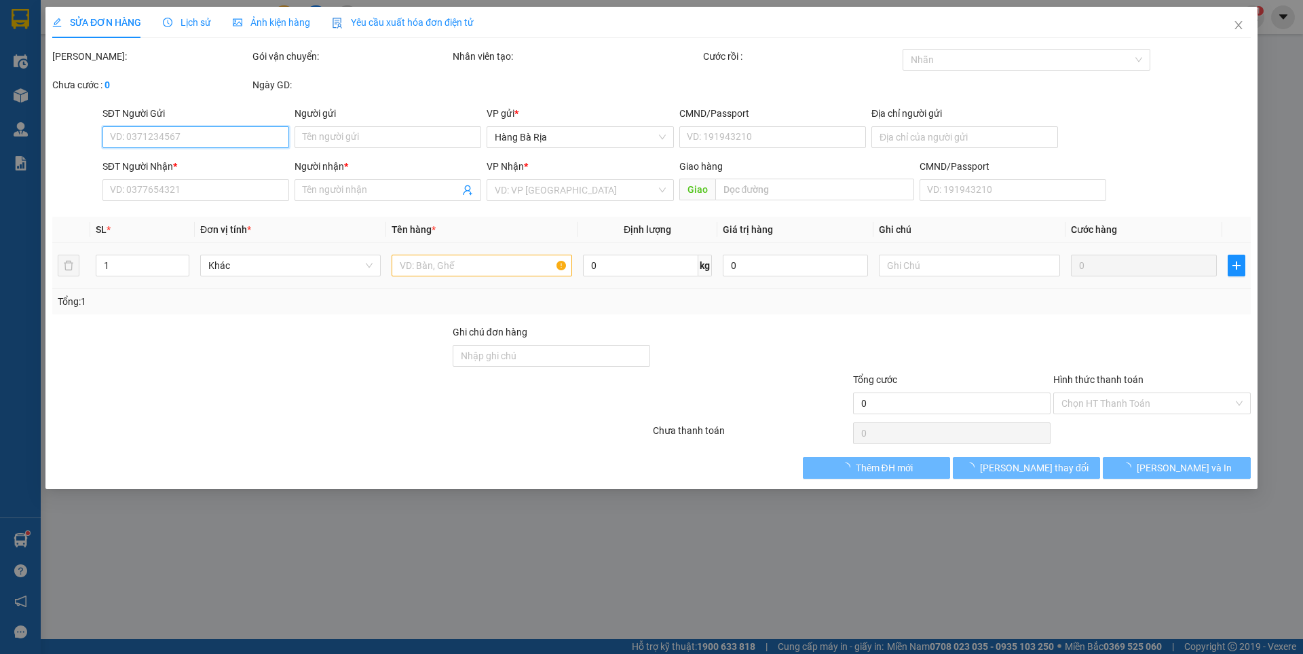
type input "0913906653"
type input "CTy_Nguyên.Hà"
type input "14/7bis_Kỳ.Đồng"
type input "0928997799"
type input "QUYEN RUBY"
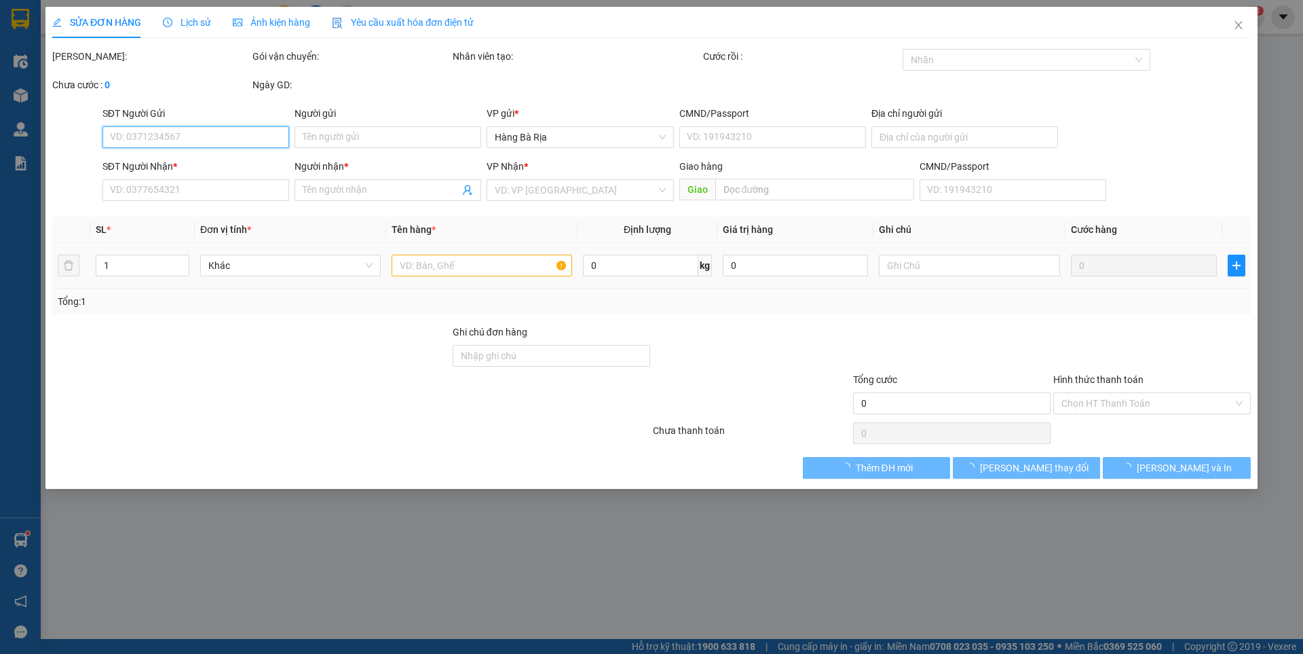
type input "50.000"
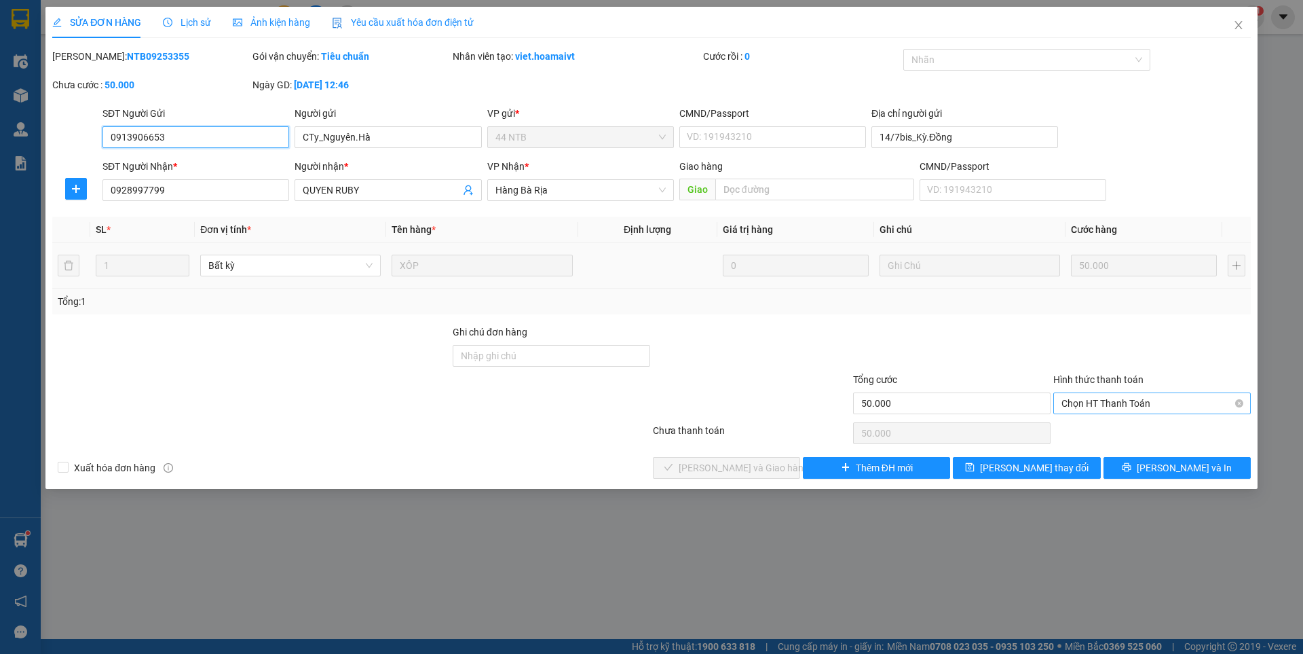
click at [1133, 400] on span "Chọn HT Thanh Toán" at bounding box center [1151, 403] width 181 height 20
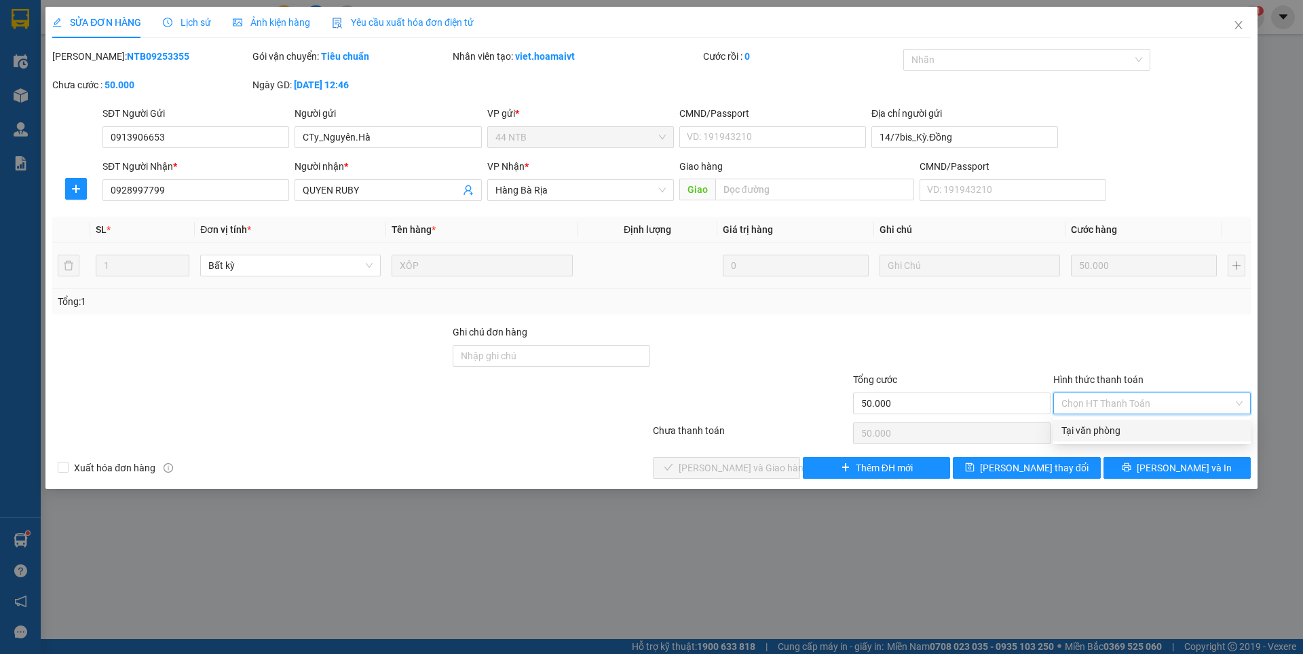
click at [1103, 427] on div "Tại văn phòng" at bounding box center [1151, 430] width 181 height 15
type input "0"
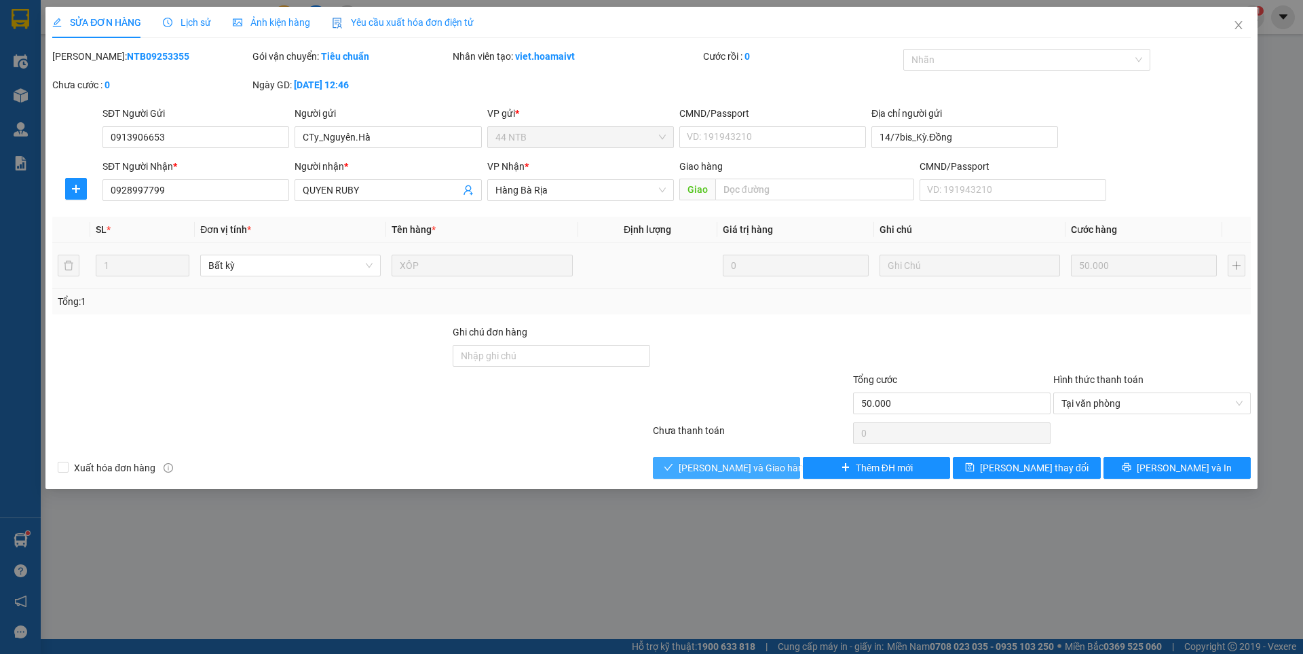
click at [740, 466] on span "[PERSON_NAME] và Giao hàng" at bounding box center [744, 467] width 130 height 15
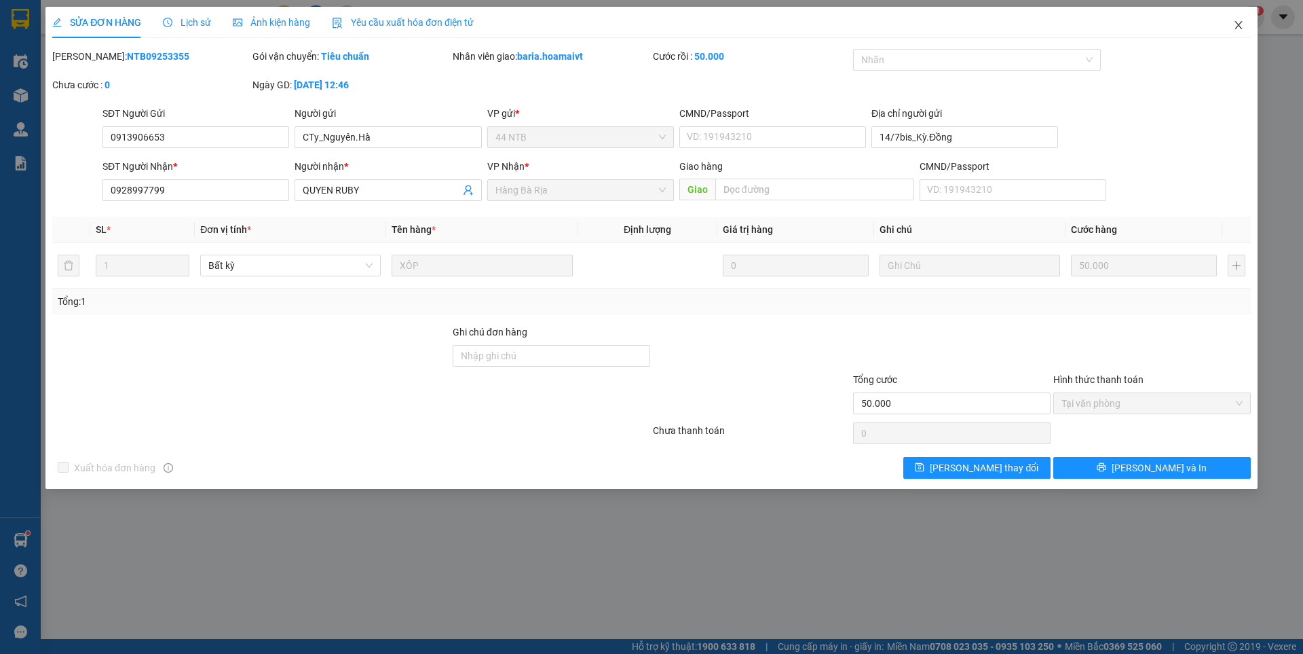
drag, startPoint x: 1243, startPoint y: 21, endPoint x: 1224, endPoint y: 32, distance: 21.3
click at [1242, 22] on icon "close" at bounding box center [1238, 25] width 11 height 11
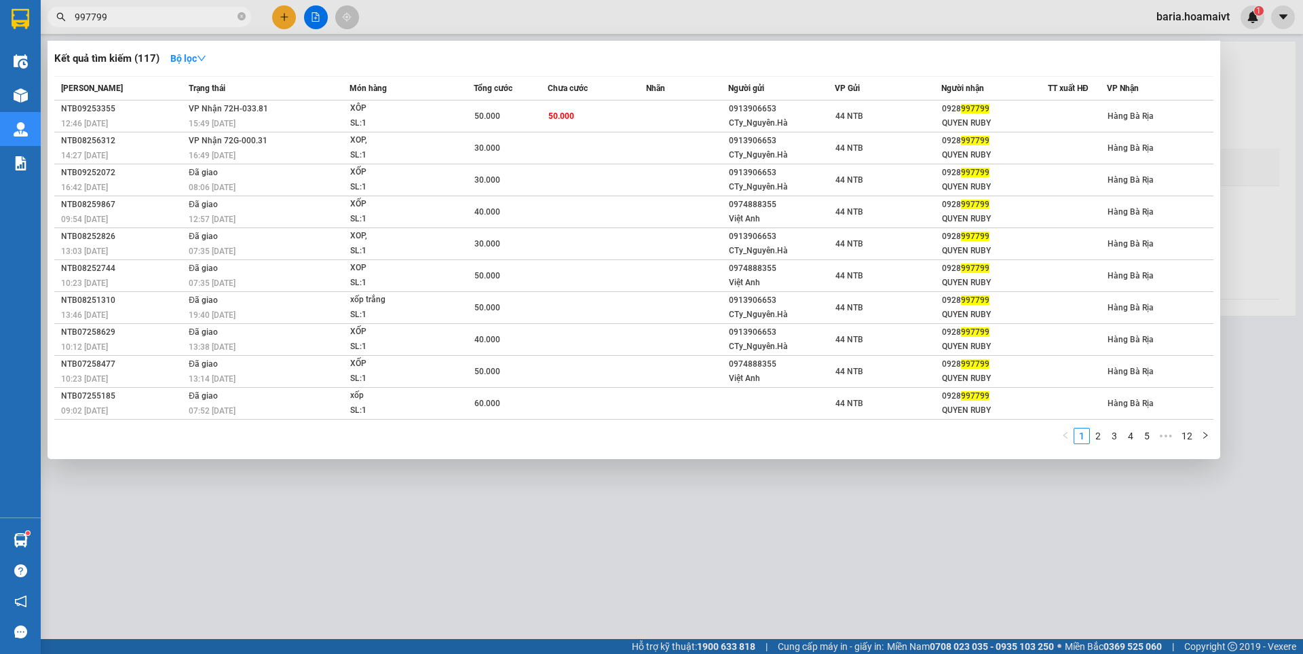
click at [177, 17] on input "997799" at bounding box center [155, 17] width 160 height 15
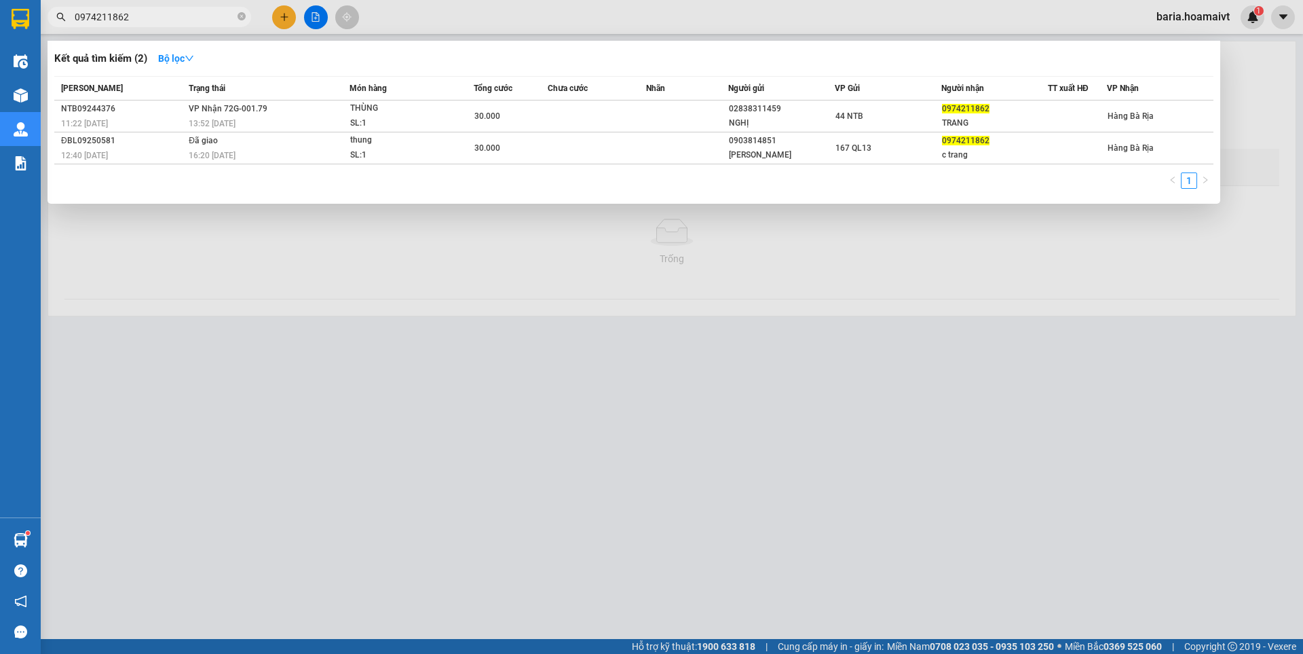
click at [188, 16] on input "0974211862" at bounding box center [155, 17] width 160 height 15
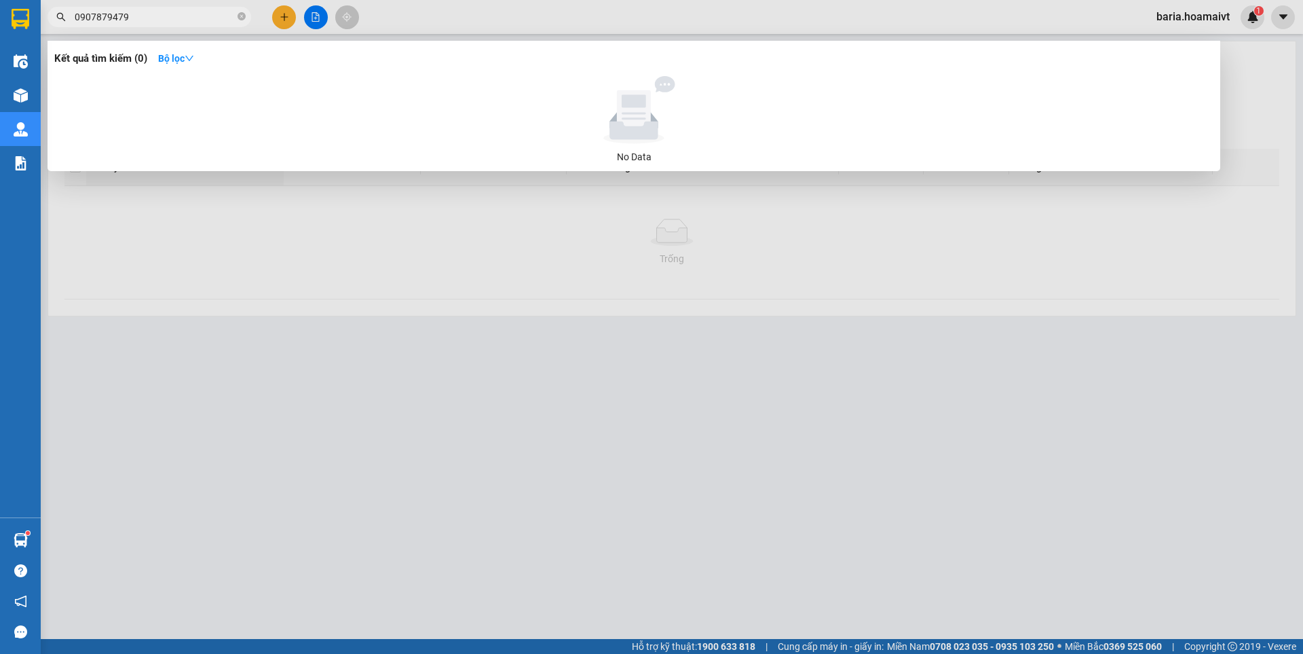
click at [111, 18] on input "0907879479" at bounding box center [155, 17] width 160 height 15
click at [120, 19] on input "0907879479" at bounding box center [155, 17] width 160 height 15
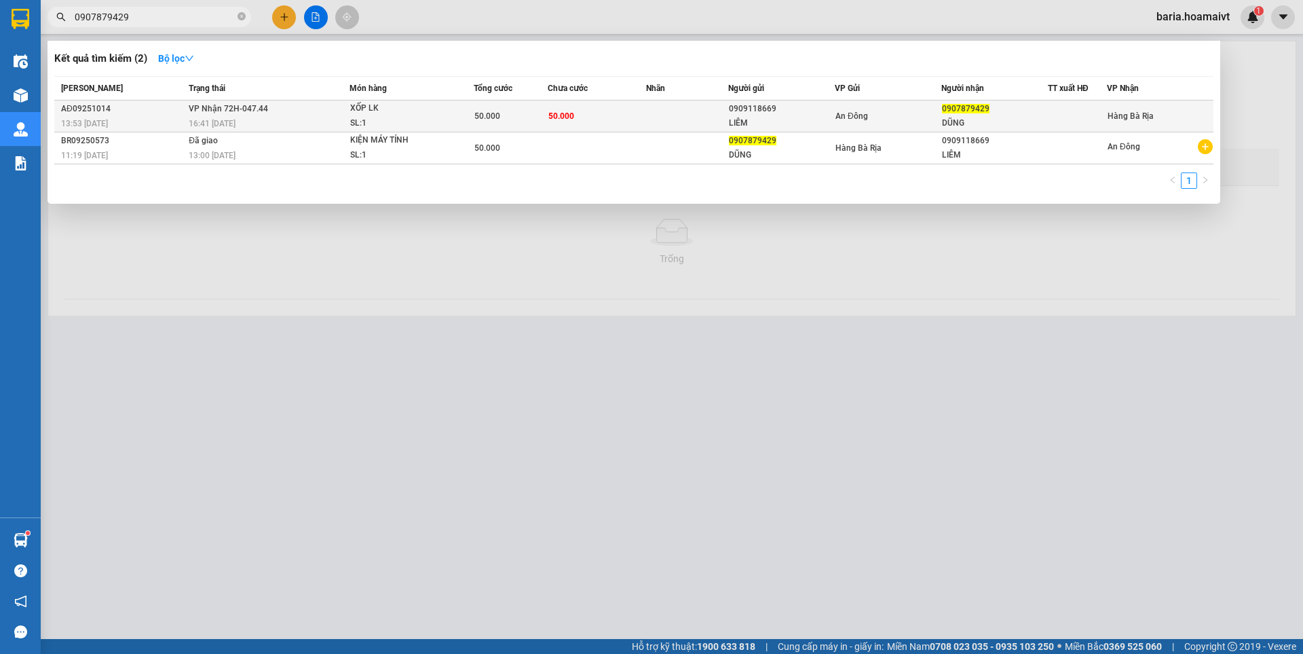
type input "0907879429"
click at [983, 112] on span "0907879429" at bounding box center [966, 109] width 48 height 10
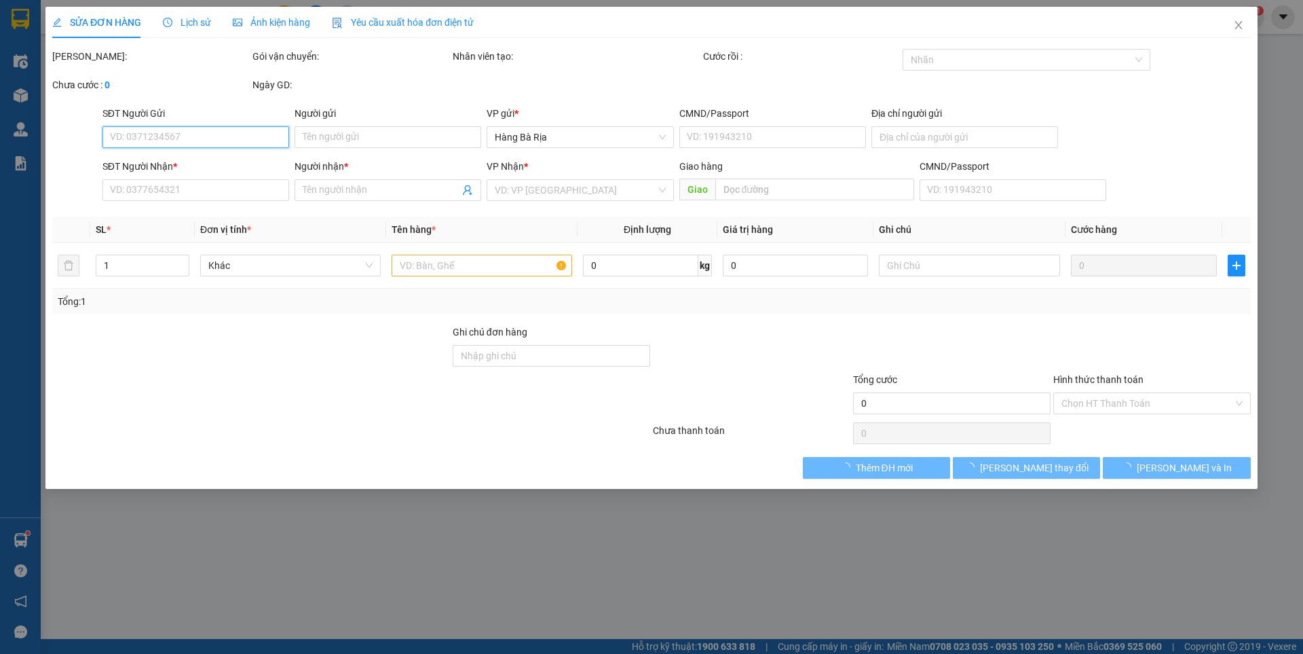
type input "0909118669"
type input "LIÊM"
type input "0907879429"
type input "DŨNG"
type input "50.000"
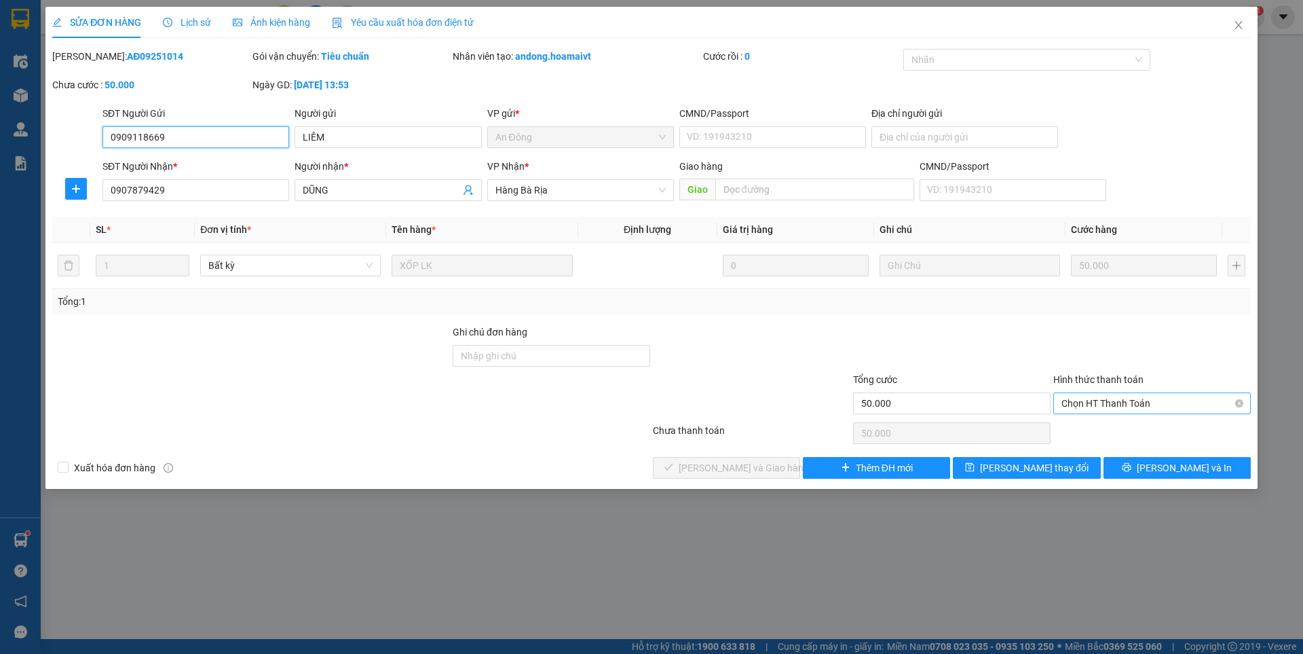
click at [1098, 402] on span "Chọn HT Thanh Toán" at bounding box center [1151, 403] width 181 height 20
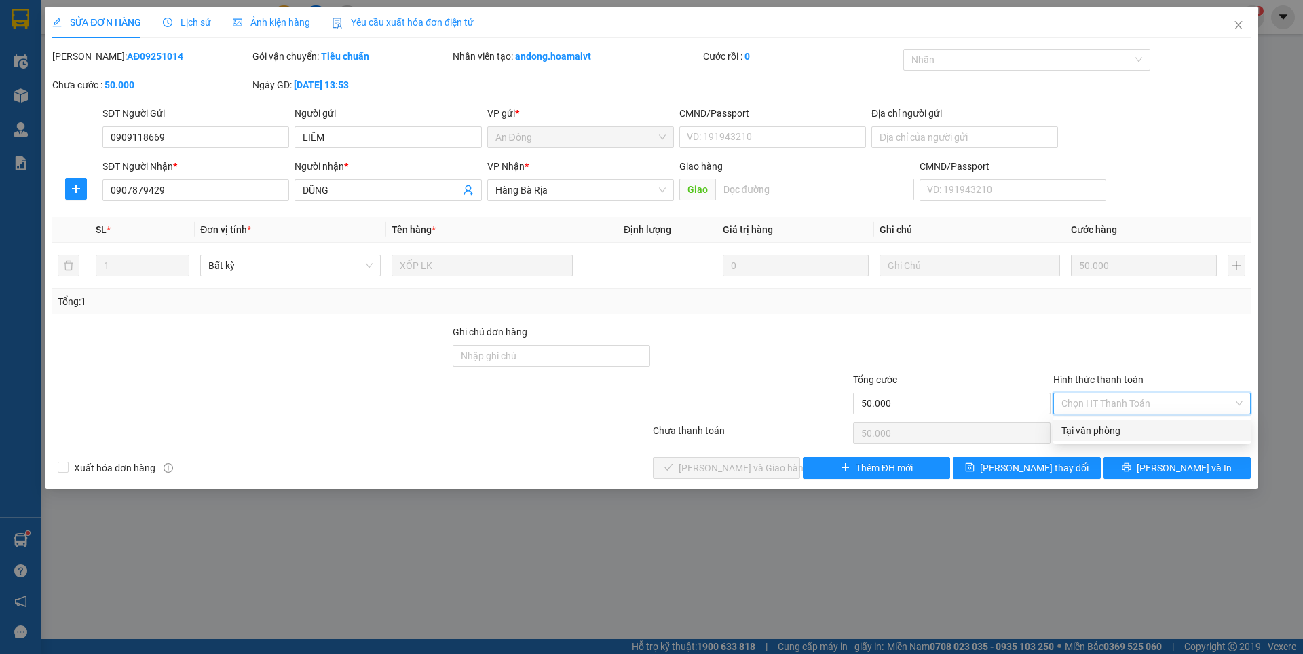
click at [1087, 422] on div "Tại văn phòng" at bounding box center [1152, 430] width 198 height 22
type input "0"
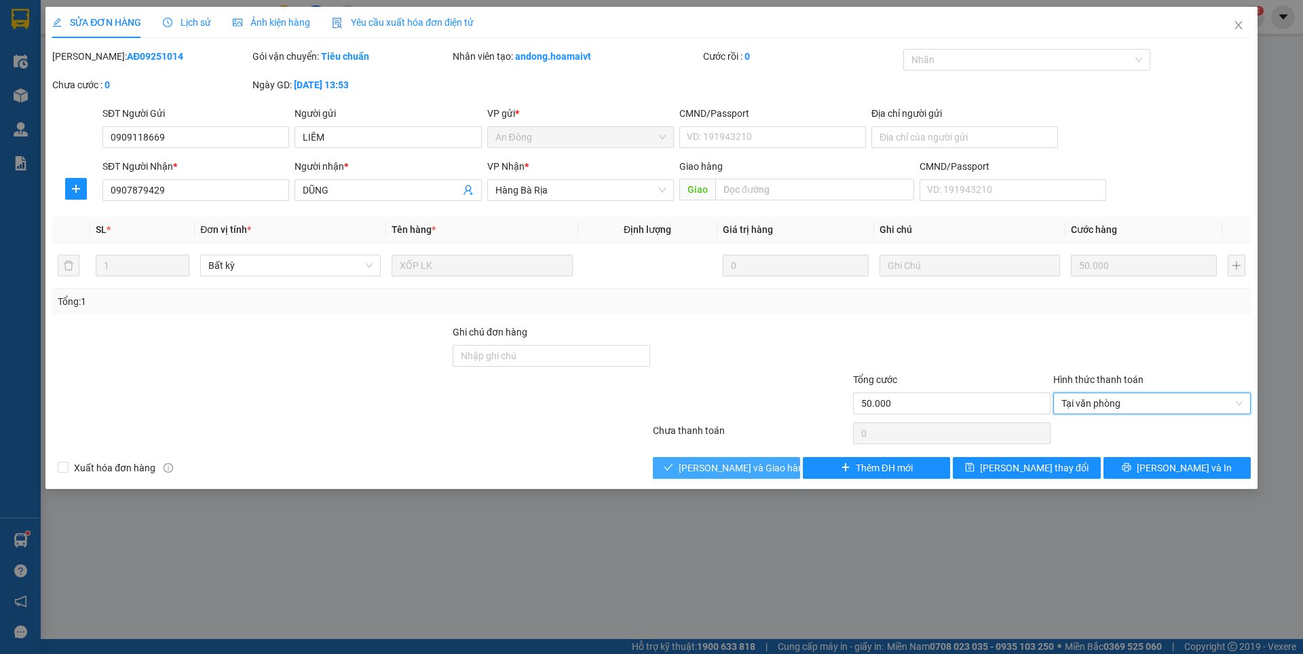
click at [732, 464] on span "[PERSON_NAME] và Giao hàng" at bounding box center [744, 467] width 130 height 15
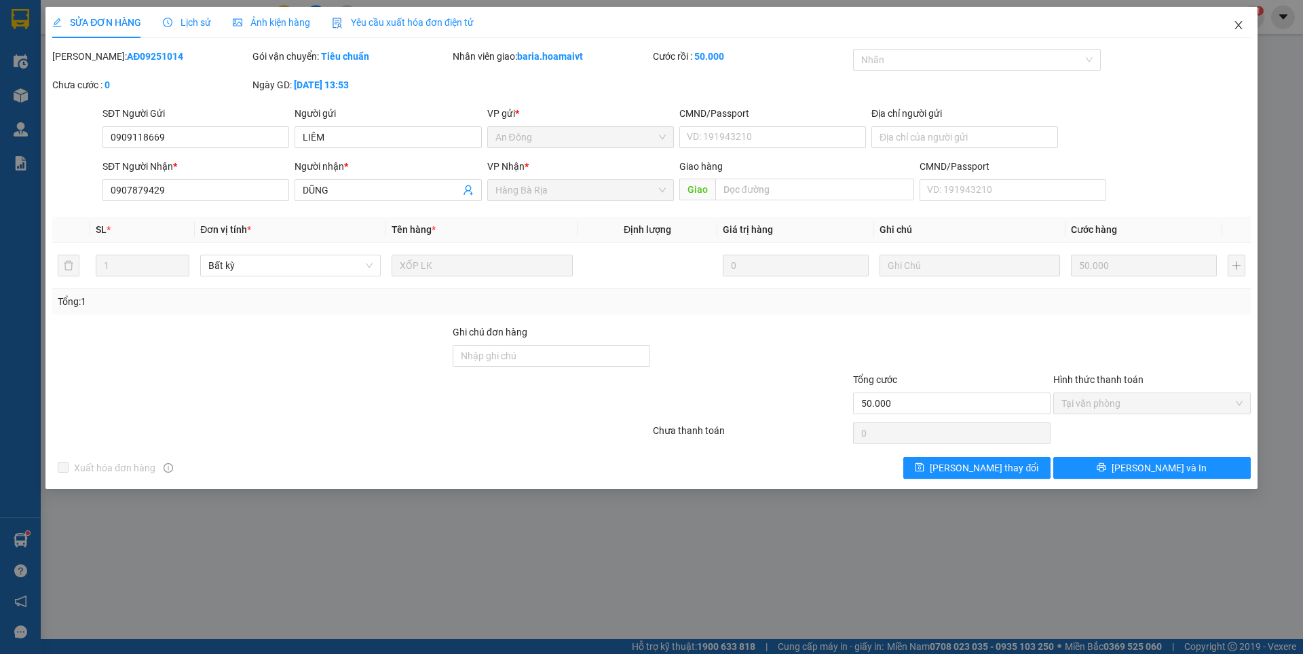
click at [1239, 22] on icon "close" at bounding box center [1238, 25] width 11 height 11
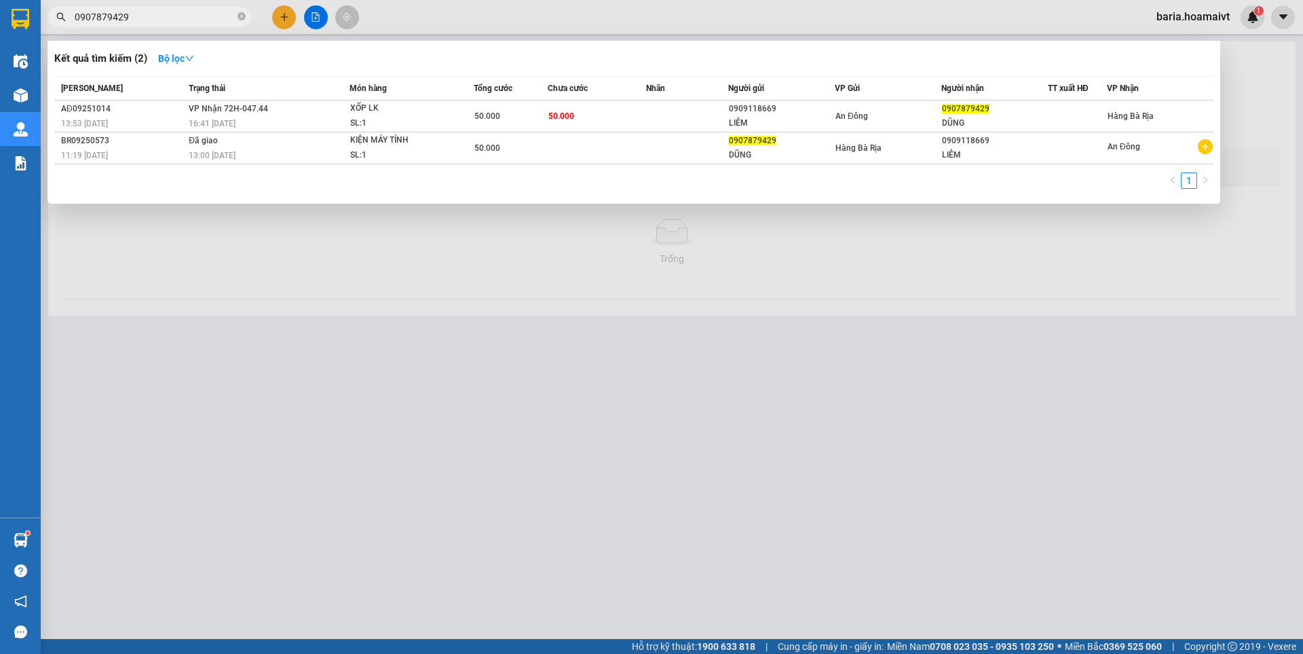
click at [152, 16] on input "0907879429" at bounding box center [155, 17] width 160 height 15
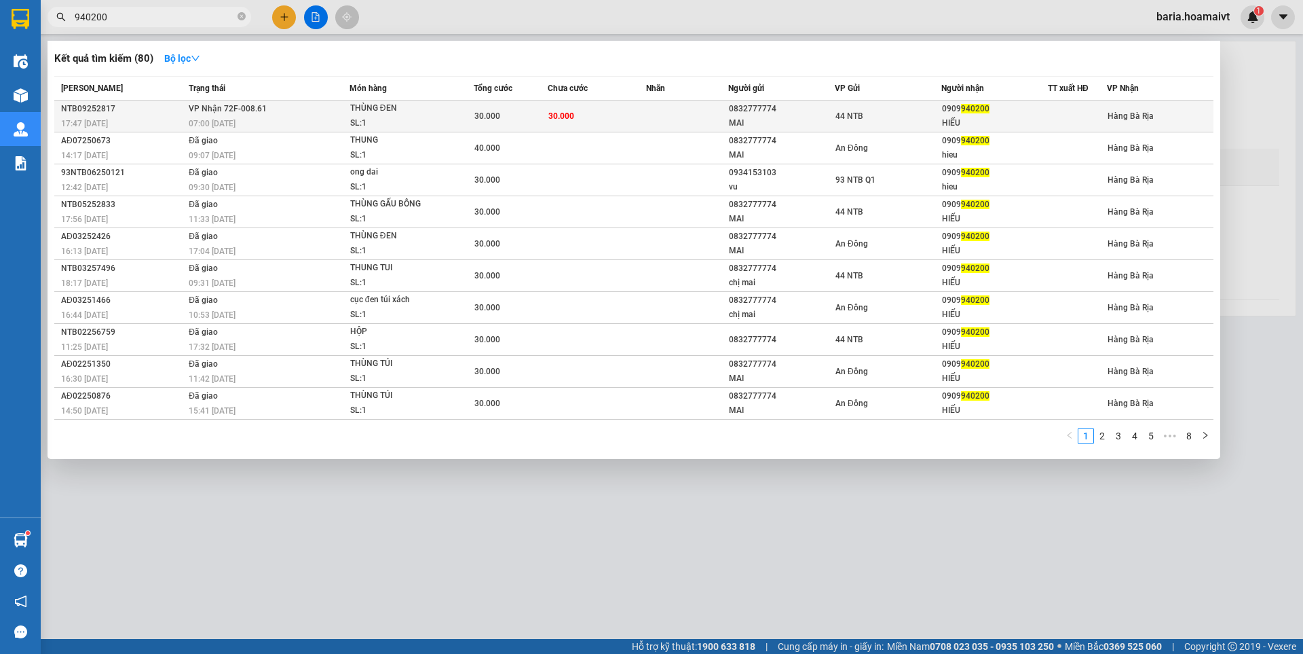
type input "940200"
click at [1013, 117] on div "HIẾU" at bounding box center [994, 123] width 105 height 14
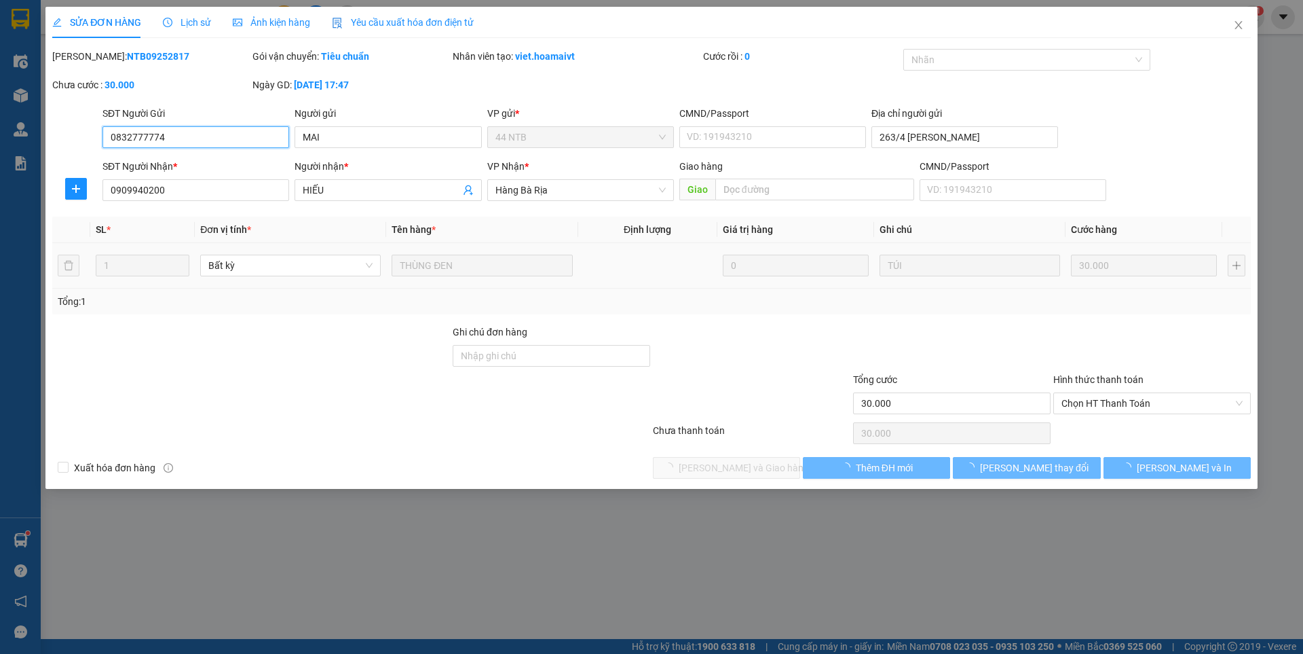
type input "0832777774"
type input "MAI"
type input "263/4 [PERSON_NAME]"
type input "0909940200"
type input "HIẾU"
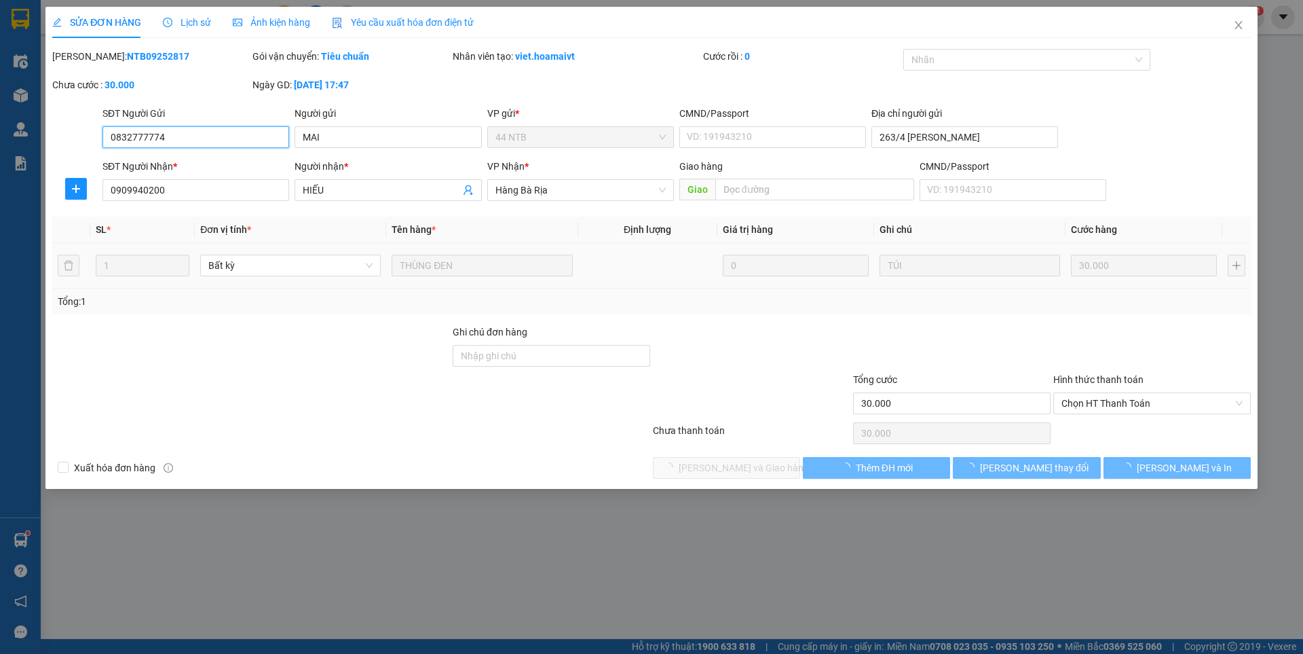
type input "30.000"
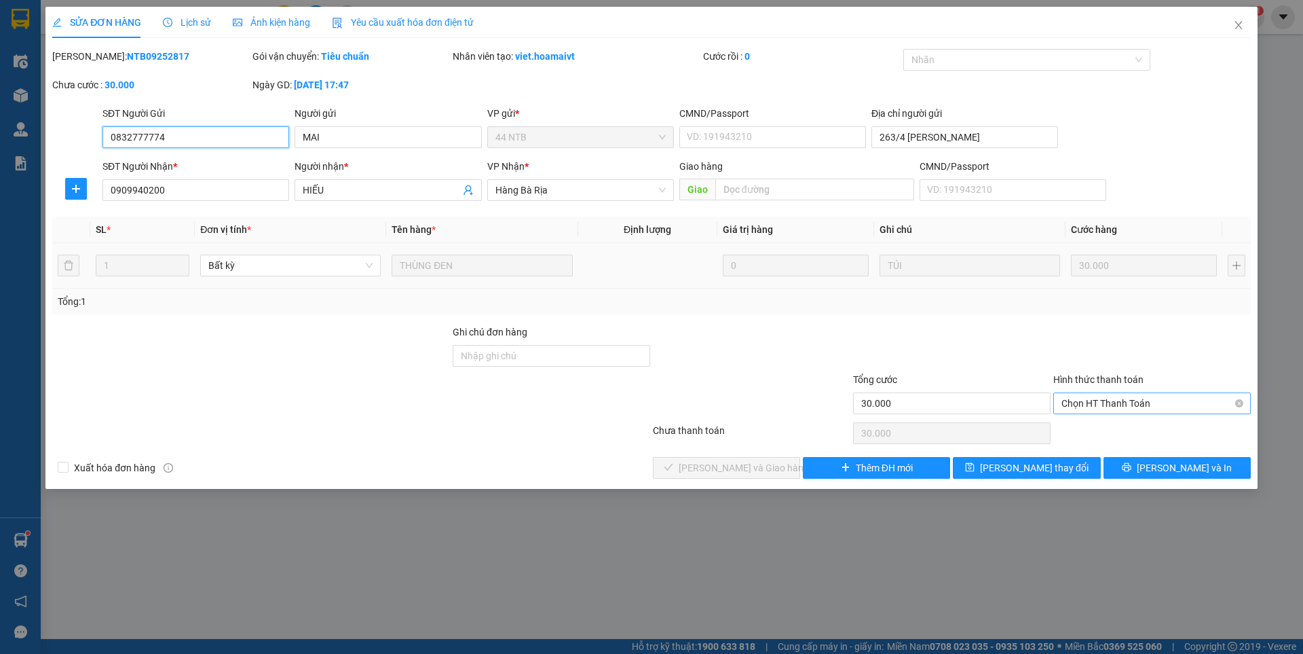
click at [1113, 403] on span "Chọn HT Thanh Toán" at bounding box center [1151, 403] width 181 height 20
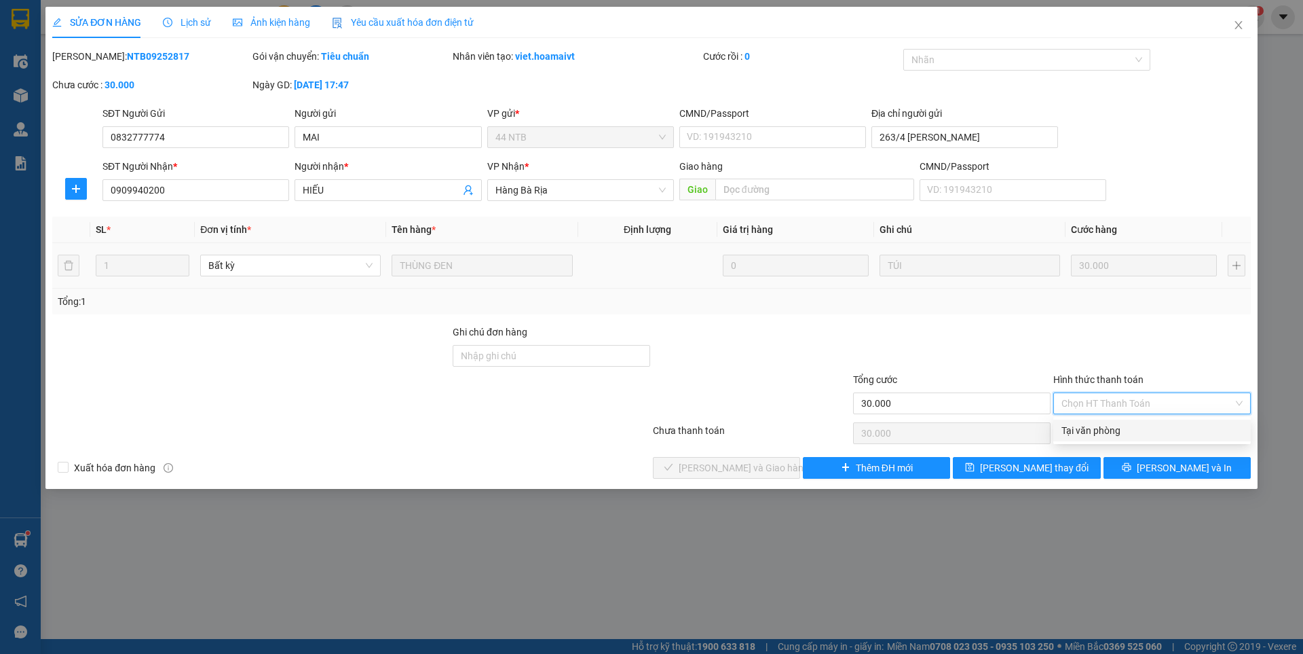
click at [1090, 428] on div "Tại văn phòng" at bounding box center [1151, 430] width 181 height 15
type input "0"
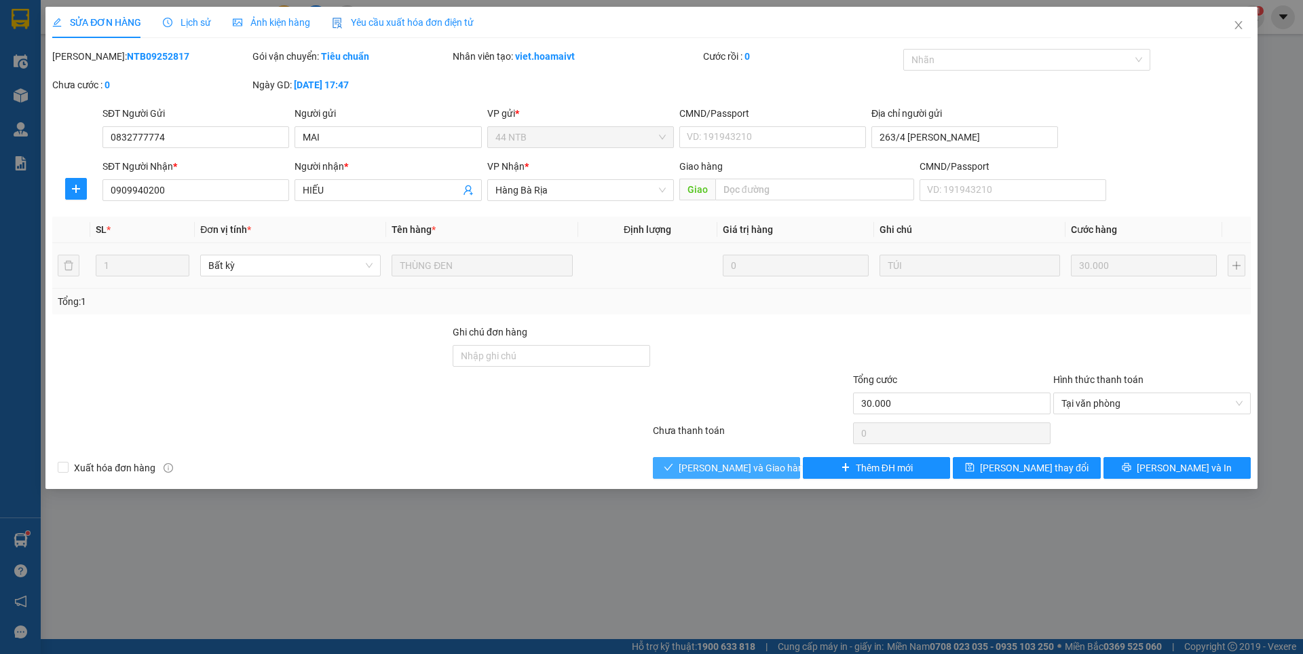
click at [746, 466] on span "[PERSON_NAME] và Giao hàng" at bounding box center [744, 467] width 130 height 15
